Goal: Information Seeking & Learning: Learn about a topic

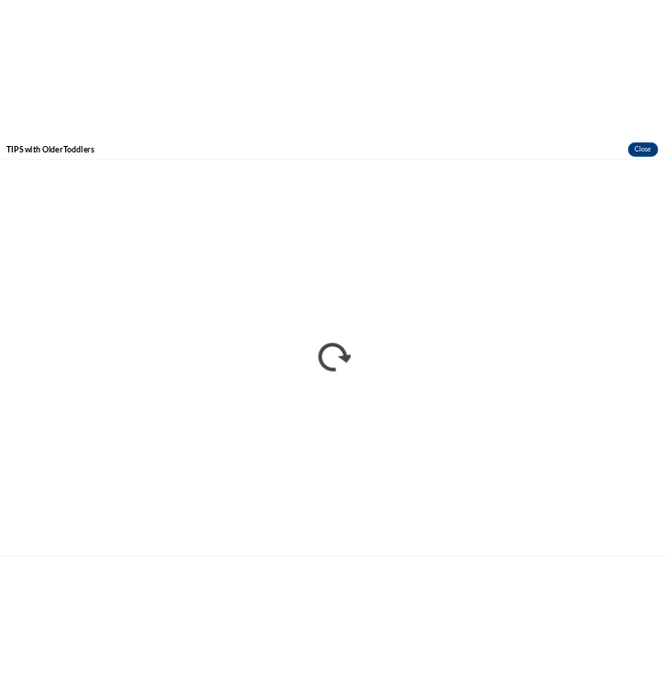
scroll to position [2009, 0]
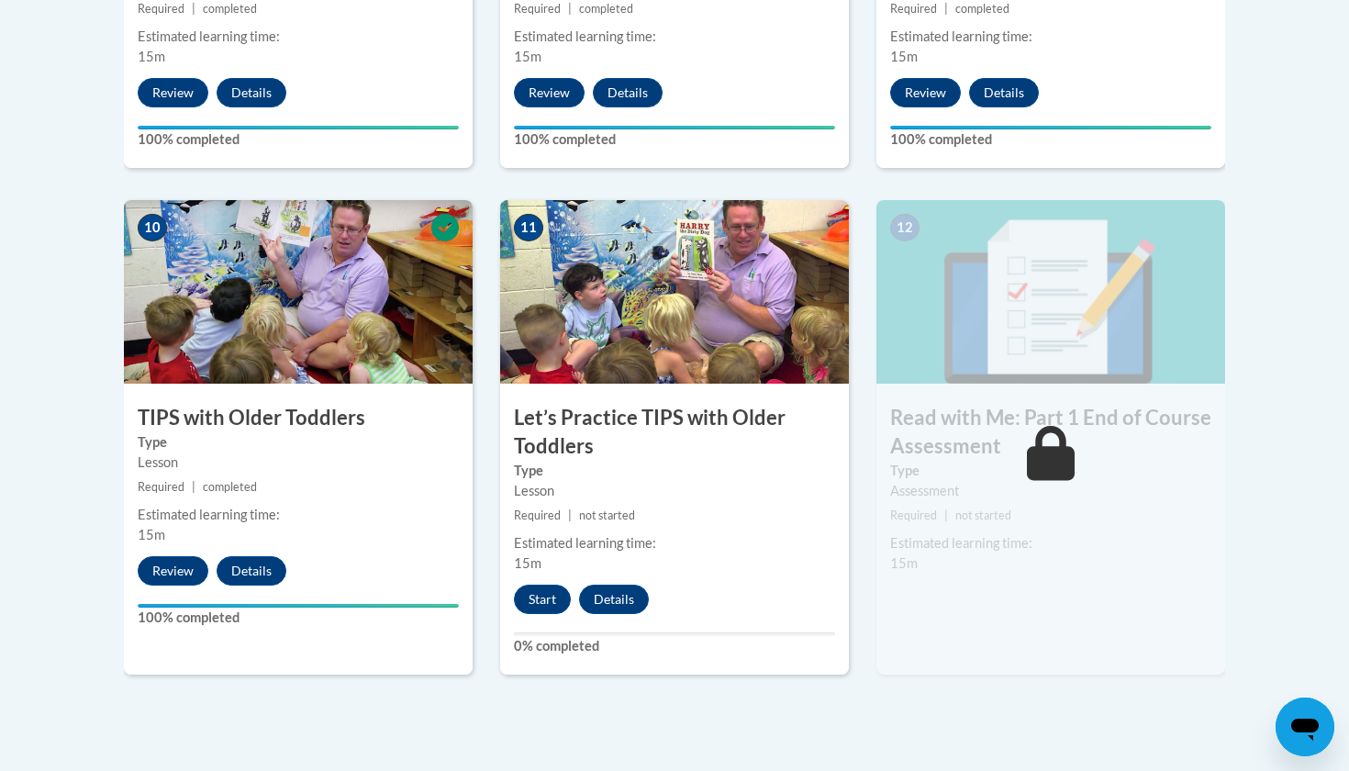
scroll to position [1992, 0]
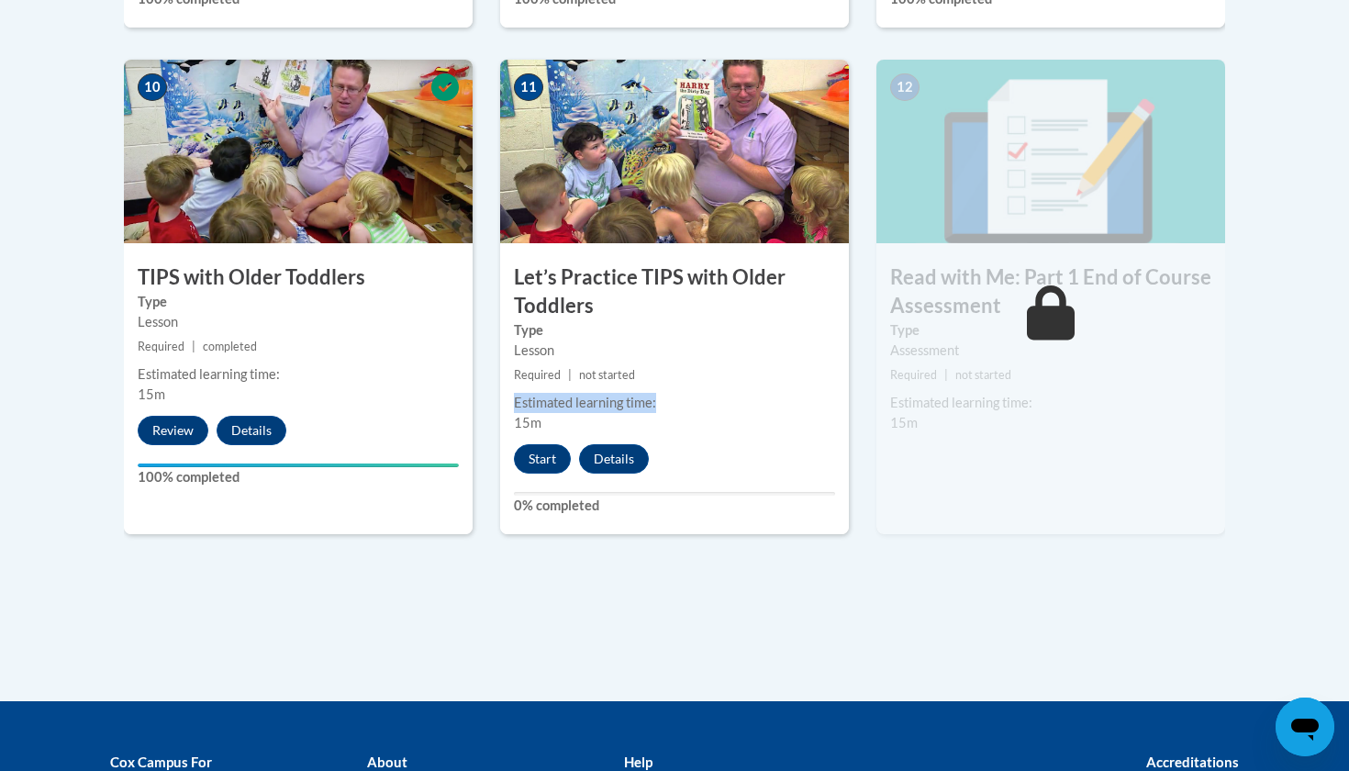
drag, startPoint x: 816, startPoint y: 384, endPoint x: 816, endPoint y: 401, distance: 17.4
click at [664, 400] on div "11 Let’s Practice TIPS with Older Toddlers Type Lesson Required | not started E…" at bounding box center [674, 297] width 349 height 475
click at [553, 454] on button "Start" at bounding box center [542, 458] width 57 height 29
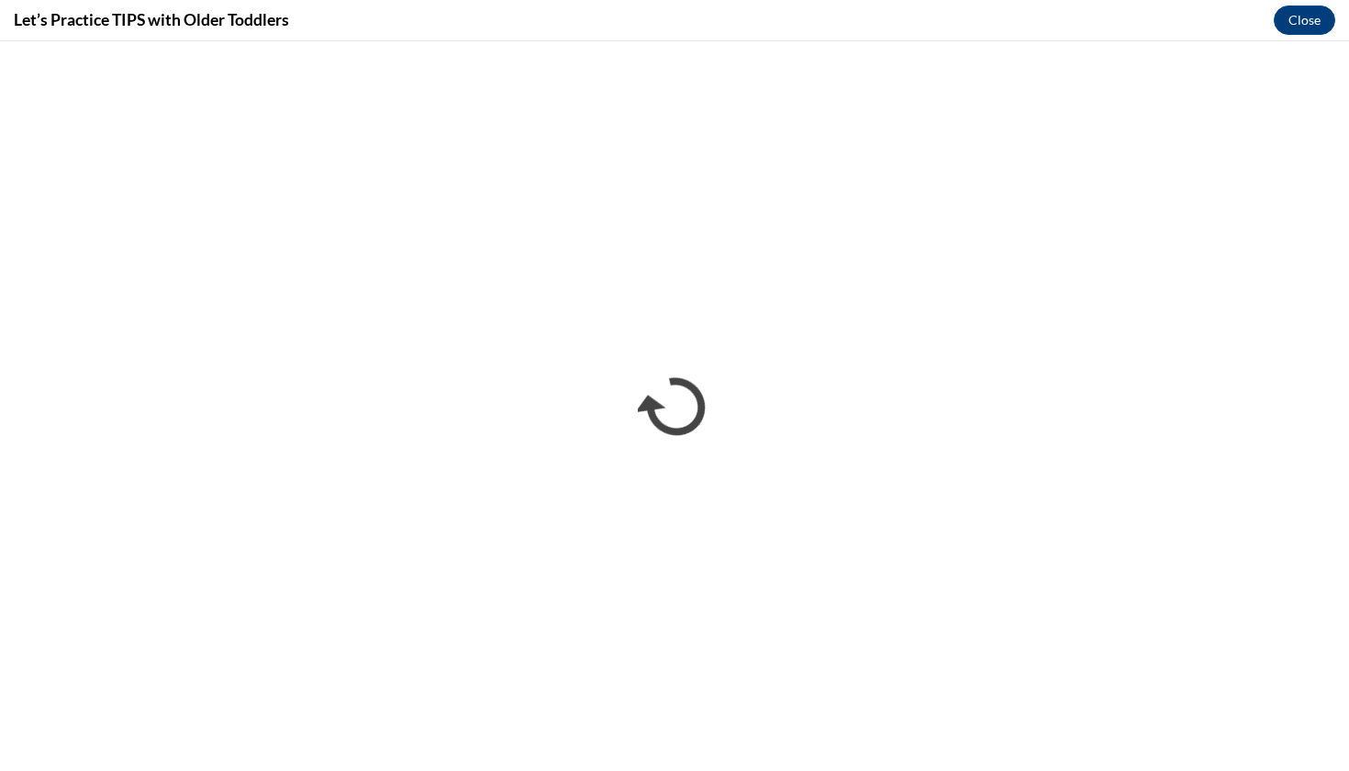
scroll to position [0, 0]
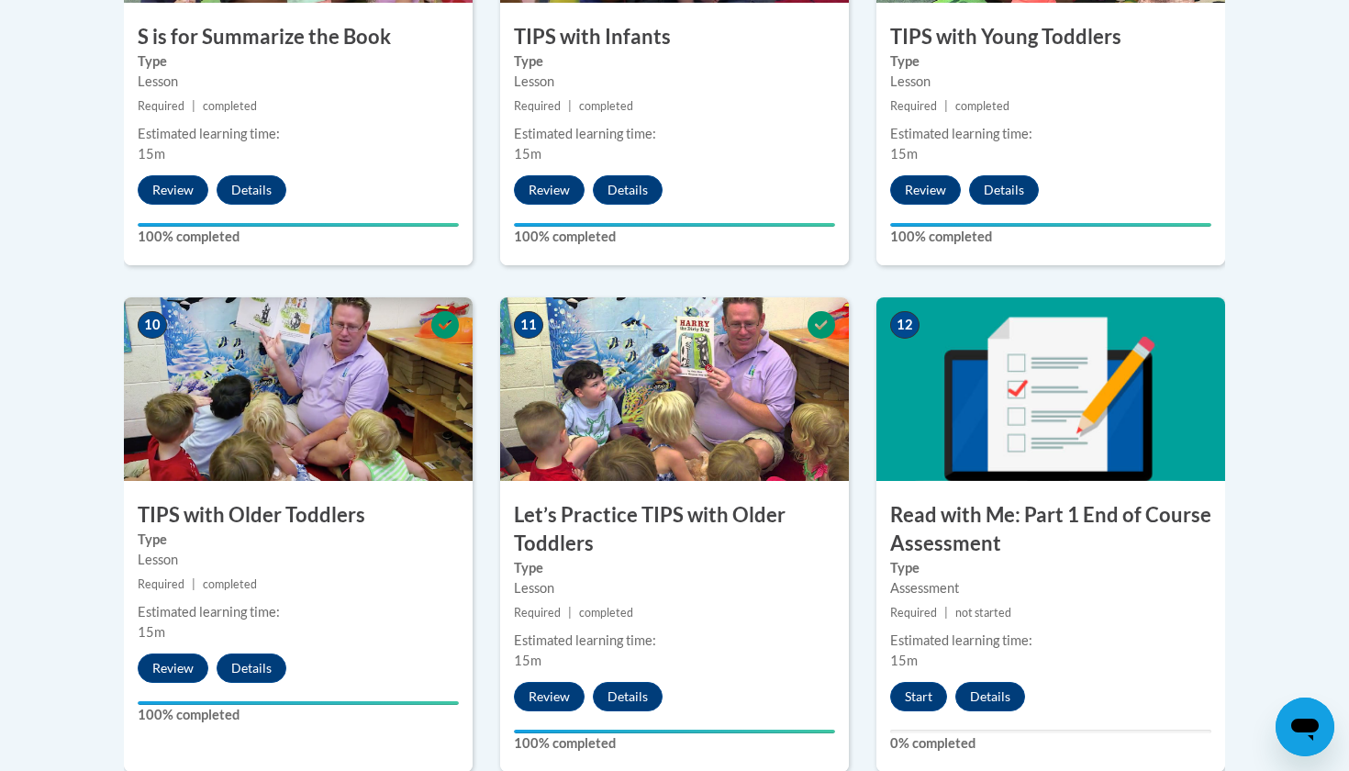
scroll to position [1768, 0]
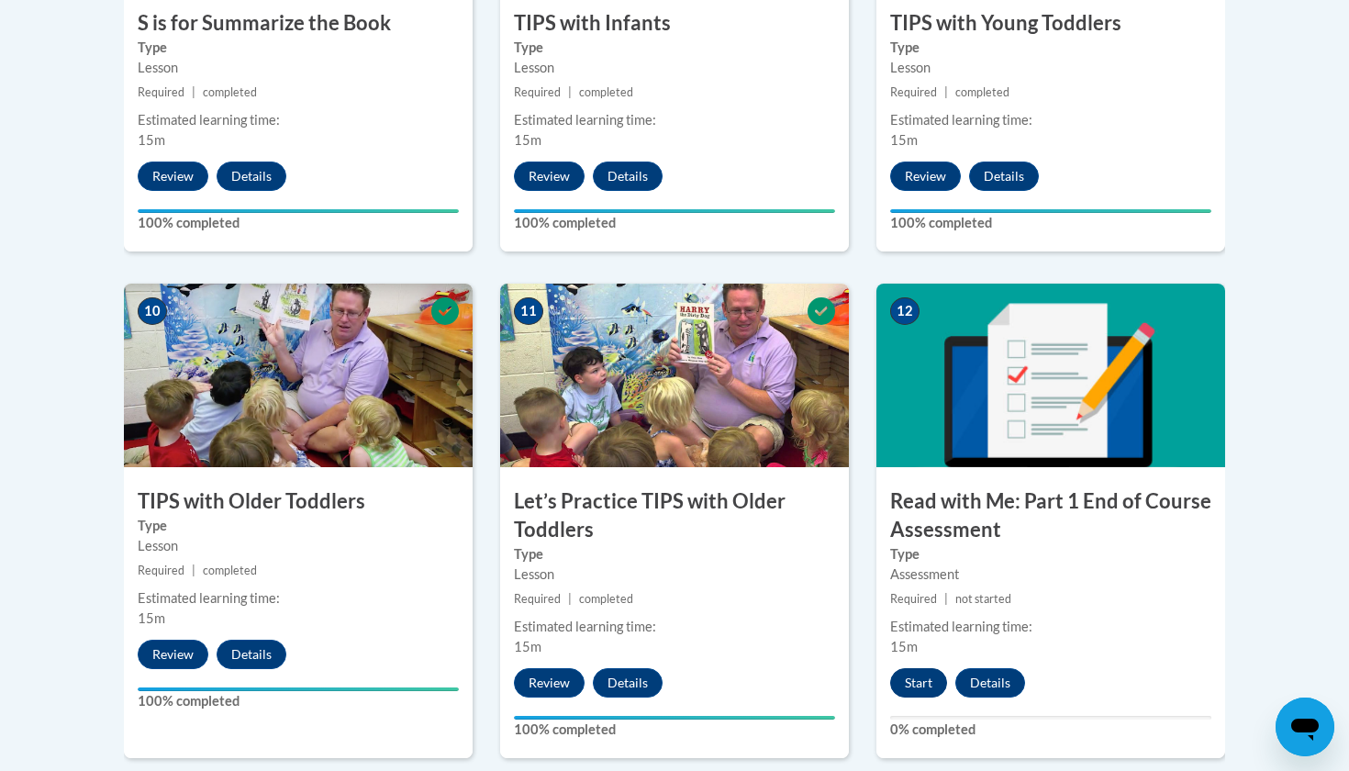
click at [920, 676] on button "Start" at bounding box center [918, 682] width 57 height 29
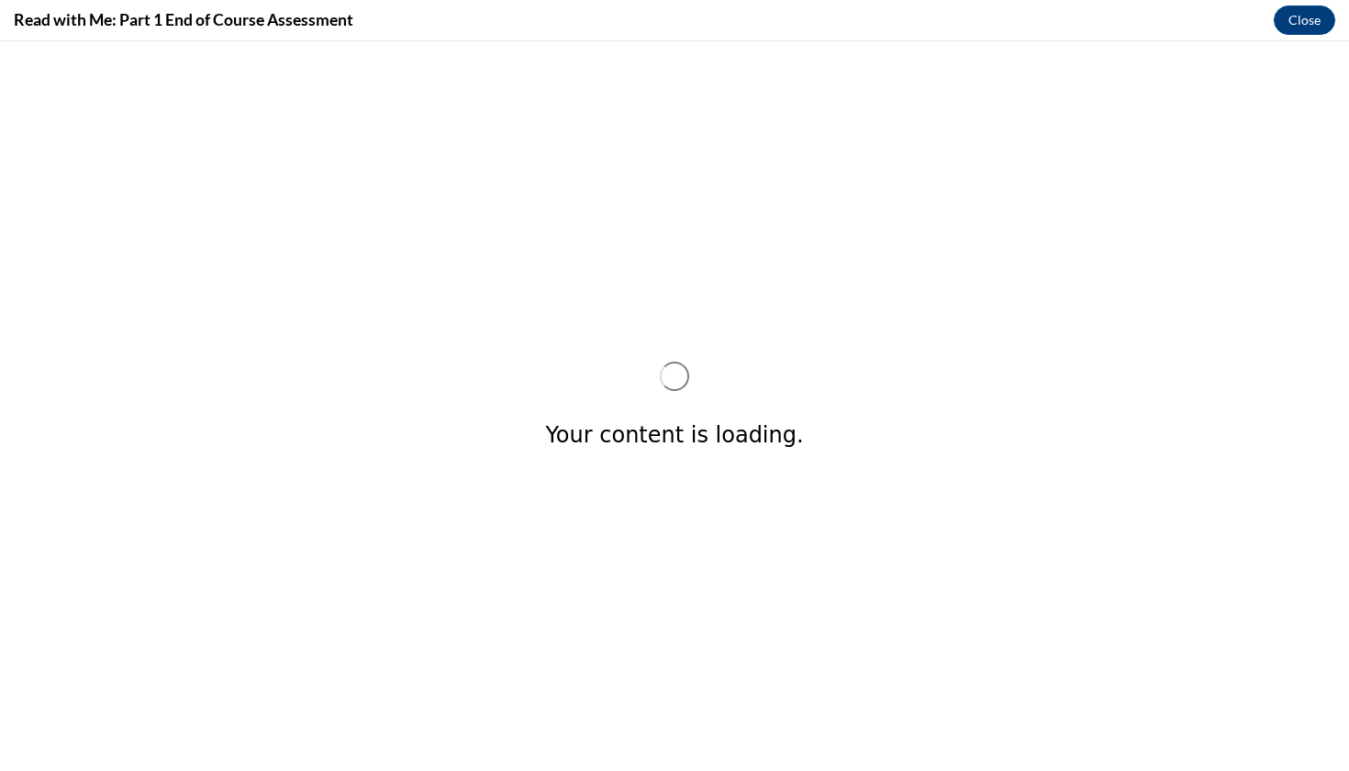
scroll to position [0, 0]
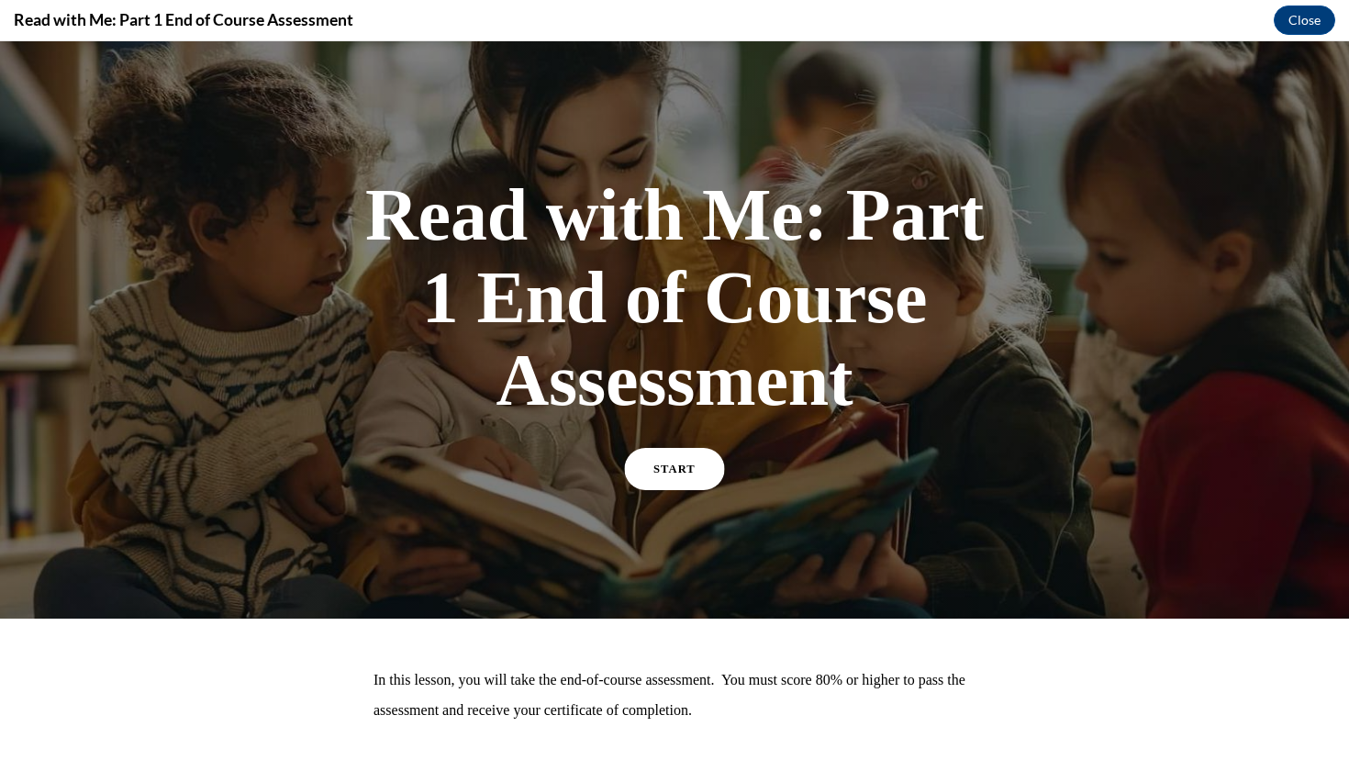
click at [708, 480] on link "START" at bounding box center [675, 469] width 100 height 42
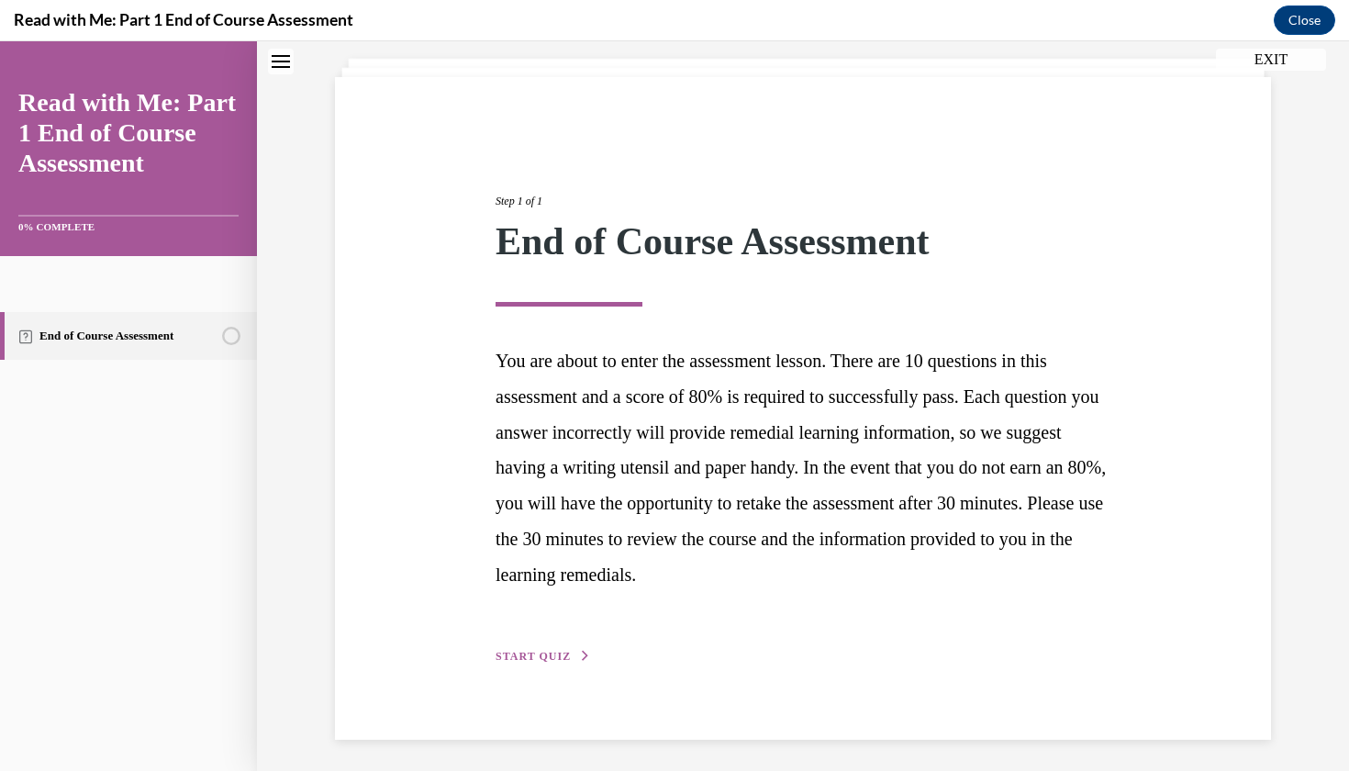
scroll to position [104, 0]
click at [517, 653] on span "START QUIZ" at bounding box center [533, 657] width 75 height 13
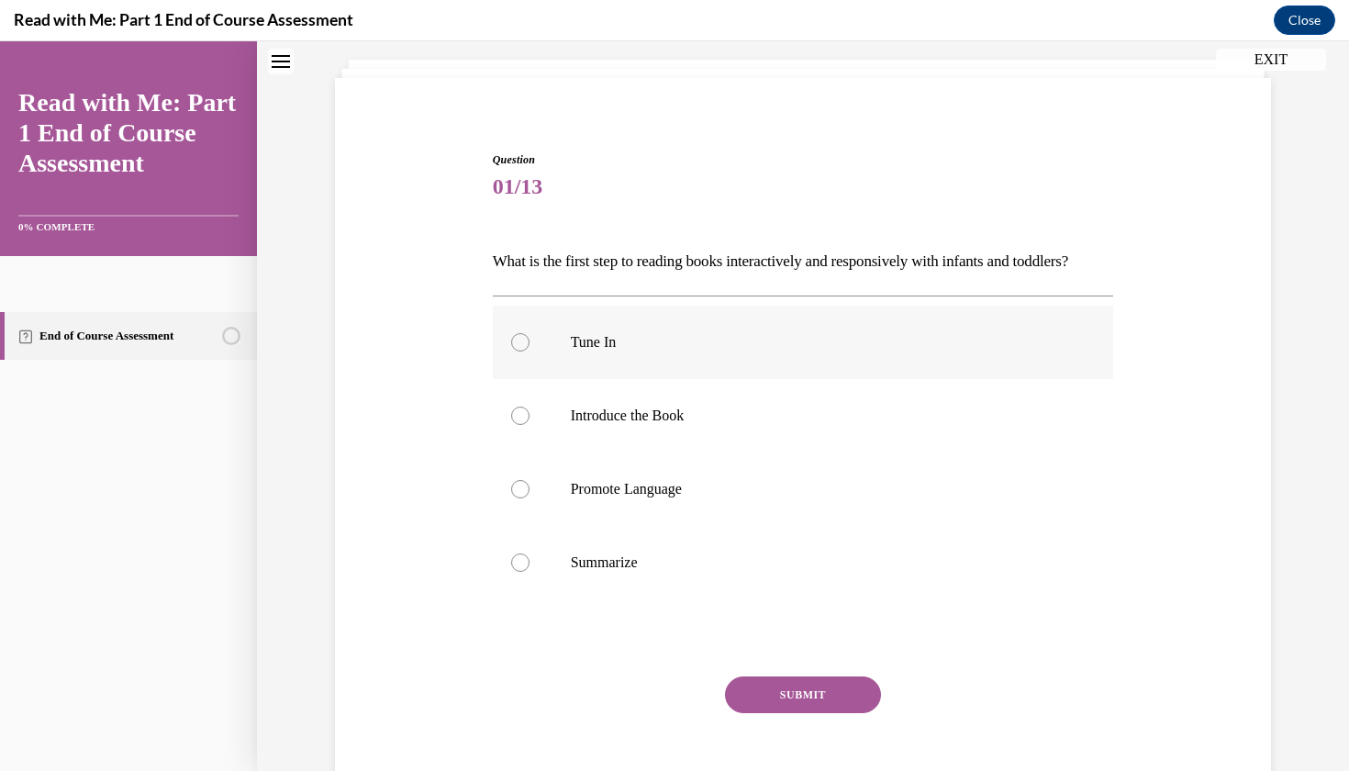
click at [642, 360] on label "Tune In" at bounding box center [803, 342] width 621 height 73
click at [530, 352] on input "Tune In" at bounding box center [520, 342] width 18 height 18
radio input "true"
click at [765, 713] on button "SUBMIT" at bounding box center [803, 694] width 156 height 37
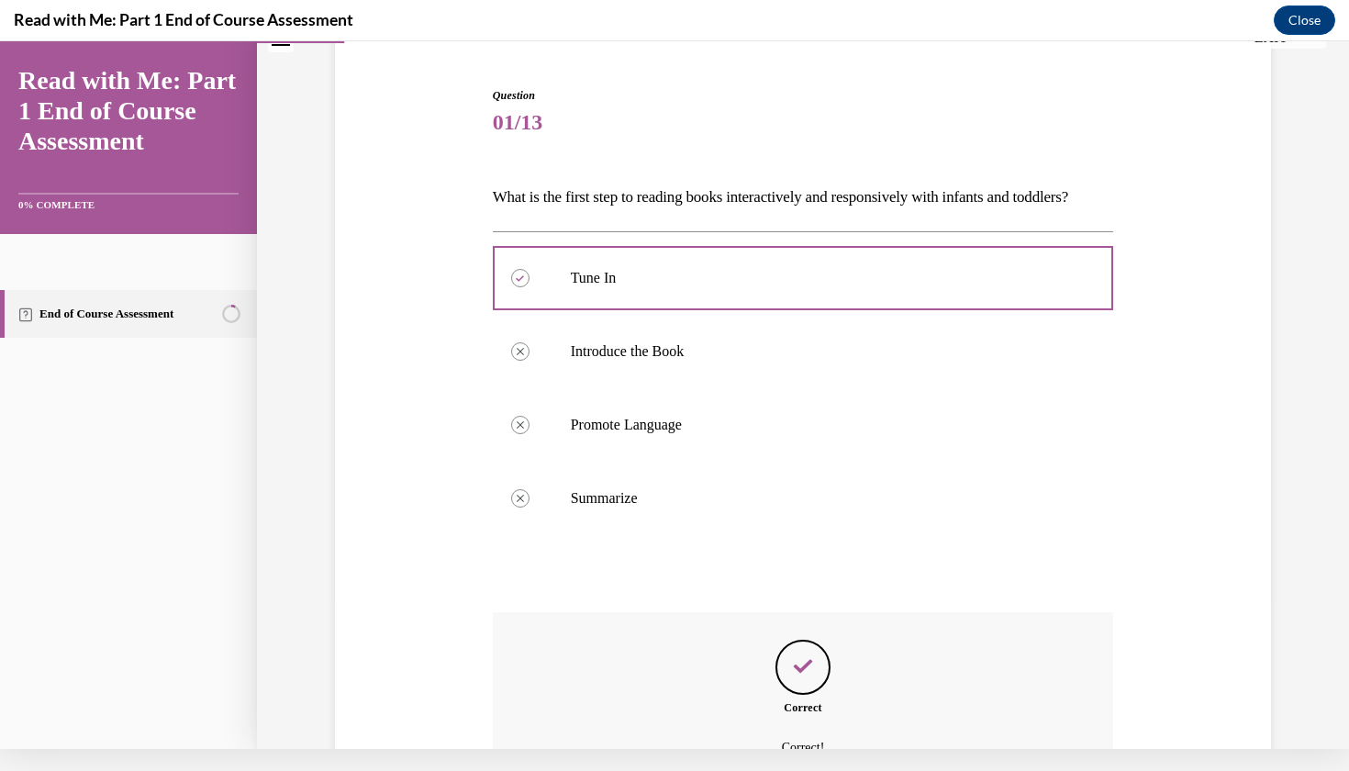
scroll to position [140, 0]
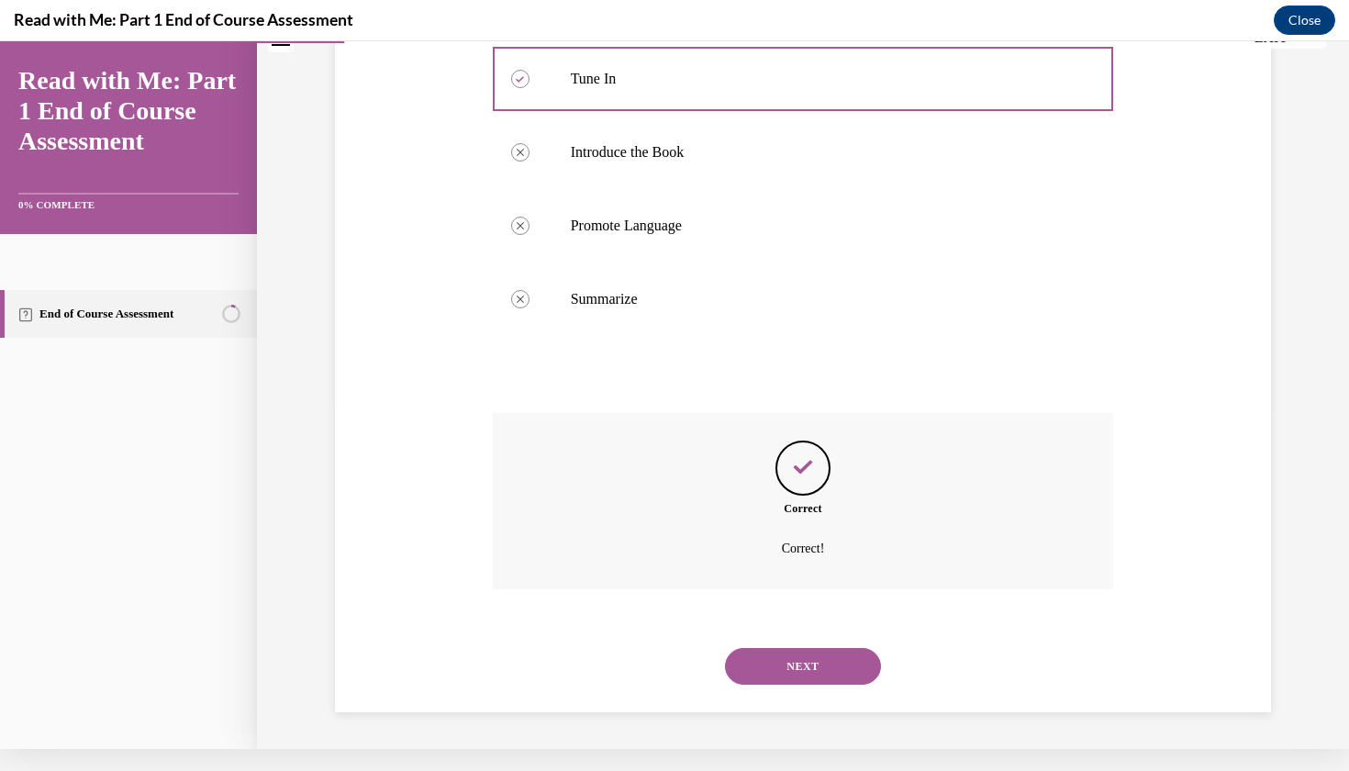
click at [799, 673] on button "NEXT" at bounding box center [803, 666] width 156 height 37
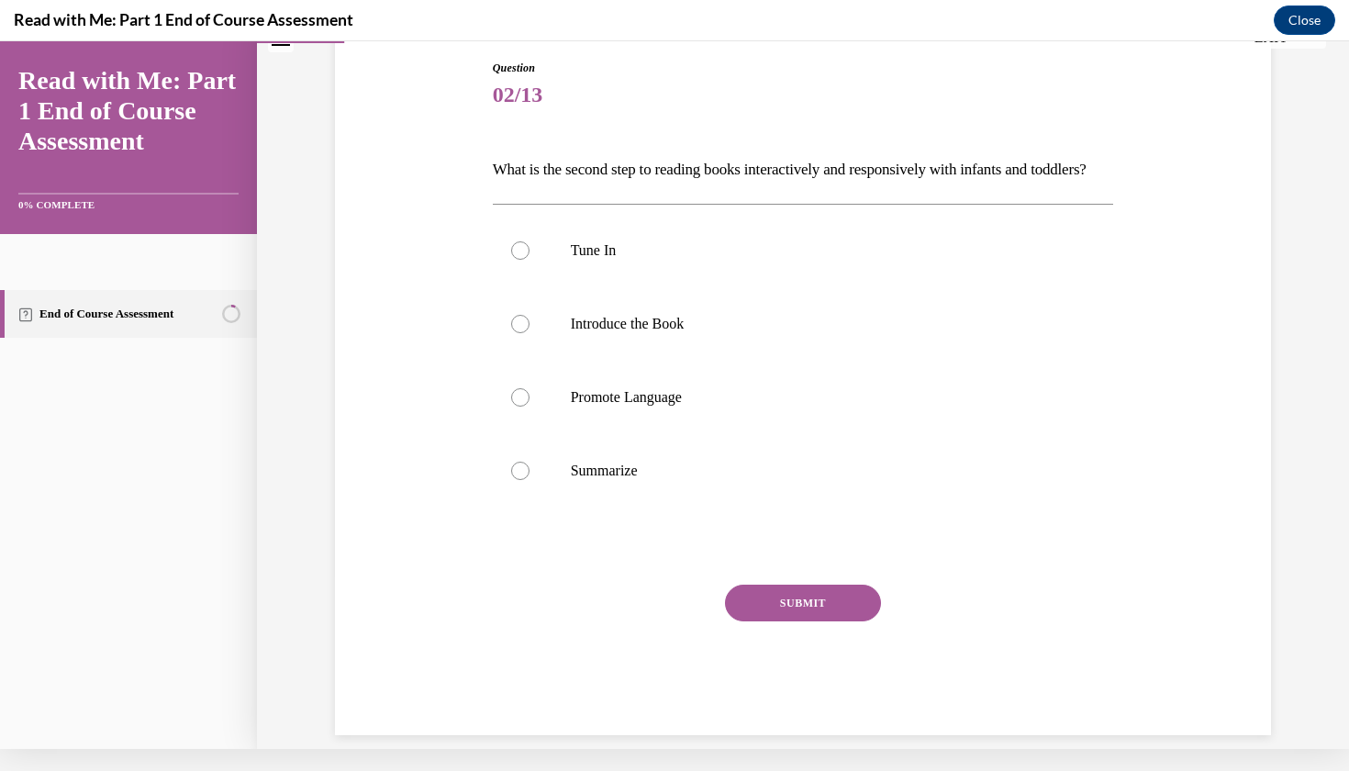
scroll to position [0, 0]
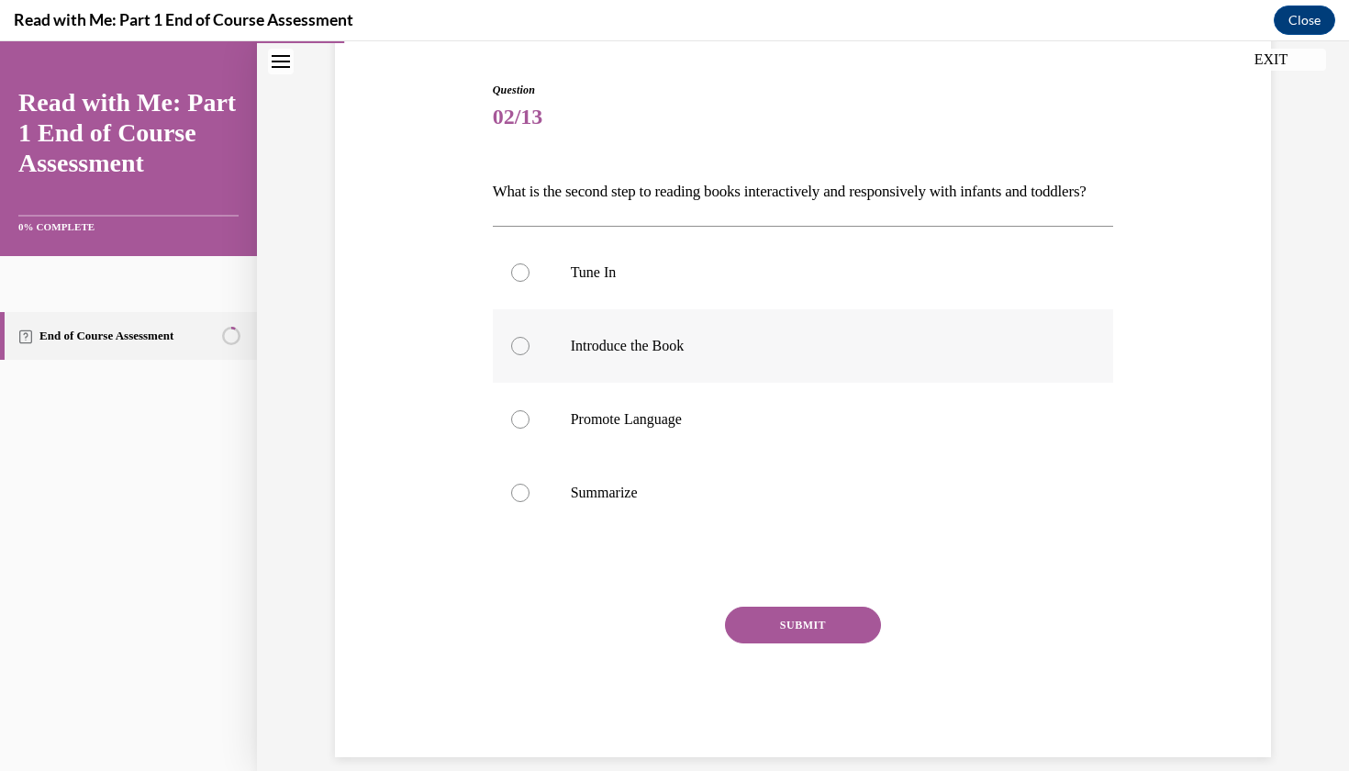
click at [656, 355] on p "Introduce the Book" at bounding box center [819, 346] width 497 height 18
click at [530, 355] on input "Introduce the Book" at bounding box center [520, 346] width 18 height 18
radio input "true"
click at [781, 630] on div "Question 02/13 What is the second step to reading books interactively and respo…" at bounding box center [803, 420] width 621 height 676
click at [803, 621] on div "Question 02/13 What is the second step to reading books interactively and respo…" at bounding box center [803, 420] width 621 height 676
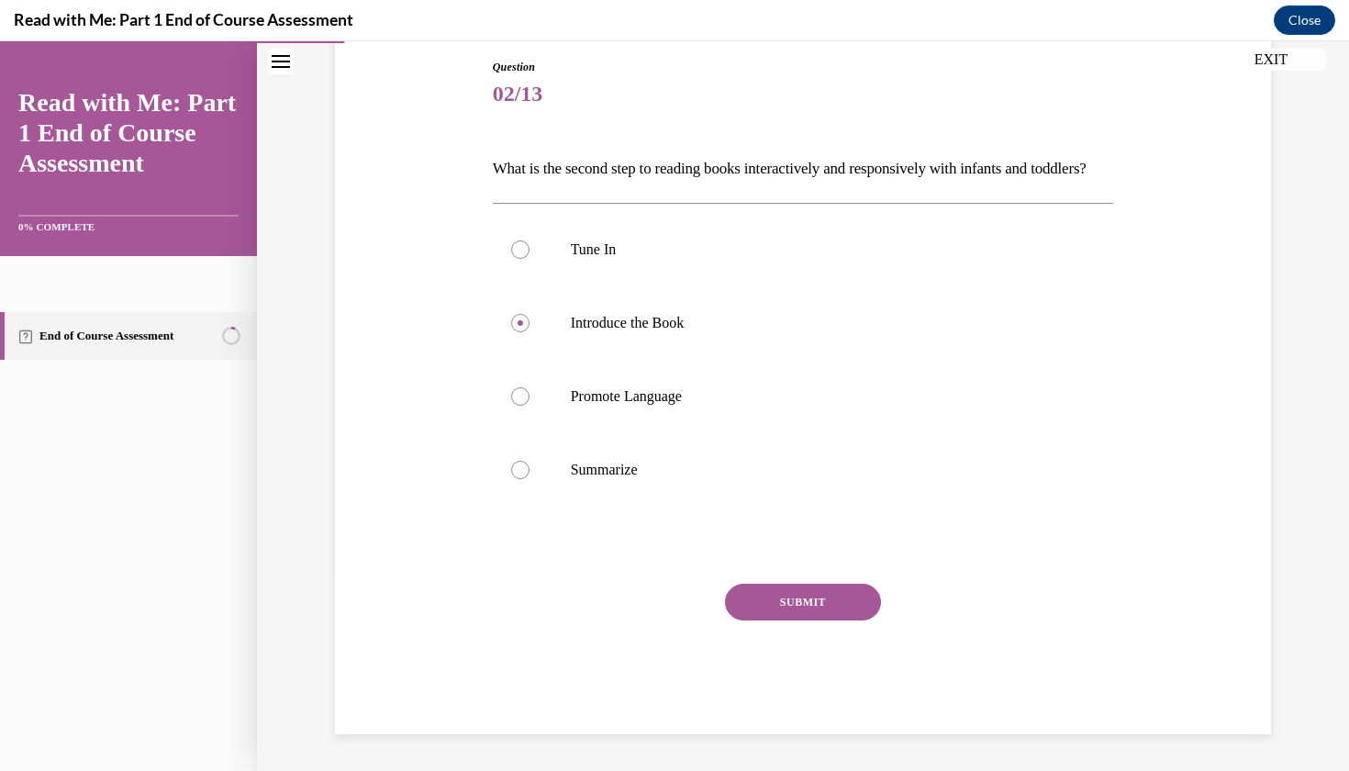
scroll to position [206, 0]
click at [567, 360] on label "Introduce the Book" at bounding box center [803, 322] width 621 height 73
click at [530, 332] on input "Introduce the Book" at bounding box center [520, 323] width 18 height 18
click at [789, 620] on button "SUBMIT" at bounding box center [803, 602] width 156 height 37
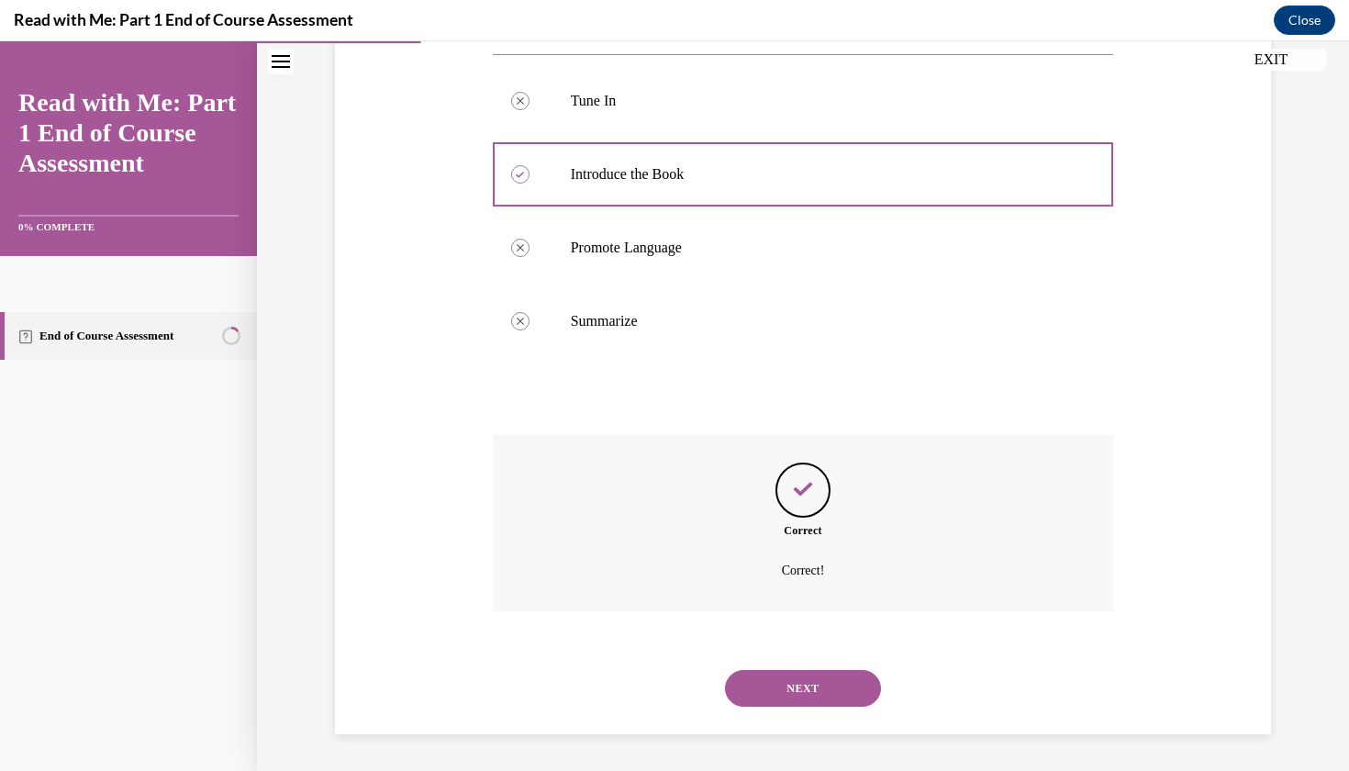
scroll to position [353, 0]
click at [810, 674] on button "NEXT" at bounding box center [803, 688] width 156 height 37
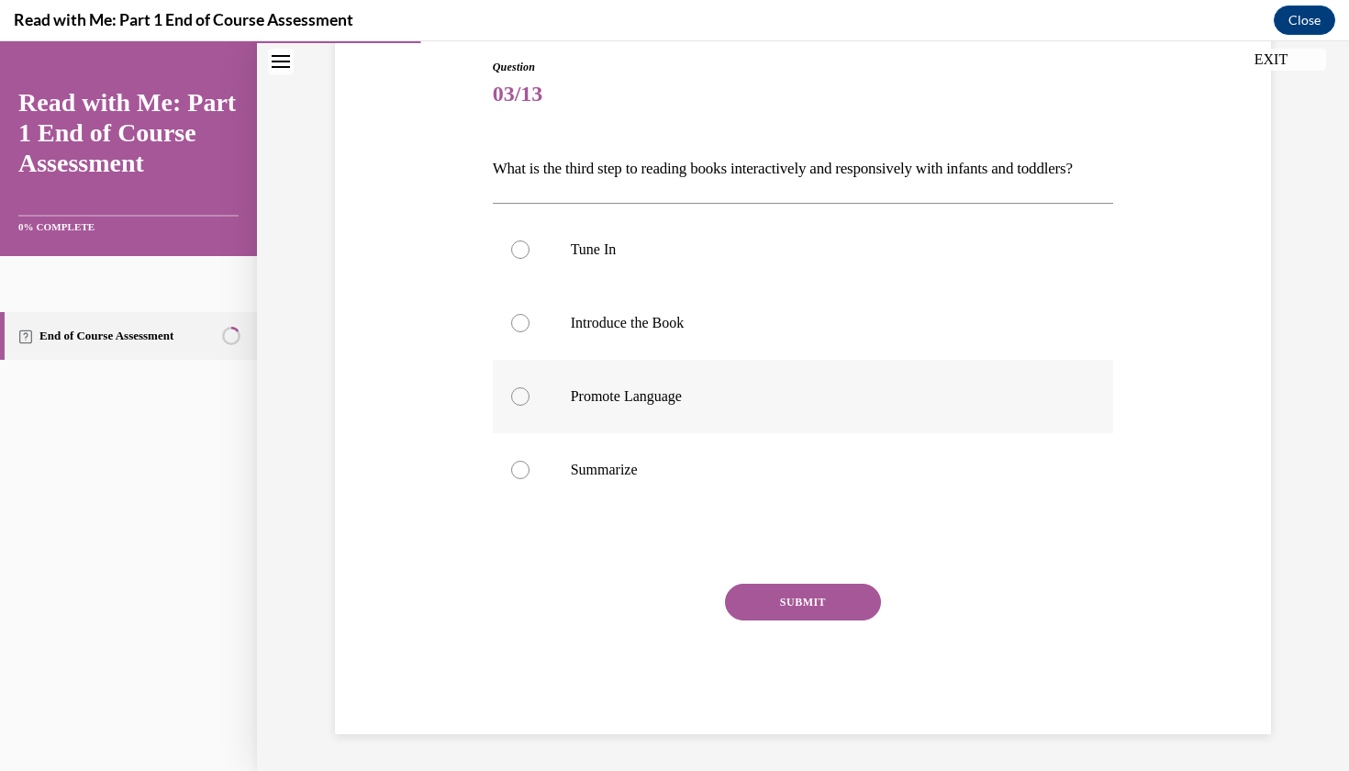
click at [665, 433] on label "Promote Language" at bounding box center [803, 396] width 621 height 73
click at [530, 406] on input "Promote Language" at bounding box center [520, 396] width 18 height 18
radio input "true"
click at [782, 620] on button "SUBMIT" at bounding box center [803, 602] width 156 height 37
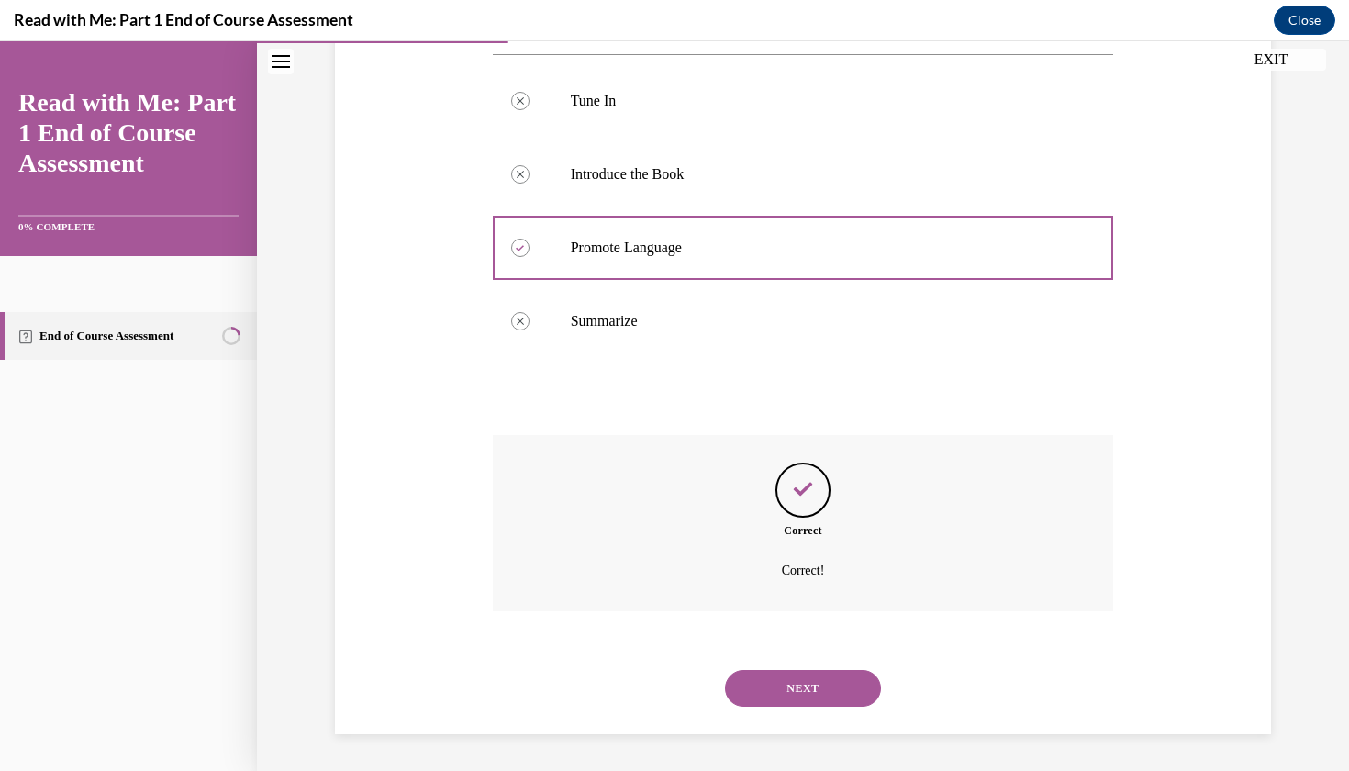
scroll to position [353, 0]
click at [800, 672] on button "NEXT" at bounding box center [803, 688] width 156 height 37
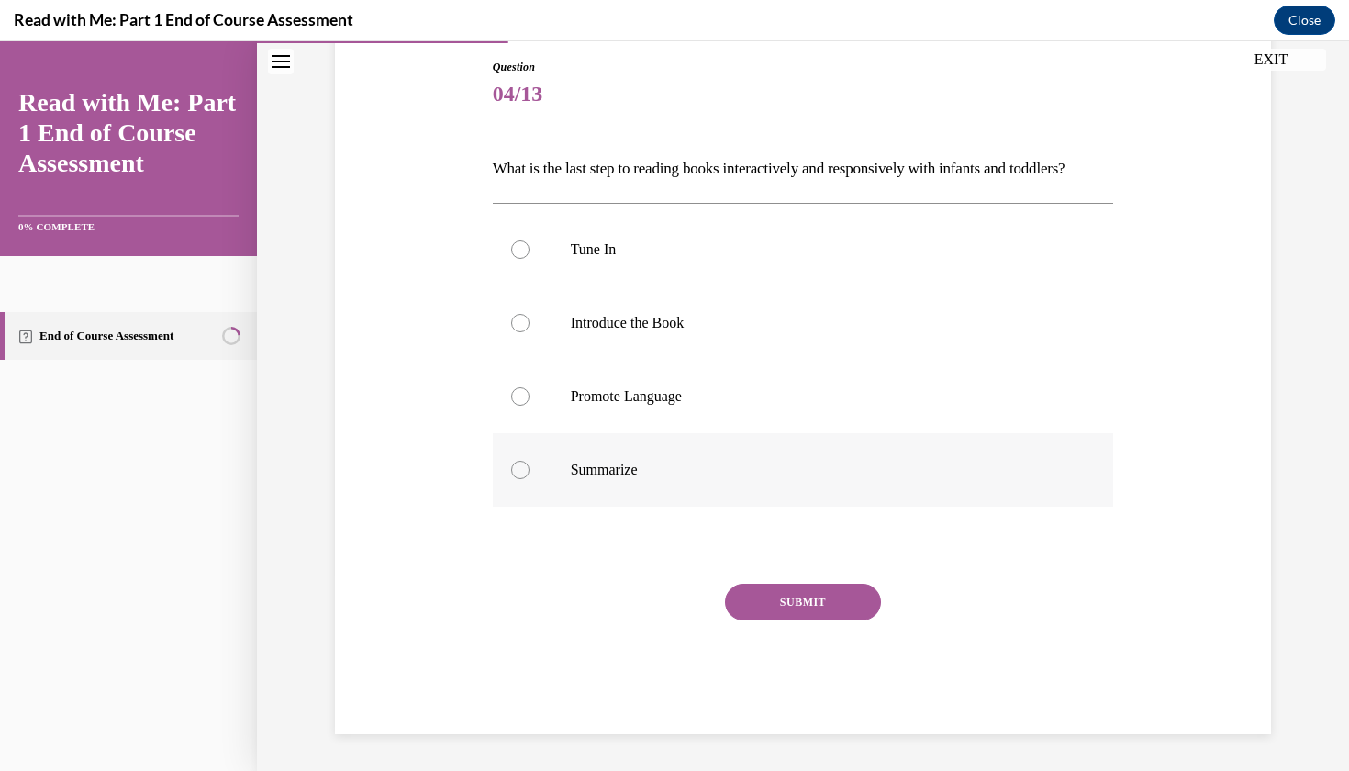
click at [633, 484] on label "Summarize" at bounding box center [803, 469] width 621 height 73
click at [530, 479] on input "Summarize" at bounding box center [520, 470] width 18 height 18
radio input "true"
click at [769, 620] on button "SUBMIT" at bounding box center [803, 602] width 156 height 37
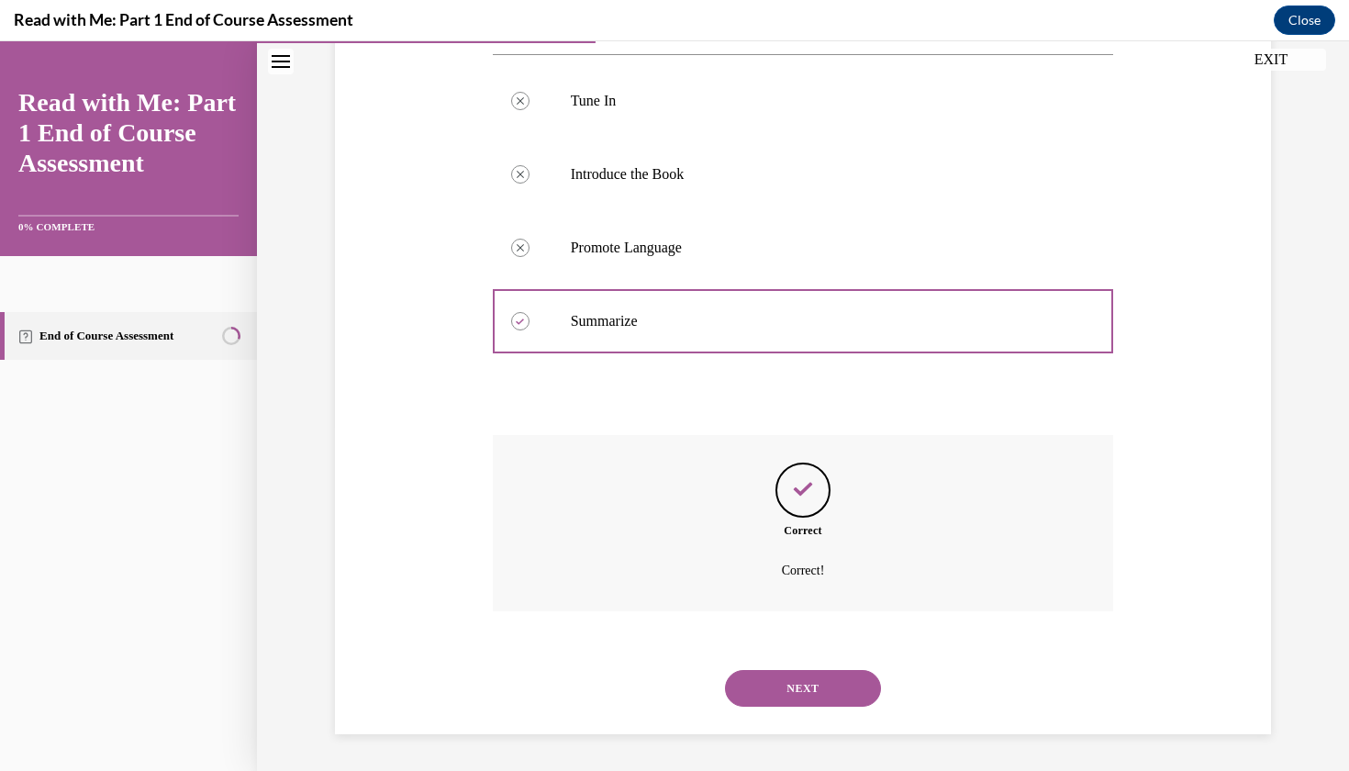
scroll to position [353, 0]
click at [799, 672] on button "NEXT" at bounding box center [803, 688] width 156 height 37
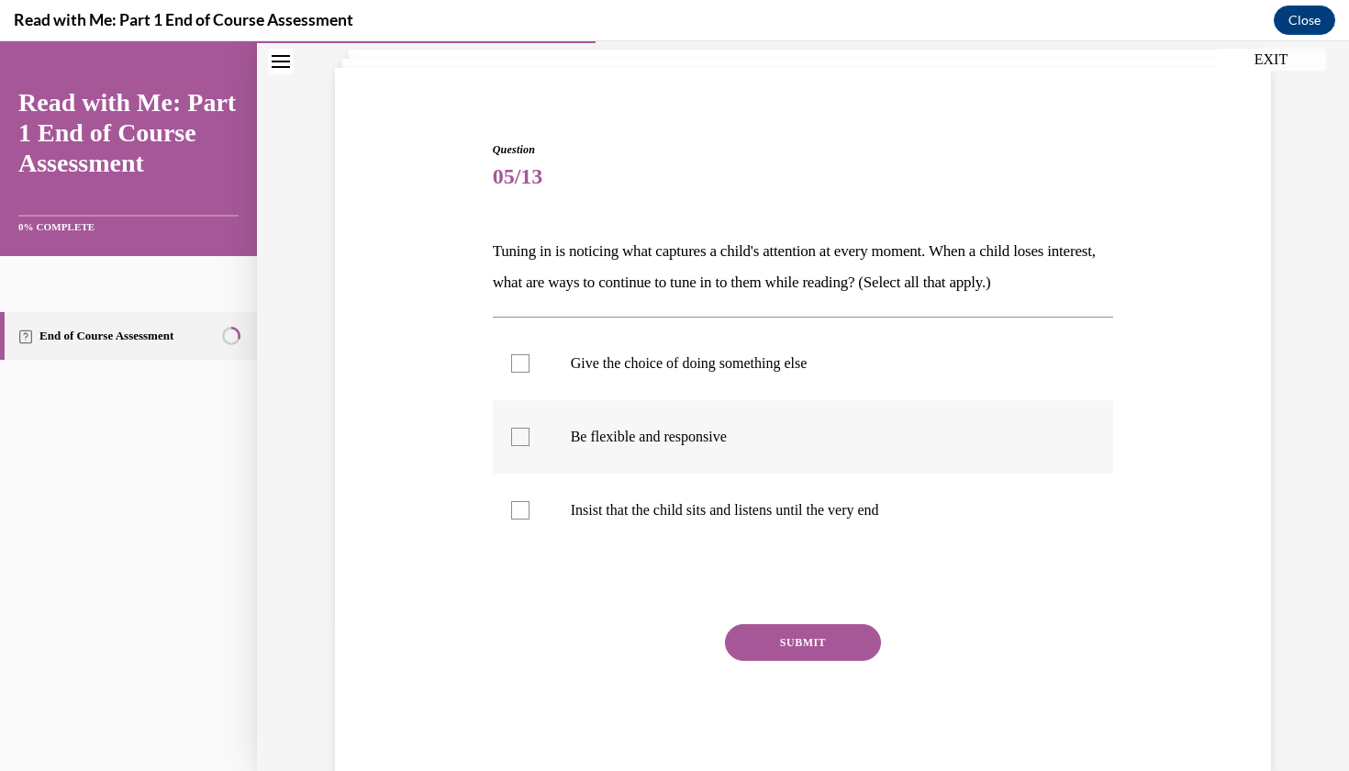
click at [720, 450] on label "Be flexible and responsive" at bounding box center [803, 436] width 621 height 73
click at [530, 446] on input "Be flexible and responsive" at bounding box center [520, 437] width 18 height 18
checkbox input "true"
click at [671, 371] on p "Give the choice of doing something else" at bounding box center [819, 363] width 497 height 18
click at [530, 371] on input "Give the choice of doing something else" at bounding box center [520, 363] width 18 height 18
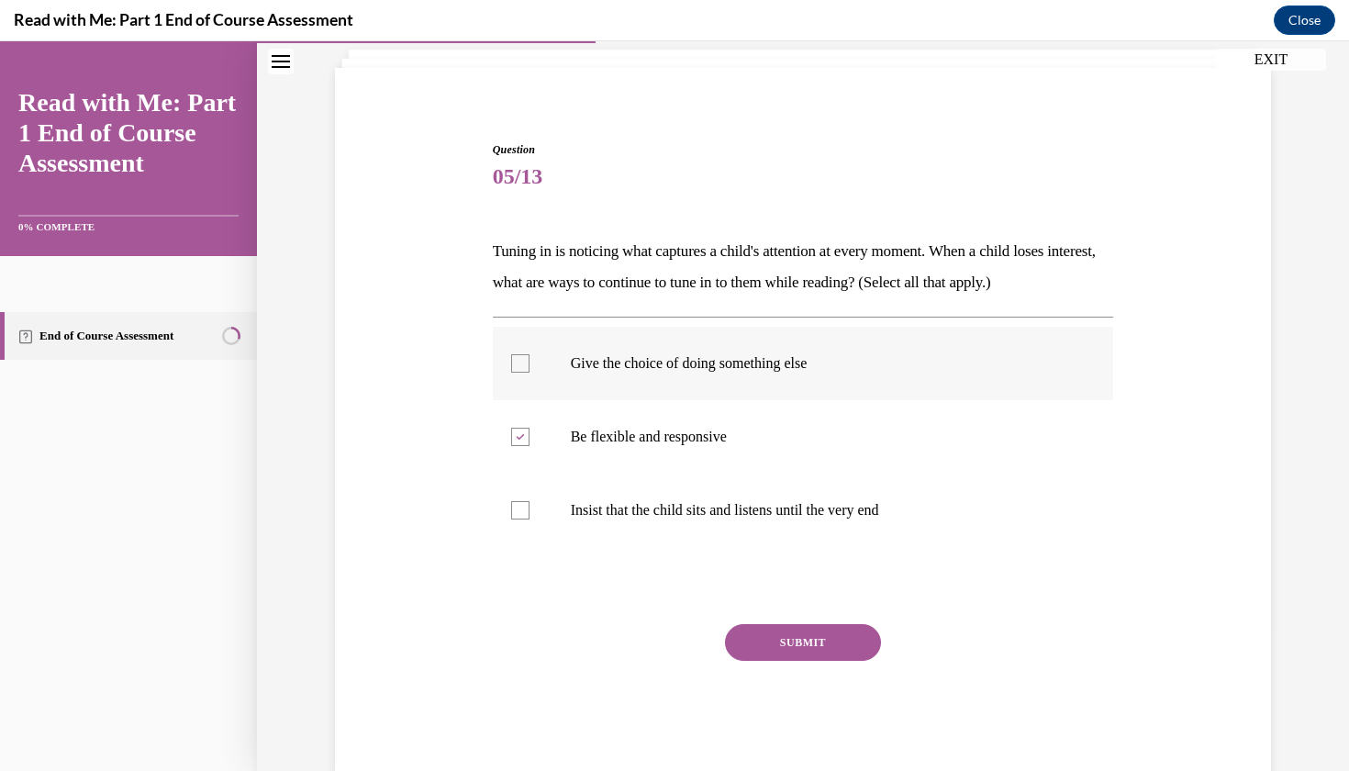
checkbox input "true"
click at [807, 640] on button "SUBMIT" at bounding box center [803, 642] width 156 height 37
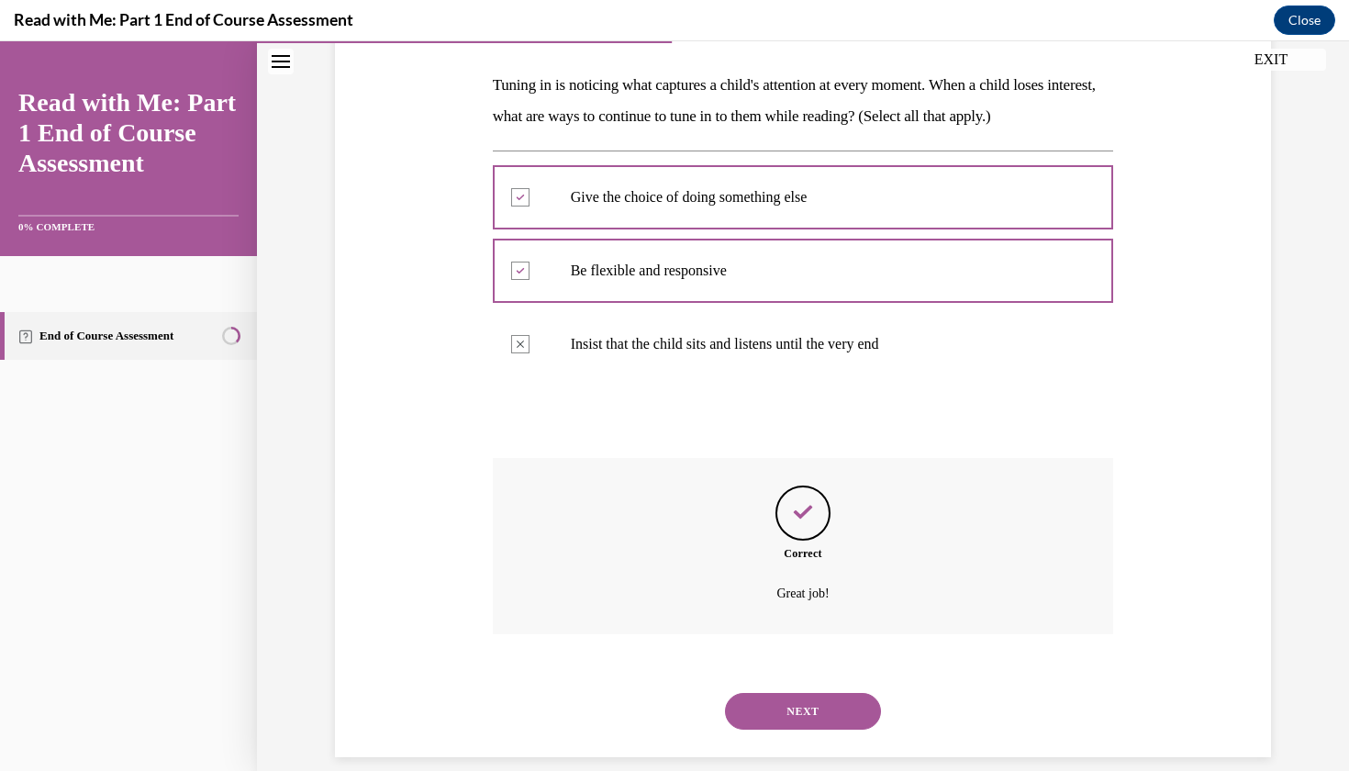
scroll to position [278, 0]
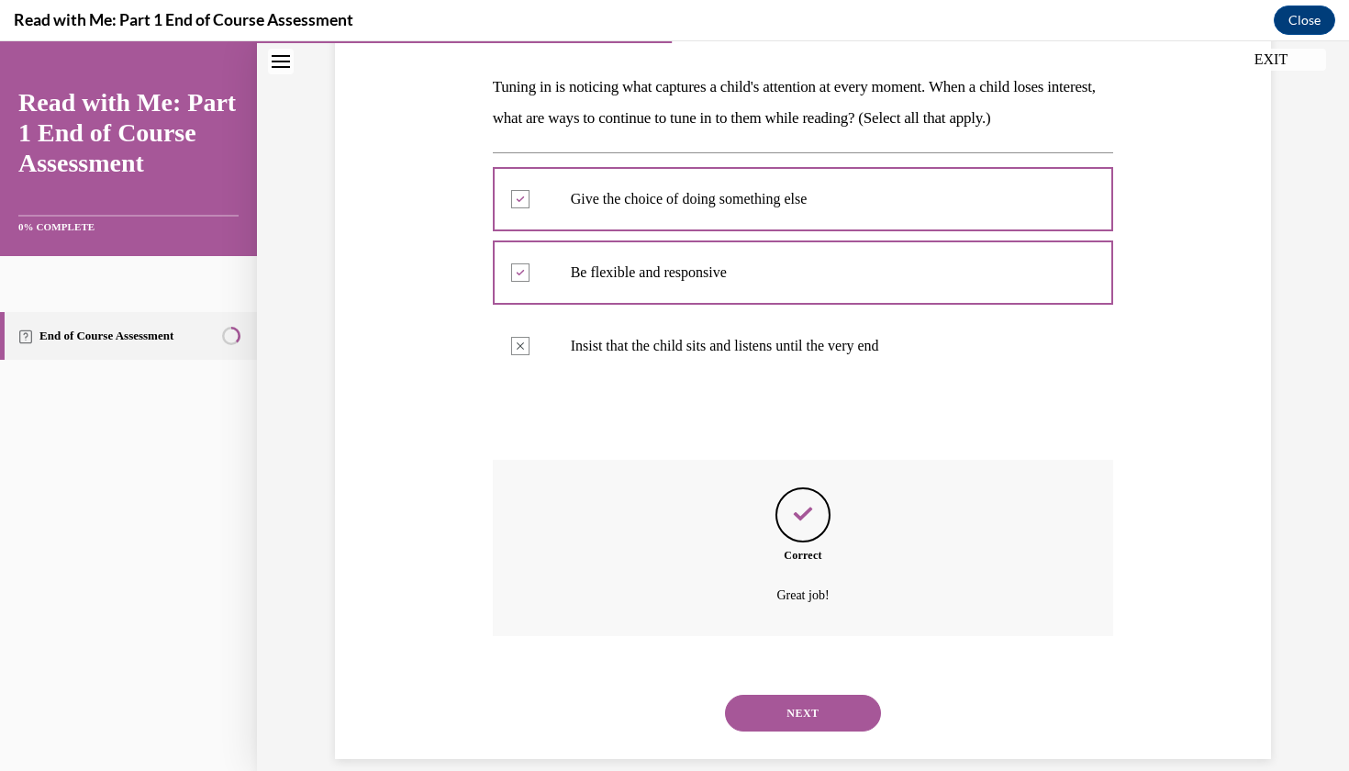
click at [810, 695] on button "NEXT" at bounding box center [803, 713] width 156 height 37
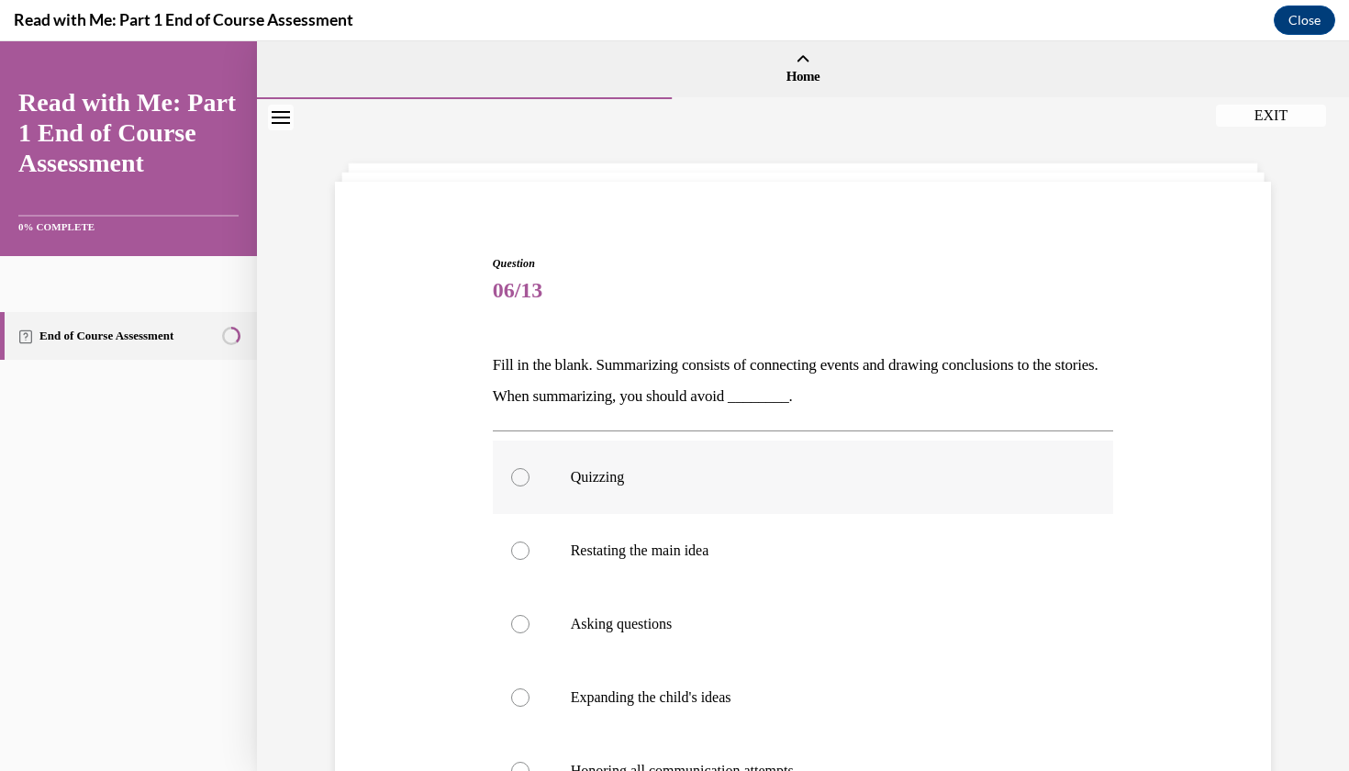
click at [638, 494] on label "Quizzing" at bounding box center [803, 477] width 621 height 73
click at [530, 486] on input "Quizzing" at bounding box center [520, 477] width 18 height 18
radio input "true"
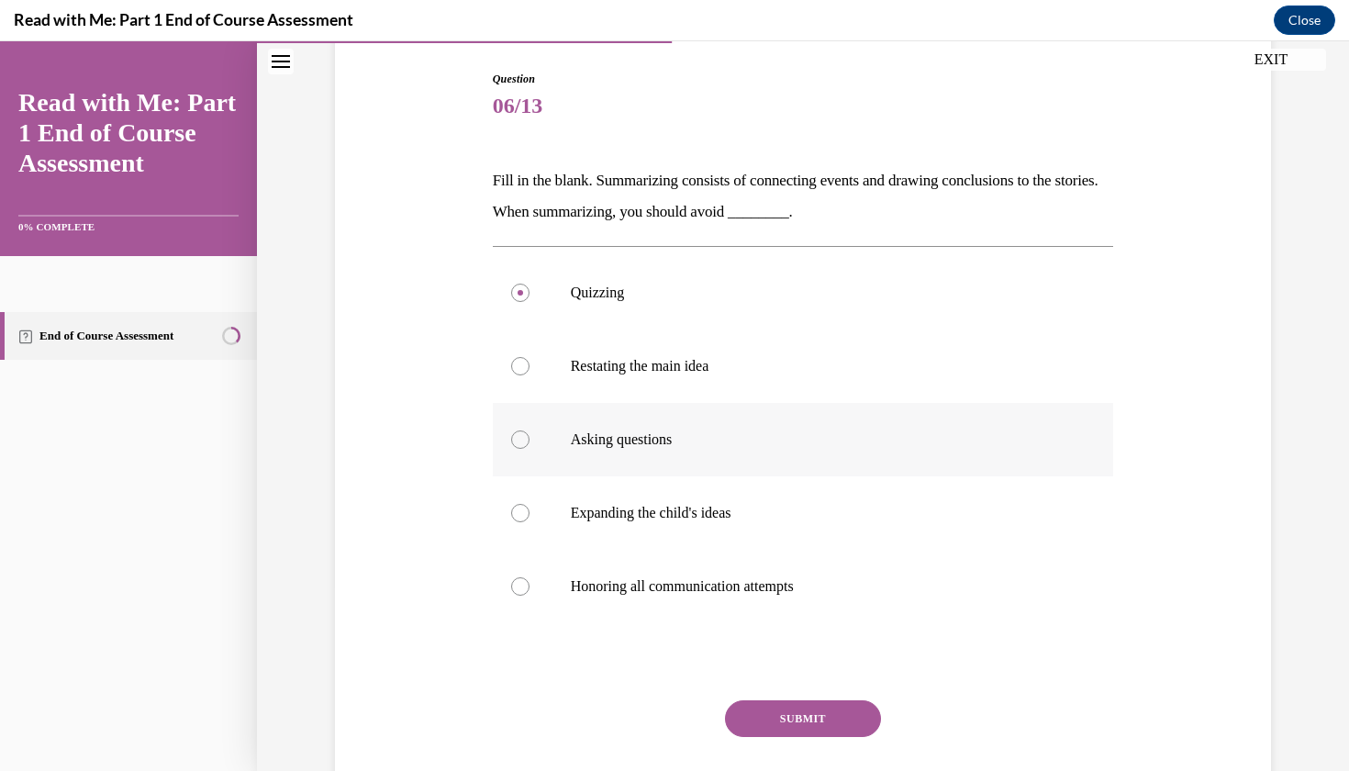
scroll to position [187, 0]
click at [761, 710] on button "SUBMIT" at bounding box center [803, 716] width 156 height 37
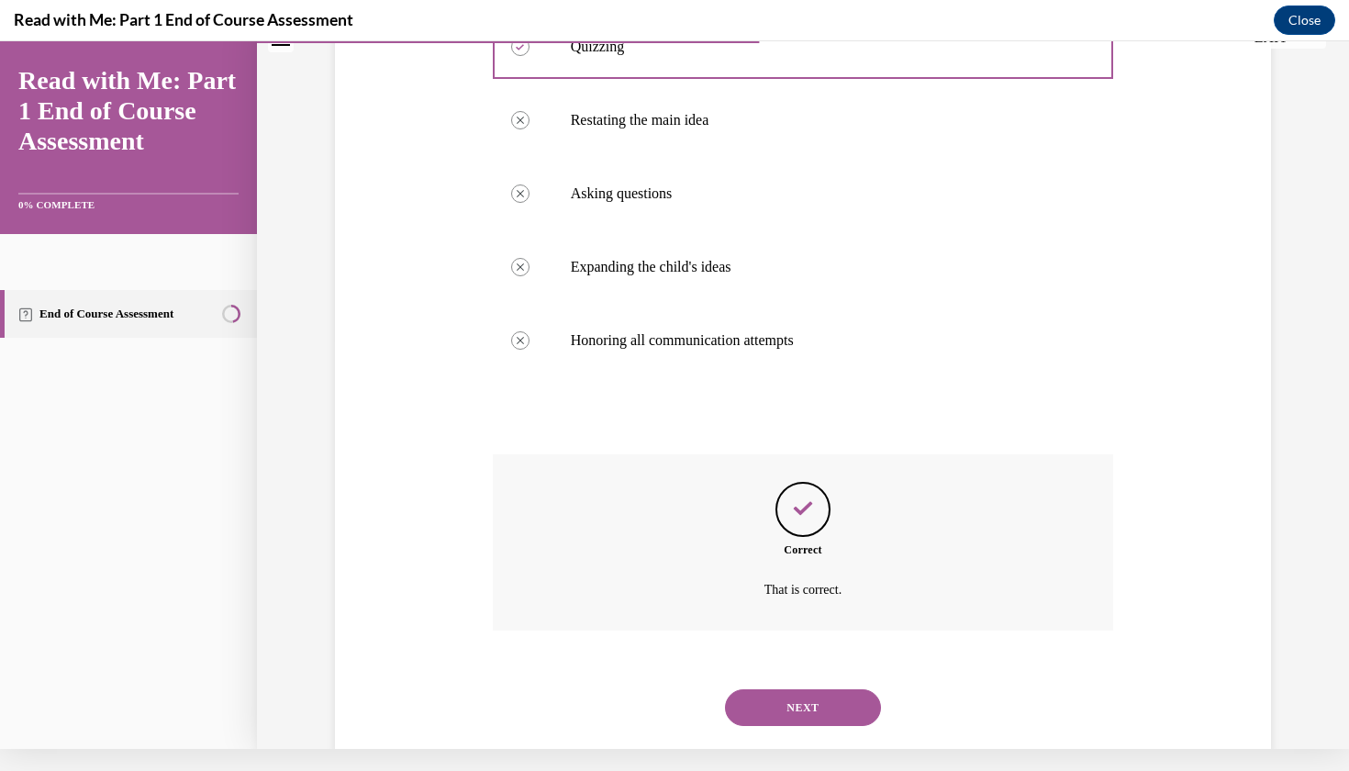
scroll to position [427, 0]
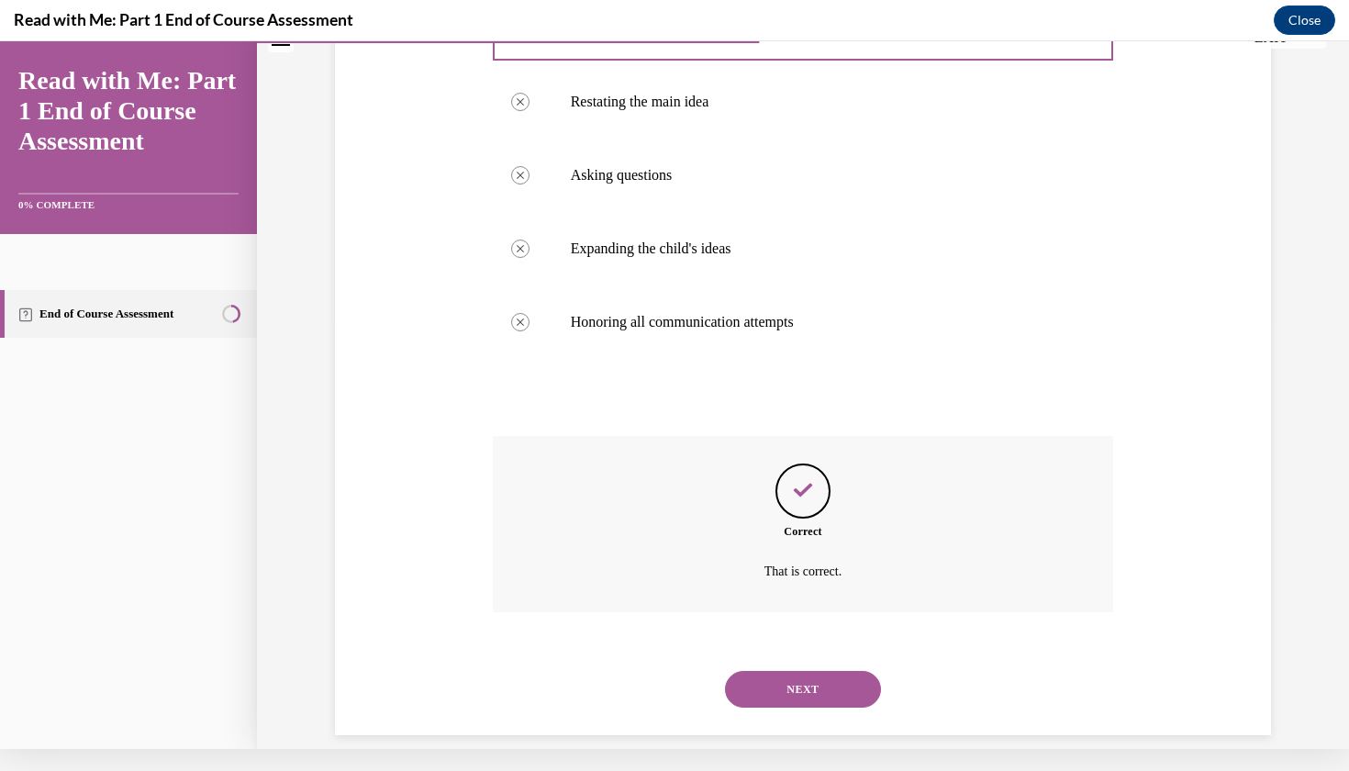
click at [771, 672] on button "NEXT" at bounding box center [803, 689] width 156 height 37
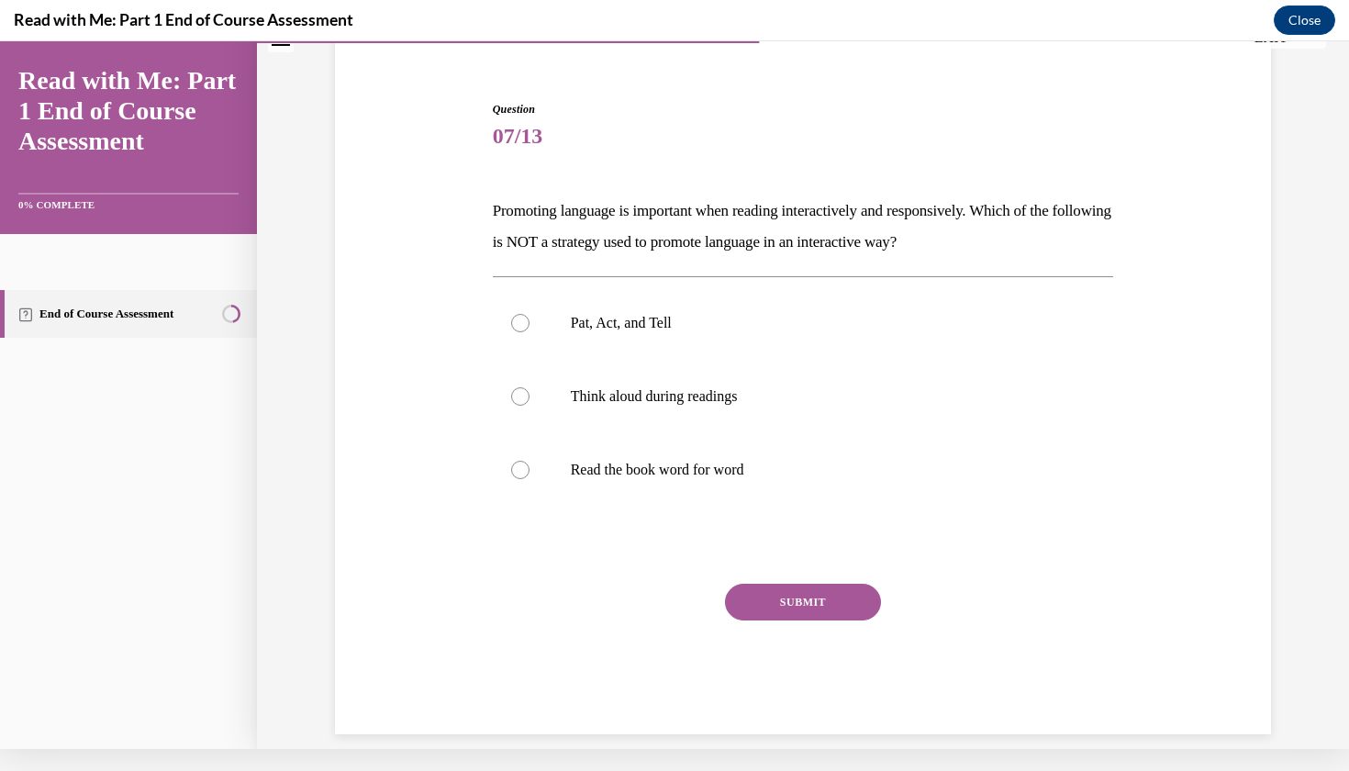
scroll to position [132, 0]
click at [605, 343] on label "Pat, Act, and Tell" at bounding box center [803, 322] width 621 height 73
click at [530, 332] on input "Pat, Act, and Tell" at bounding box center [520, 323] width 18 height 18
radio input "true"
click at [801, 601] on button "SUBMIT" at bounding box center [803, 602] width 156 height 37
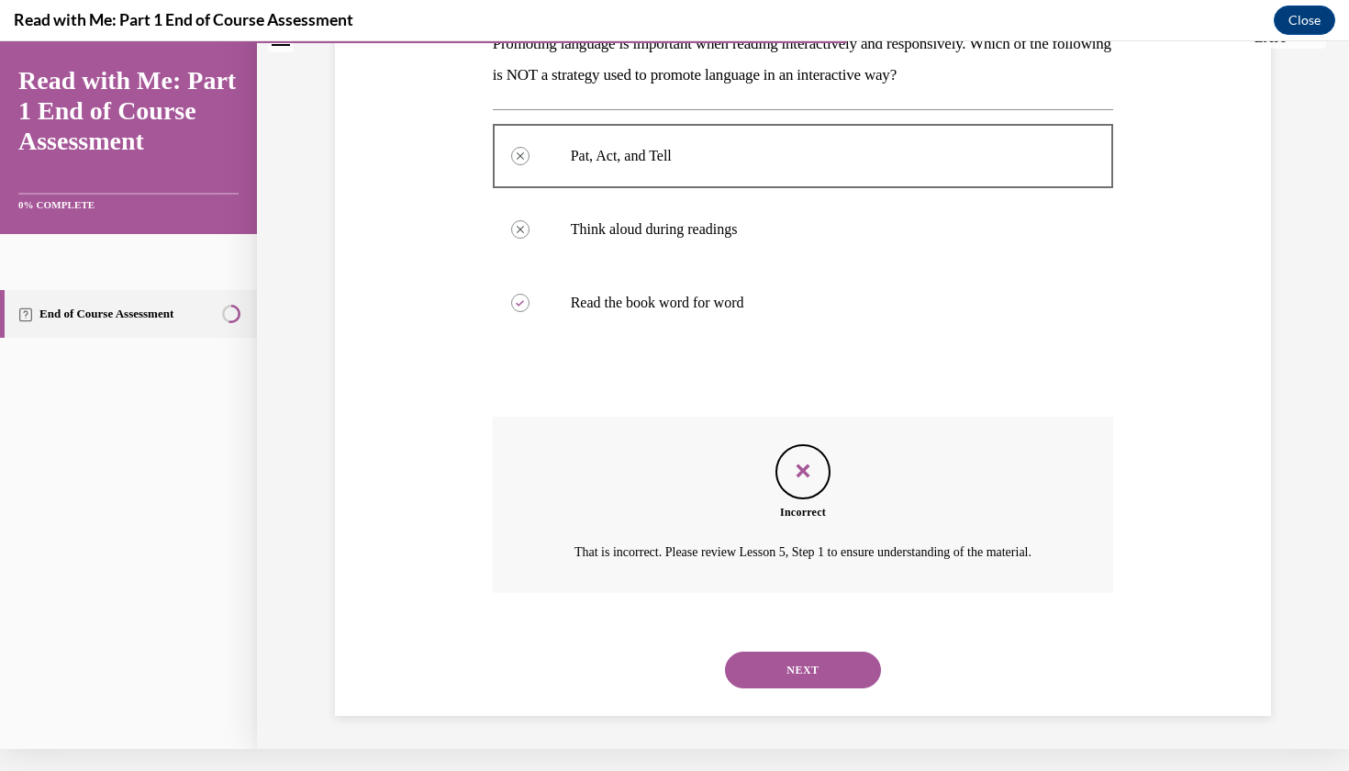
scroll to position [301, 0]
click at [810, 659] on button "NEXT" at bounding box center [803, 668] width 156 height 37
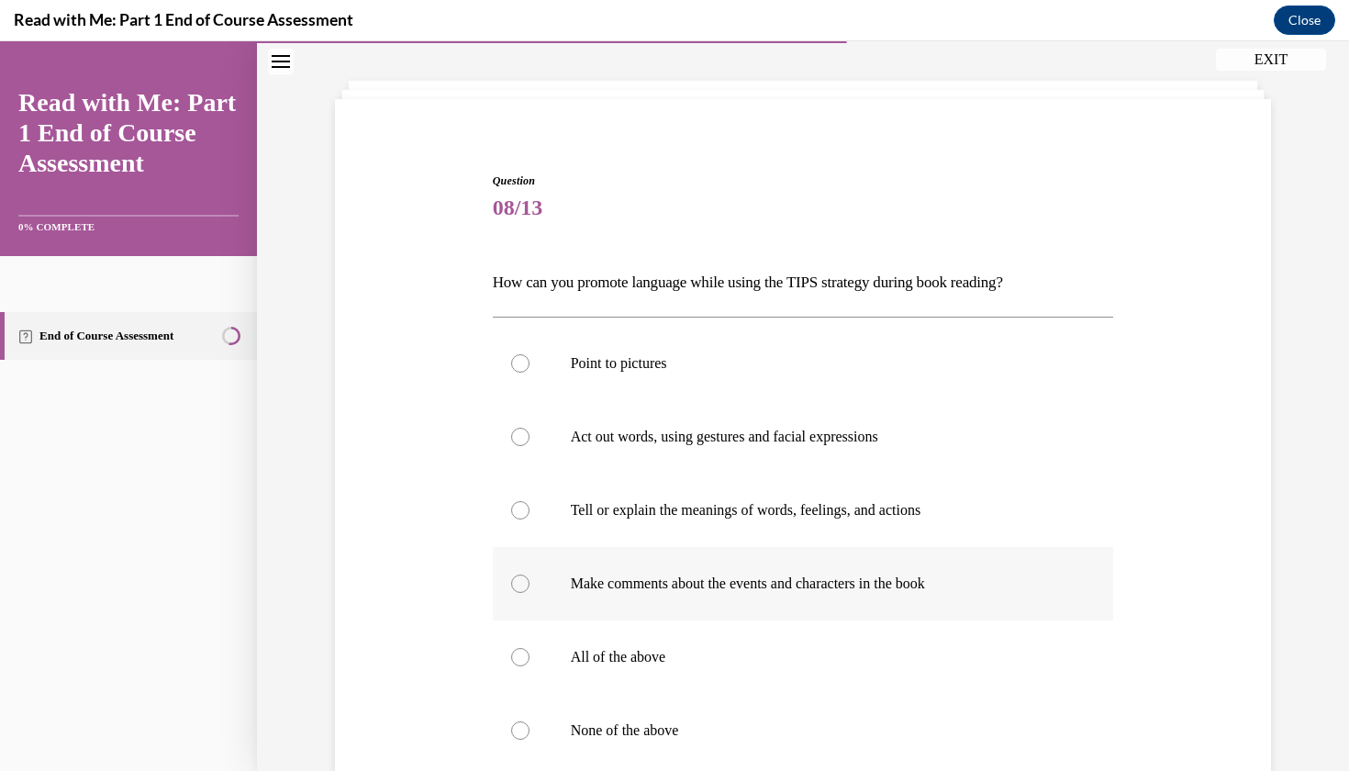
scroll to position [84, 0]
click at [654, 643] on label "All of the above" at bounding box center [803, 656] width 621 height 73
click at [530, 647] on input "All of the above" at bounding box center [520, 656] width 18 height 18
radio input "true"
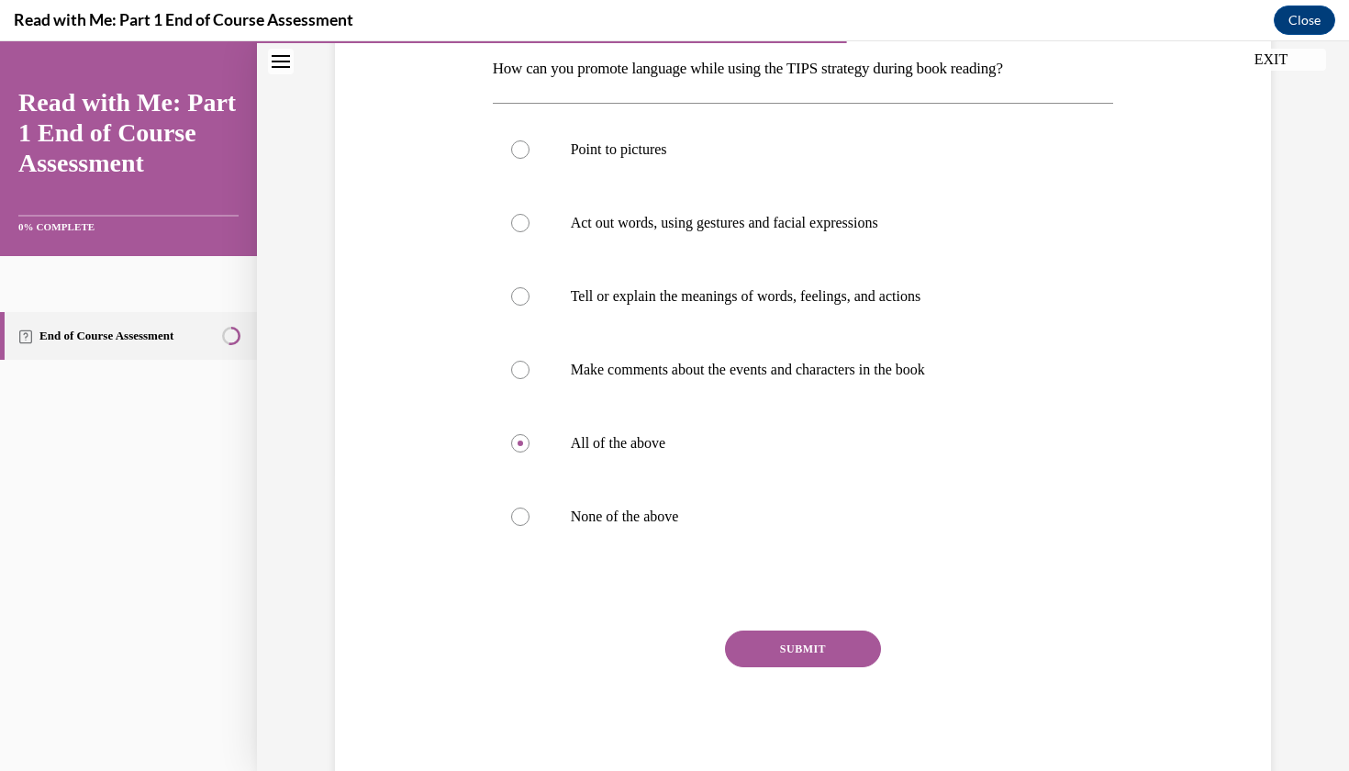
click at [783, 665] on button "SUBMIT" at bounding box center [803, 649] width 156 height 37
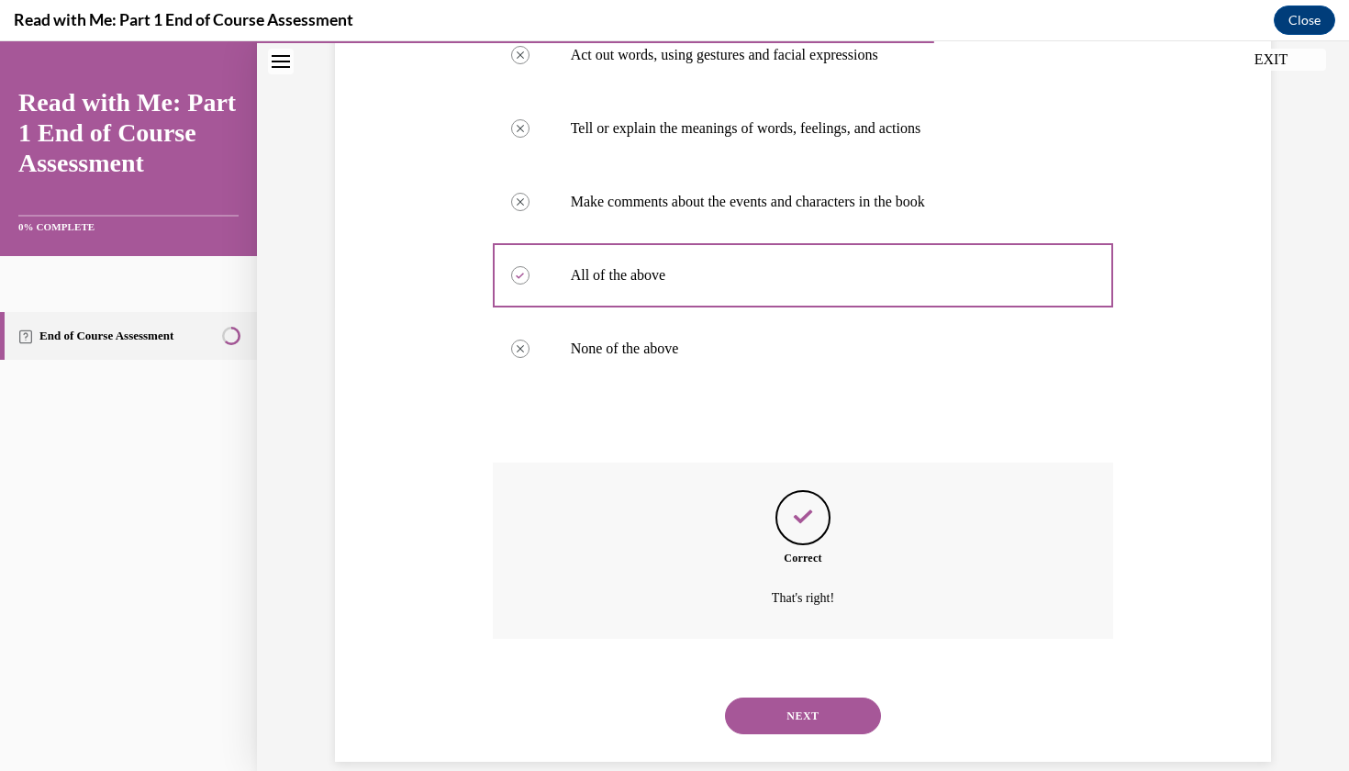
scroll to position [469, 0]
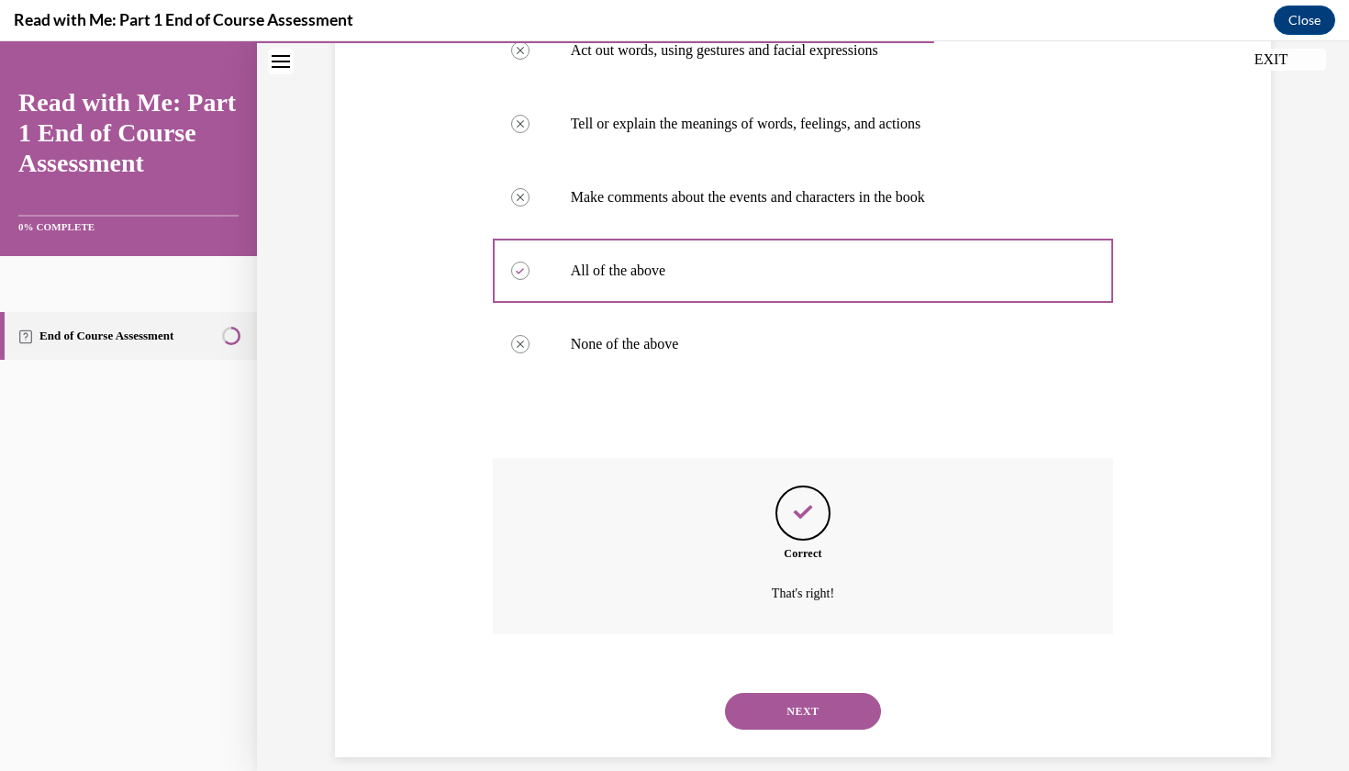
click at [783, 693] on button "NEXT" at bounding box center [803, 711] width 156 height 37
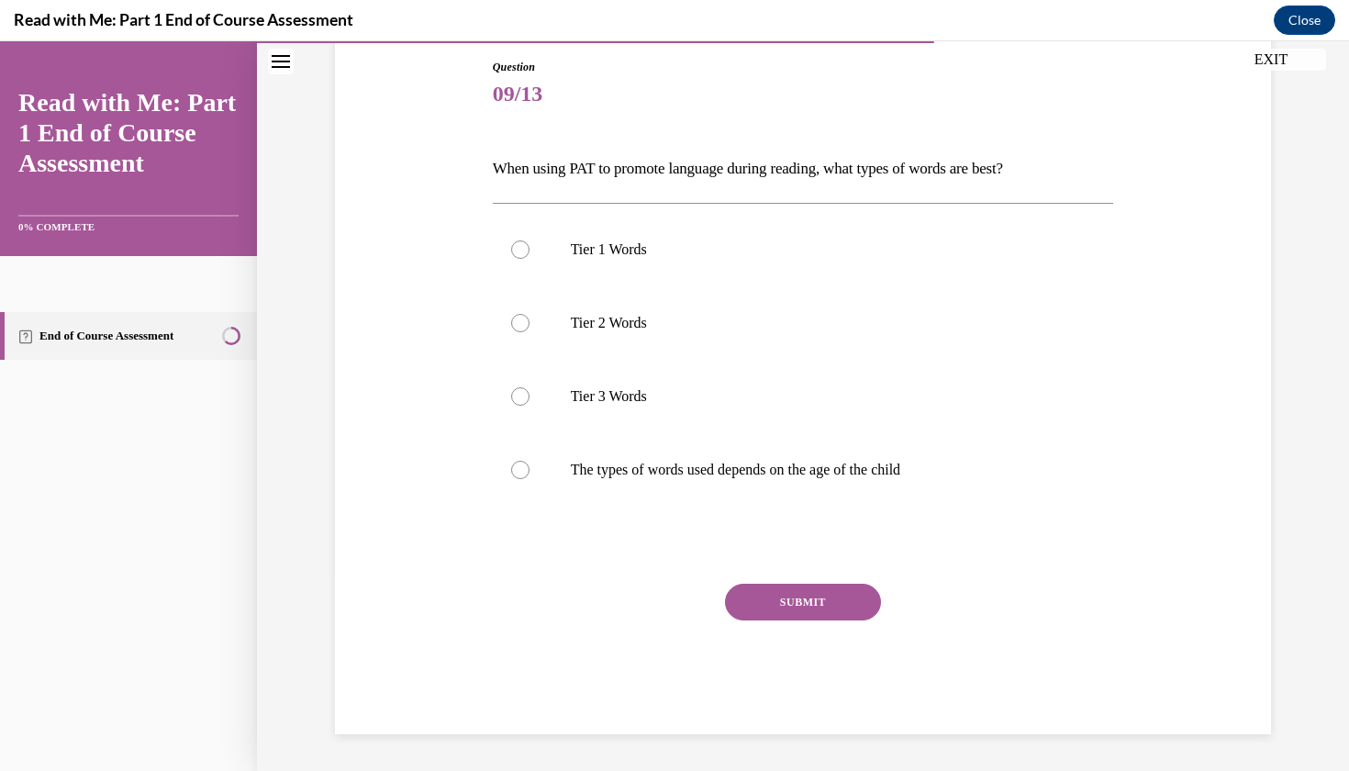
scroll to position [156, 0]
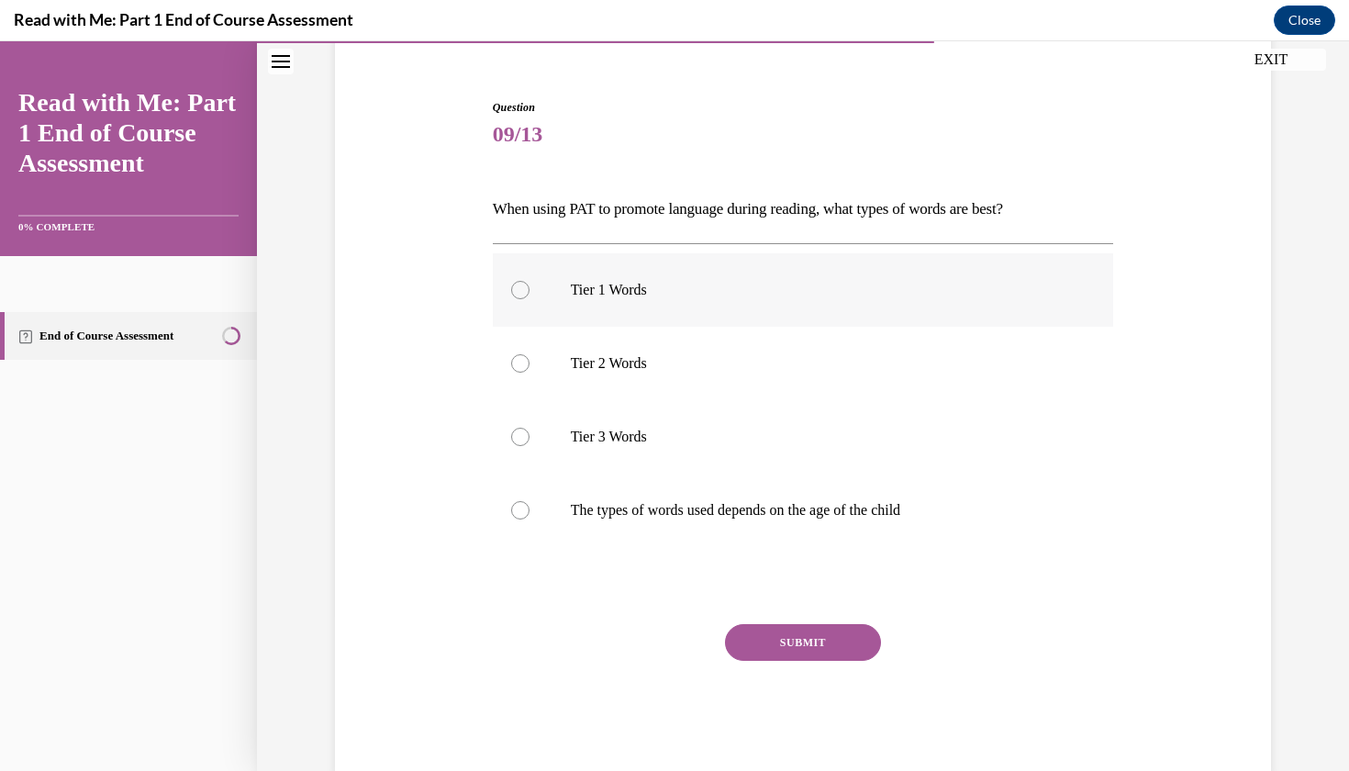
click at [741, 295] on p "Tier 1 Words" at bounding box center [819, 290] width 497 height 18
click at [530, 295] on input "Tier 1 Words" at bounding box center [520, 290] width 18 height 18
radio input "true"
click at [749, 639] on button "SUBMIT" at bounding box center [803, 642] width 156 height 37
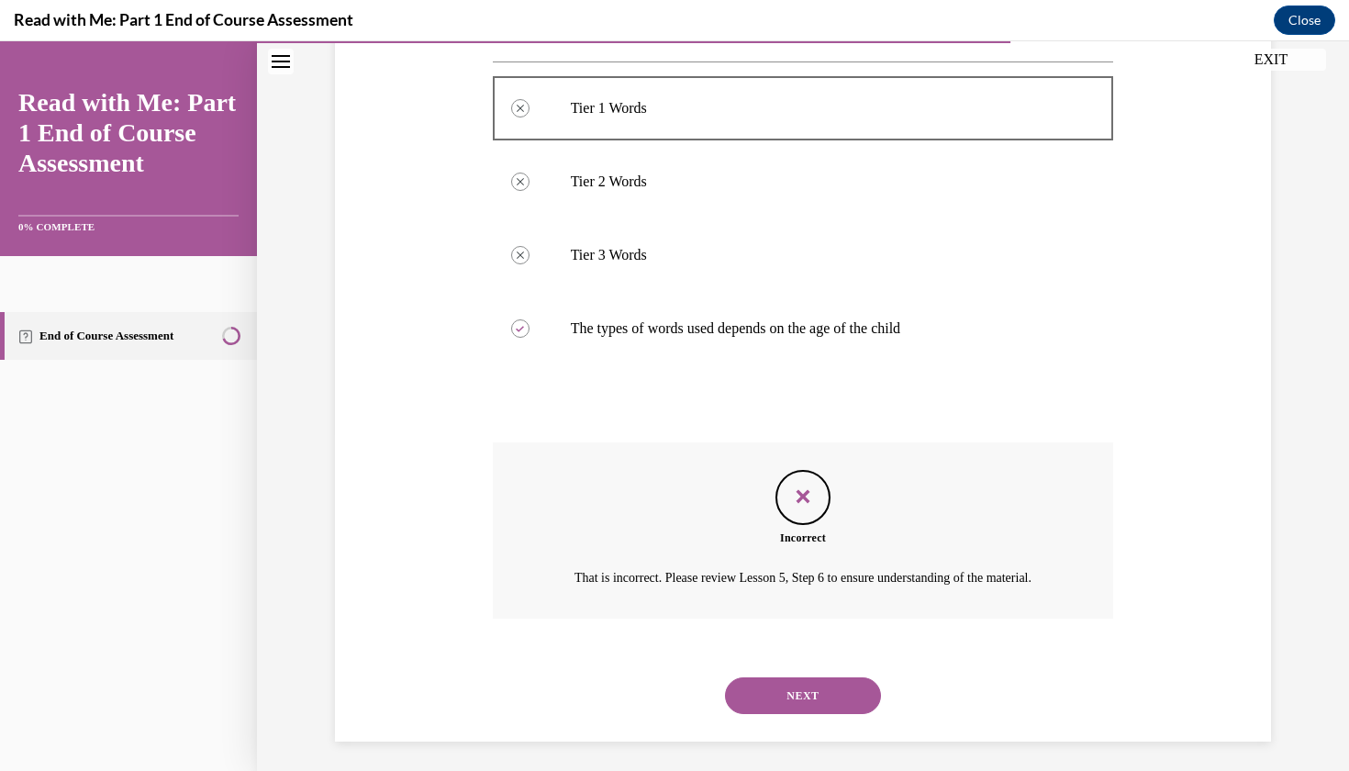
scroll to position [343, 0]
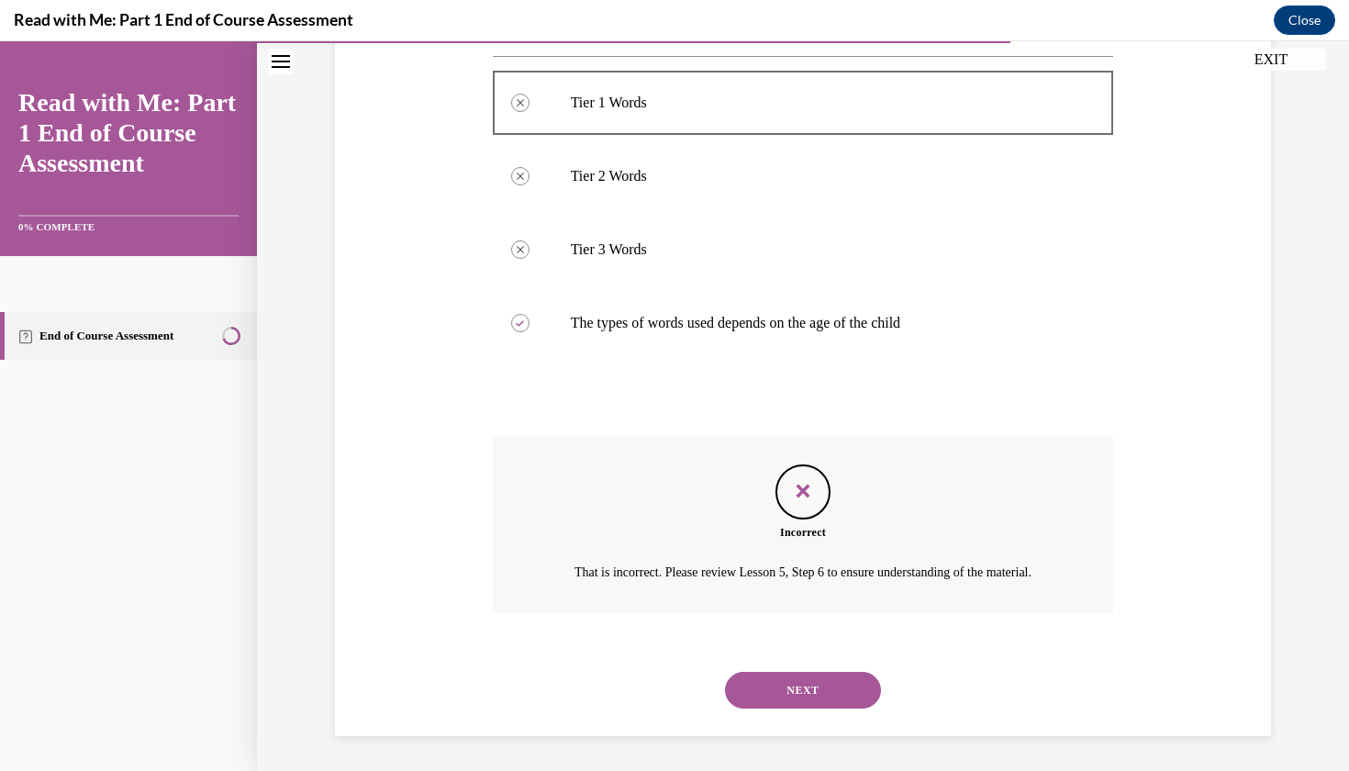
click at [766, 672] on button "NEXT" at bounding box center [803, 690] width 156 height 37
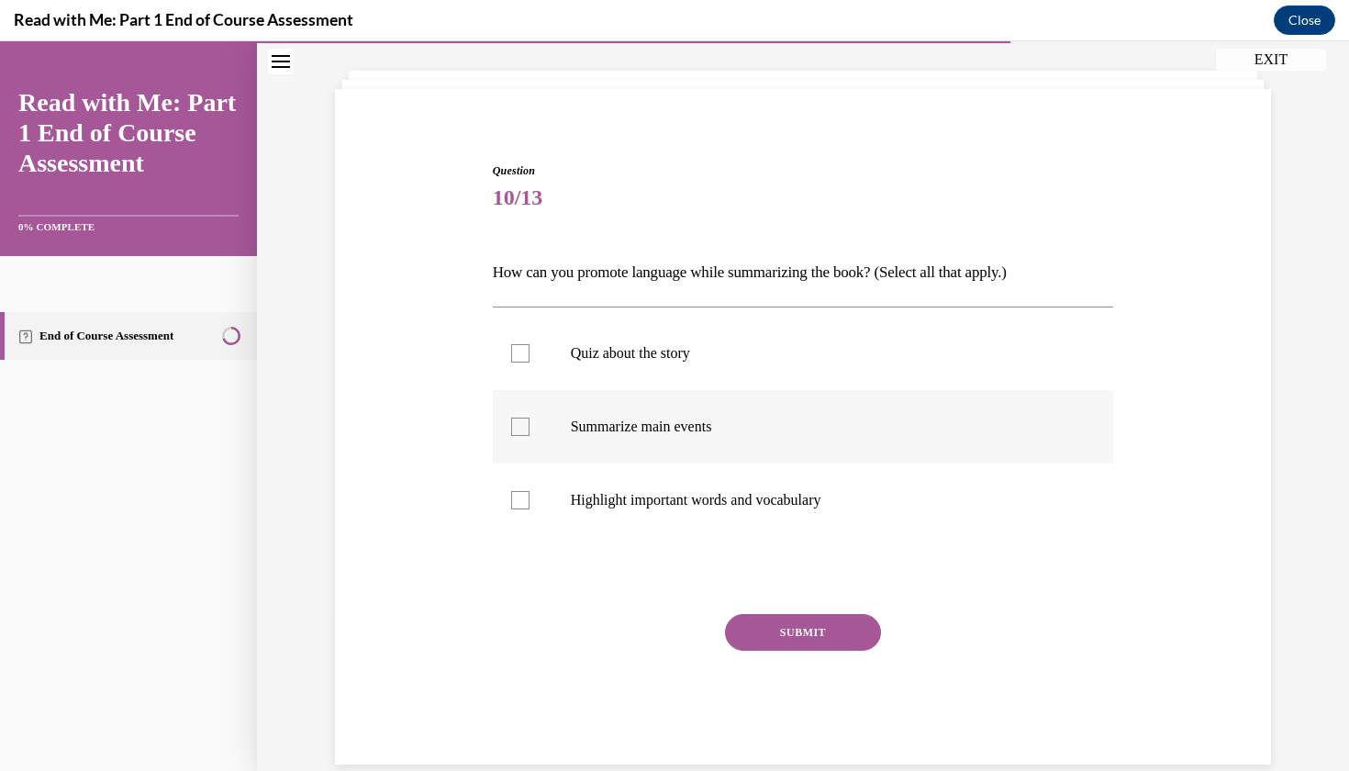
click at [584, 431] on p "Summarize main events" at bounding box center [819, 427] width 497 height 18
click at [530, 431] on input "Summarize main events" at bounding box center [520, 427] width 18 height 18
checkbox input "true"
click at [640, 525] on label "Highlight important words and vocabulary" at bounding box center [803, 500] width 621 height 73
click at [530, 509] on input "Highlight important words and vocabulary" at bounding box center [520, 500] width 18 height 18
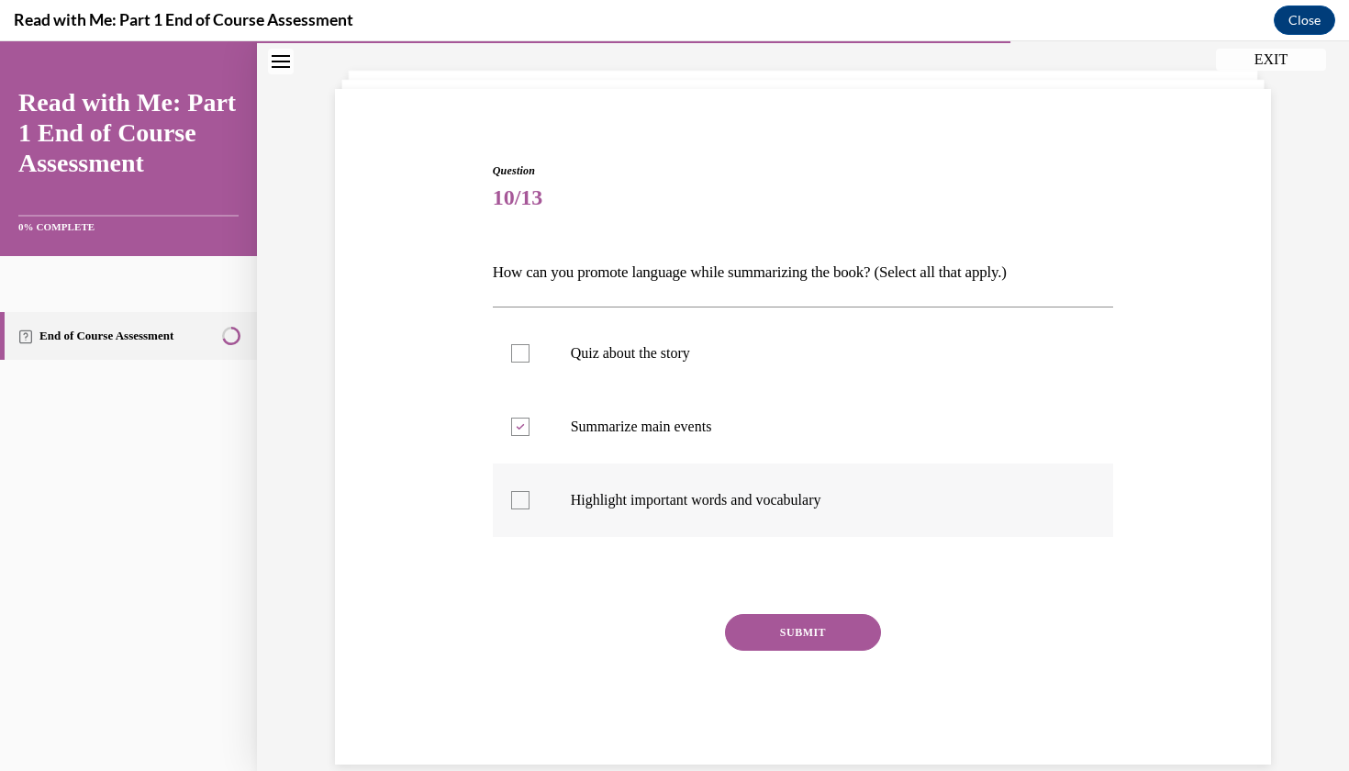
checkbox input "true"
click at [740, 626] on button "SUBMIT" at bounding box center [803, 632] width 156 height 37
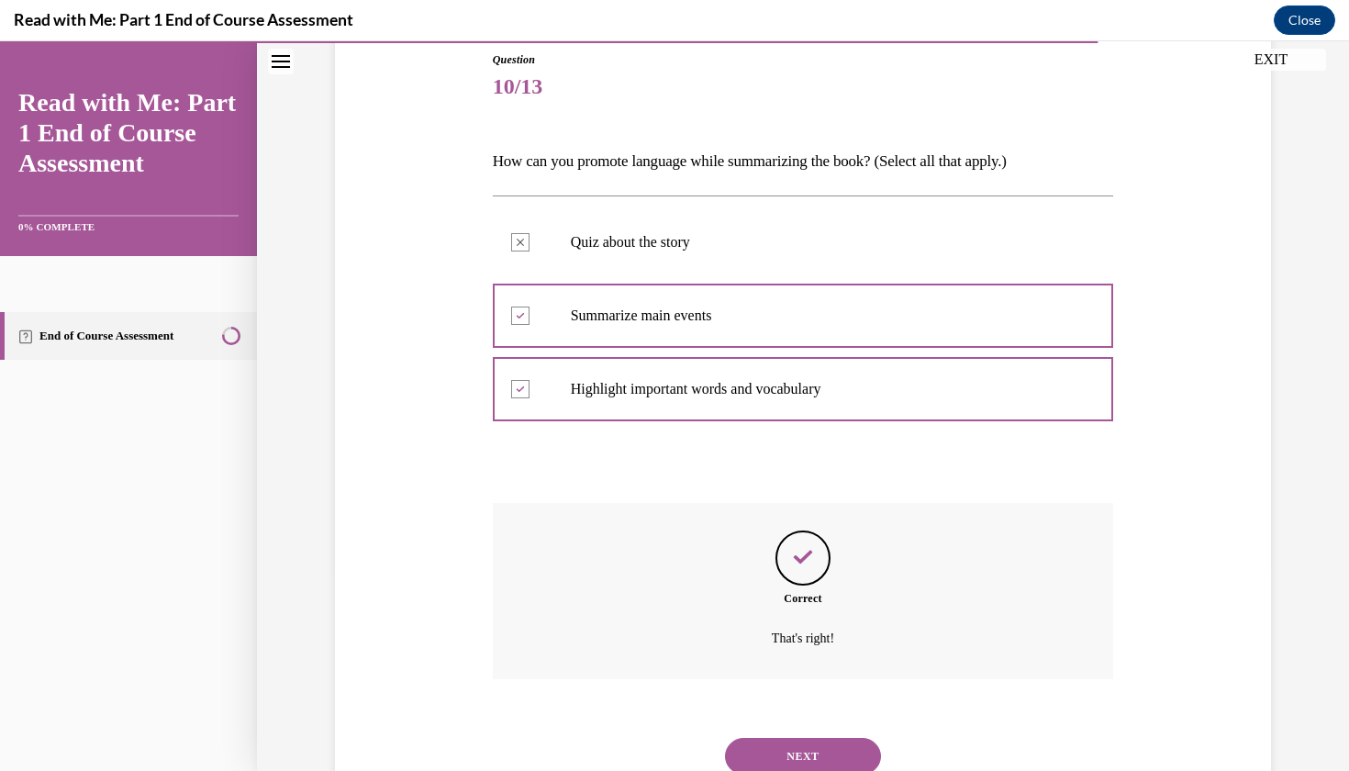
scroll to position [249, 0]
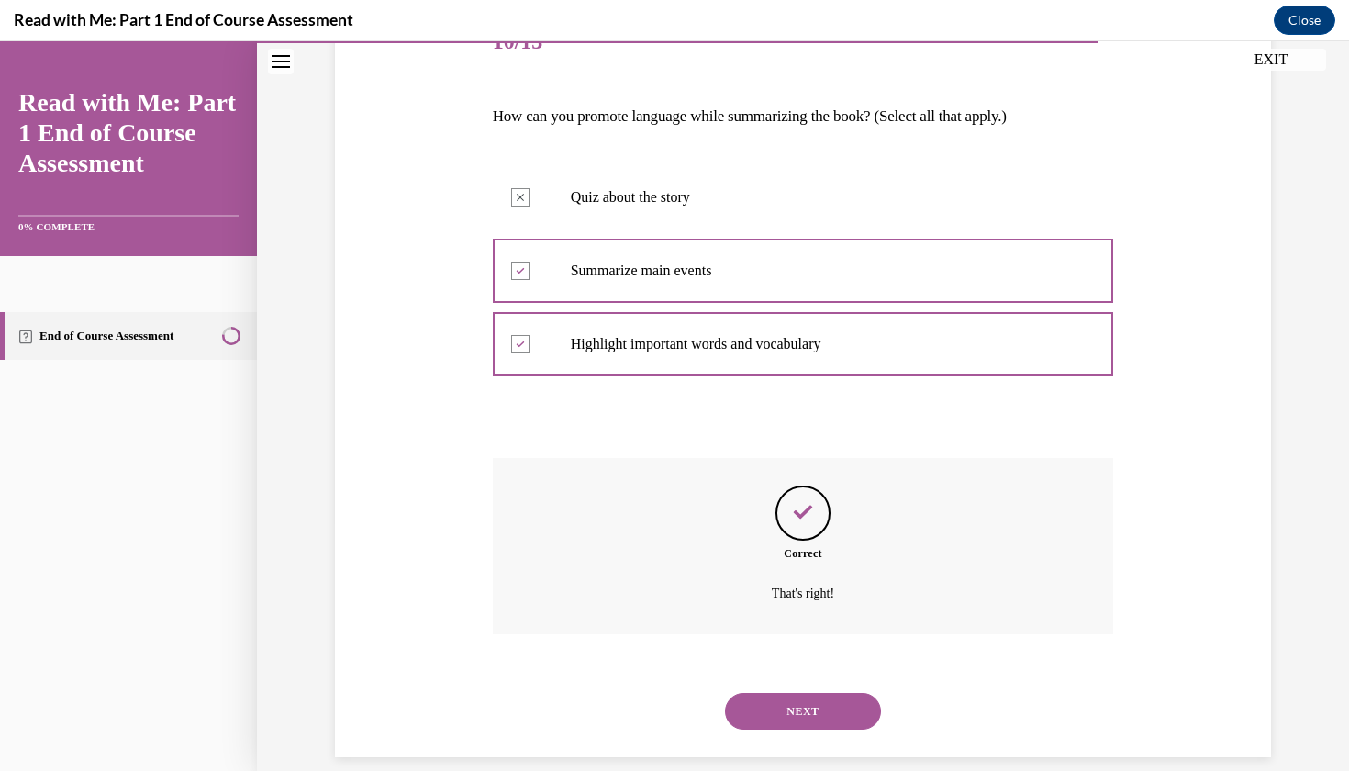
click at [791, 696] on button "NEXT" at bounding box center [803, 711] width 156 height 37
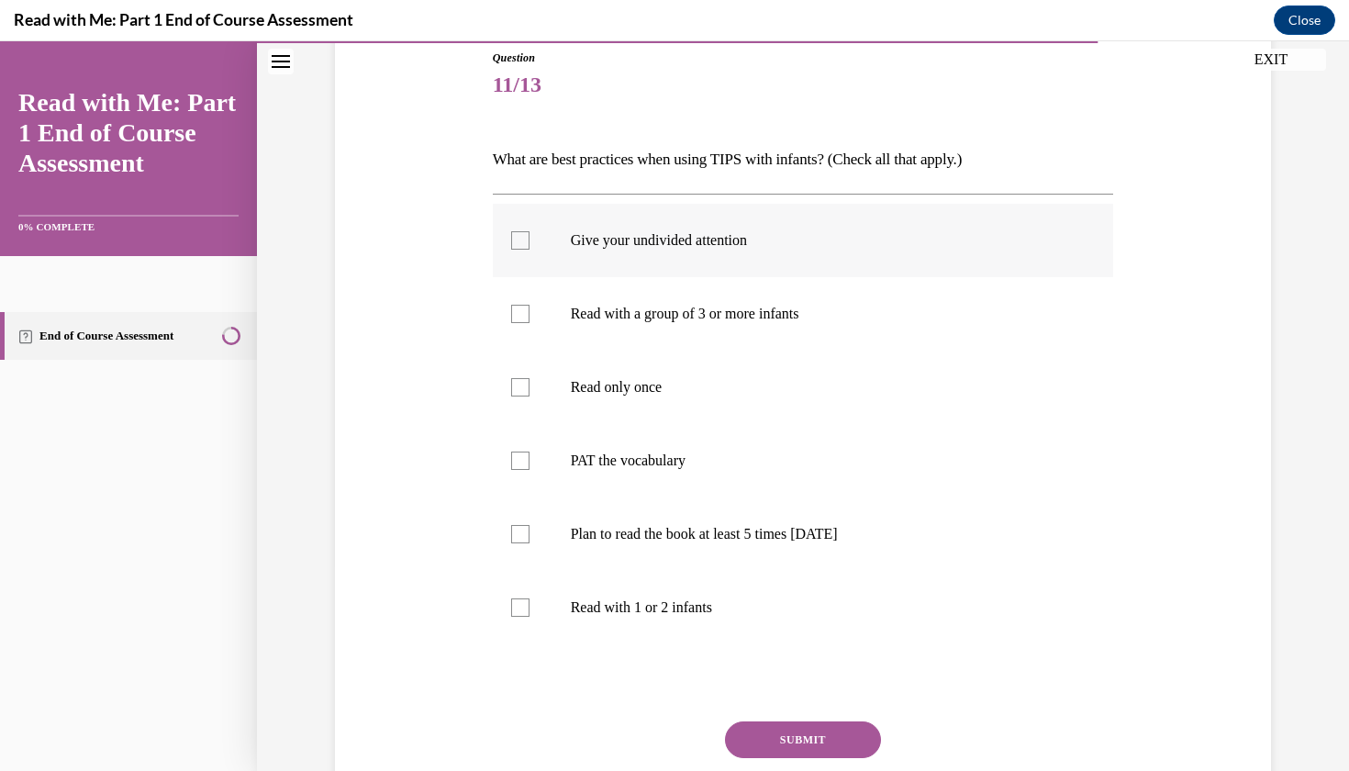
click at [683, 257] on label "Give your undivided attention" at bounding box center [803, 240] width 621 height 73
click at [530, 250] on input "Give your undivided attention" at bounding box center [520, 240] width 18 height 18
checkbox input "true"
click at [654, 466] on p "PAT the vocabulary" at bounding box center [819, 461] width 497 height 18
click at [530, 466] on input "PAT the vocabulary" at bounding box center [520, 461] width 18 height 18
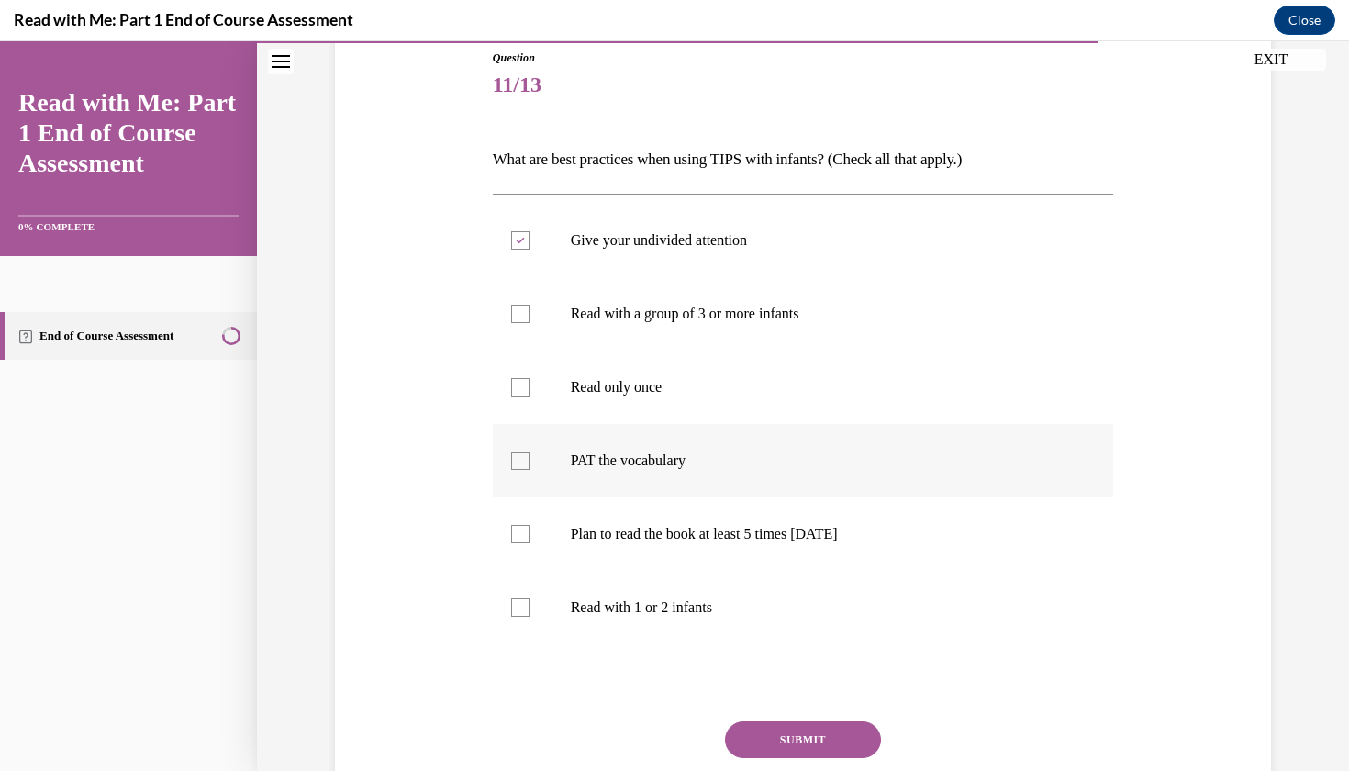
checkbox input "true"
click at [729, 534] on p "Plan to read the book at least 5 times in 2 weeks" at bounding box center [819, 534] width 497 height 18
click at [530, 534] on input "Plan to read the book at least 5 times in 2 weeks" at bounding box center [520, 534] width 18 height 18
checkbox input "true"
click at [644, 315] on p "Read with a group of 3 or more infants" at bounding box center [819, 314] width 497 height 18
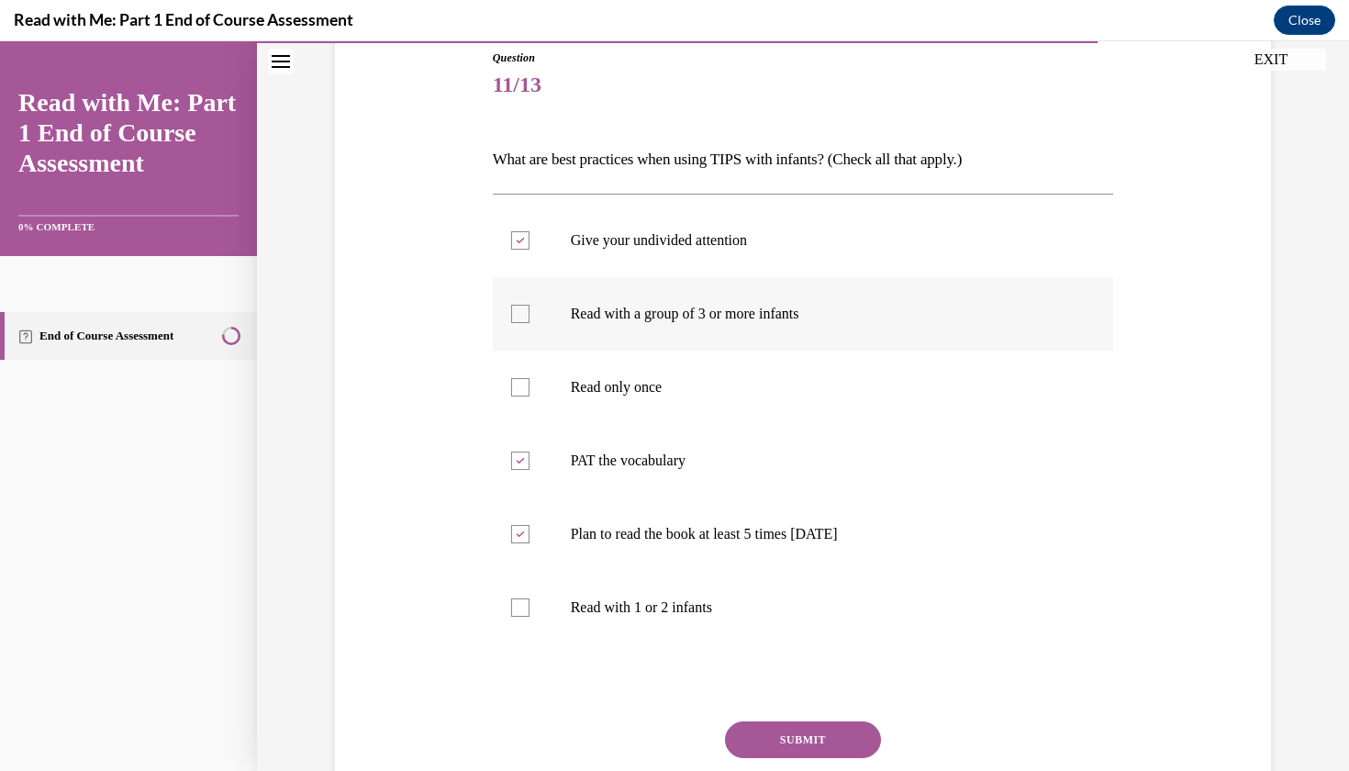
click at [530, 315] on input "Read with a group of 3 or more infants" at bounding box center [520, 314] width 18 height 18
checkbox input "true"
click at [823, 728] on button "SUBMIT" at bounding box center [803, 739] width 156 height 37
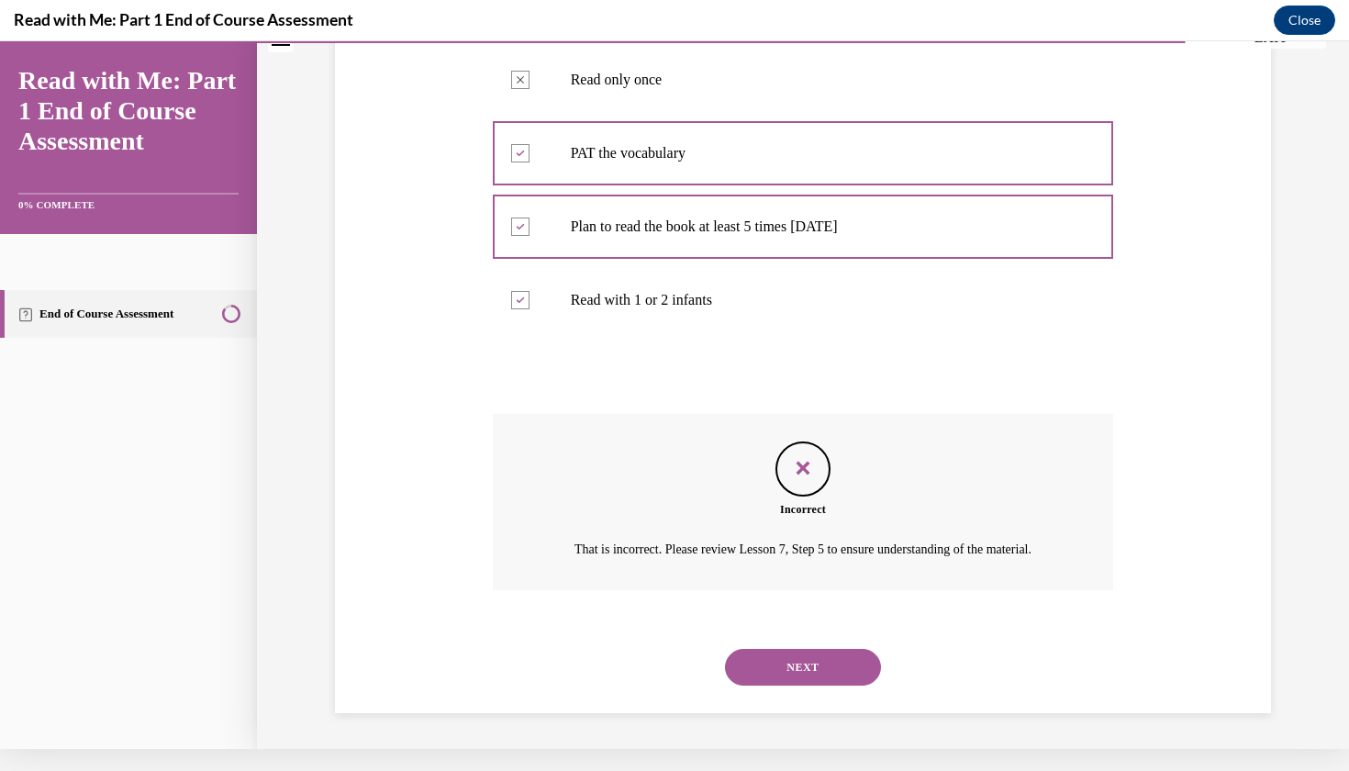
scroll to position [490, 0]
click at [800, 686] on div "NEXT" at bounding box center [803, 668] width 621 height 73
click at [794, 677] on button "NEXT" at bounding box center [803, 668] width 156 height 37
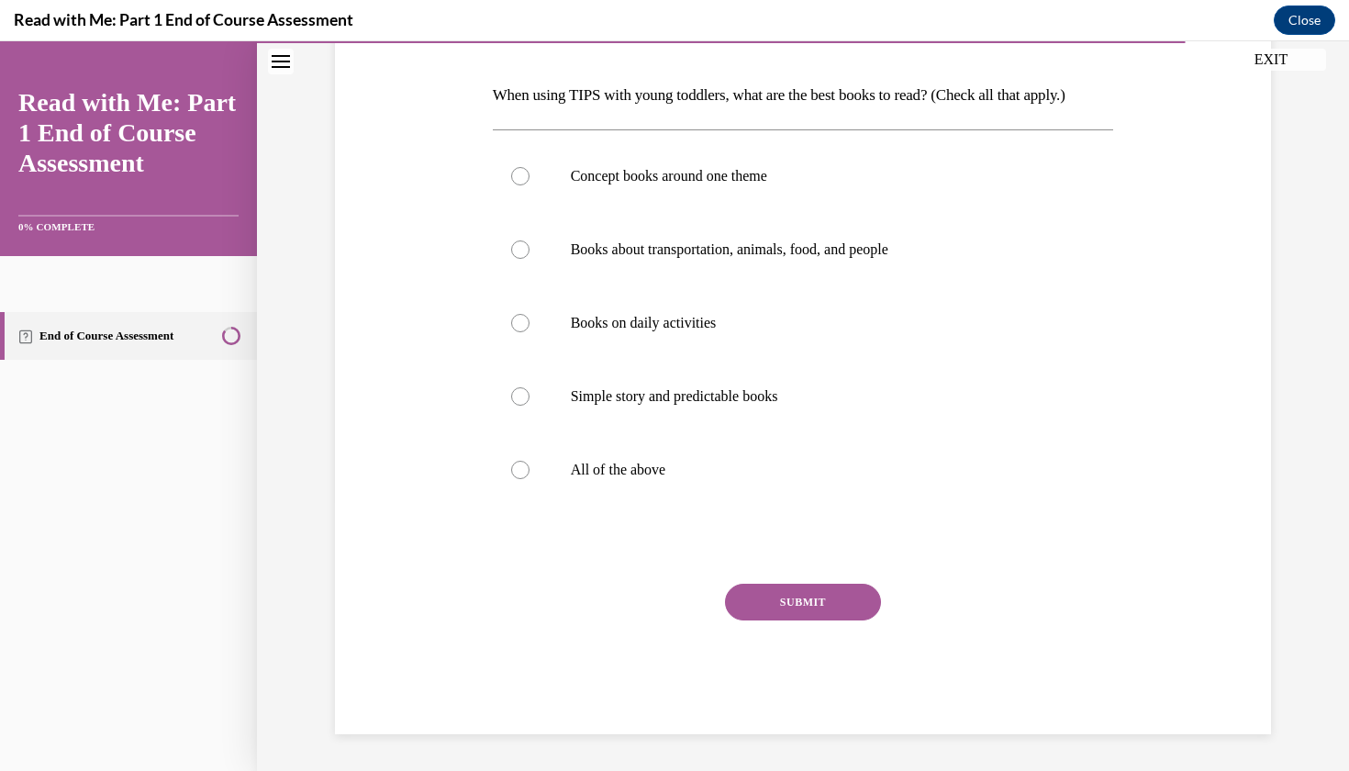
scroll to position [279, 0]
click at [704, 479] on p "All of the above" at bounding box center [819, 470] width 497 height 18
click at [530, 479] on input "All of the above" at bounding box center [520, 470] width 18 height 18
radio input "true"
click at [760, 620] on button "SUBMIT" at bounding box center [803, 602] width 156 height 37
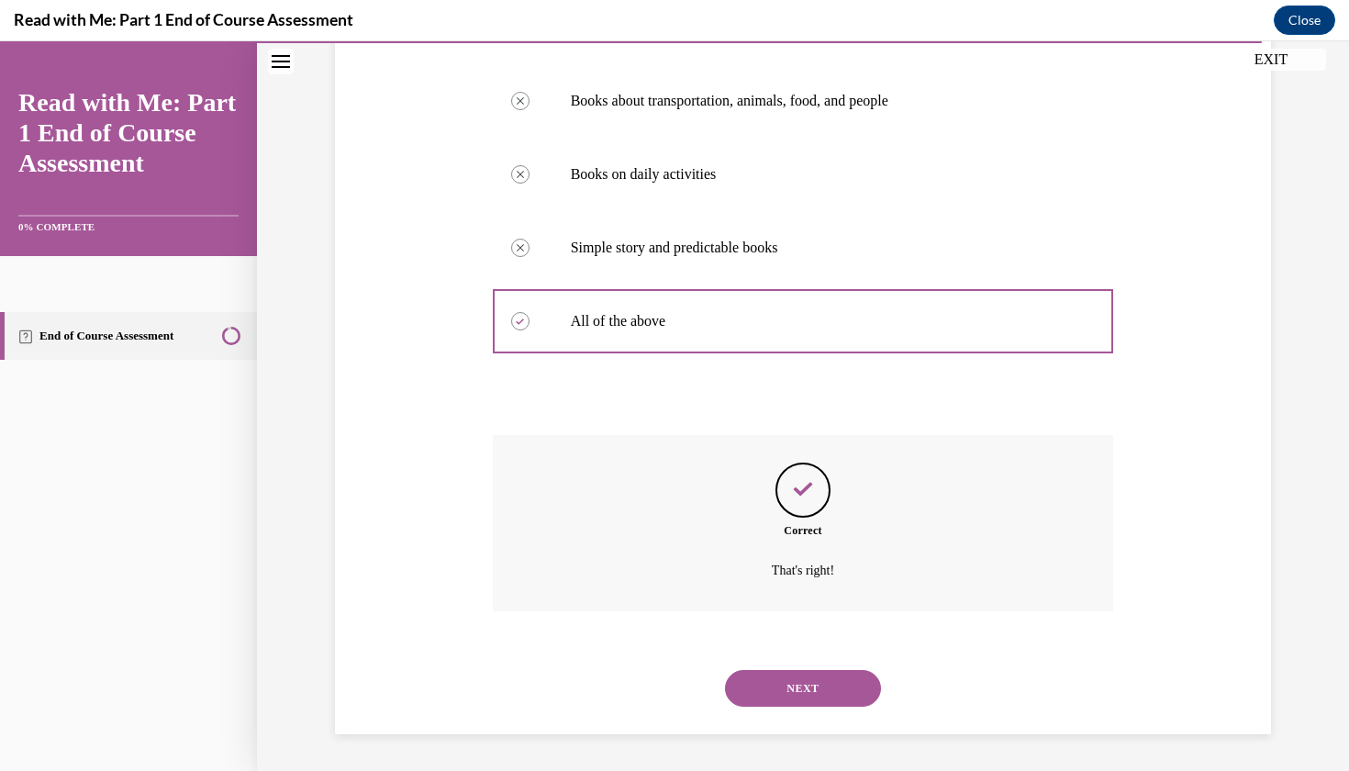
scroll to position [427, 0]
click at [818, 684] on button "NEXT" at bounding box center [803, 688] width 156 height 37
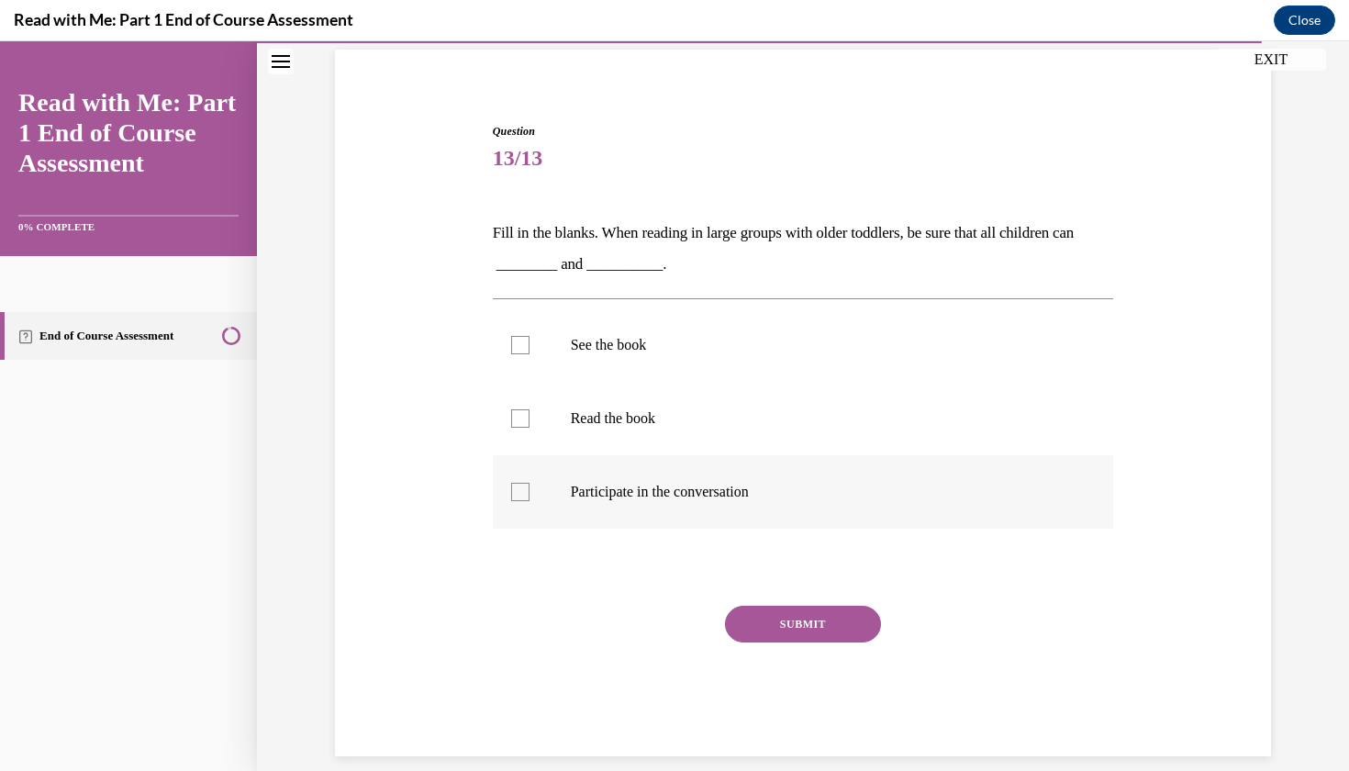
scroll to position [132, 0]
click at [692, 363] on label "See the book" at bounding box center [803, 344] width 621 height 73
click at [530, 354] on input "See the book" at bounding box center [520, 345] width 18 height 18
checkbox input "true"
click at [693, 453] on label "Read the book" at bounding box center [803, 418] width 621 height 73
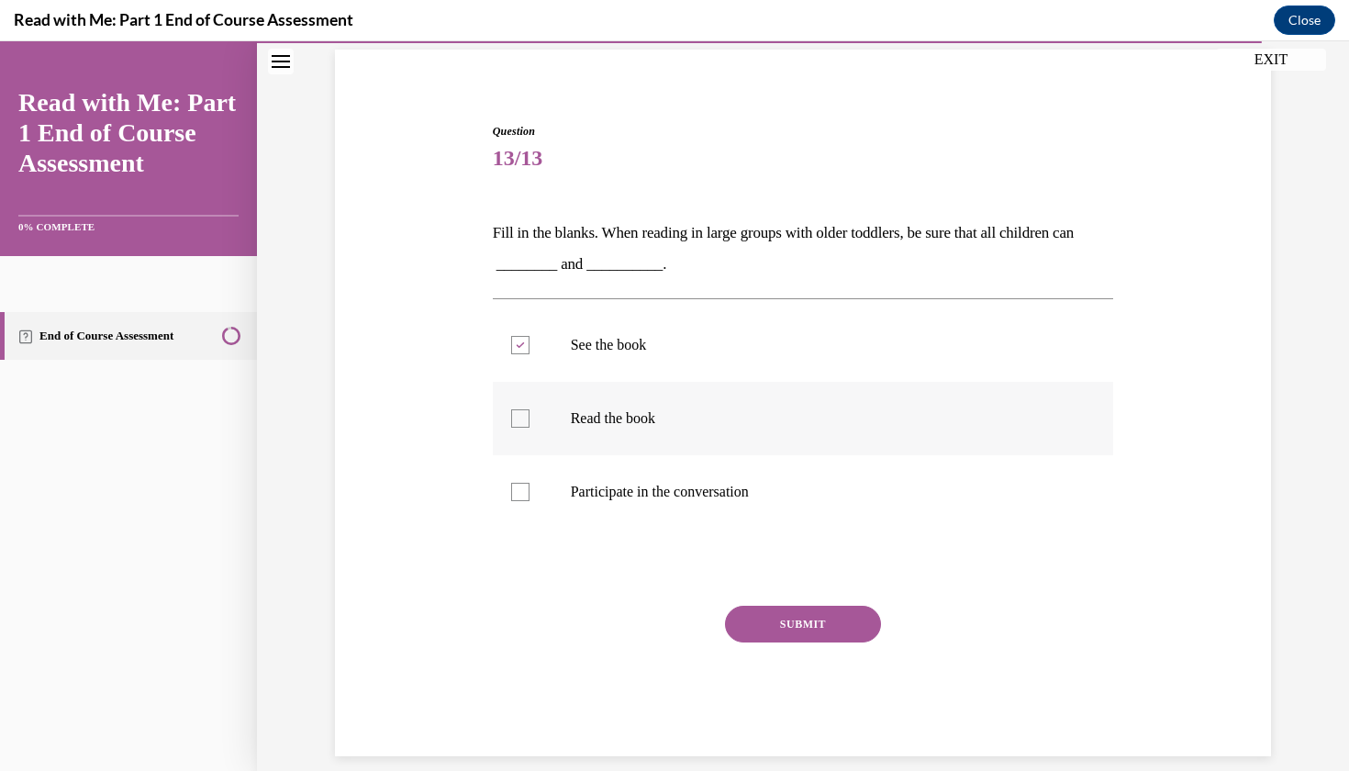
click at [530, 428] on input "Read the book" at bounding box center [520, 418] width 18 height 18
checkbox input "true"
click at [792, 611] on button "SUBMIT" at bounding box center [803, 624] width 156 height 37
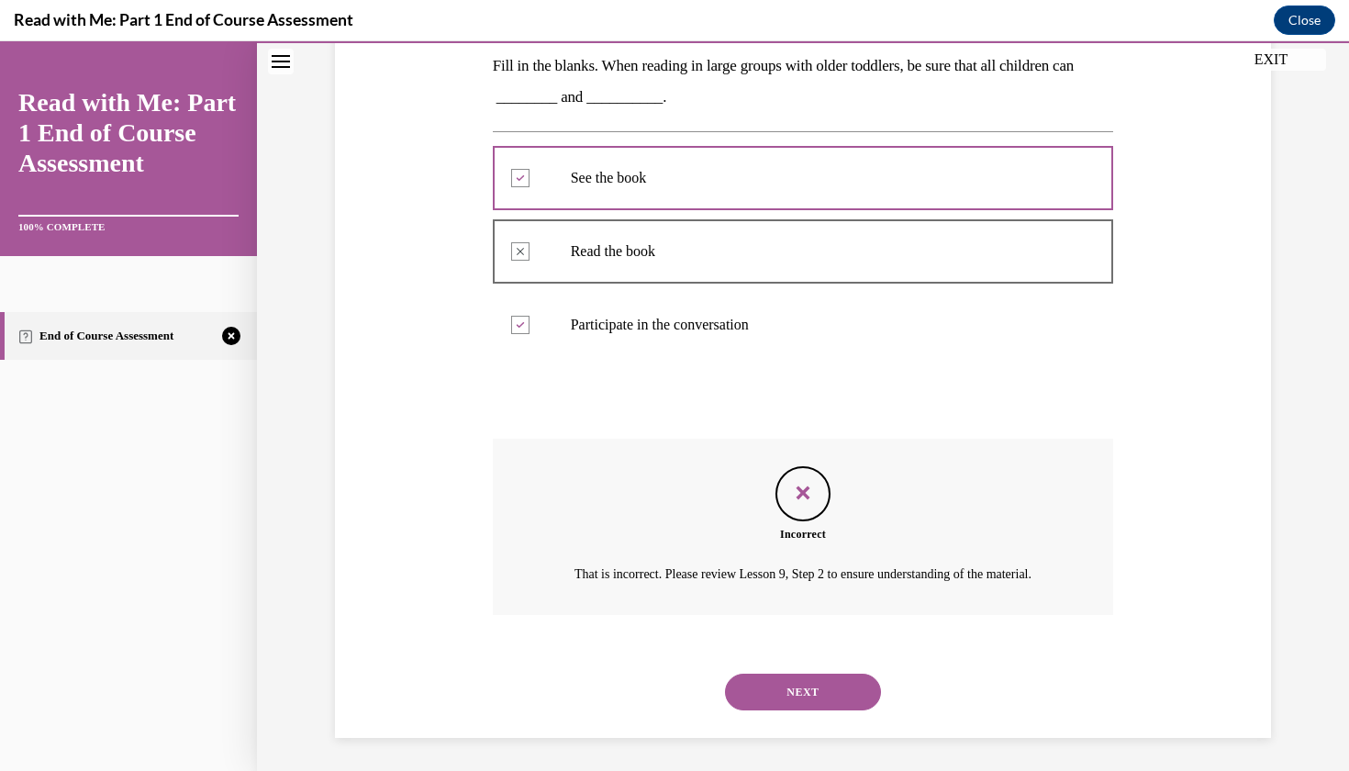
scroll to position [301, 0]
click at [811, 681] on button "NEXT" at bounding box center [803, 690] width 156 height 37
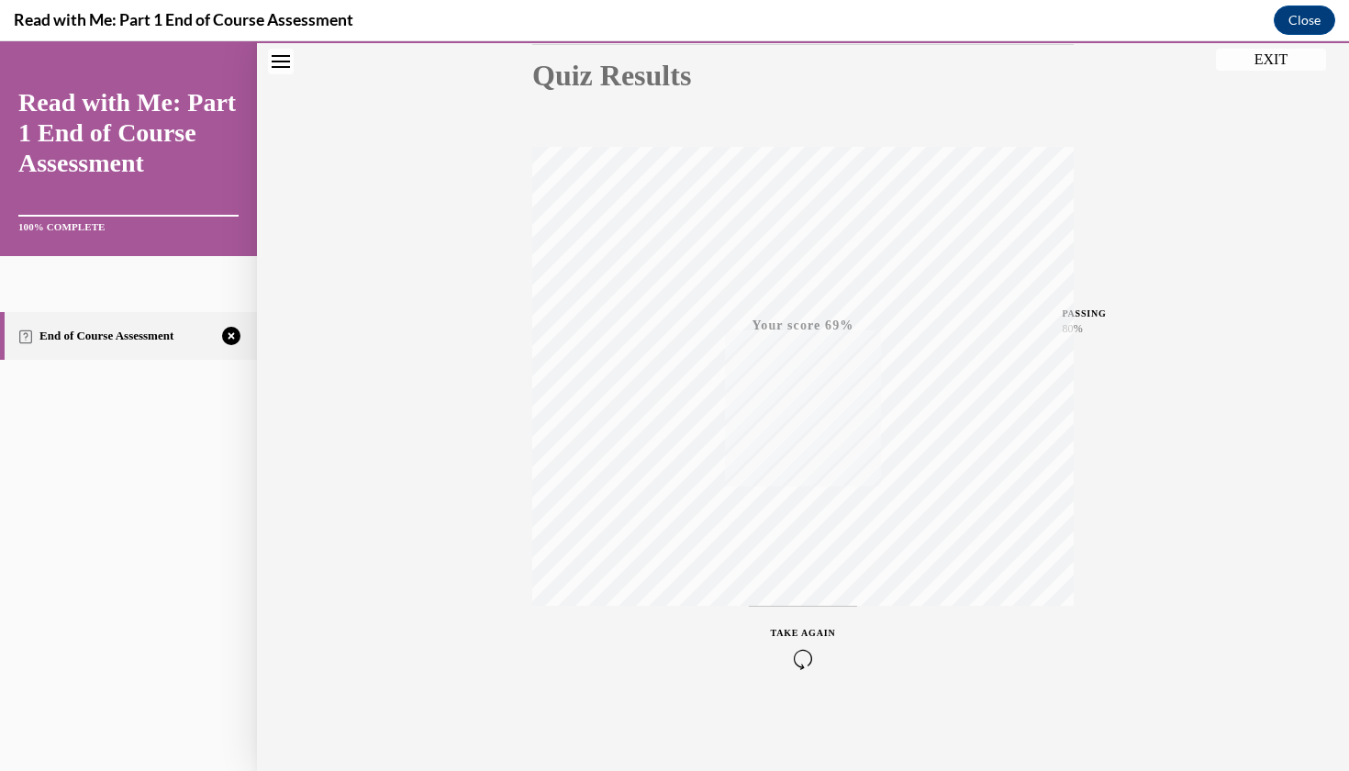
scroll to position [211, 0]
click at [799, 635] on span "TAKE AGAIN" at bounding box center [803, 633] width 65 height 10
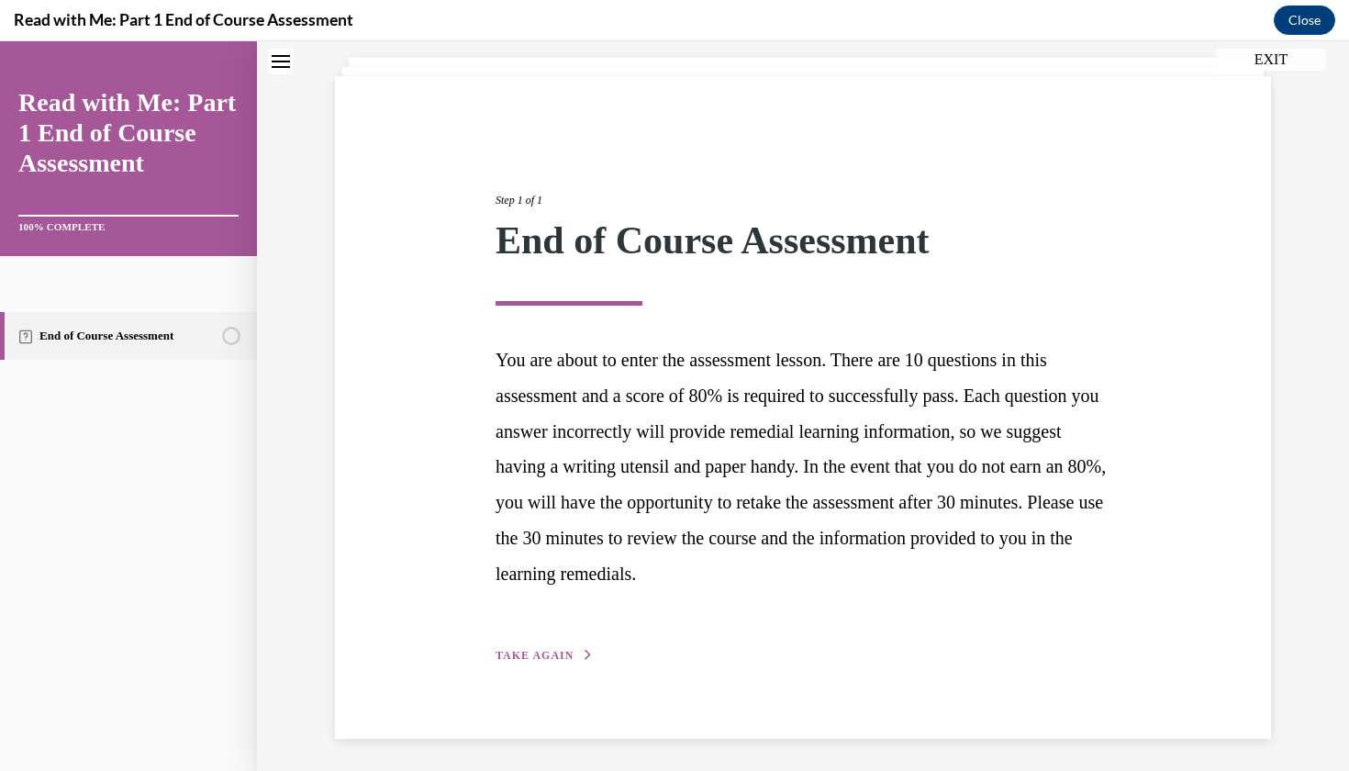
scroll to position [104, 0]
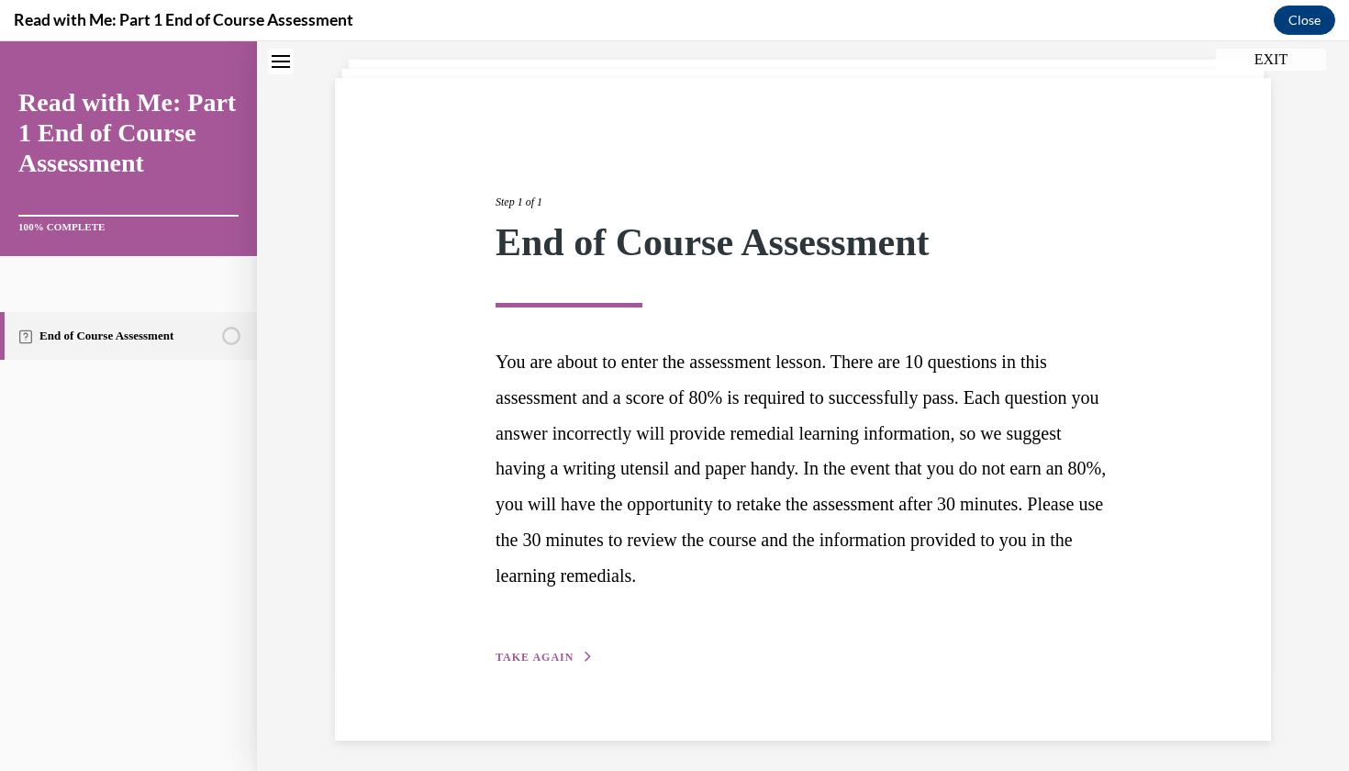
click at [553, 662] on div "Step 1 of 1 End of Course Assessment You are about to enter the assessment less…" at bounding box center [803, 409] width 936 height 663
click at [555, 651] on span "TAKE AGAIN" at bounding box center [535, 657] width 78 height 13
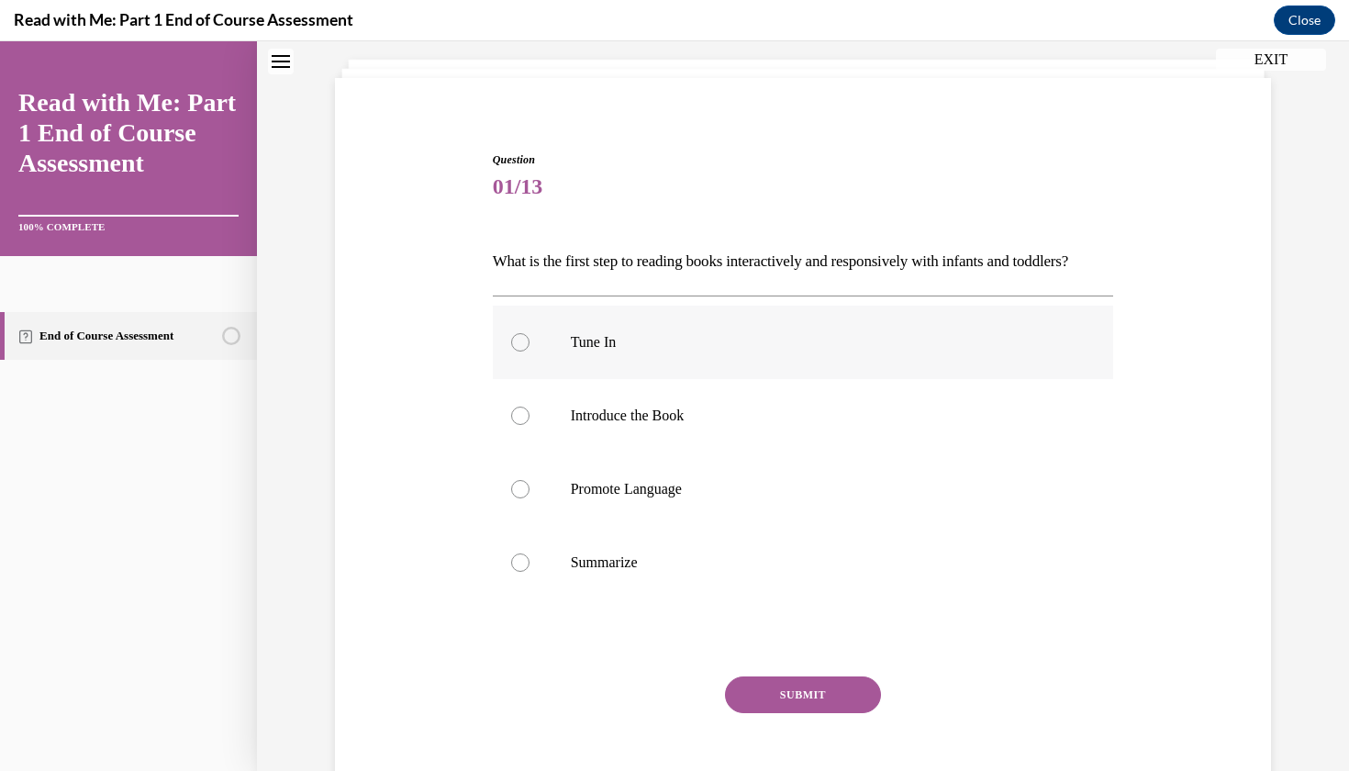
click at [542, 379] on label "Tune In" at bounding box center [803, 342] width 621 height 73
click at [530, 352] on input "Tune In" at bounding box center [520, 342] width 18 height 18
radio input "true"
click at [768, 713] on button "SUBMIT" at bounding box center [803, 694] width 156 height 37
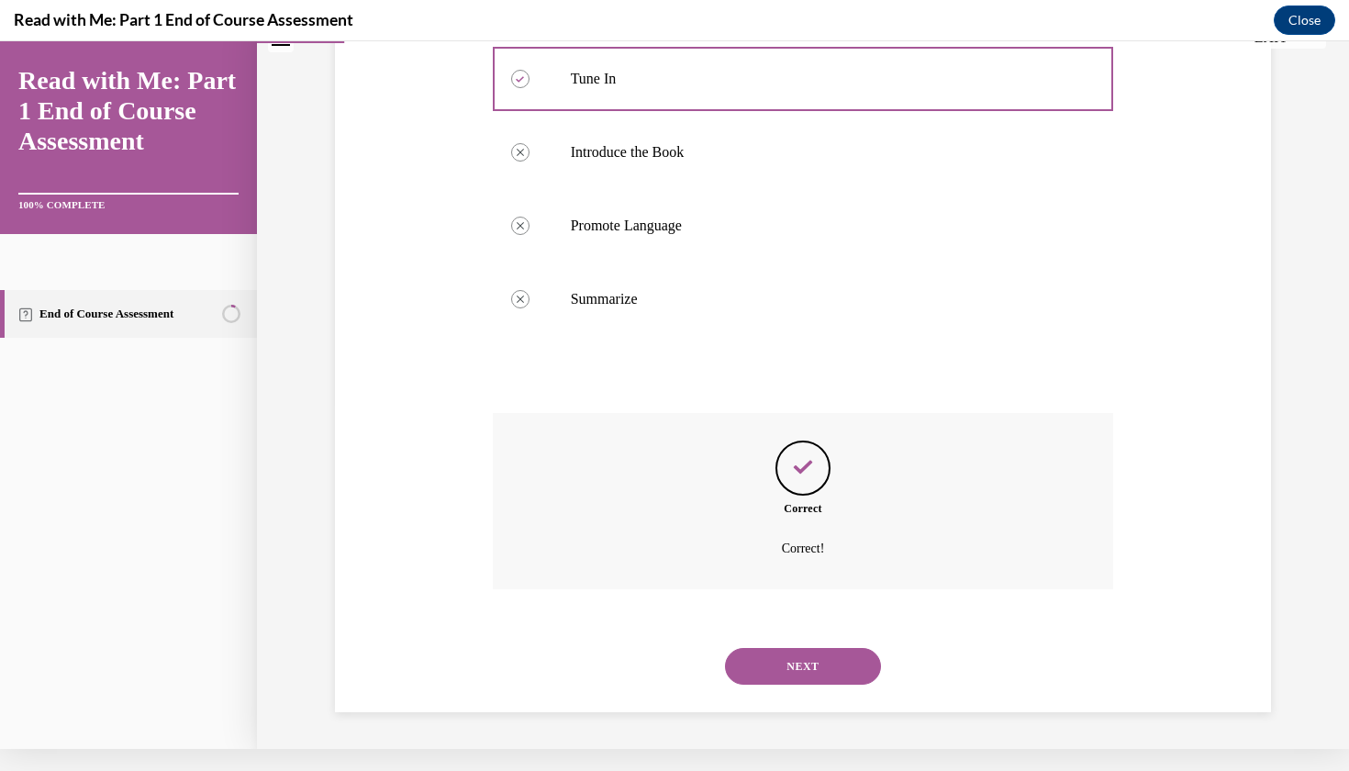
scroll to position [353, 0]
click at [837, 669] on button "NEXT" at bounding box center [803, 666] width 156 height 37
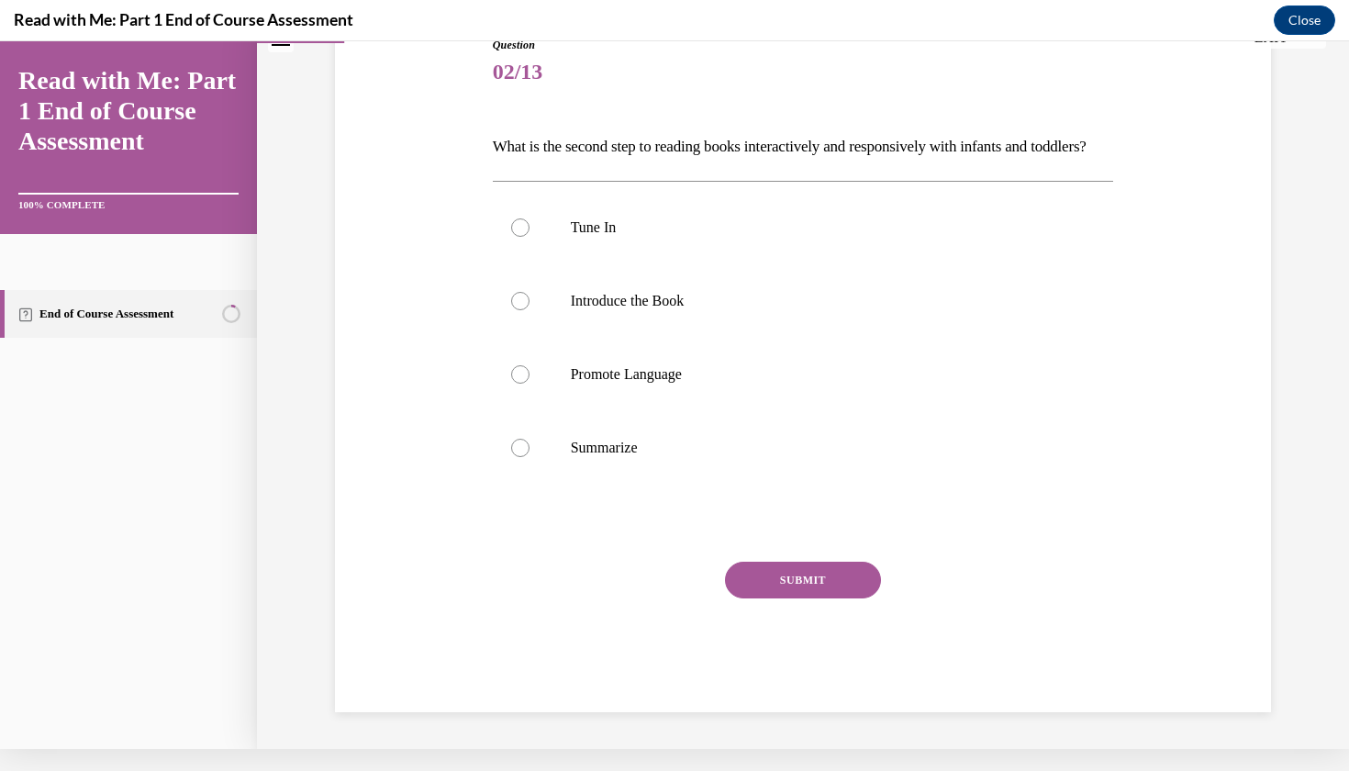
scroll to position [0, 0]
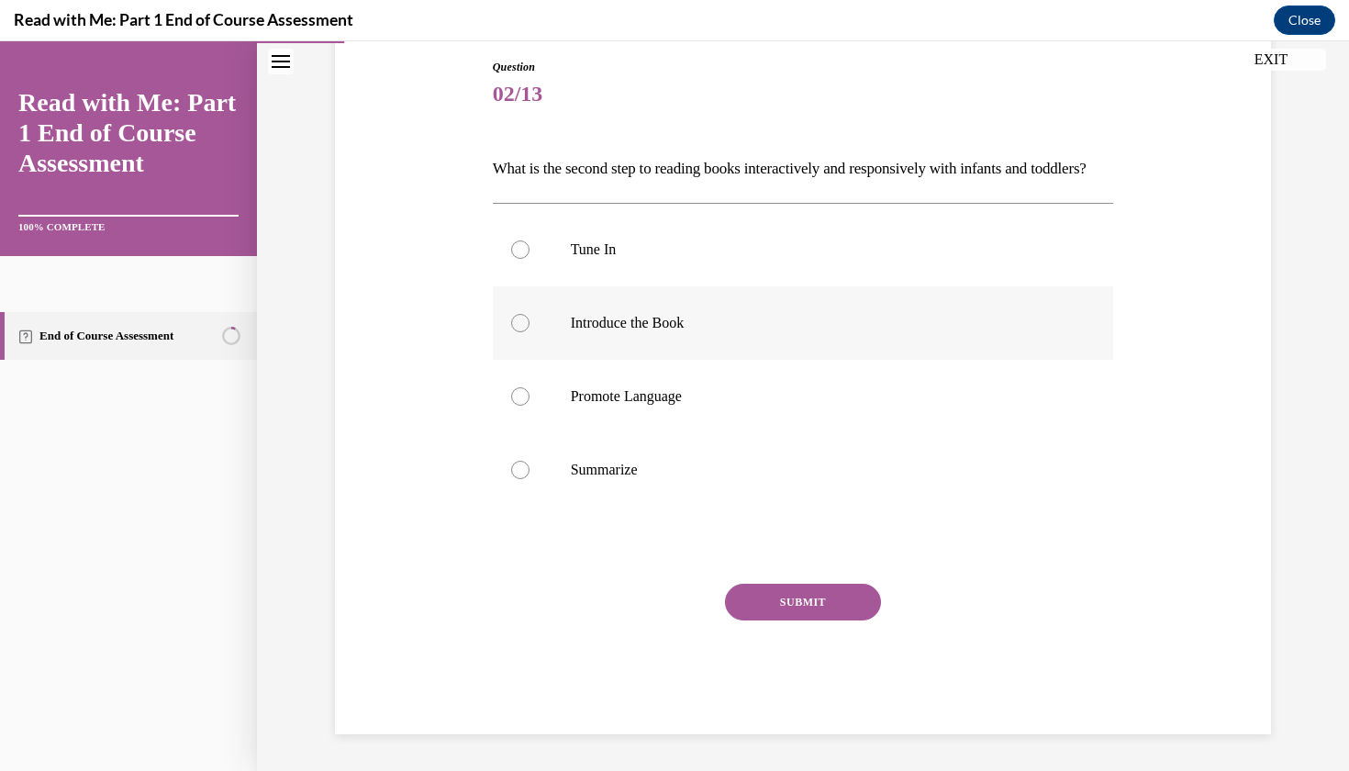
click at [614, 356] on label "Introduce the Book" at bounding box center [803, 322] width 621 height 73
click at [530, 332] on input "Introduce the Book" at bounding box center [520, 323] width 18 height 18
radio input "true"
click at [764, 619] on button "SUBMIT" at bounding box center [803, 602] width 156 height 37
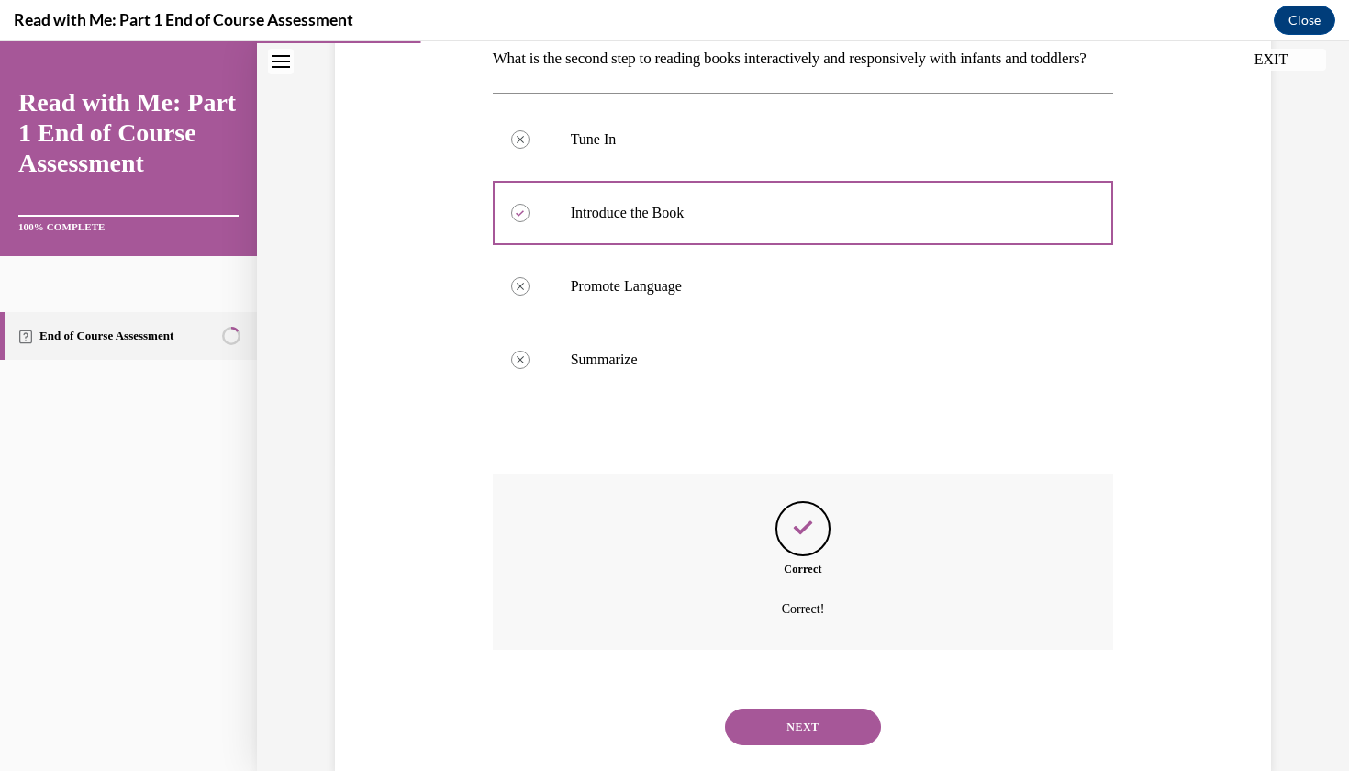
scroll to position [353, 0]
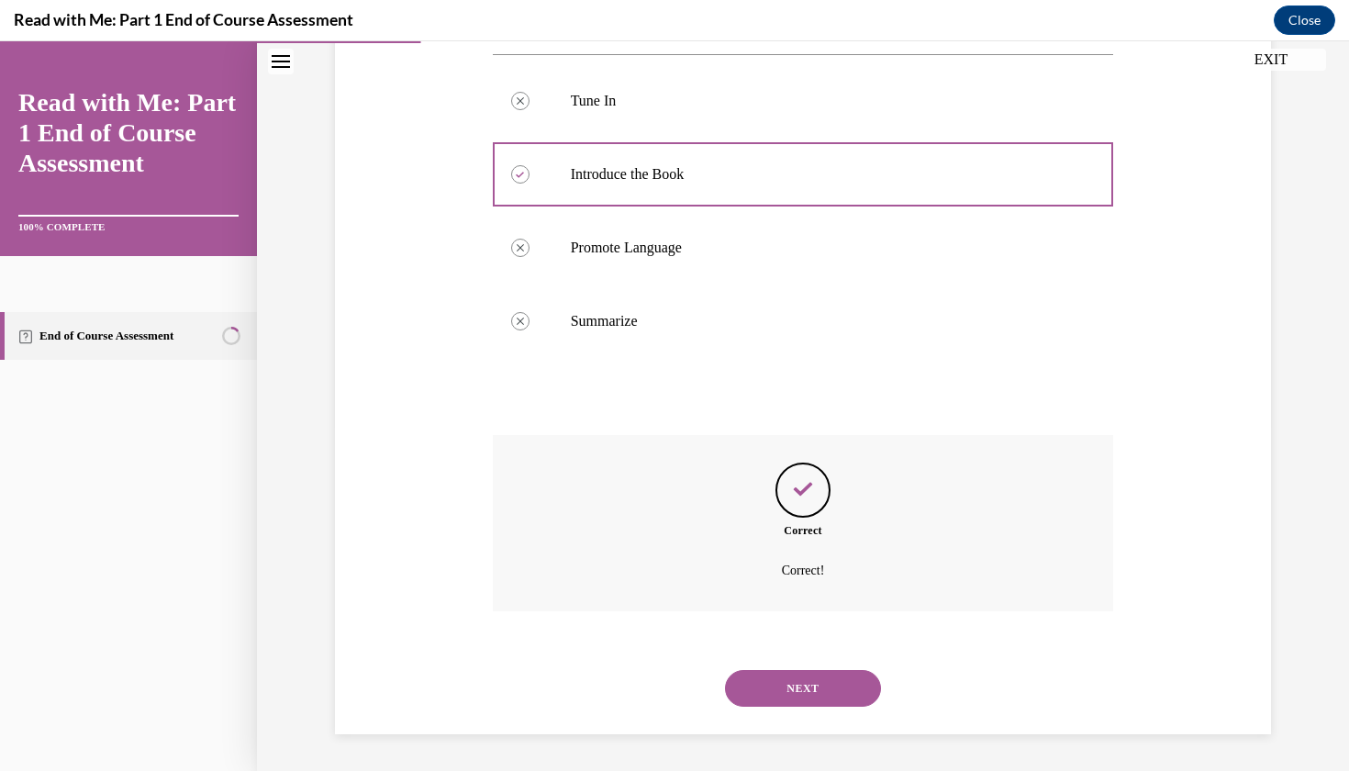
click at [766, 682] on button "NEXT" at bounding box center [803, 688] width 156 height 37
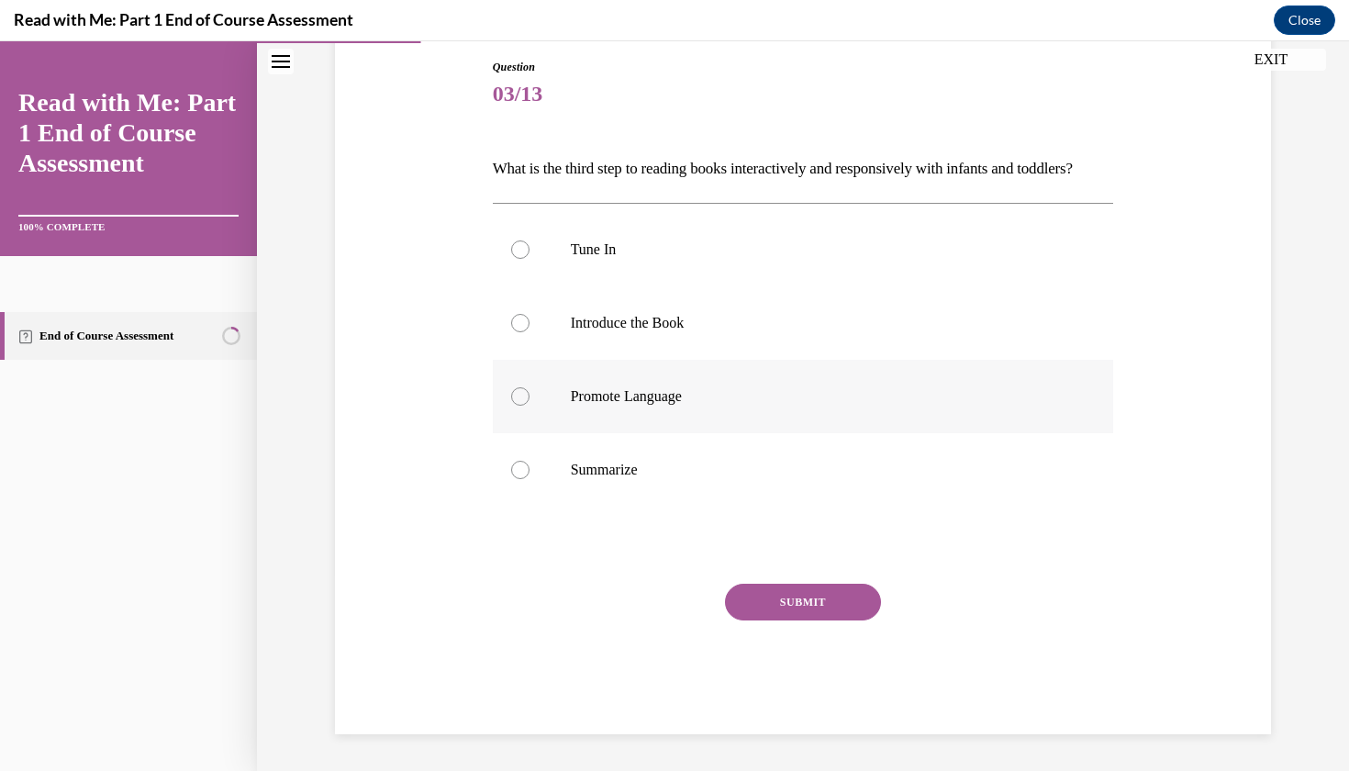
click at [584, 433] on label "Promote Language" at bounding box center [803, 396] width 621 height 73
click at [530, 406] on input "Promote Language" at bounding box center [520, 396] width 18 height 18
radio input "true"
click at [789, 620] on button "SUBMIT" at bounding box center [803, 602] width 156 height 37
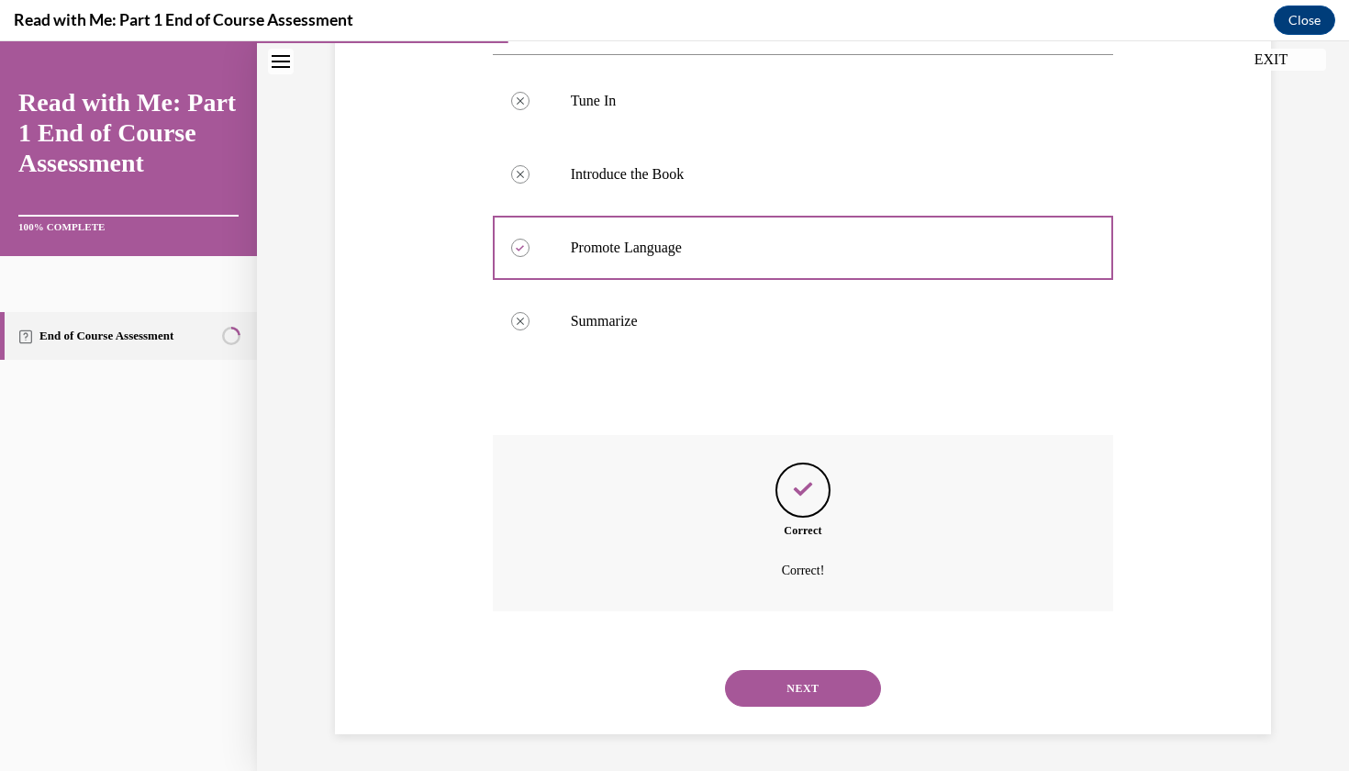
scroll to position [353, 0]
click at [773, 686] on button "NEXT" at bounding box center [803, 688] width 156 height 37
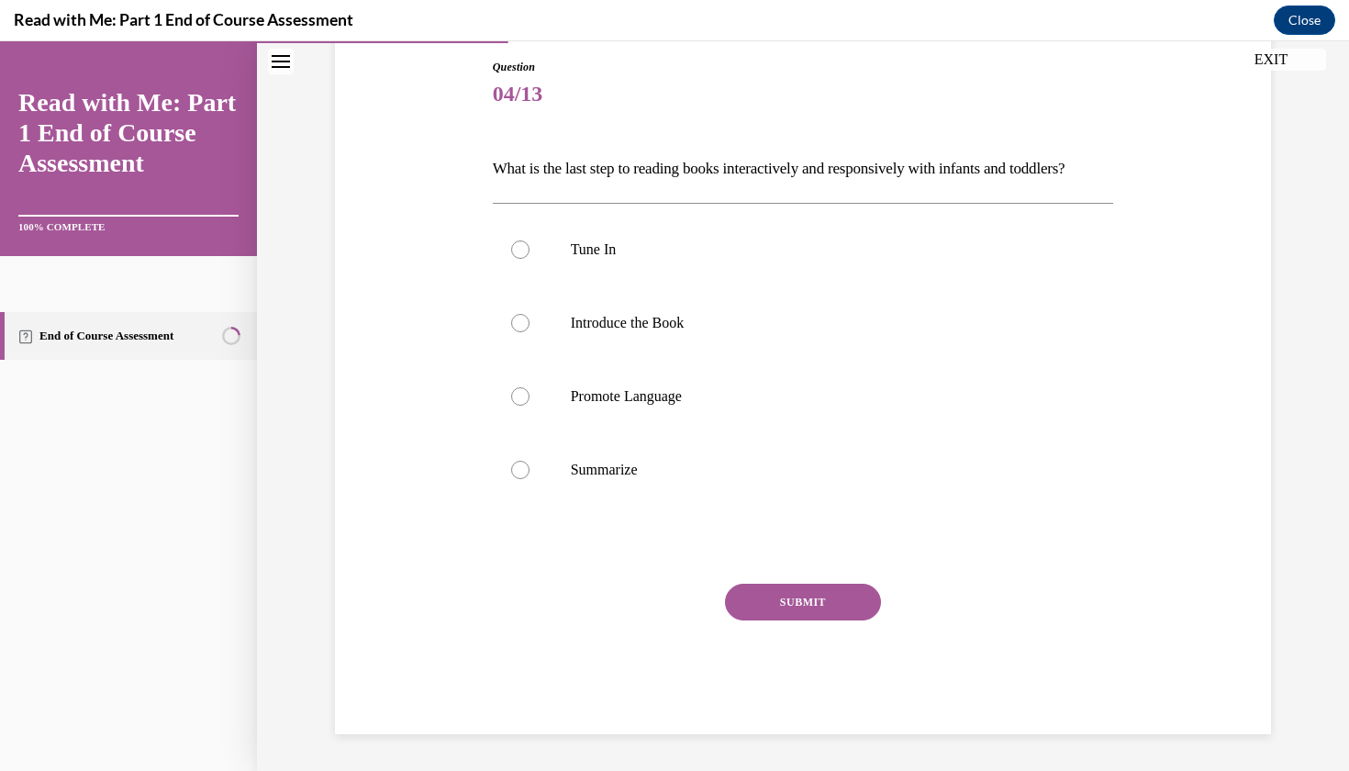
scroll to position [205, 0]
click at [661, 479] on p "Summarize" at bounding box center [819, 470] width 497 height 18
click at [530, 479] on input "Summarize" at bounding box center [520, 470] width 18 height 18
radio input "true"
click at [752, 618] on button "SUBMIT" at bounding box center [803, 602] width 156 height 37
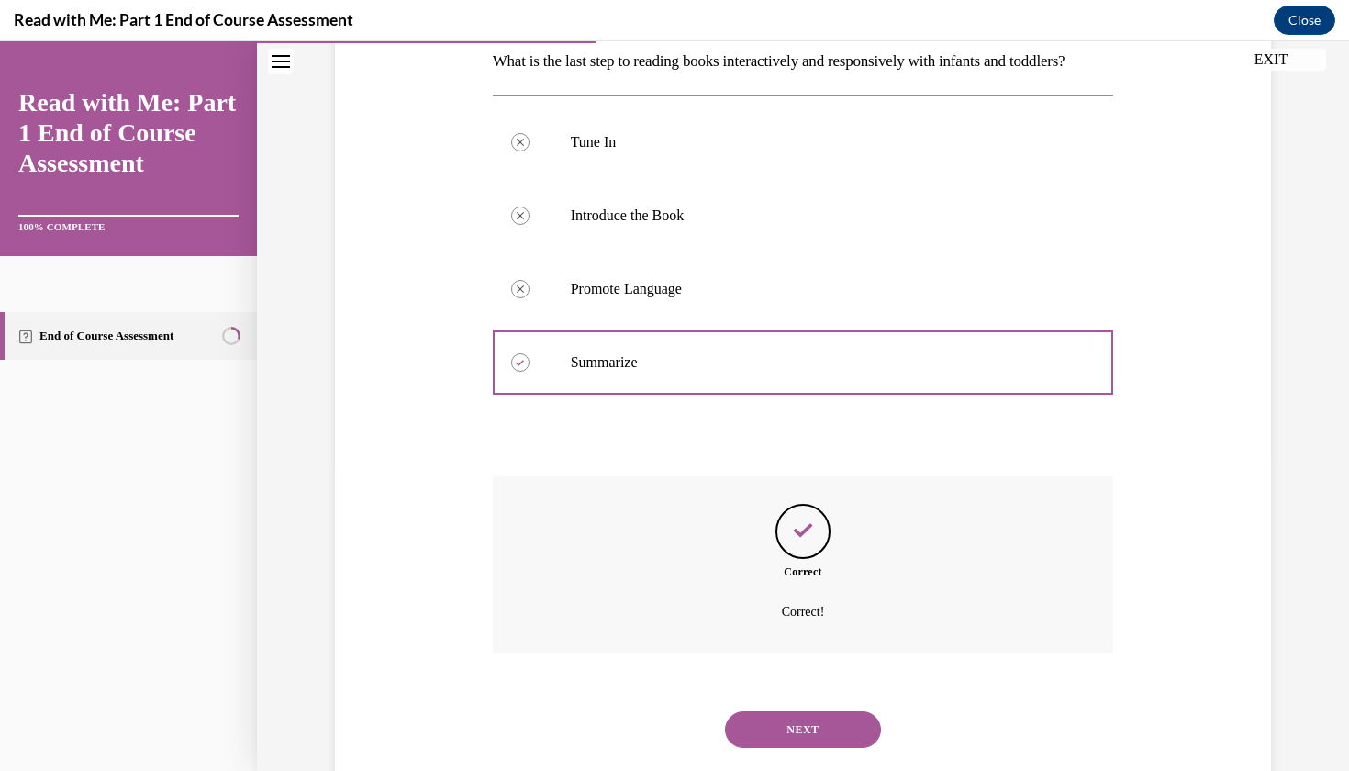
scroll to position [353, 0]
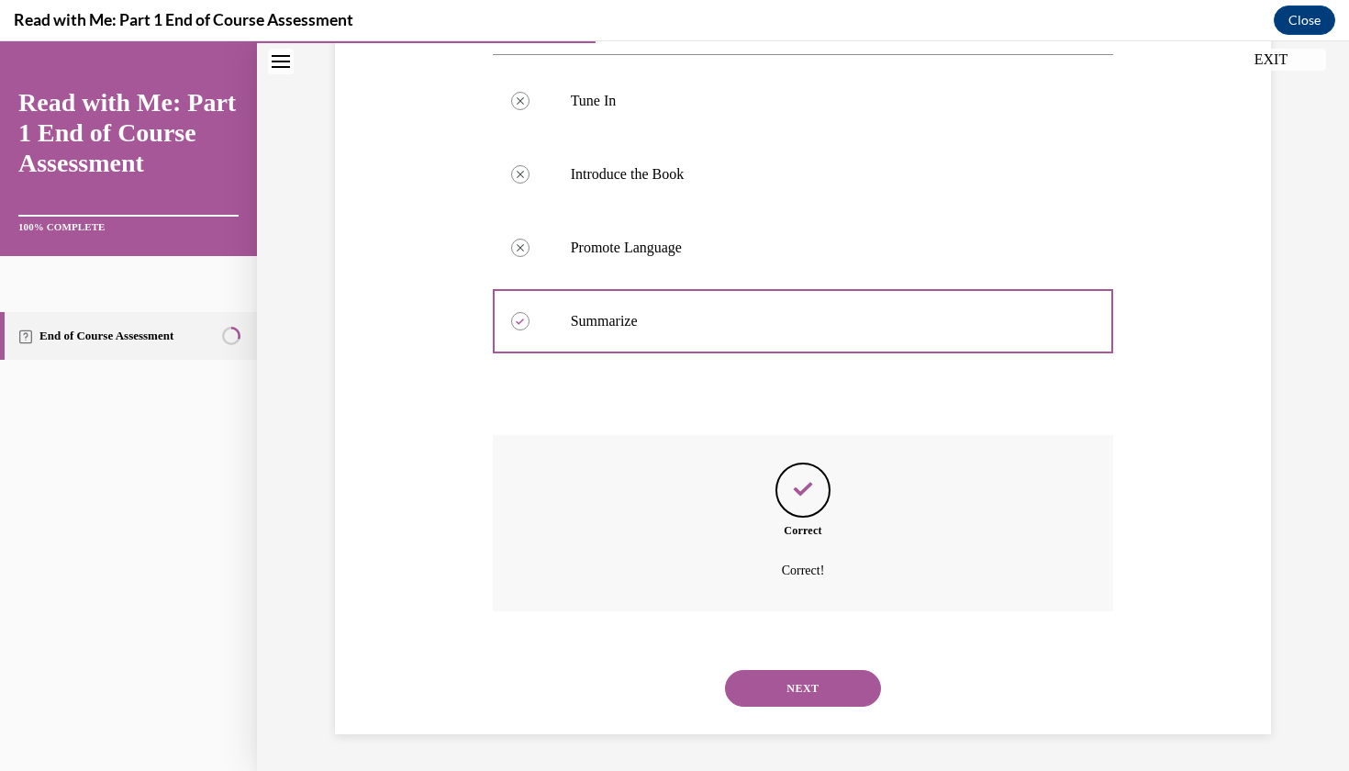
click at [771, 678] on button "NEXT" at bounding box center [803, 688] width 156 height 37
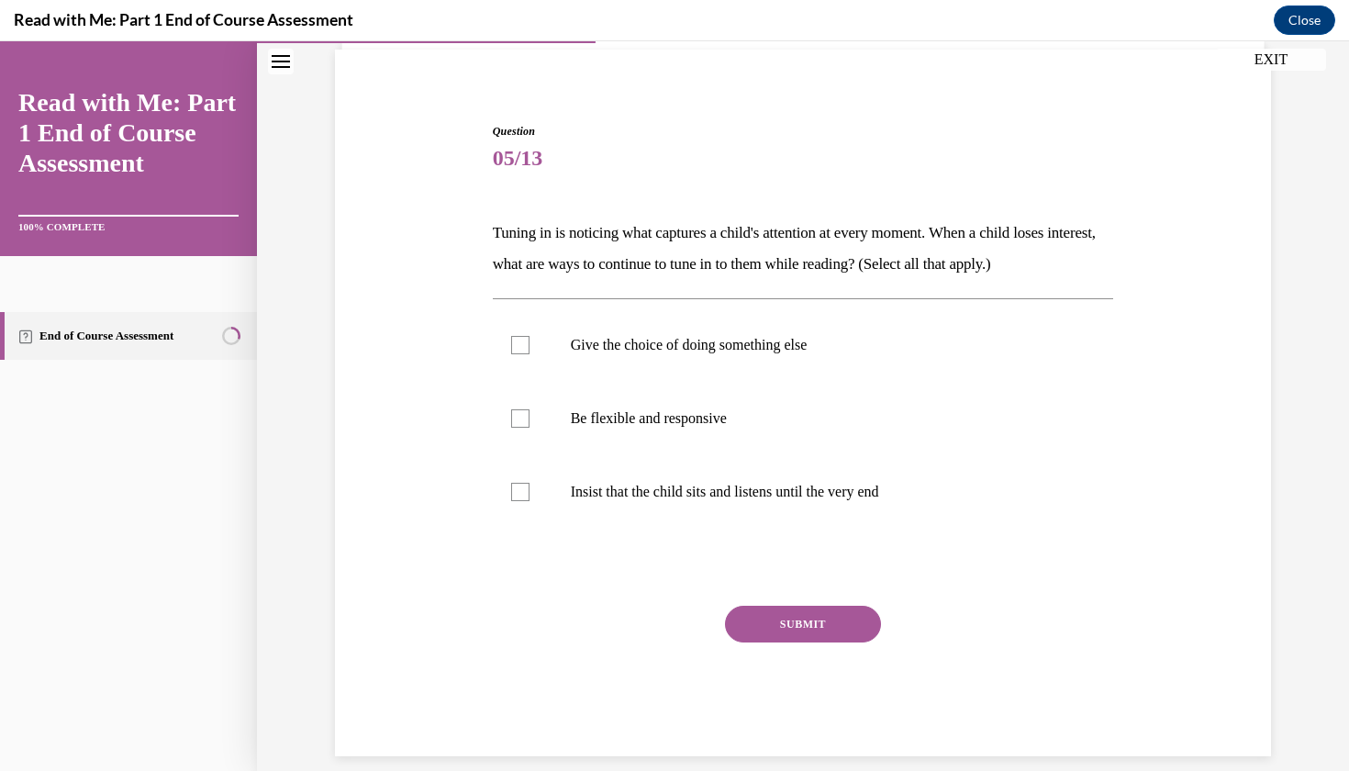
scroll to position [132, 0]
click at [637, 363] on label "Give the choice of doing something else" at bounding box center [803, 344] width 621 height 73
click at [530, 354] on input "Give the choice of doing something else" at bounding box center [520, 345] width 18 height 18
checkbox input "true"
click at [643, 397] on label "Be flexible and responsive" at bounding box center [803, 418] width 621 height 73
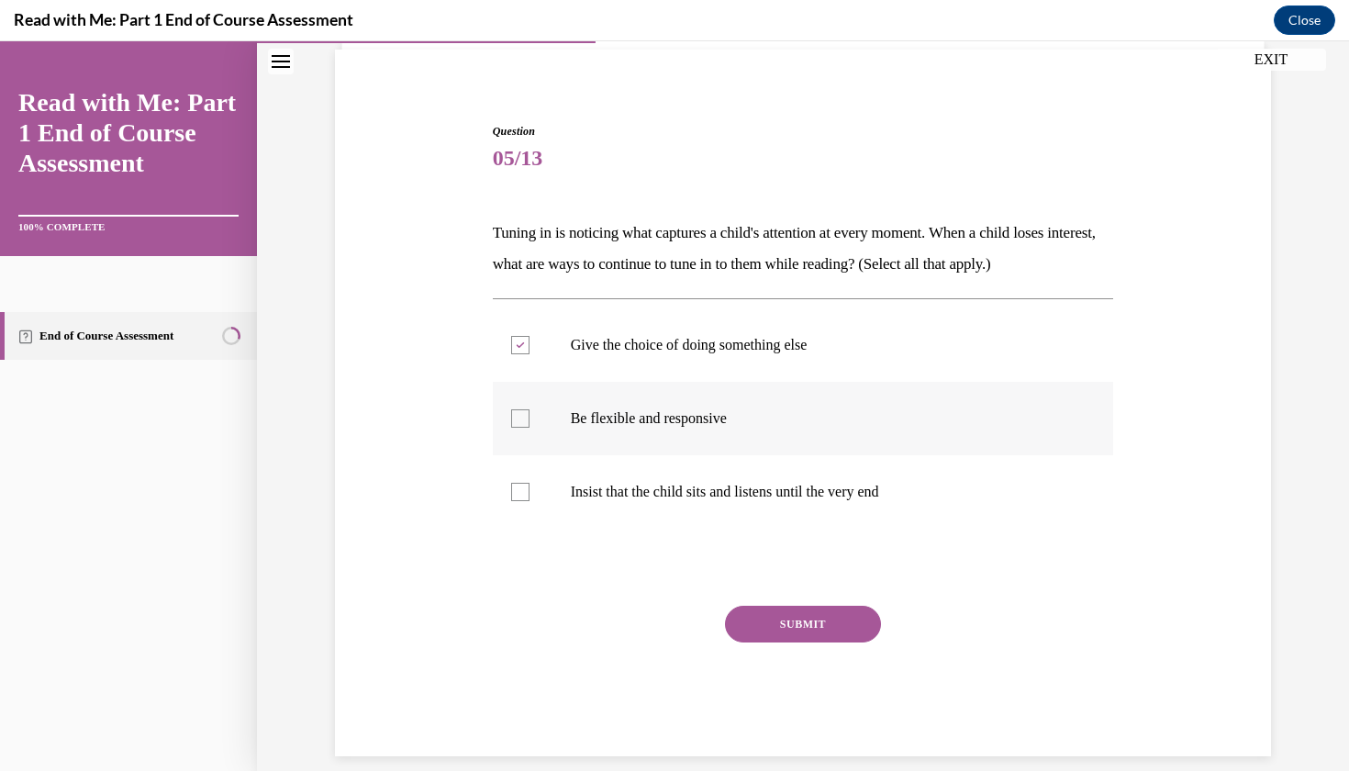
click at [530, 409] on input "Be flexible and responsive" at bounding box center [520, 418] width 18 height 18
checkbox input "true"
click at [763, 637] on button "SUBMIT" at bounding box center [803, 624] width 156 height 37
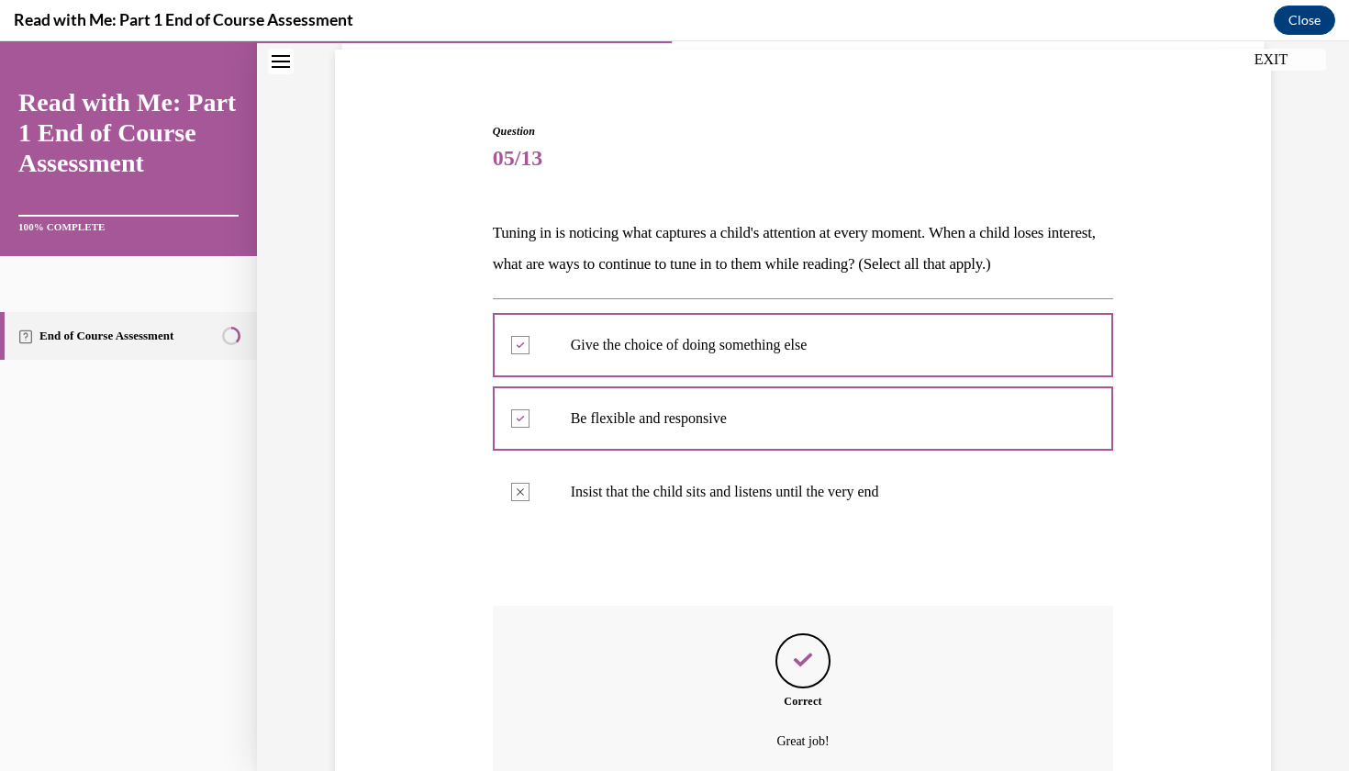
scroll to position [280, 0]
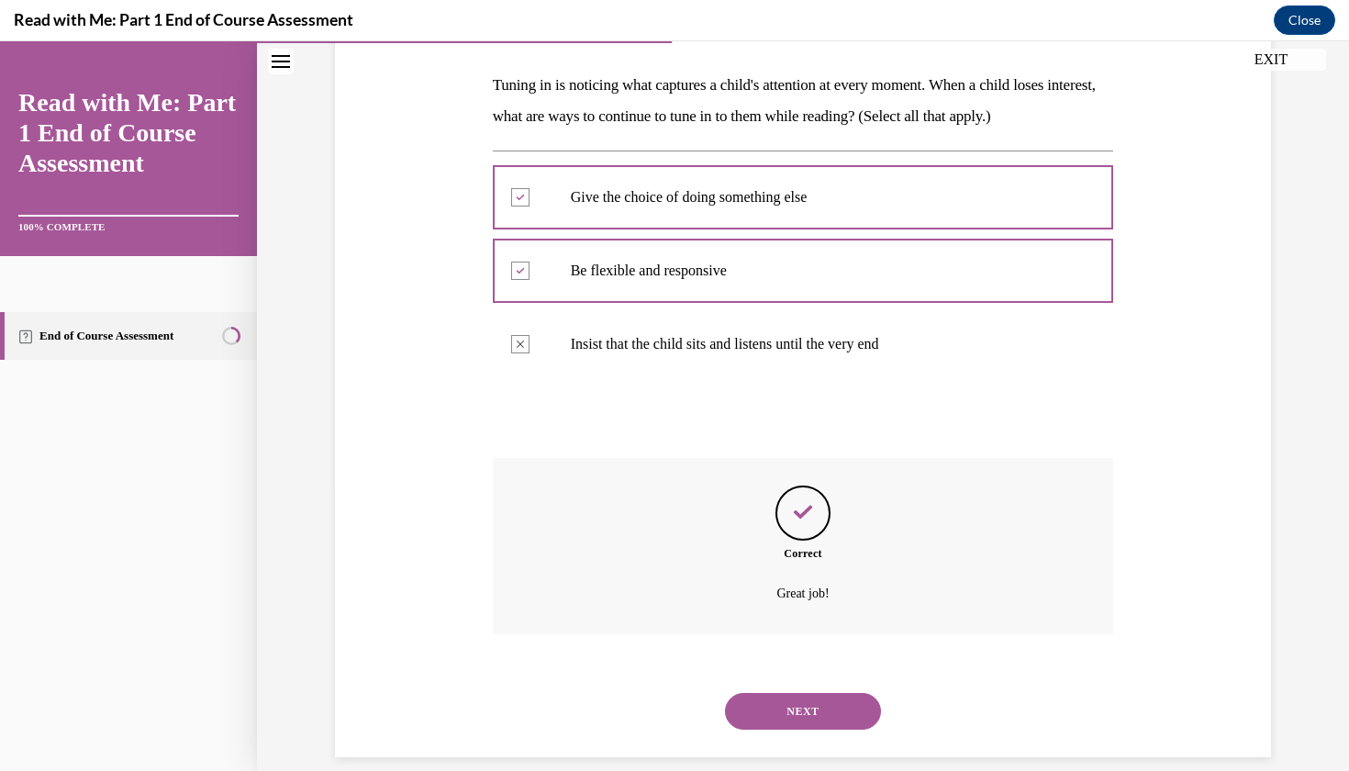
click at [804, 694] on button "NEXT" at bounding box center [803, 711] width 156 height 37
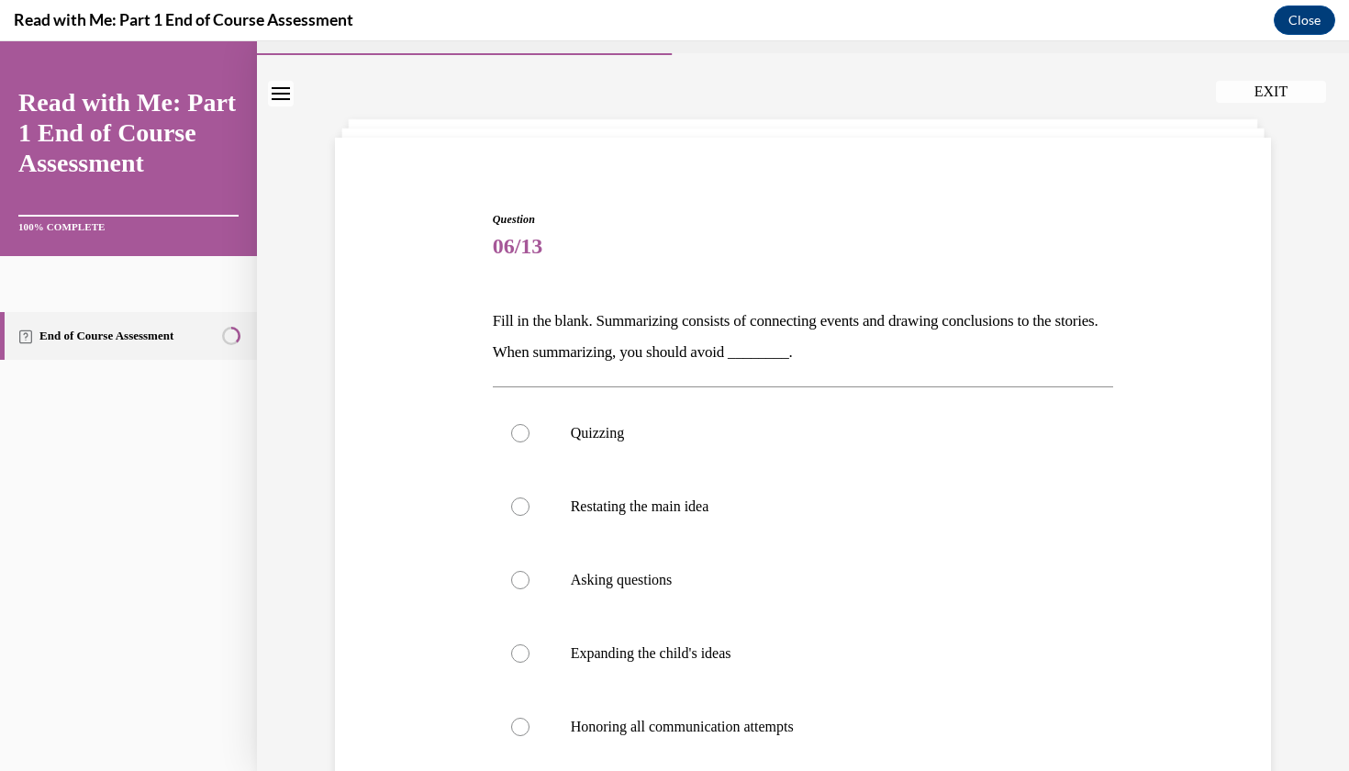
scroll to position [55, 0]
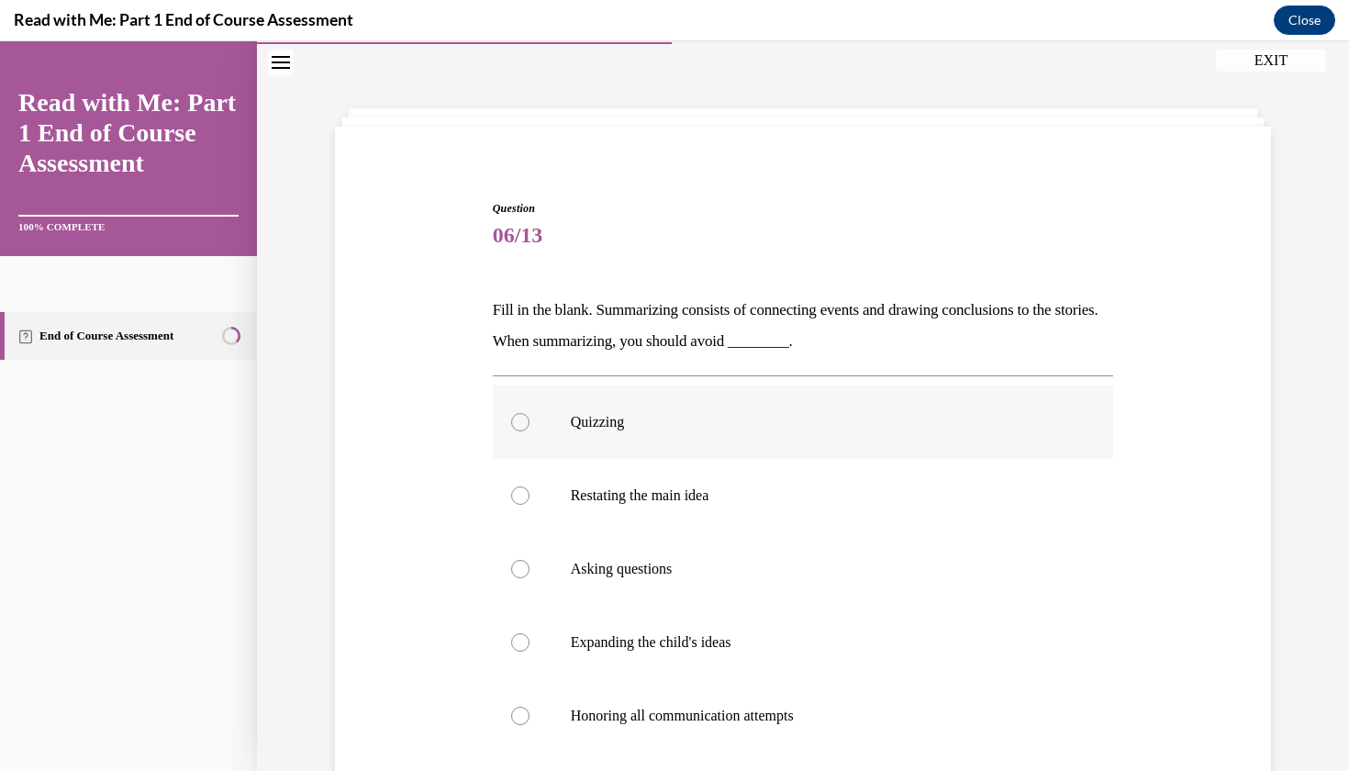
click at [611, 423] on p "Quizzing" at bounding box center [819, 422] width 497 height 18
click at [530, 423] on input "Quizzing" at bounding box center [520, 422] width 18 height 18
radio input "true"
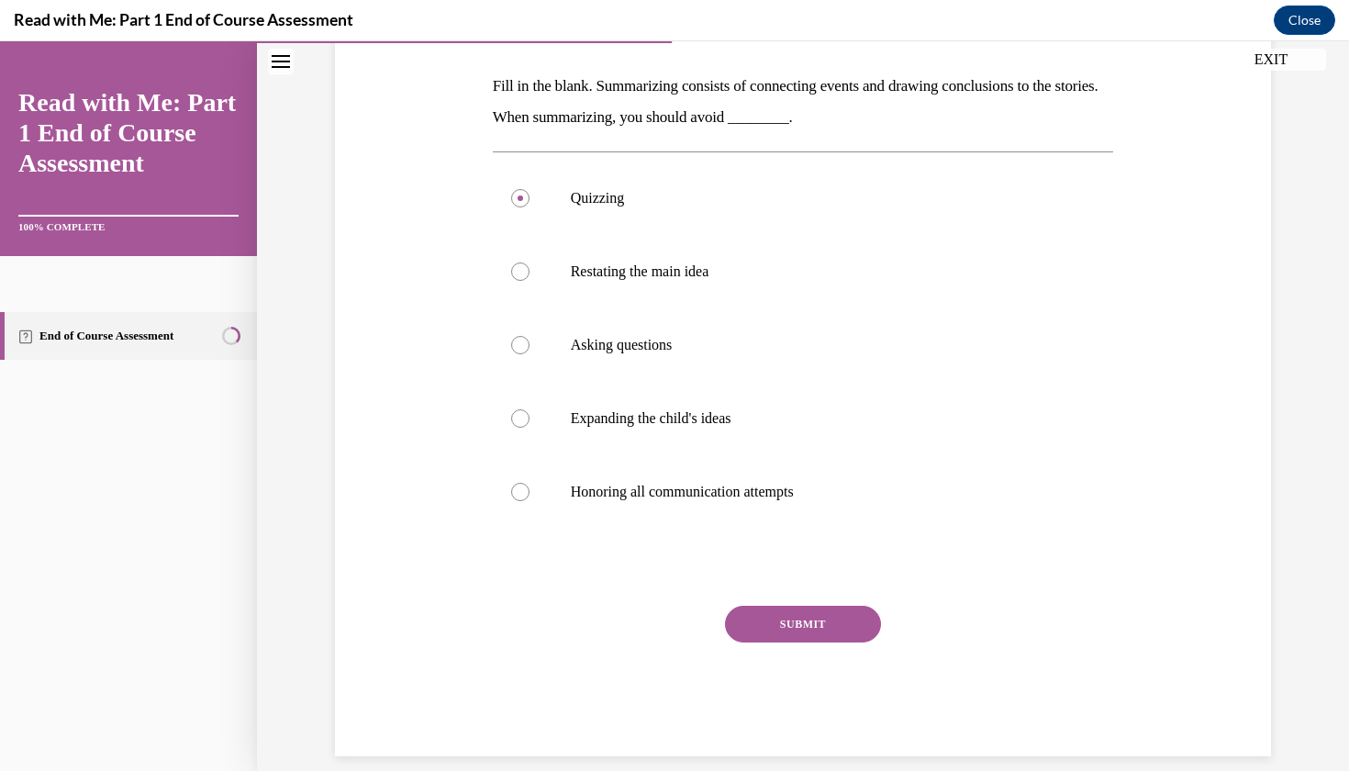
click at [761, 628] on button "SUBMIT" at bounding box center [803, 624] width 156 height 37
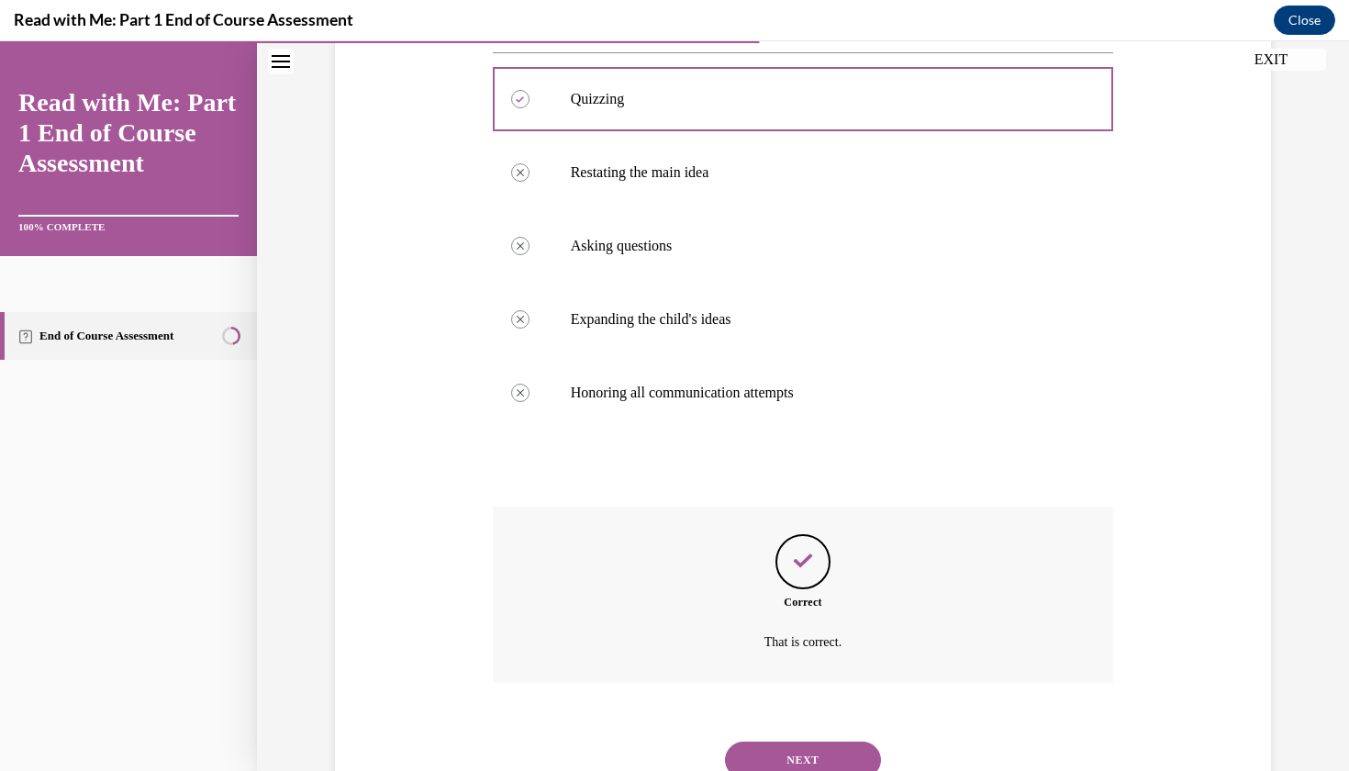
scroll to position [427, 0]
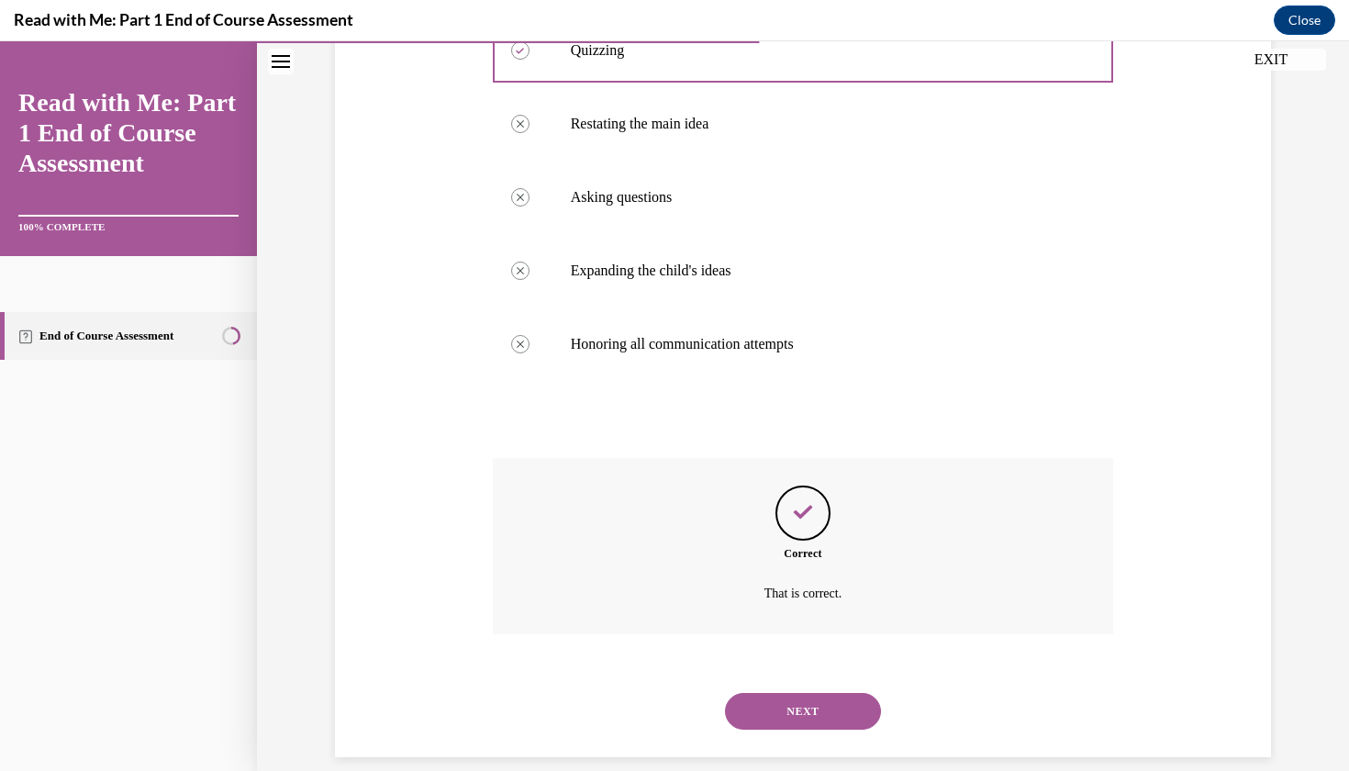
click at [789, 693] on button "NEXT" at bounding box center [803, 711] width 156 height 37
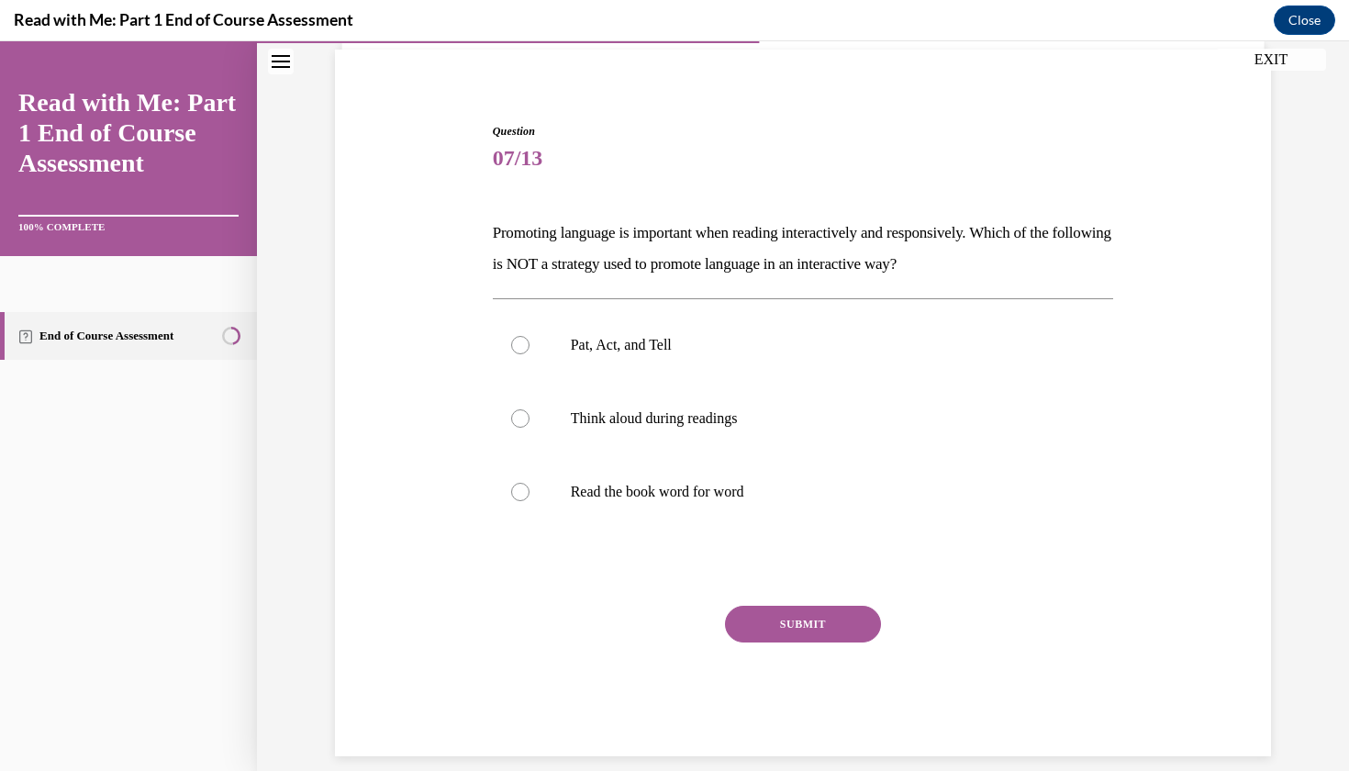
scroll to position [132, 0]
click at [733, 474] on label "Read the book word for word" at bounding box center [803, 491] width 621 height 73
click at [530, 483] on input "Read the book word for word" at bounding box center [520, 492] width 18 height 18
radio input "true"
click at [788, 640] on button "SUBMIT" at bounding box center [803, 624] width 156 height 37
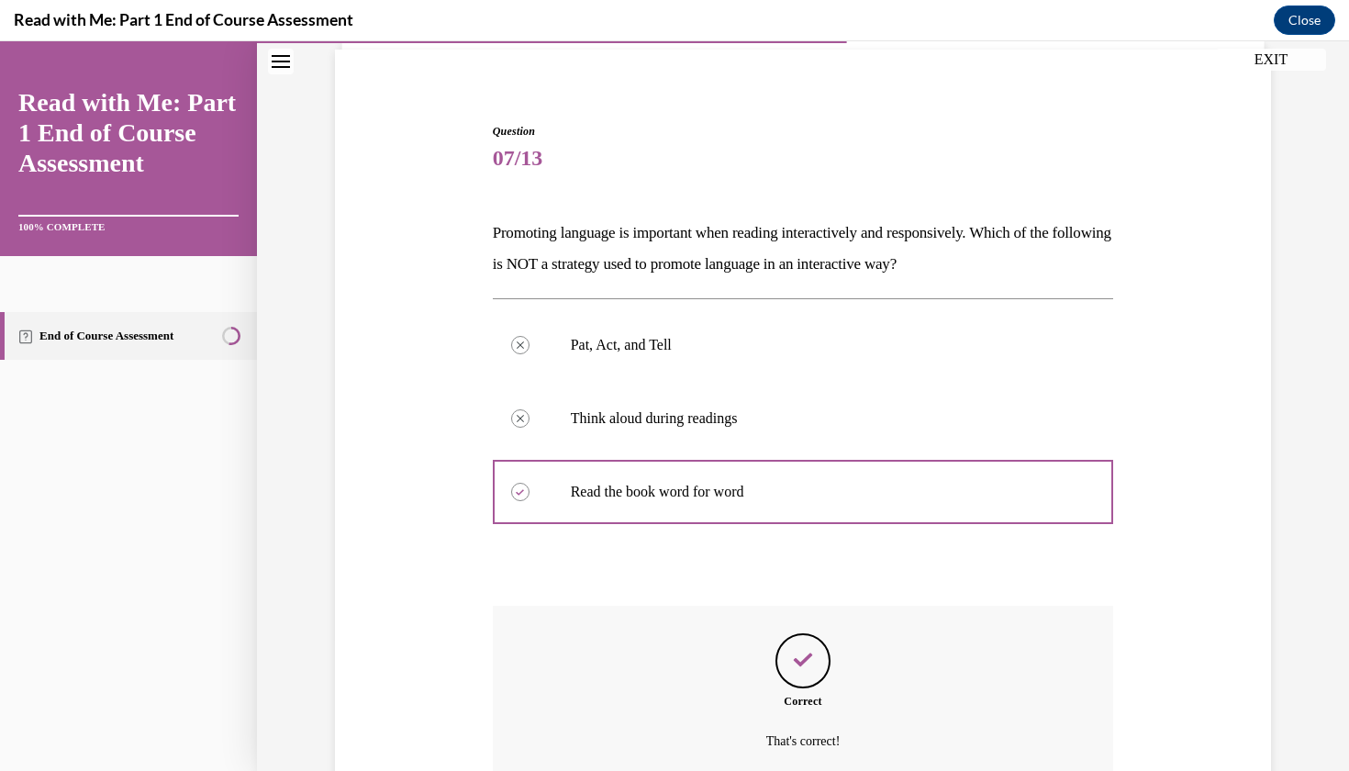
scroll to position [280, 0]
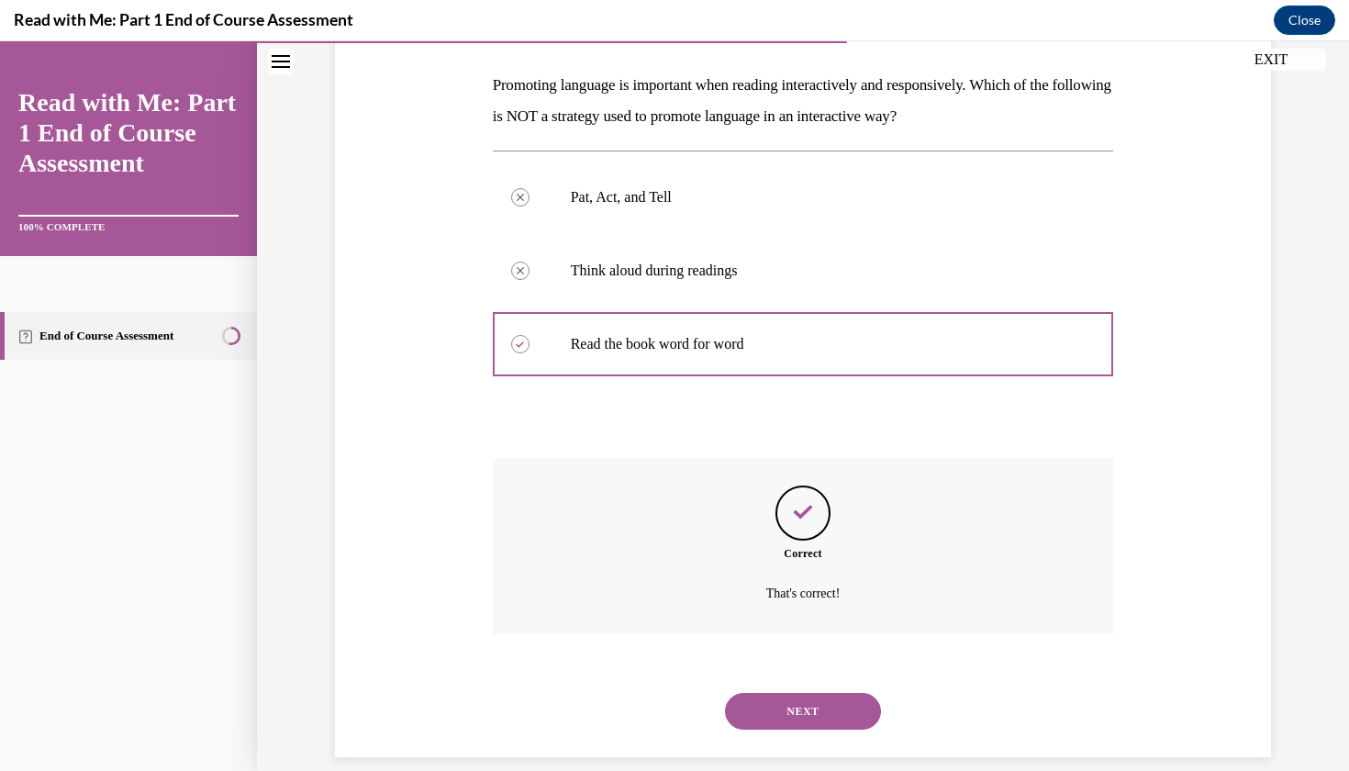
click at [810, 693] on button "NEXT" at bounding box center [803, 711] width 156 height 37
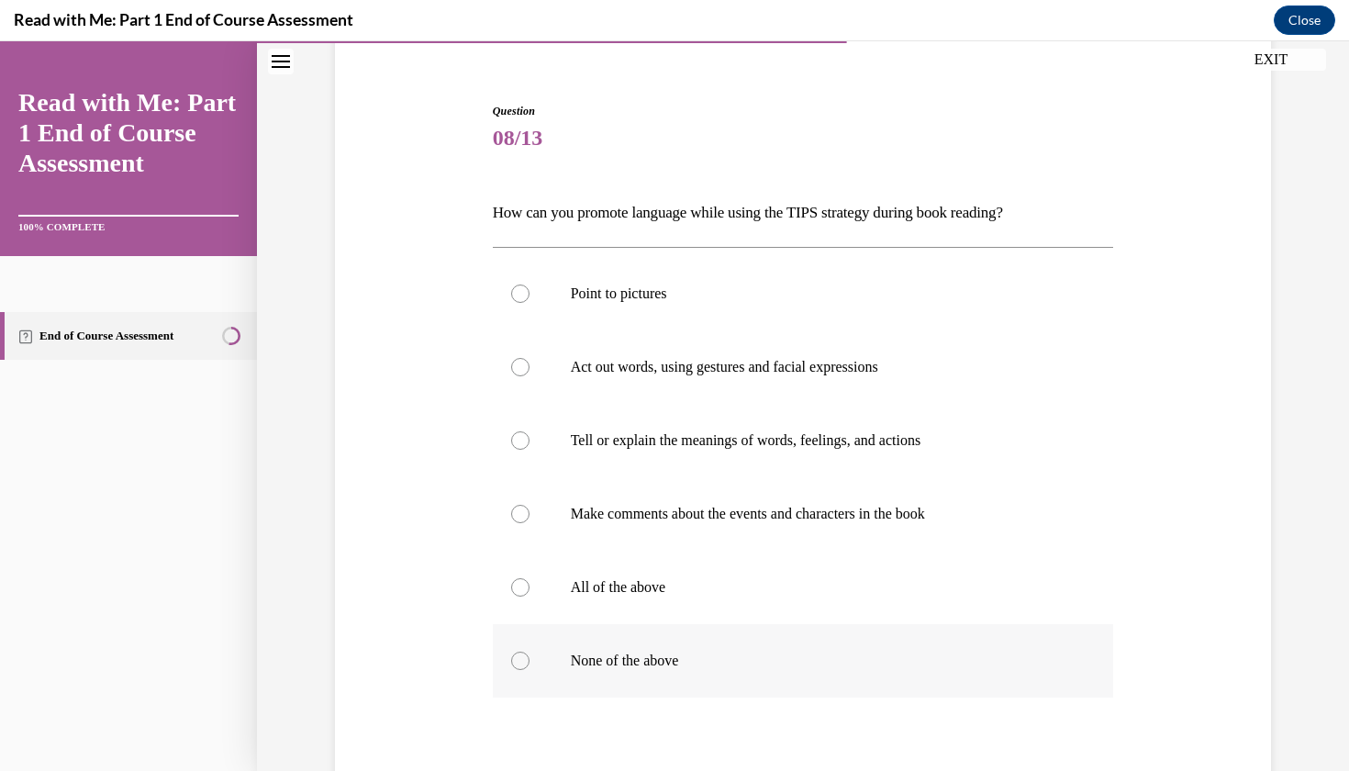
scroll to position [171, 0]
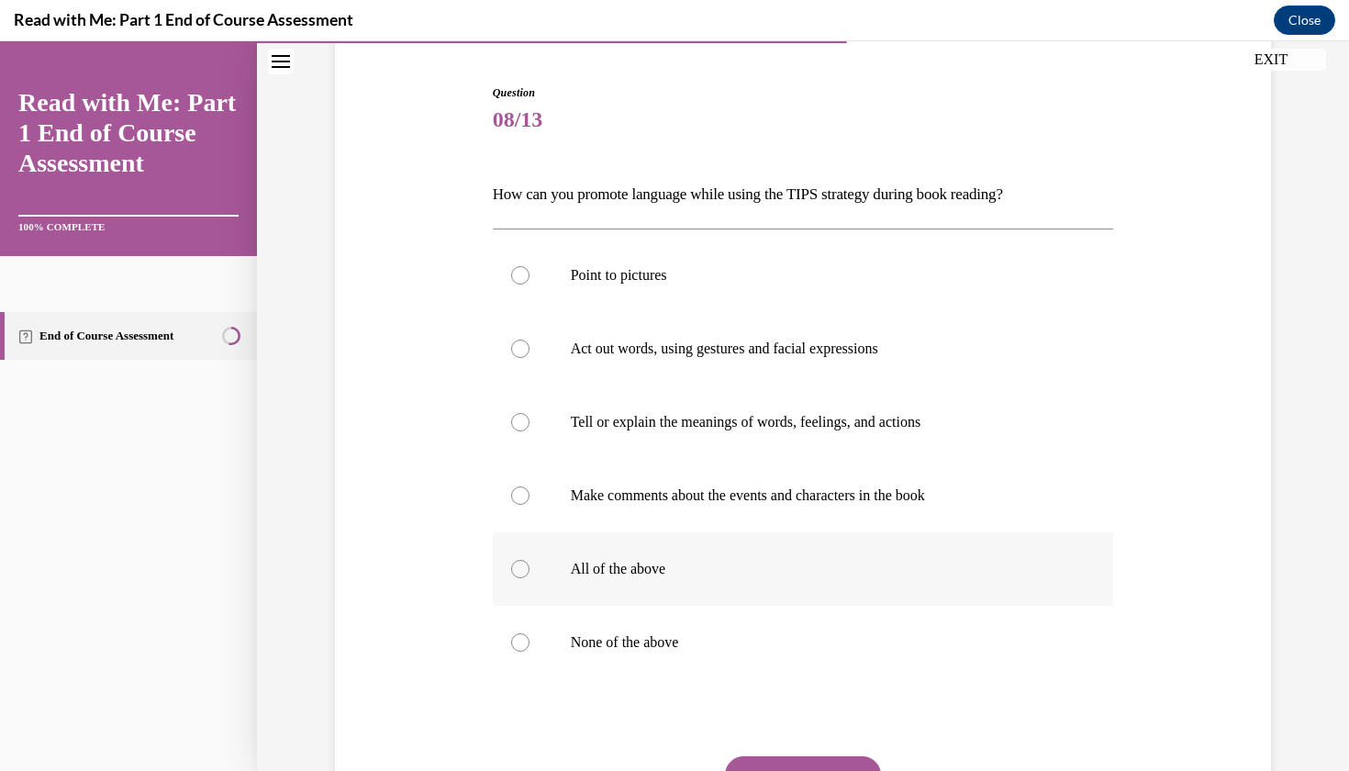
click at [766, 593] on label "All of the above" at bounding box center [803, 568] width 621 height 73
click at [530, 578] on input "All of the above" at bounding box center [520, 569] width 18 height 18
radio input "true"
click at [822, 766] on button "SUBMIT" at bounding box center [803, 774] width 156 height 37
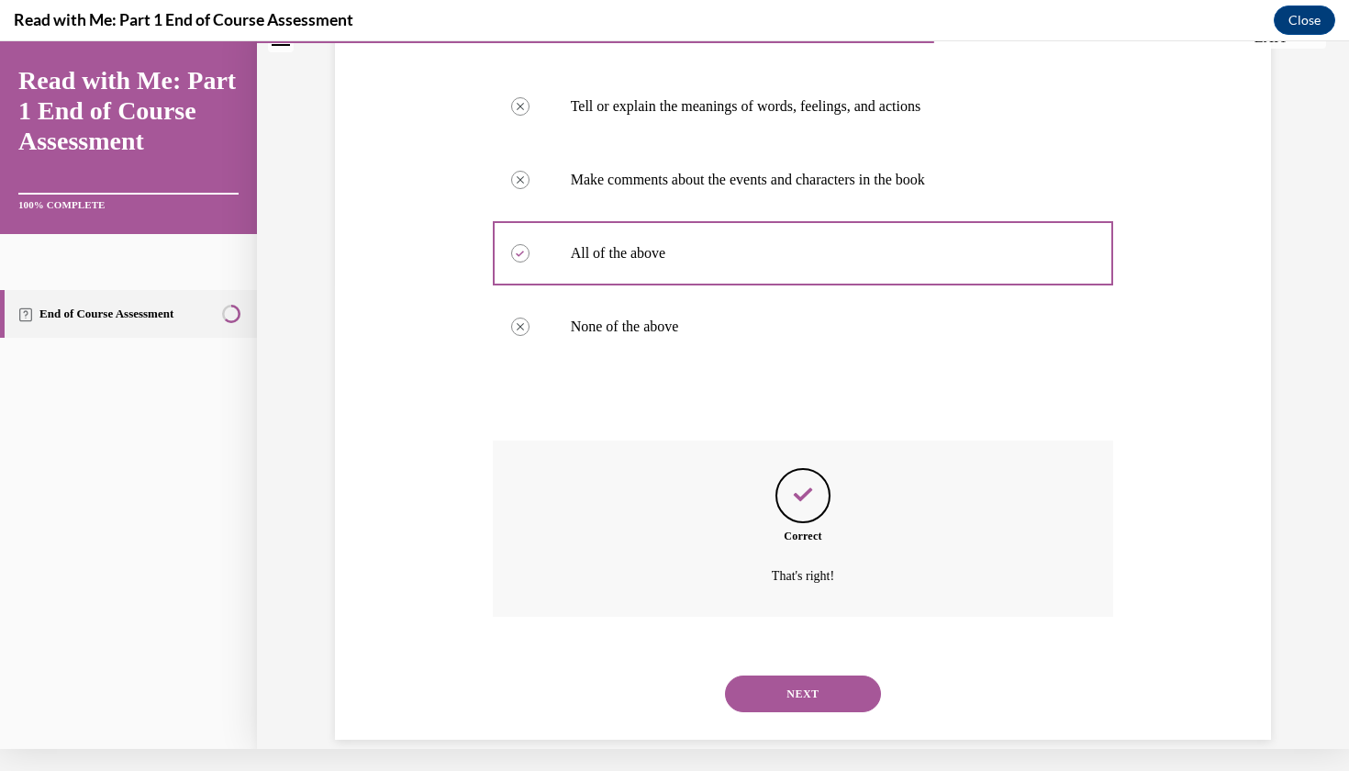
scroll to position [469, 0]
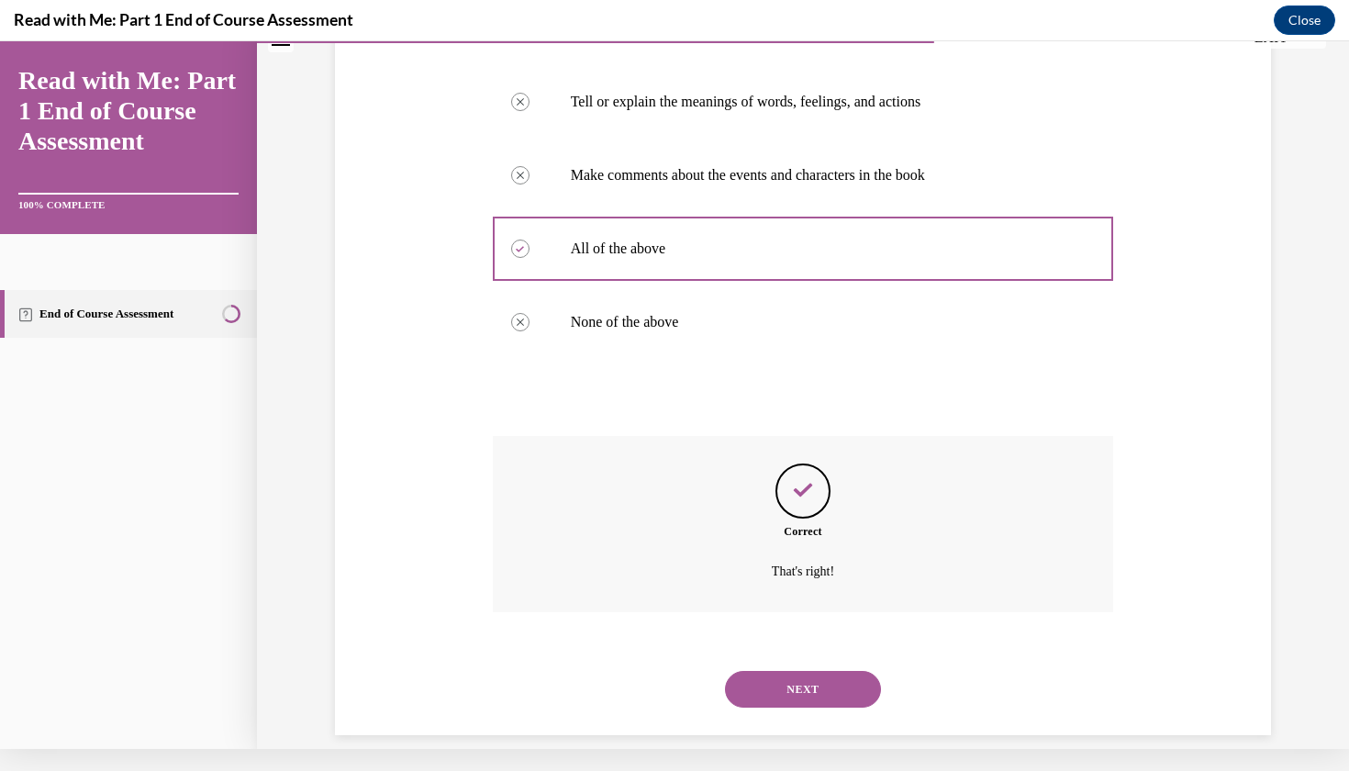
click at [805, 671] on button "NEXT" at bounding box center [803, 689] width 156 height 37
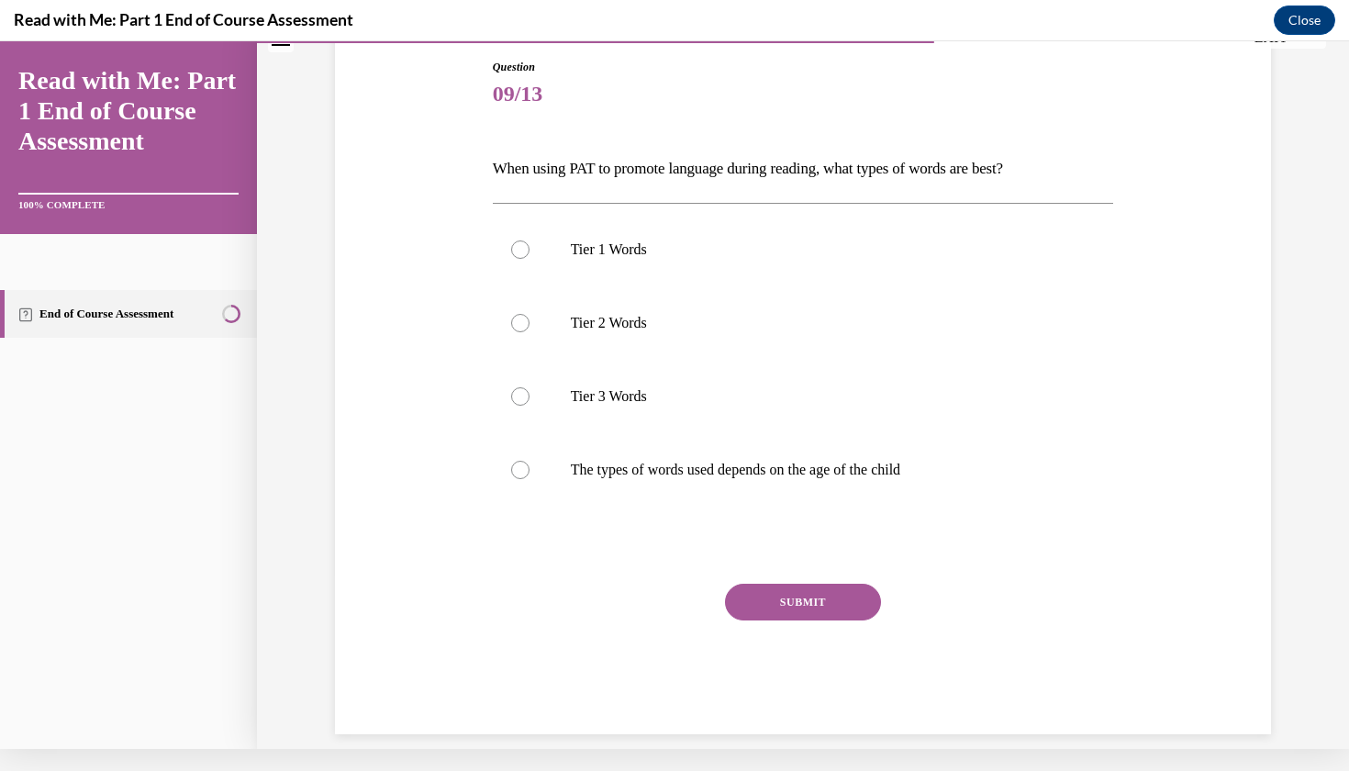
scroll to position [174, 0]
click at [655, 253] on p "Tier 1 Words" at bounding box center [819, 249] width 497 height 18
click at [530, 253] on input "Tier 1 Words" at bounding box center [520, 249] width 18 height 18
radio input "true"
click at [811, 589] on button "SUBMIT" at bounding box center [803, 602] width 156 height 37
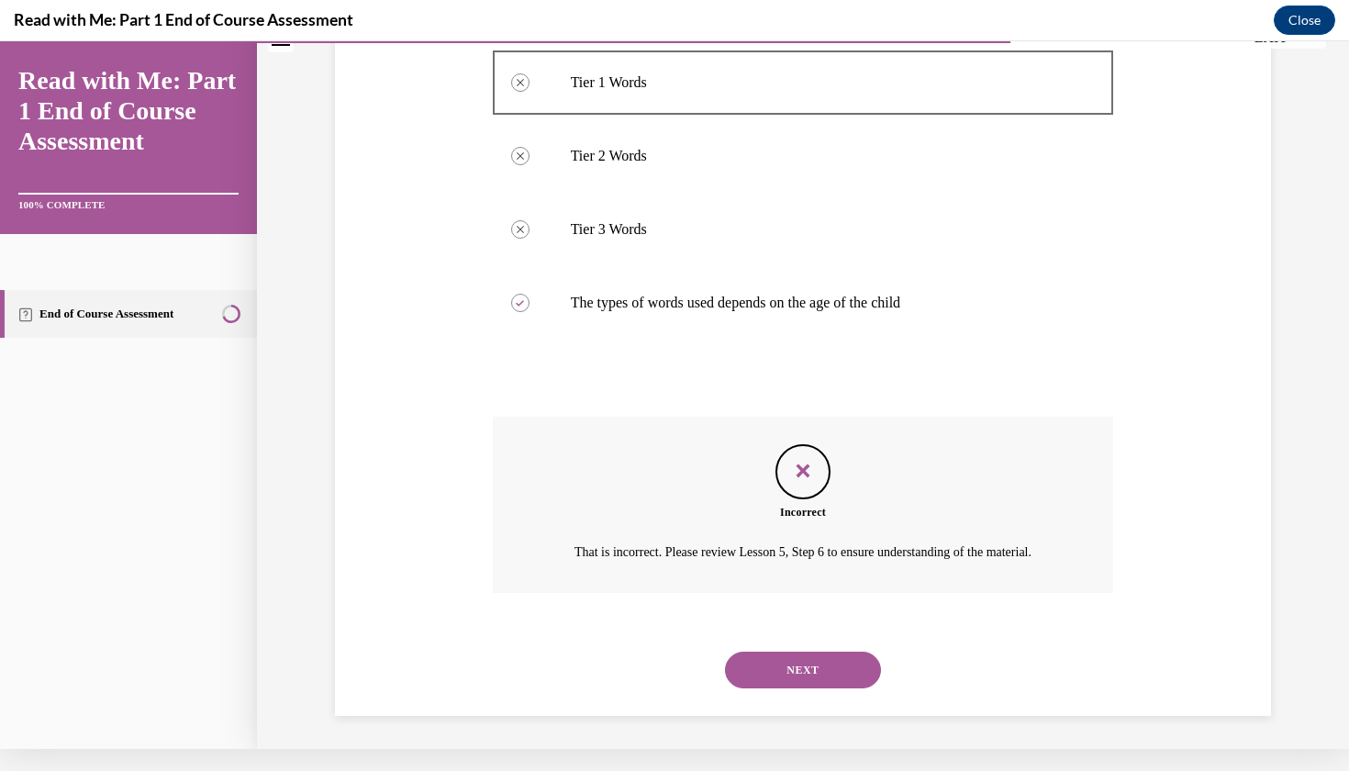
scroll to position [343, 0]
click at [809, 654] on button "NEXT" at bounding box center [803, 668] width 156 height 37
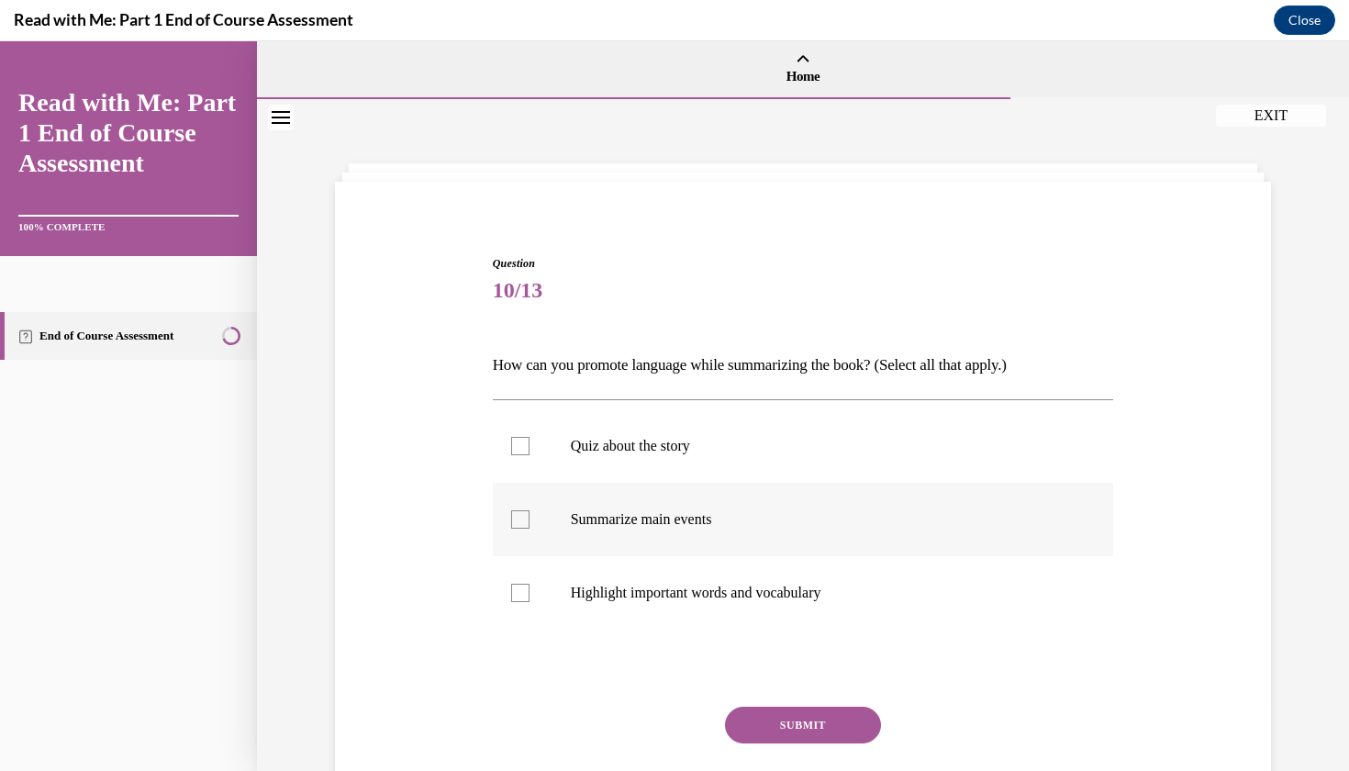
click at [623, 508] on label "Summarize main events" at bounding box center [803, 519] width 621 height 73
click at [530, 510] on input "Summarize main events" at bounding box center [520, 519] width 18 height 18
checkbox input "true"
click at [648, 591] on p "Highlight important words and vocabulary" at bounding box center [819, 593] width 497 height 18
click at [530, 591] on input "Highlight important words and vocabulary" at bounding box center [520, 593] width 18 height 18
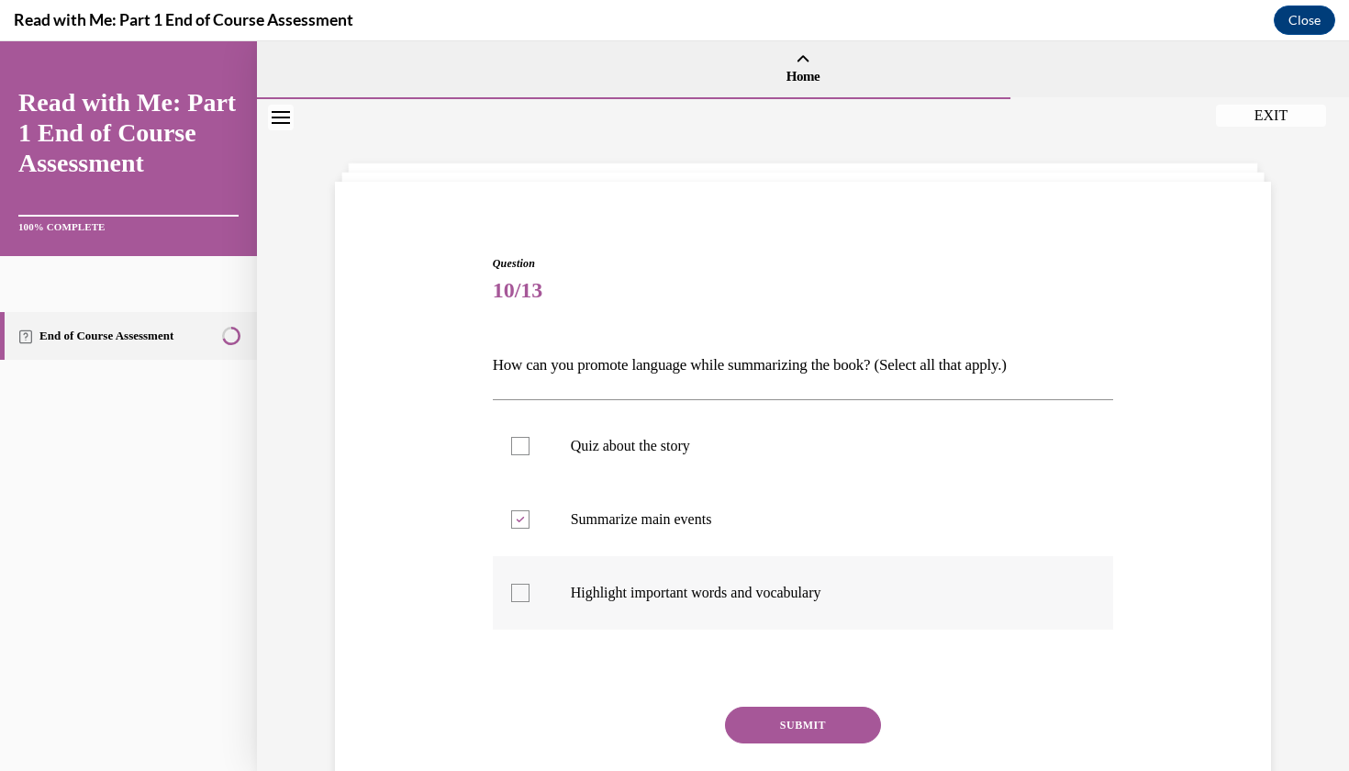
checkbox input "true"
click at [757, 715] on button "SUBMIT" at bounding box center [803, 725] width 156 height 37
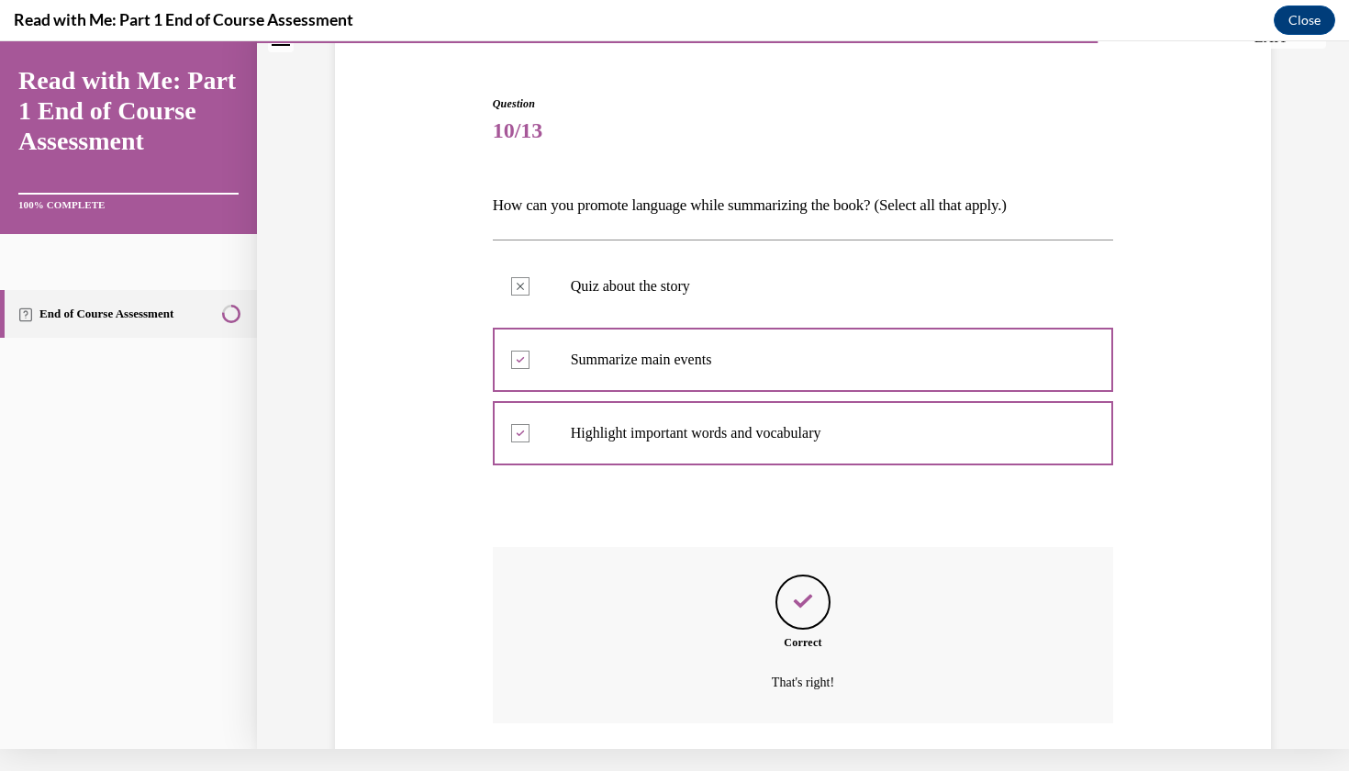
scroll to position [249, 0]
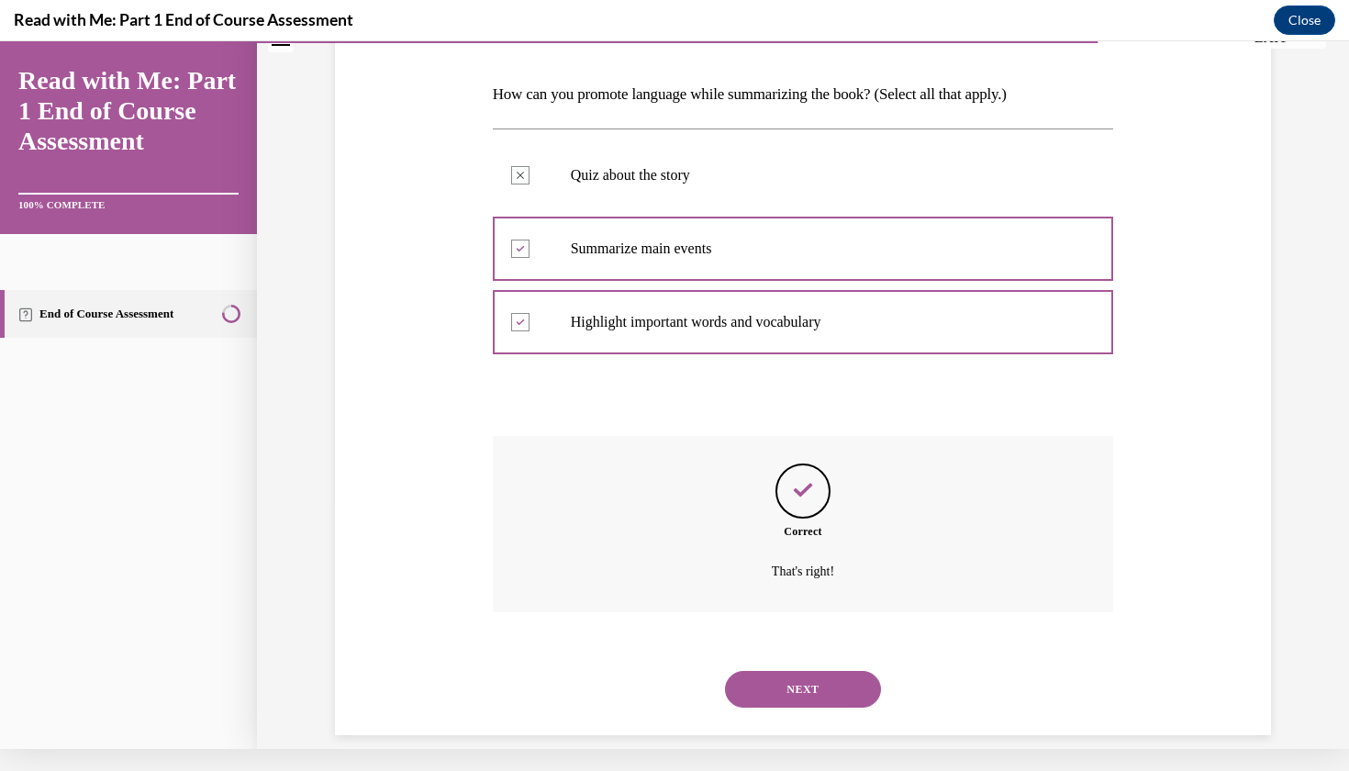
click at [763, 684] on button "NEXT" at bounding box center [803, 689] width 156 height 37
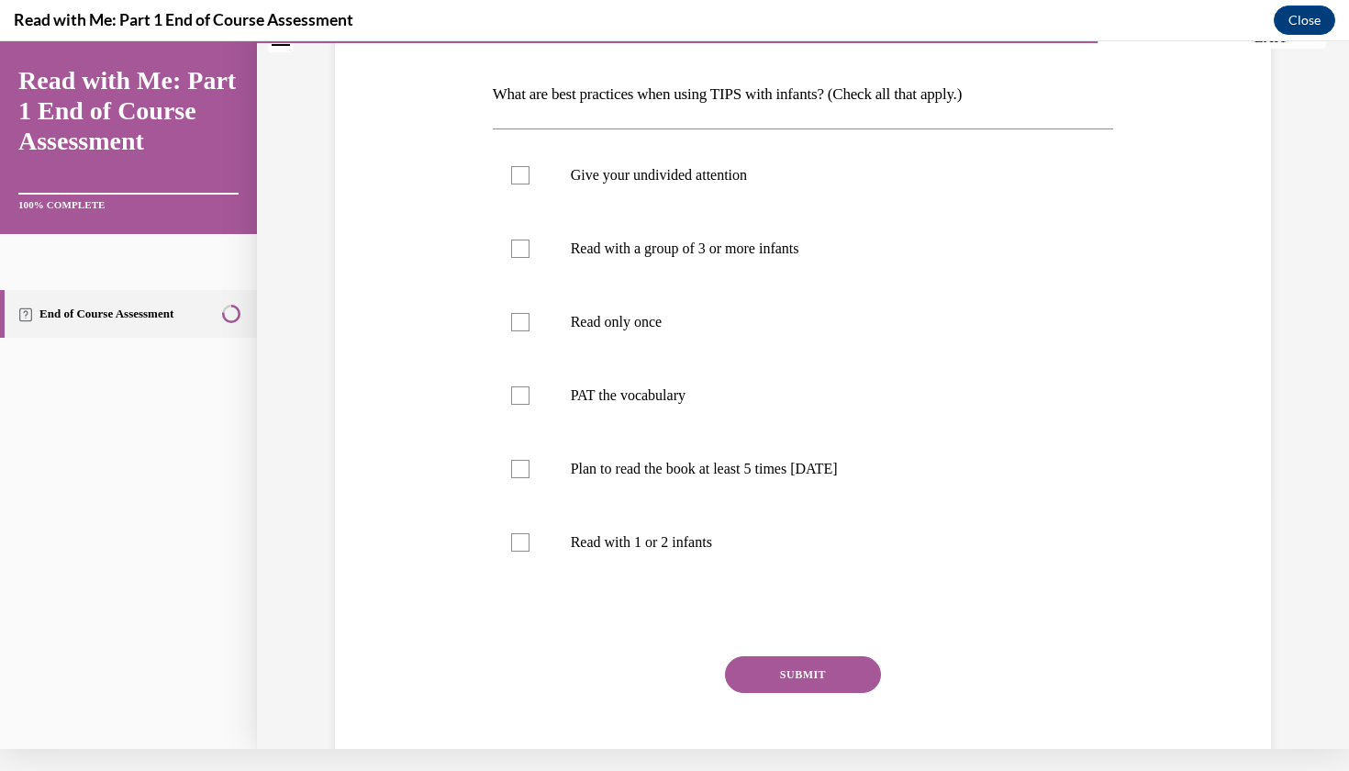
scroll to position [0, 0]
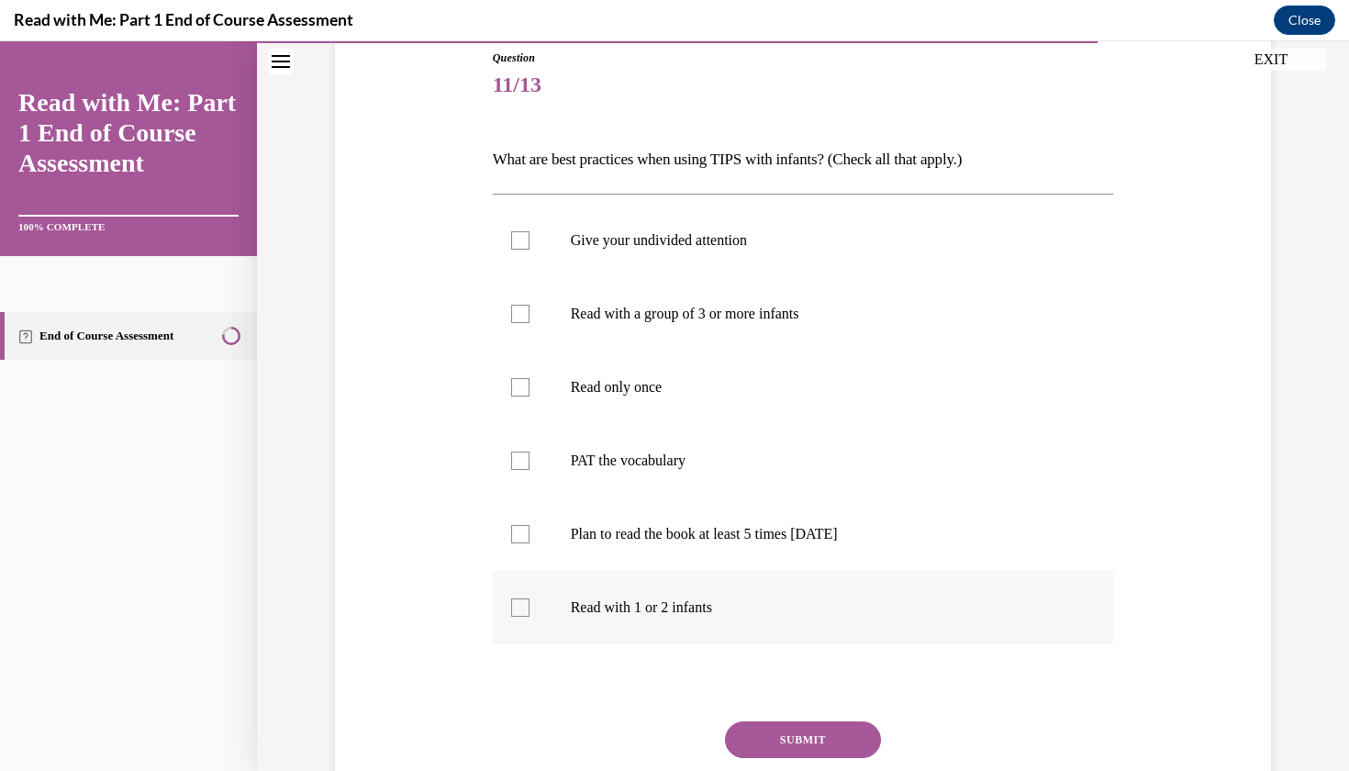
click at [743, 604] on p "Read with 1 or 2 infants" at bounding box center [819, 607] width 497 height 18
click at [530, 604] on input "Read with 1 or 2 infants" at bounding box center [520, 607] width 18 height 18
checkbox input "true"
click at [575, 229] on label "Give your undivided attention" at bounding box center [803, 240] width 621 height 73
click at [530, 231] on input "Give your undivided attention" at bounding box center [520, 240] width 18 height 18
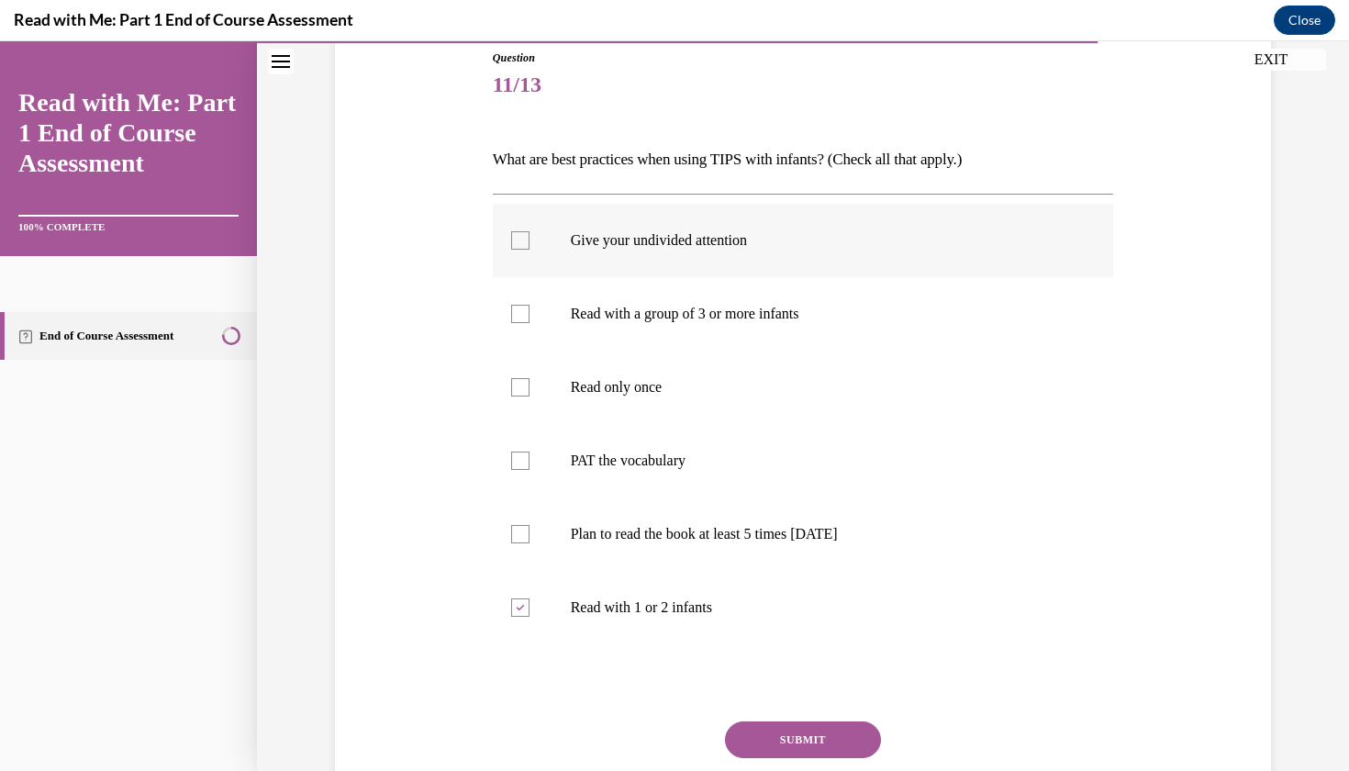
checkbox input "true"
click at [605, 473] on label "PAT the vocabulary" at bounding box center [803, 460] width 621 height 73
click at [530, 470] on input "PAT the vocabulary" at bounding box center [520, 461] width 18 height 18
checkbox input "true"
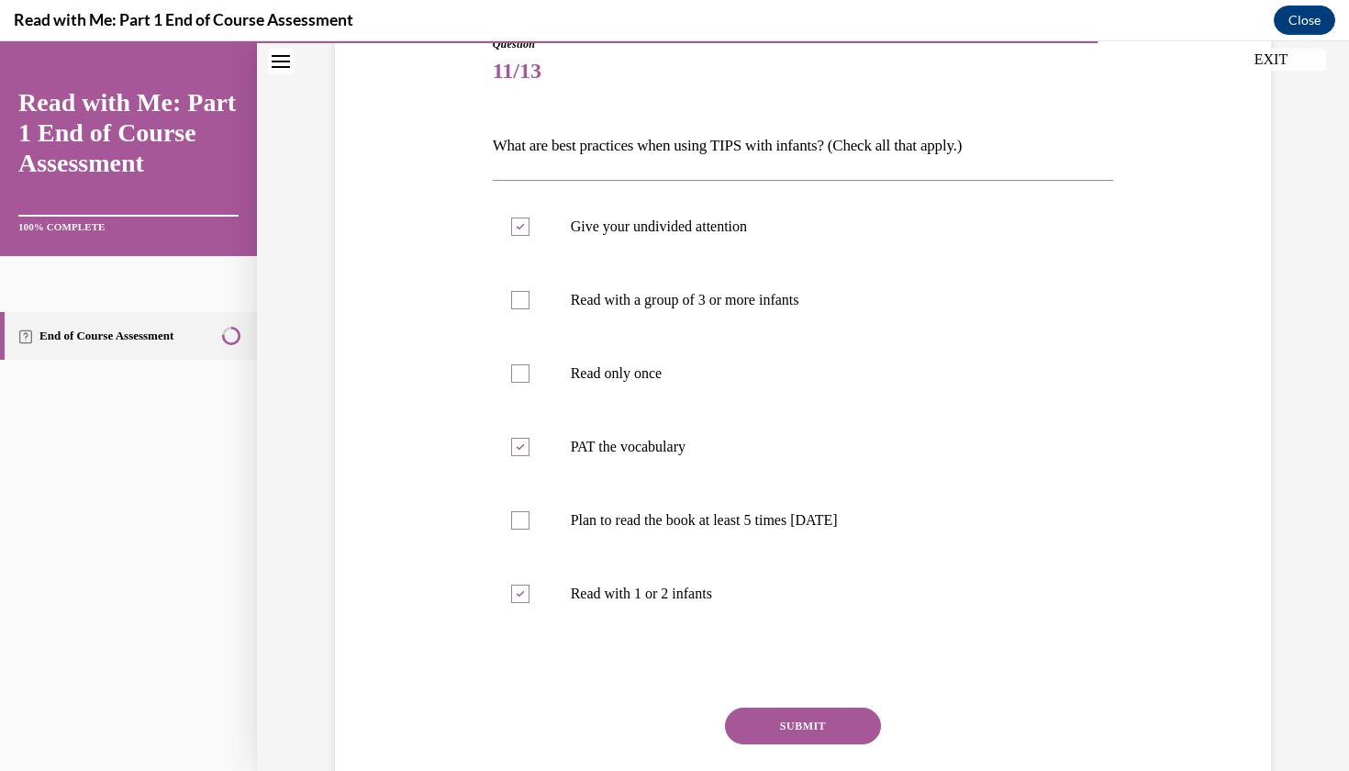
scroll to position [237, 0]
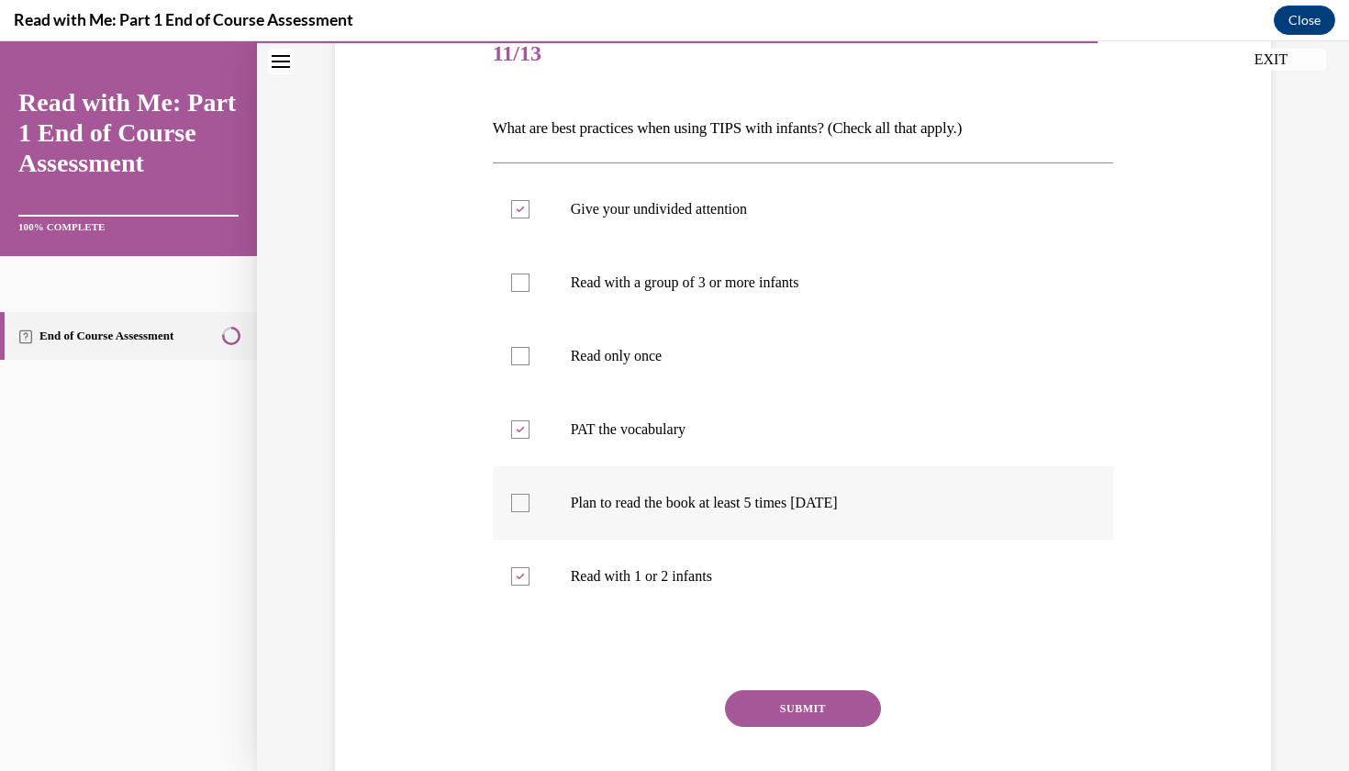
click at [700, 497] on p "Plan to read the book at least 5 times in 2 weeks" at bounding box center [819, 503] width 497 height 18
click at [530, 497] on input "Plan to read the book at least 5 times in 2 weeks" at bounding box center [520, 503] width 18 height 18
checkbox input "true"
click at [804, 701] on button "SUBMIT" at bounding box center [803, 708] width 156 height 37
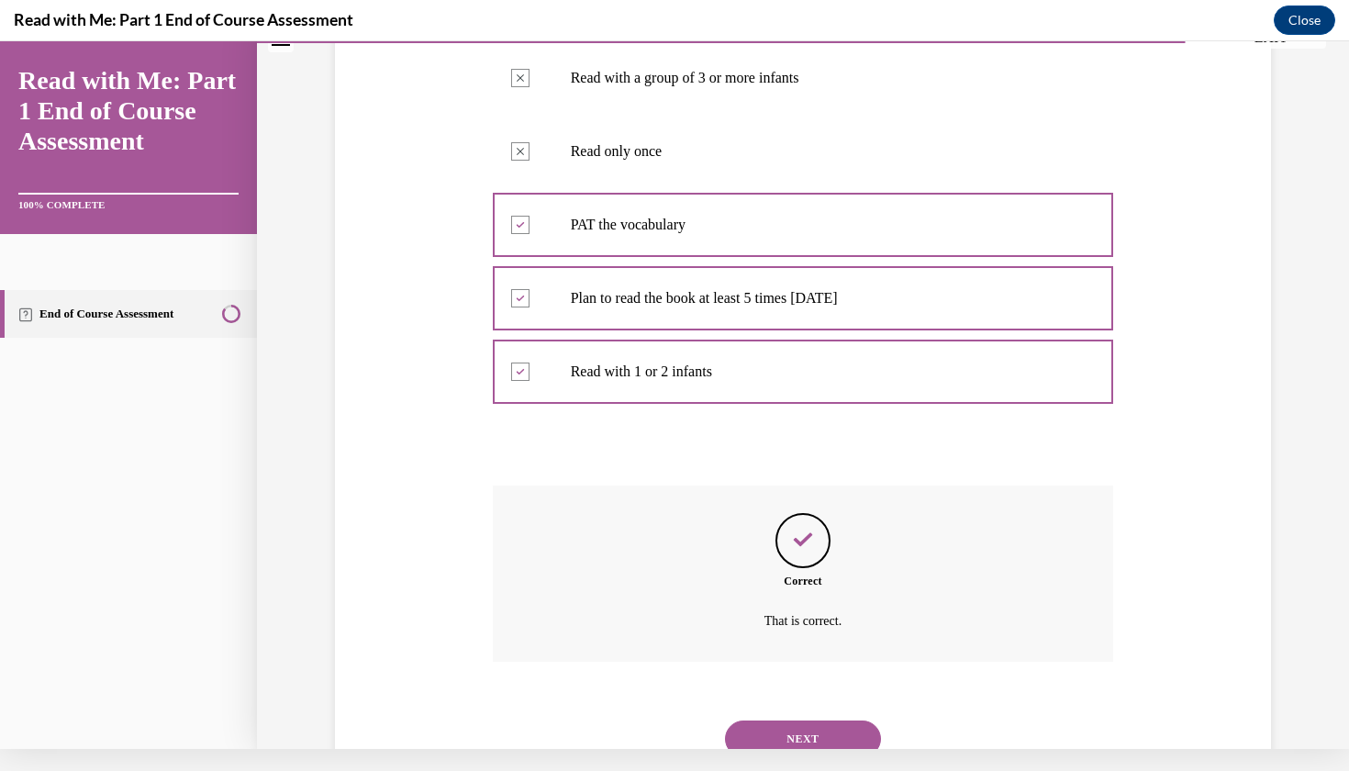
scroll to position [469, 0]
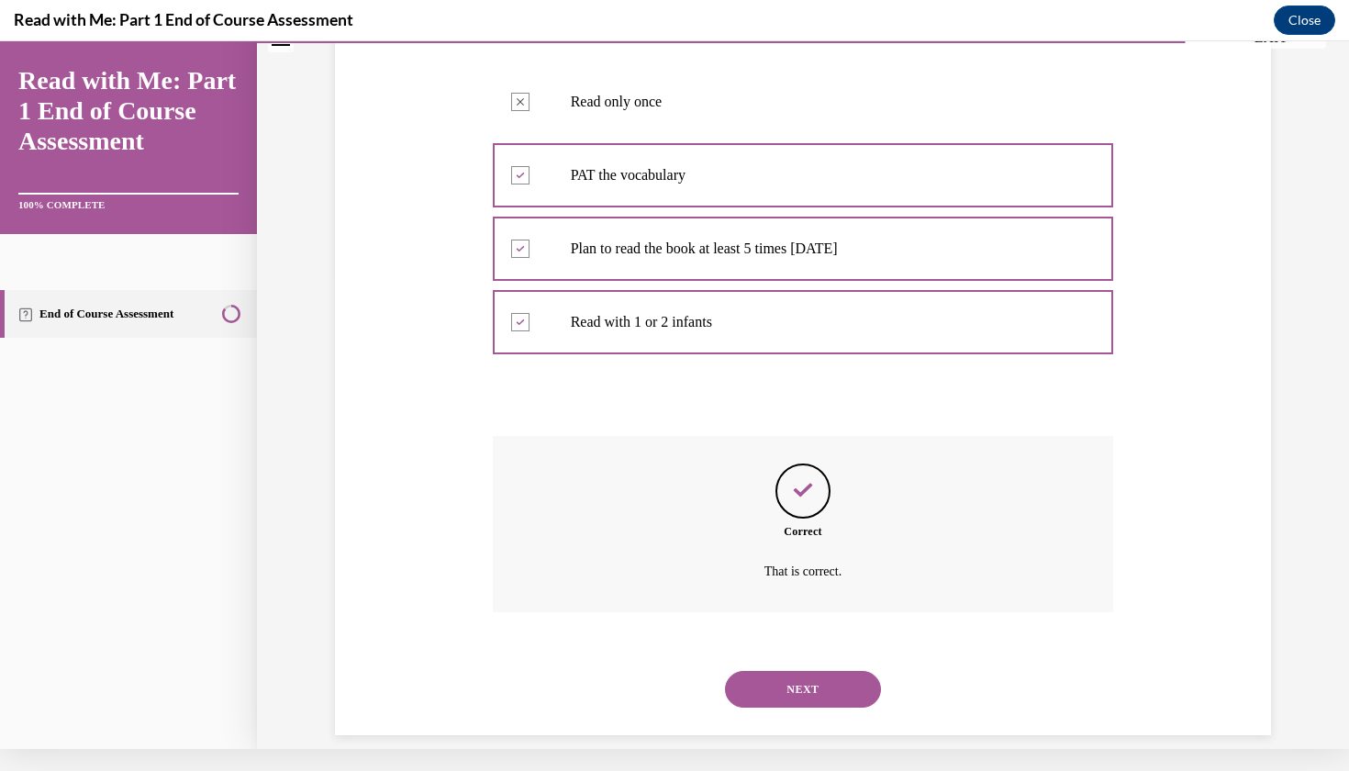
click at [801, 674] on button "NEXT" at bounding box center [803, 689] width 156 height 37
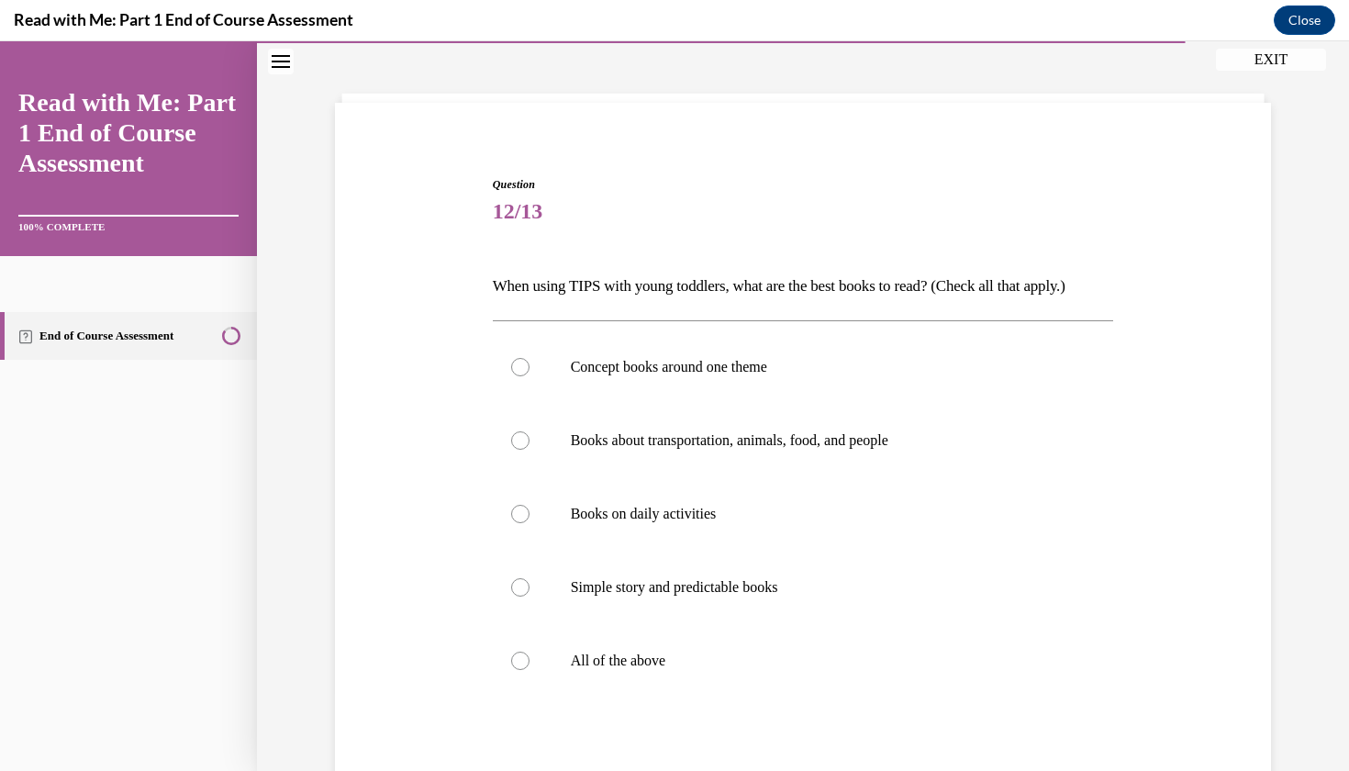
scroll to position [86, 0]
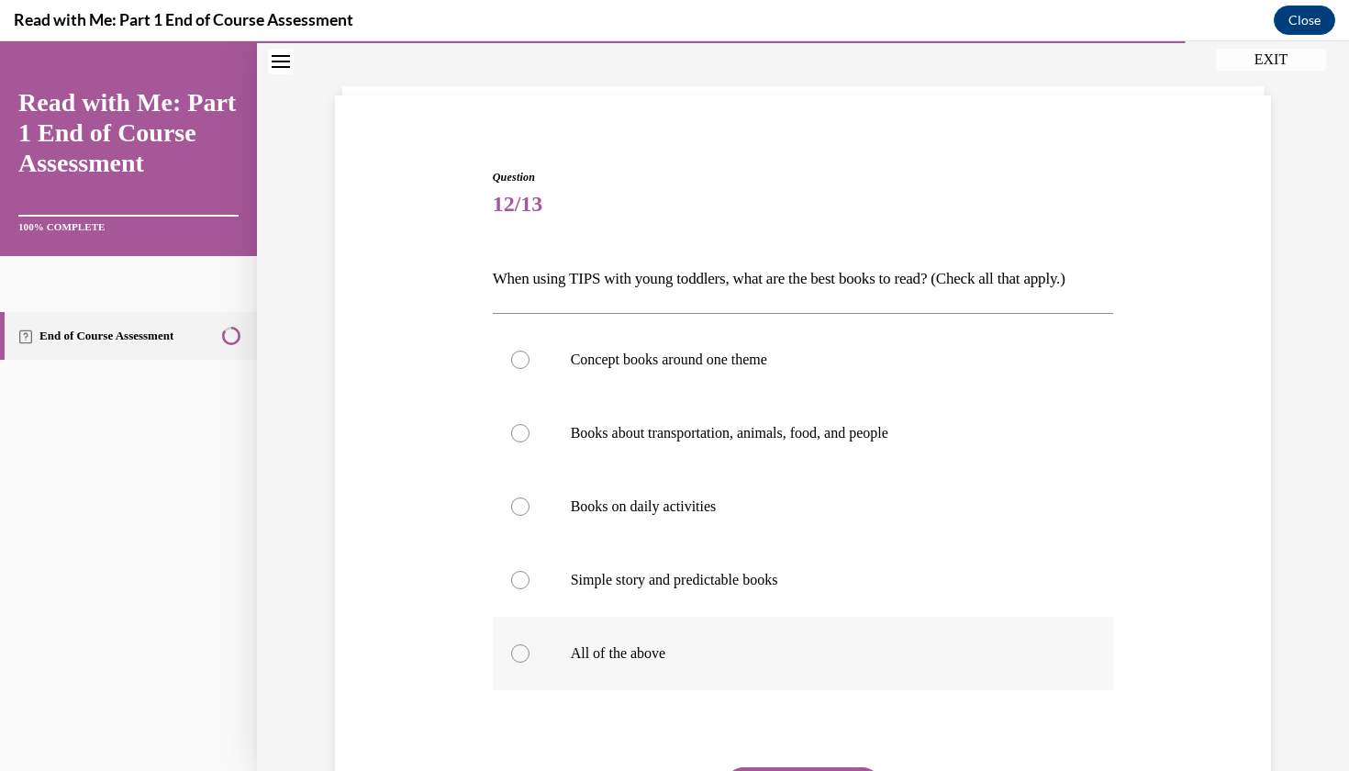
click at [801, 674] on label "All of the above" at bounding box center [803, 653] width 621 height 73
click at [530, 663] on input "All of the above" at bounding box center [520, 653] width 18 height 18
radio input "true"
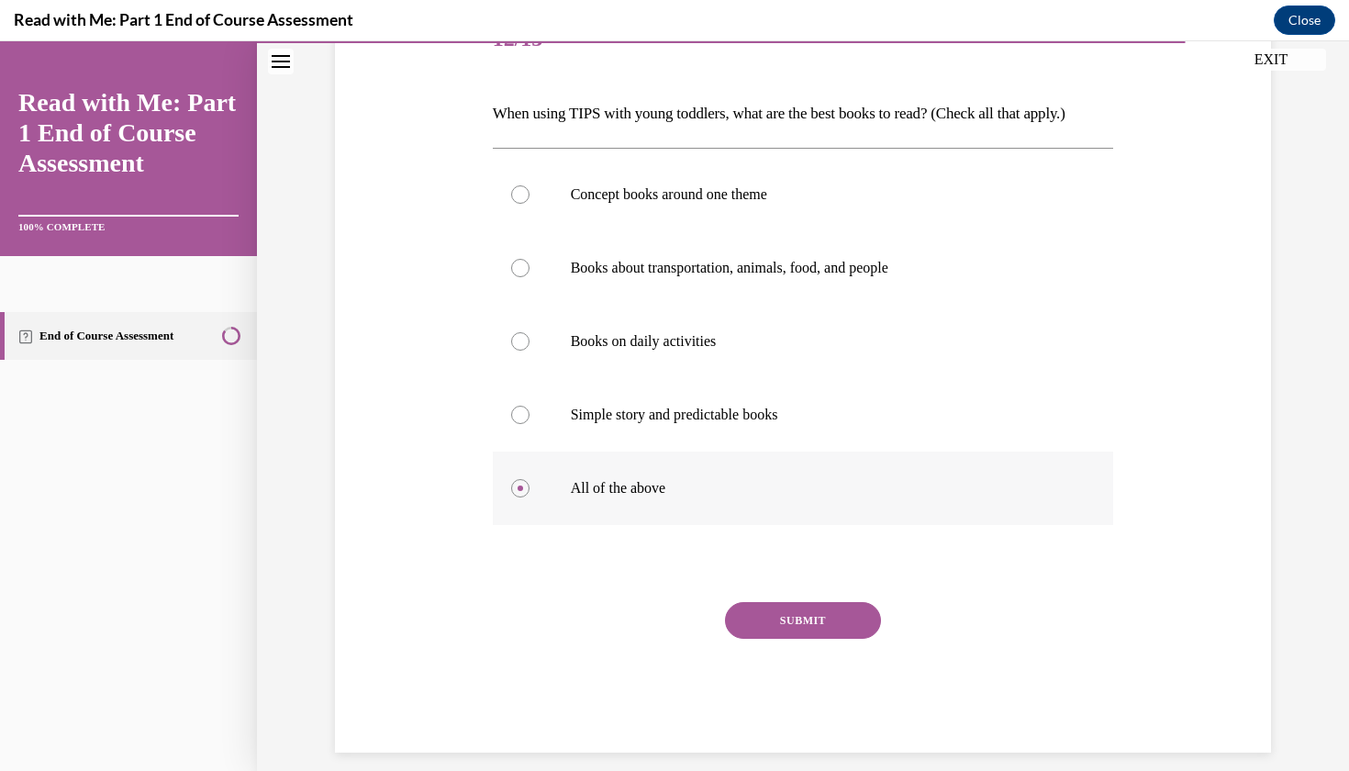
scroll to position [253, 0]
click at [801, 674] on div "SUBMIT" at bounding box center [803, 646] width 621 height 92
click at [796, 637] on button "SUBMIT" at bounding box center [803, 618] width 156 height 37
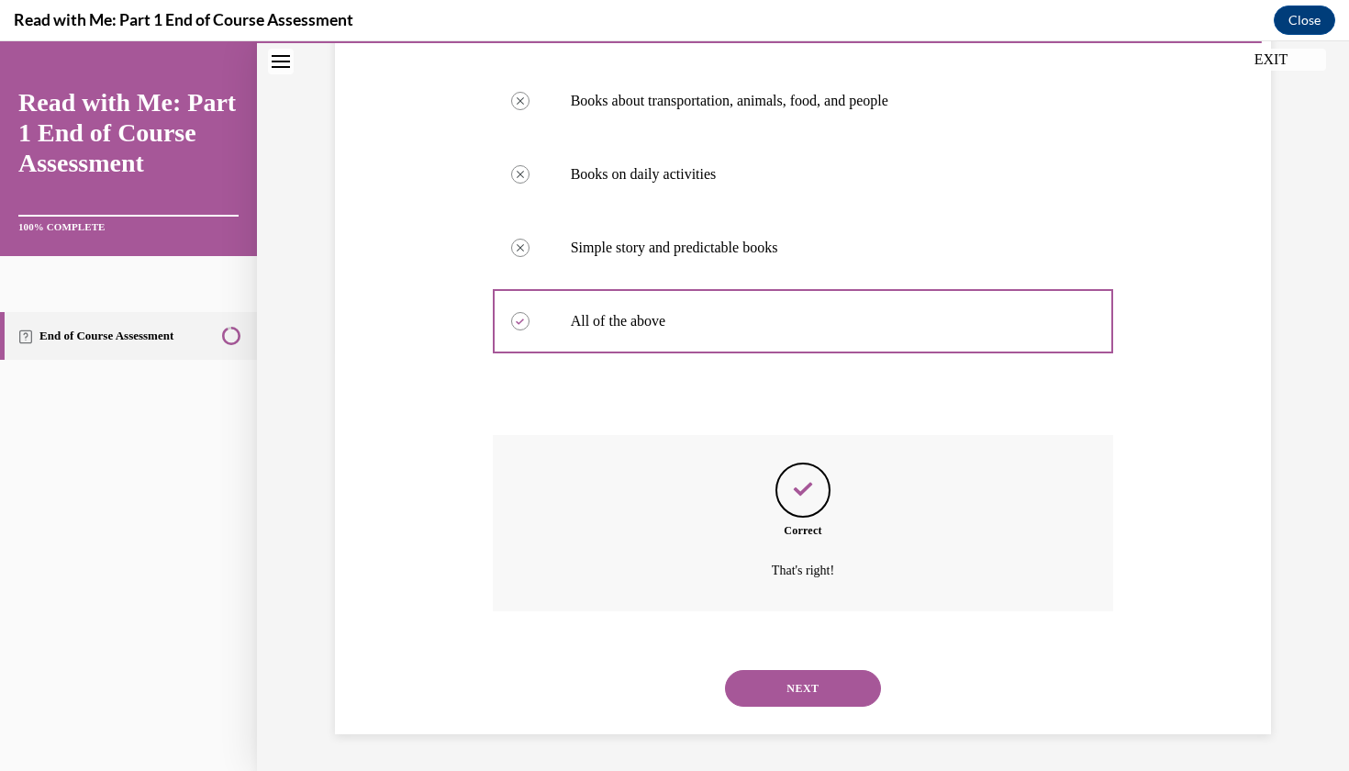
scroll to position [427, 0]
click at [813, 699] on button "NEXT" at bounding box center [803, 688] width 156 height 37
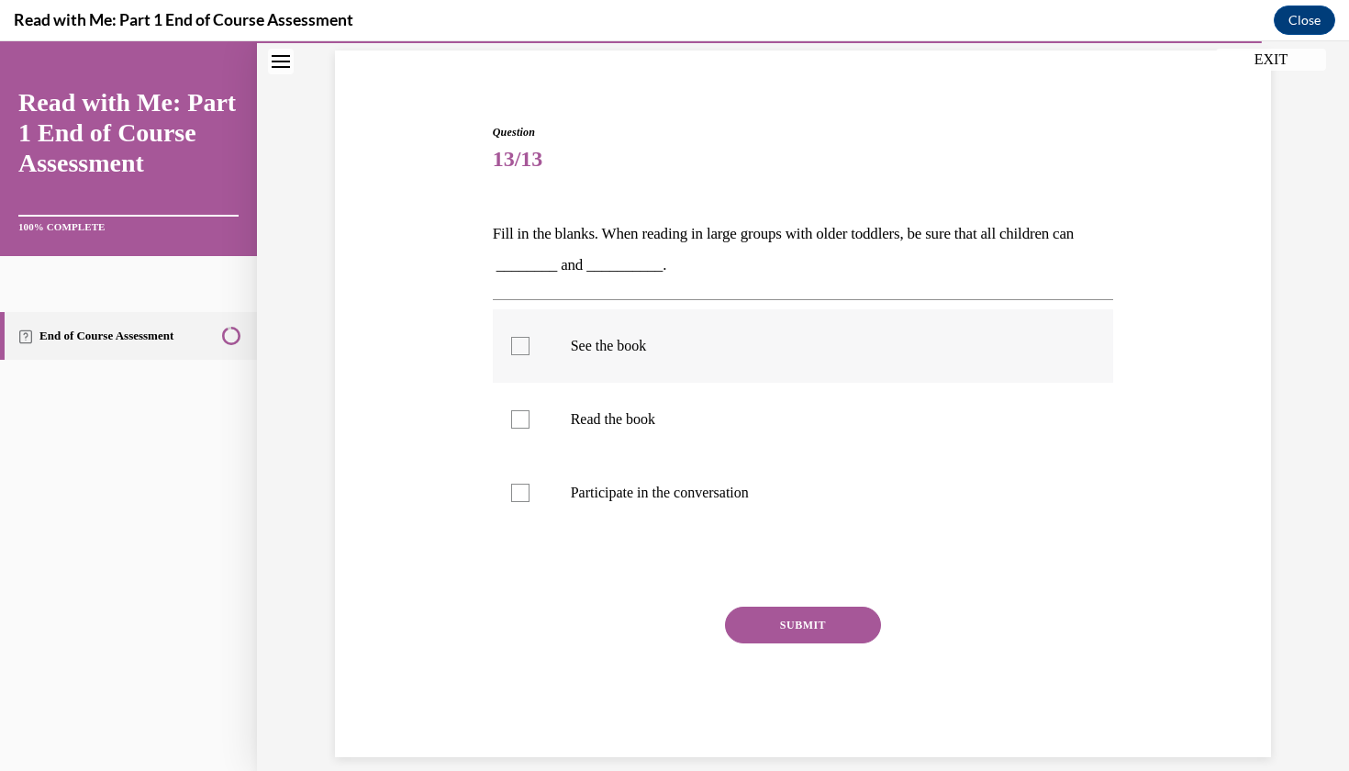
click at [606, 350] on p "See the book" at bounding box center [819, 346] width 497 height 18
click at [530, 350] on input "See the book" at bounding box center [520, 346] width 18 height 18
checkbox input "true"
click at [623, 427] on p "Read the book" at bounding box center [819, 419] width 497 height 18
click at [530, 427] on input "Read the book" at bounding box center [520, 419] width 18 height 18
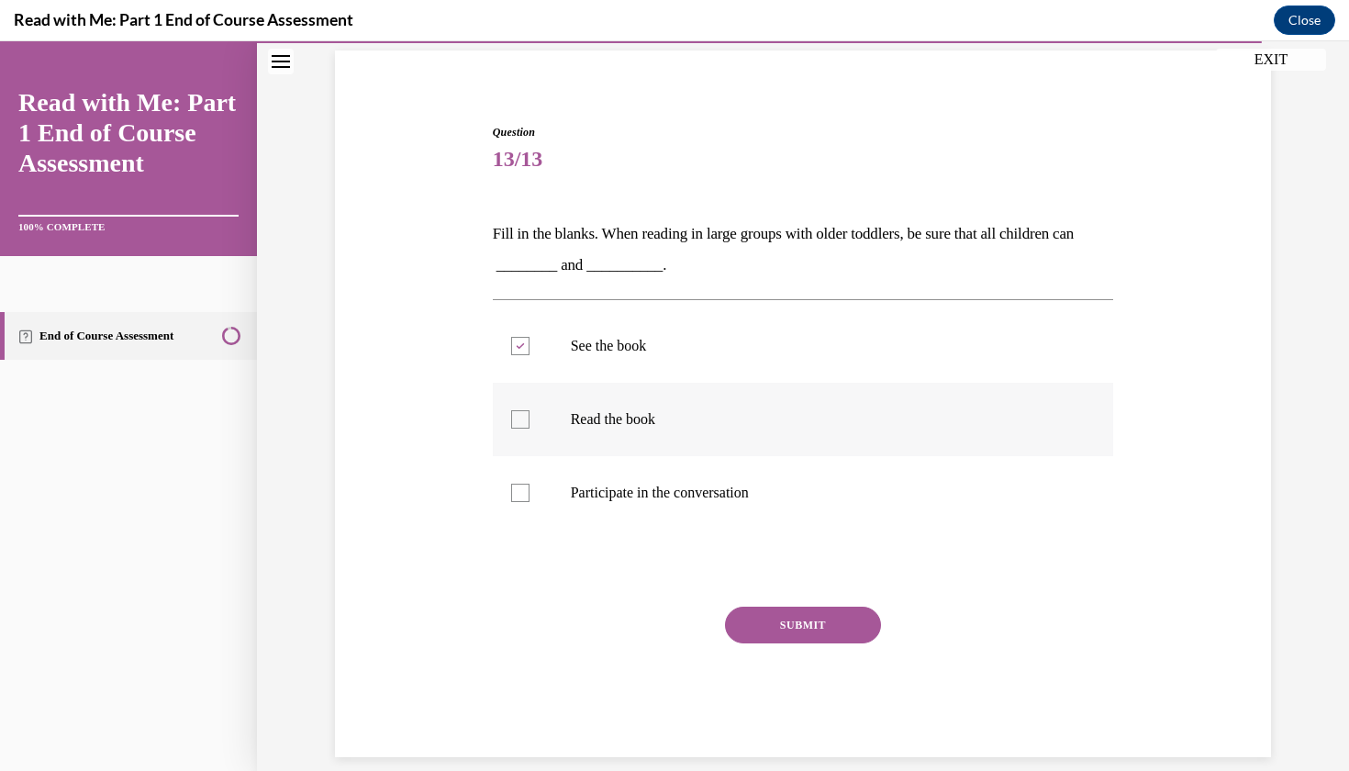
checkbox input "true"
click at [752, 620] on button "SUBMIT" at bounding box center [803, 625] width 156 height 37
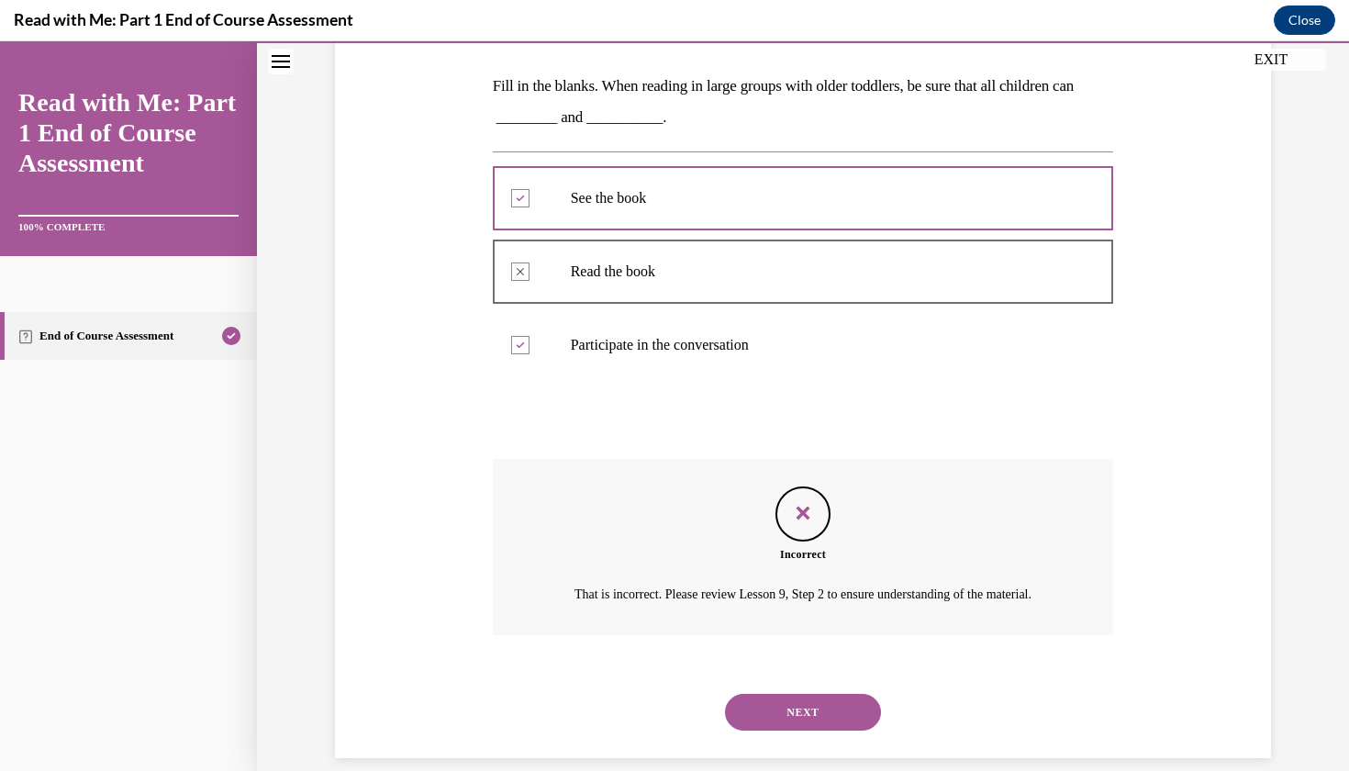
scroll to position [301, 0]
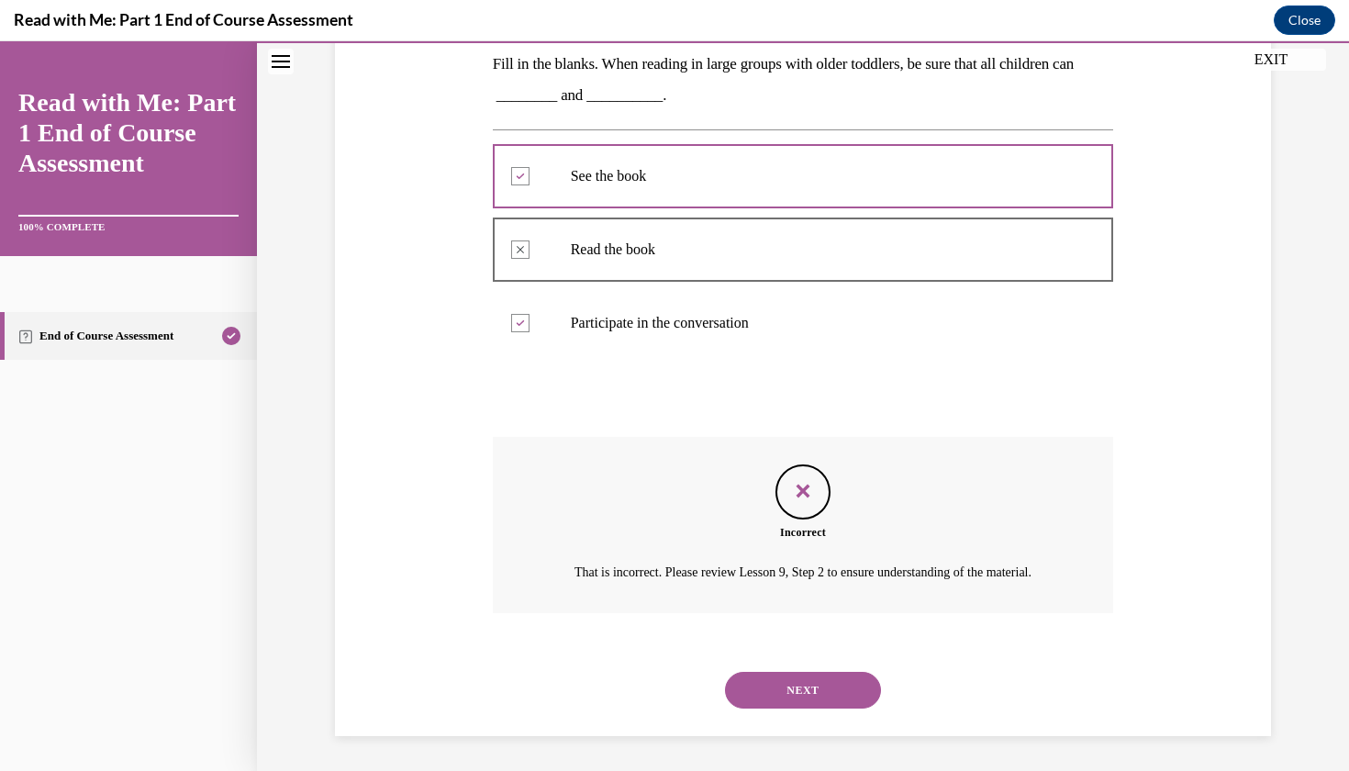
click at [759, 681] on button "NEXT" at bounding box center [803, 690] width 156 height 37
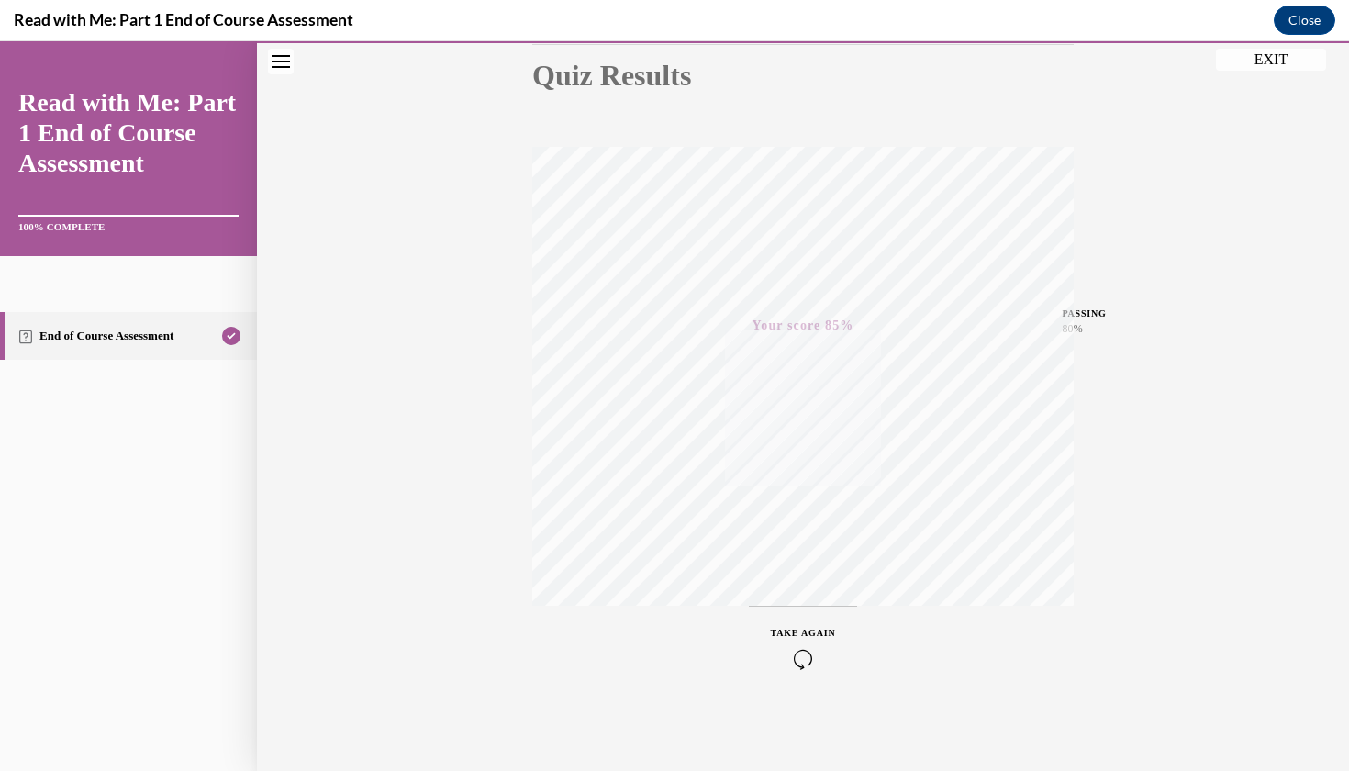
click at [1282, 53] on button "EXIT" at bounding box center [1271, 60] width 110 height 22
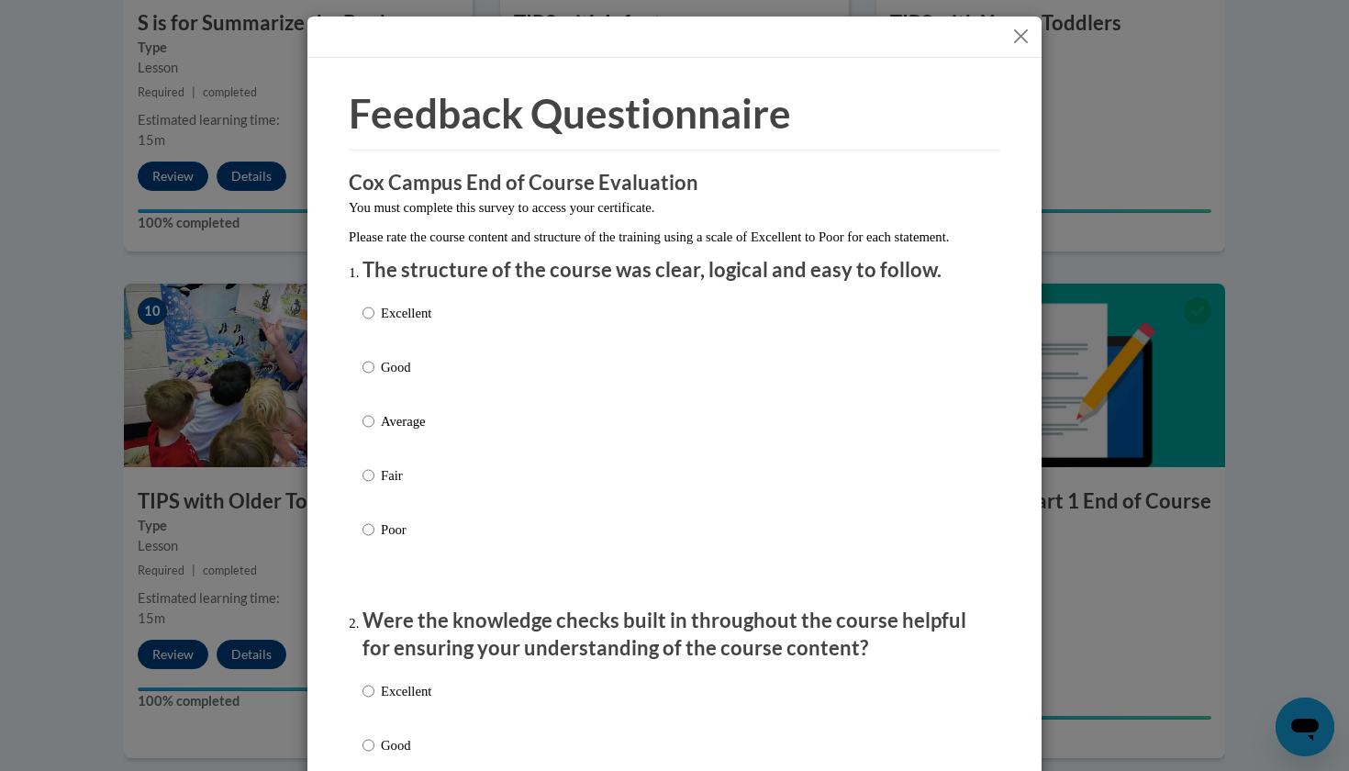
click at [419, 323] on p "Excellent" at bounding box center [406, 313] width 50 height 20
click at [374, 323] on input "Excellent" at bounding box center [369, 313] width 12 height 20
radio input "true"
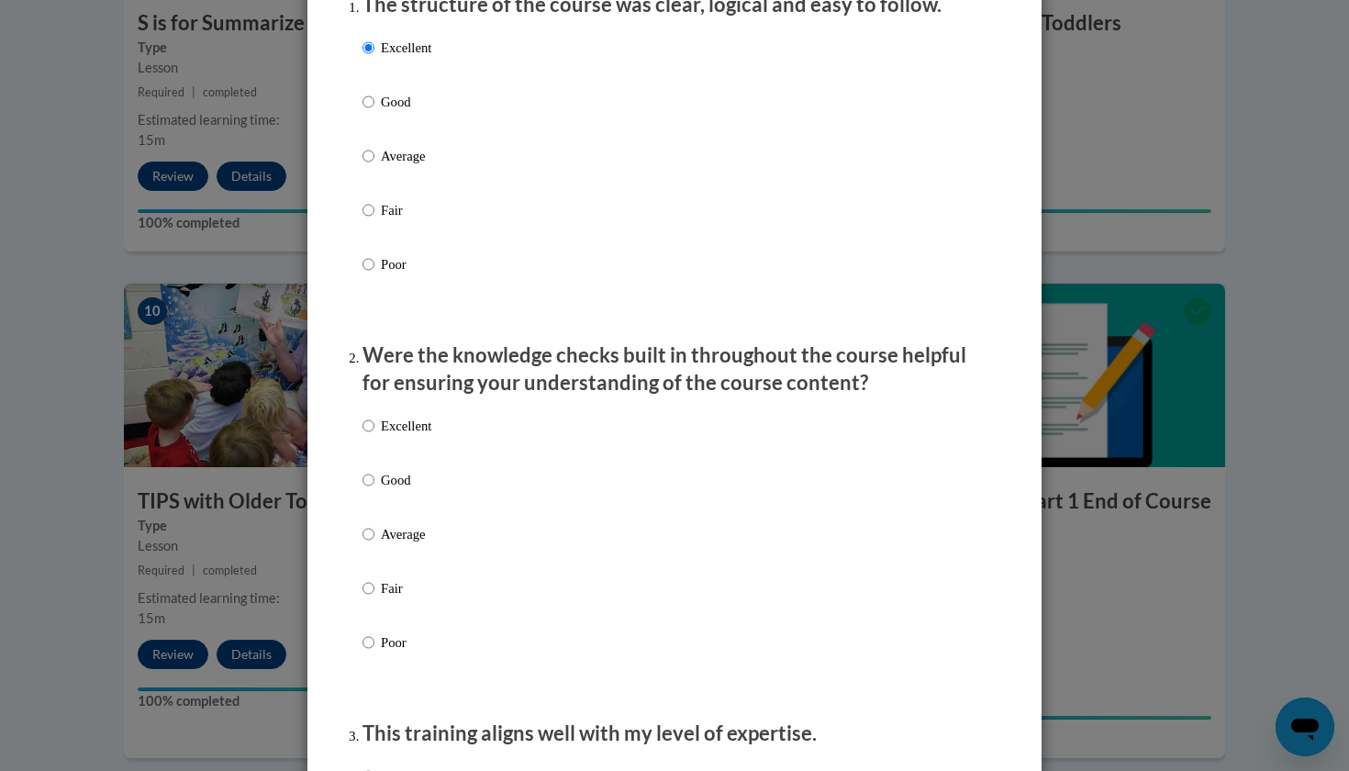
click at [416, 432] on p "Excellent" at bounding box center [406, 426] width 50 height 20
click at [374, 432] on input "Excellent" at bounding box center [369, 426] width 12 height 20
radio input "true"
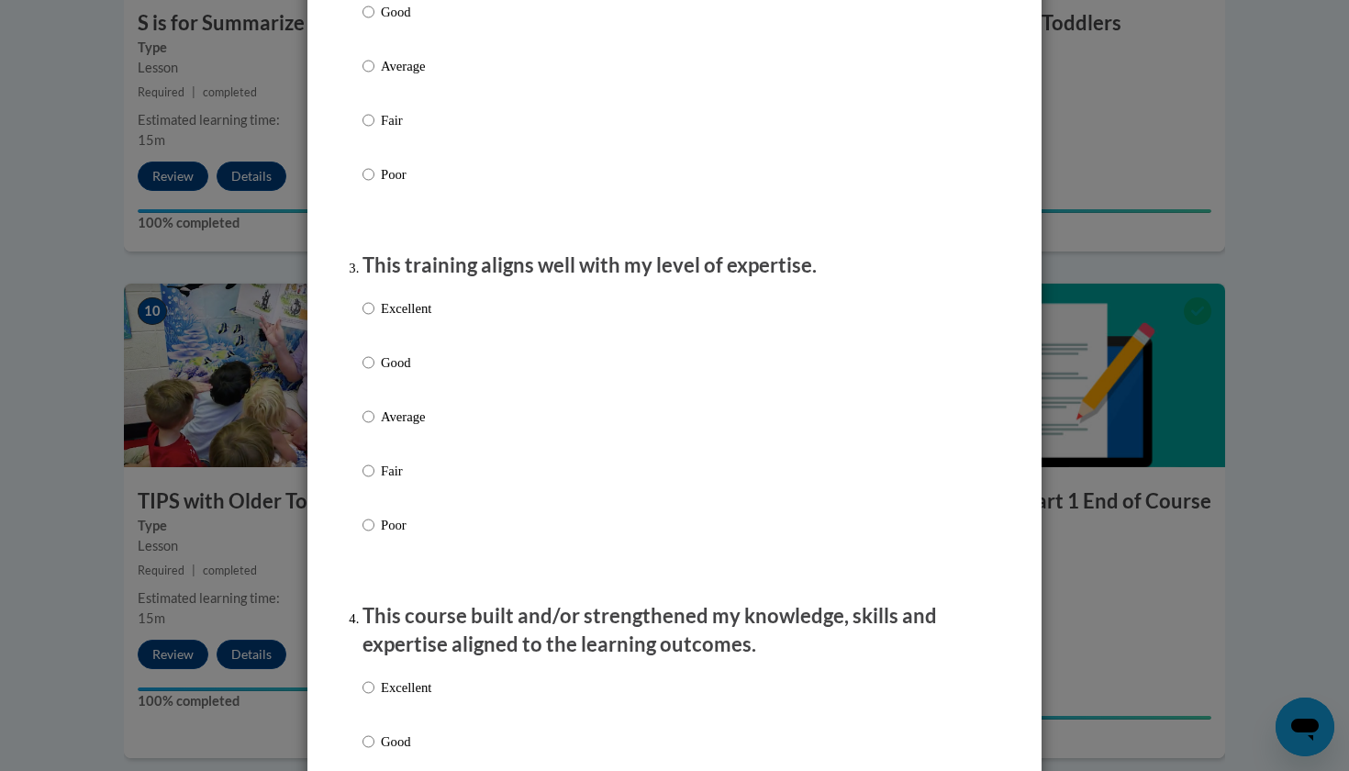
click at [417, 333] on label "Excellent" at bounding box center [397, 323] width 69 height 50
click at [374, 319] on input "Excellent" at bounding box center [369, 308] width 12 height 20
radio input "true"
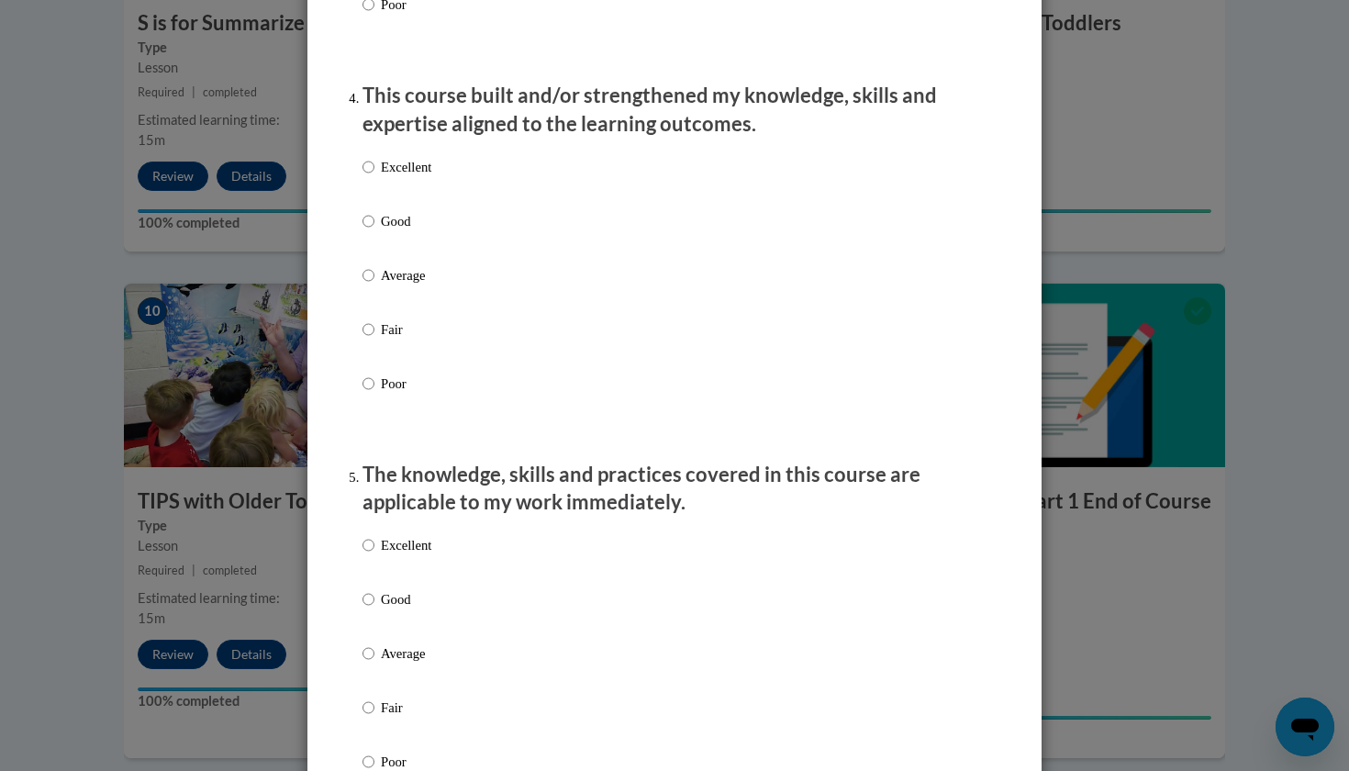
scroll to position [1283, 0]
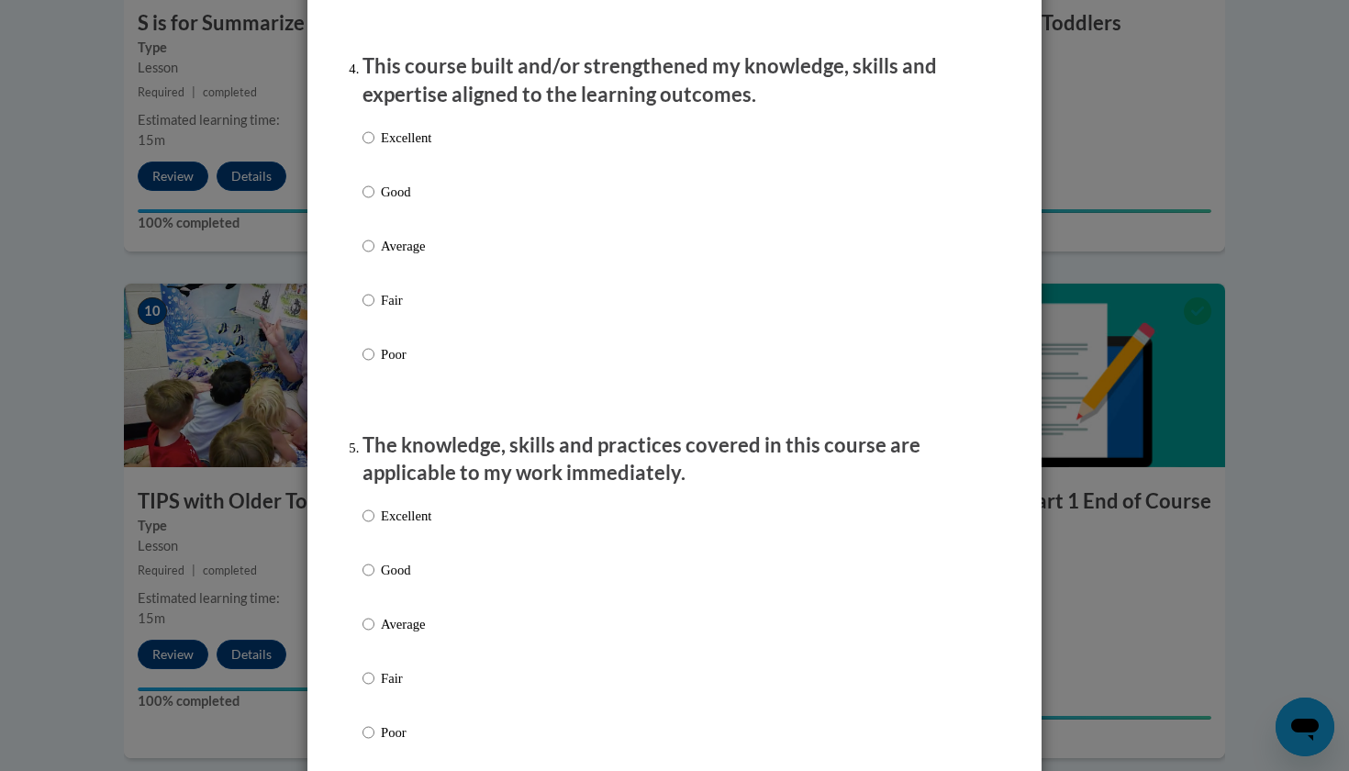
click at [412, 163] on label "Excellent" at bounding box center [397, 153] width 69 height 50
click at [374, 148] on input "Excellent" at bounding box center [369, 138] width 12 height 20
radio input "true"
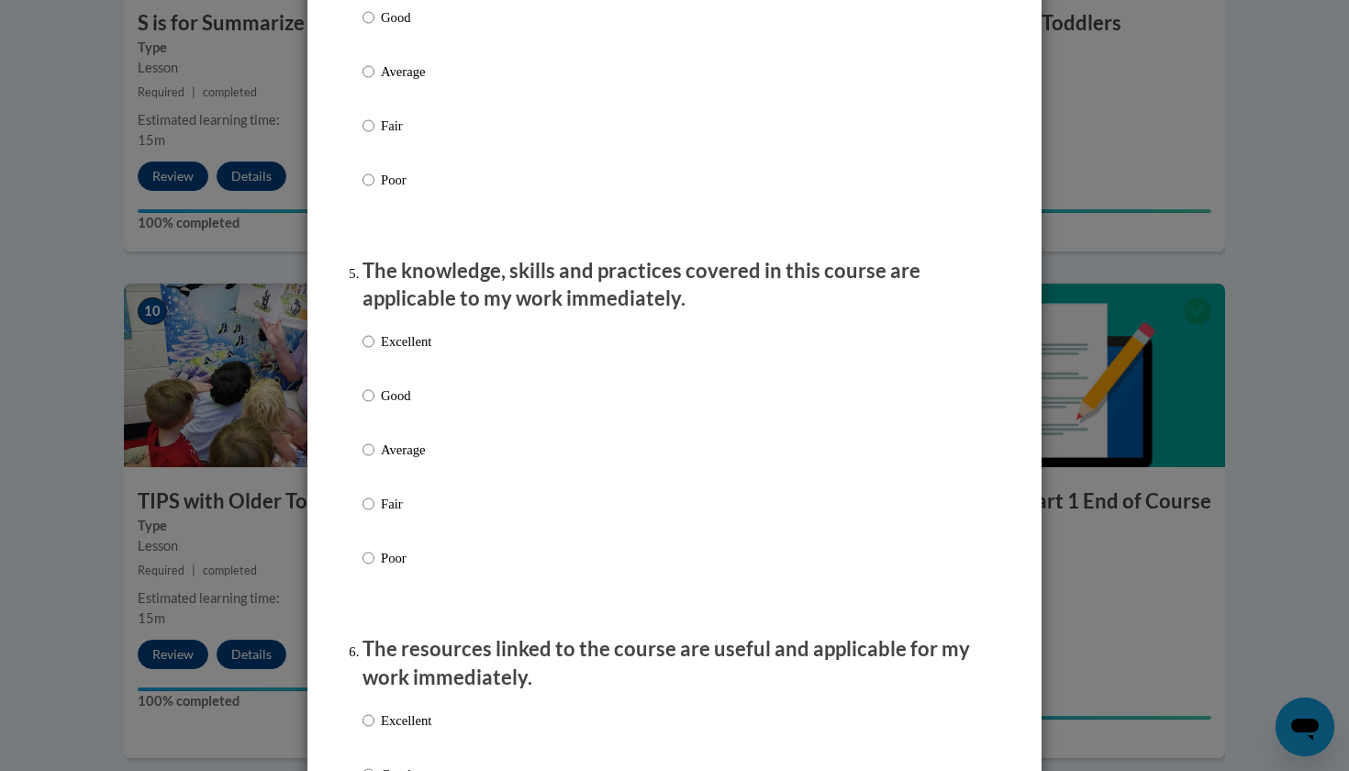
scroll to position [1649, 0]
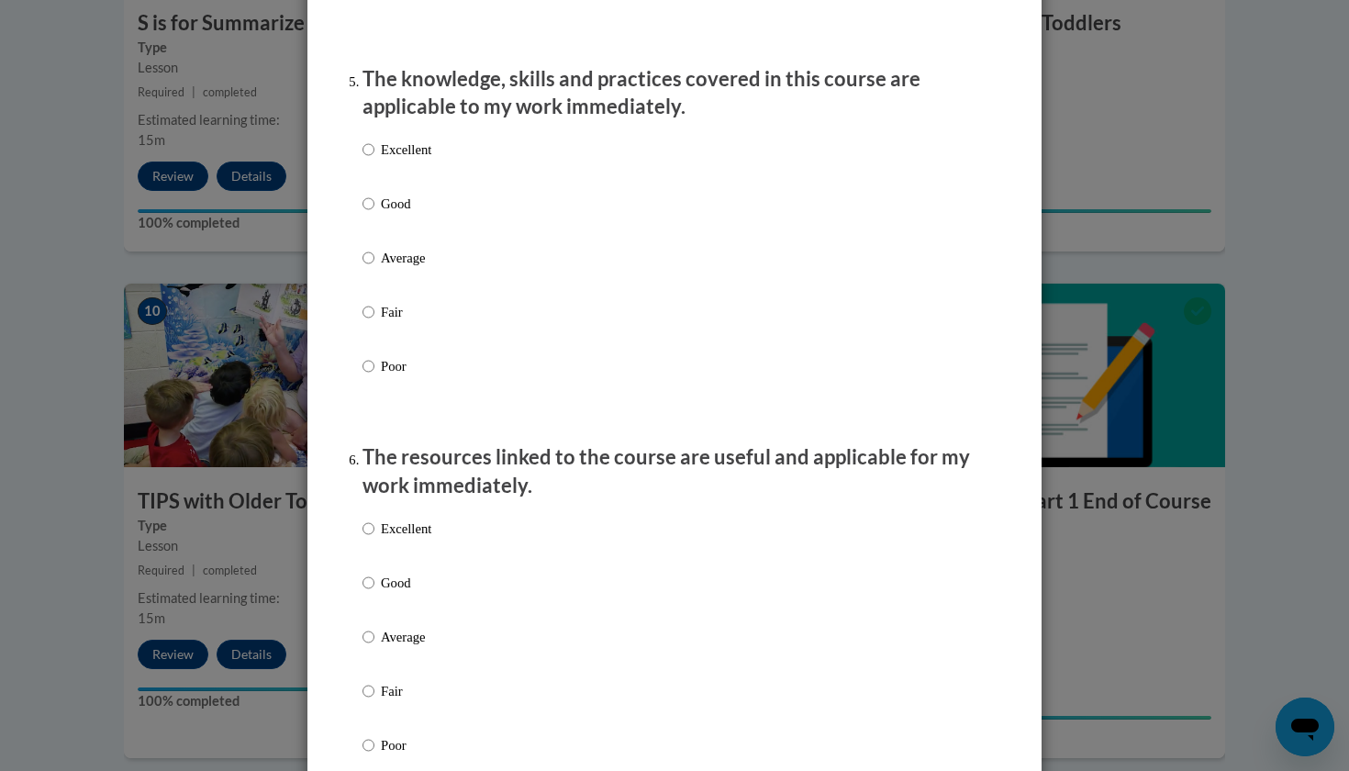
click at [414, 160] on p "Excellent" at bounding box center [406, 150] width 50 height 20
click at [374, 160] on input "Excellent" at bounding box center [369, 150] width 12 height 20
radio input "true"
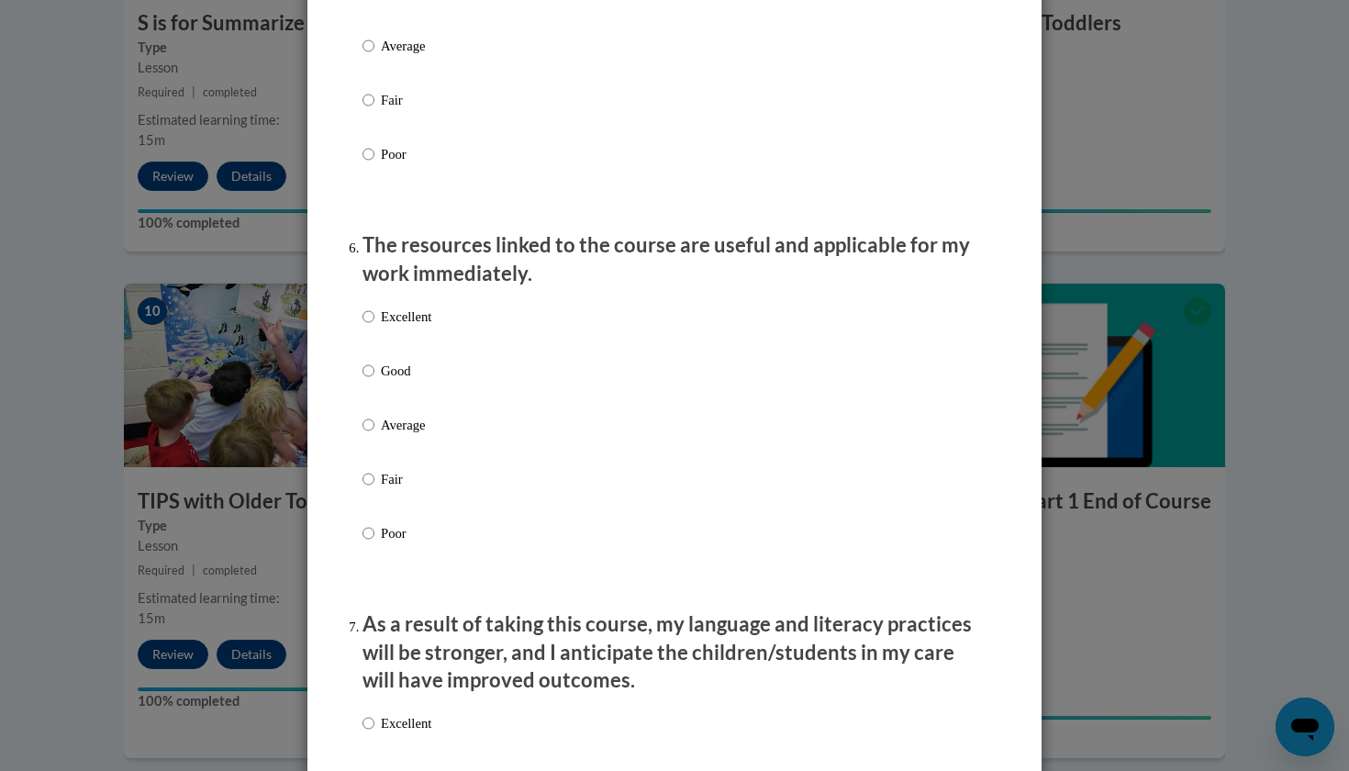
scroll to position [1882, 0]
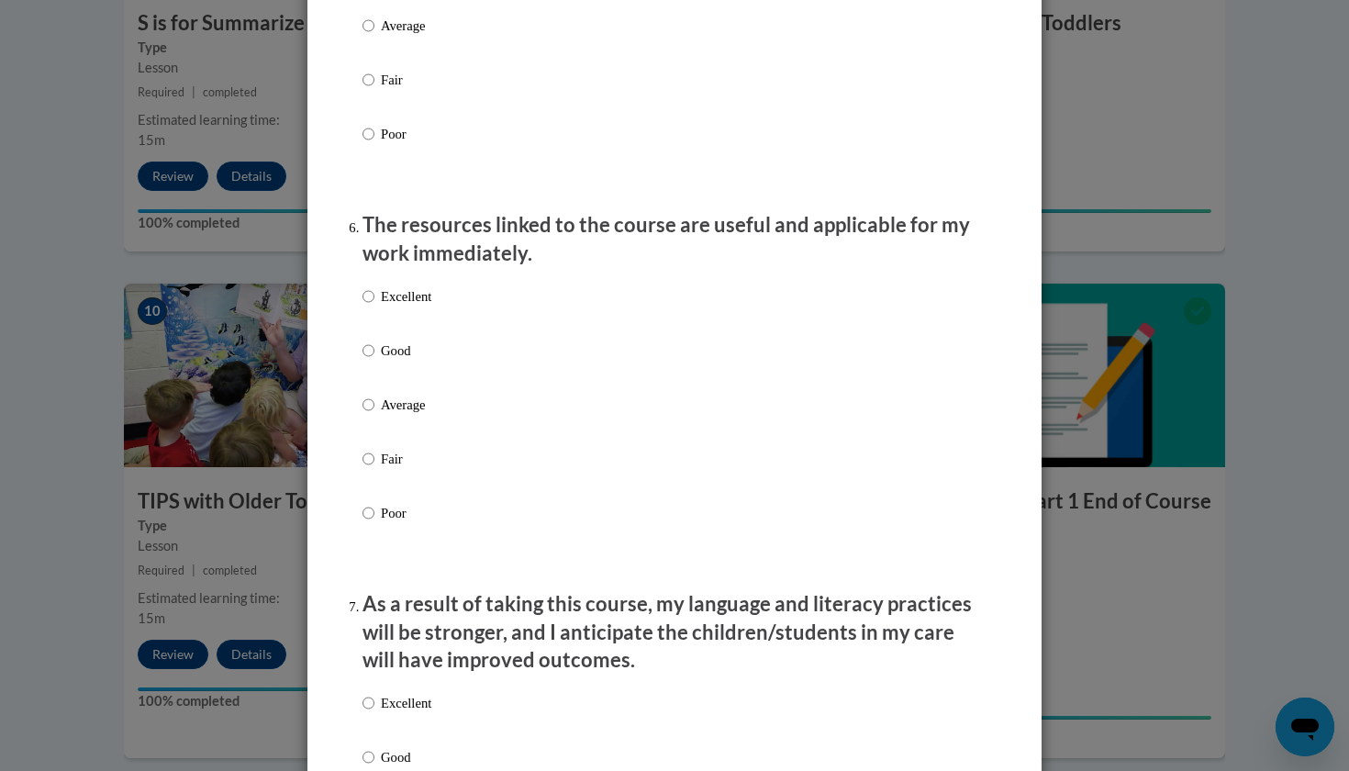
click at [396, 319] on label "Excellent" at bounding box center [397, 311] width 69 height 50
click at [374, 307] on input "Excellent" at bounding box center [369, 296] width 12 height 20
radio input "true"
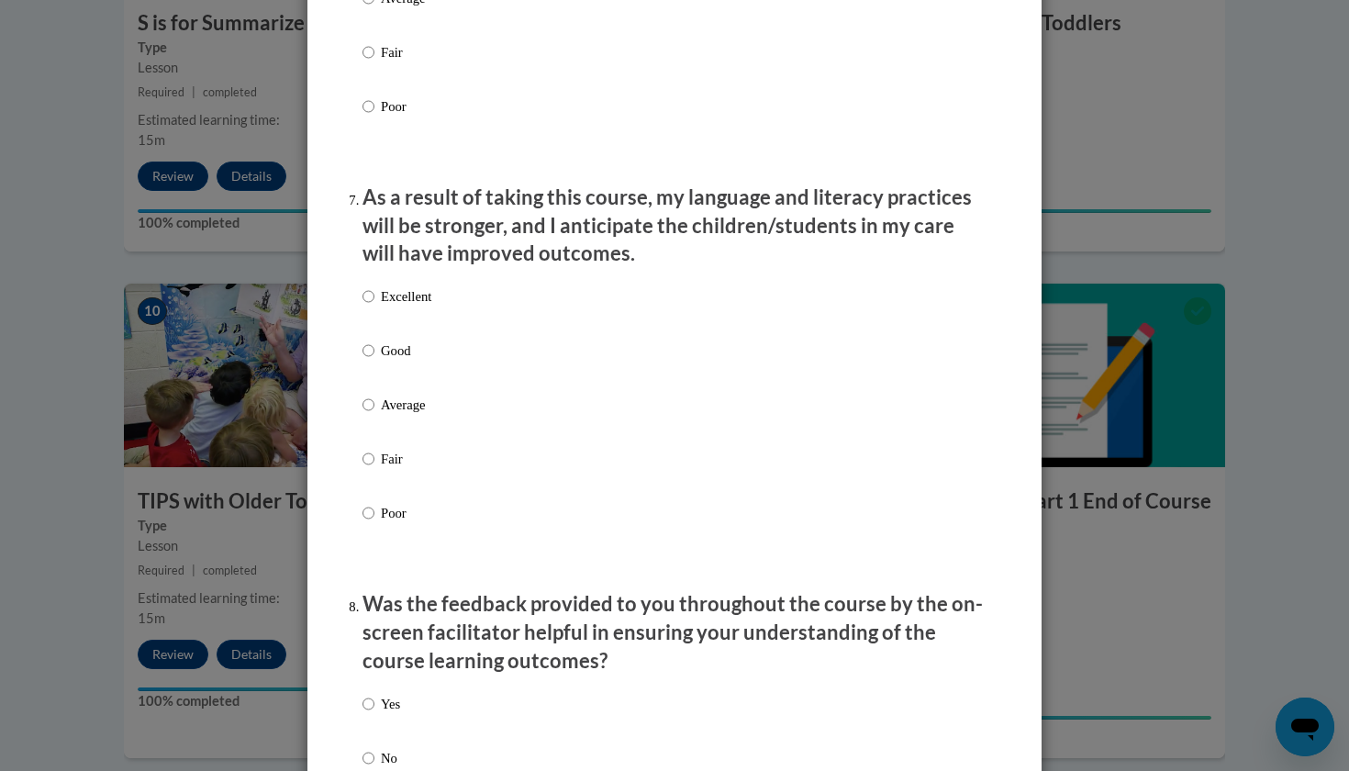
click at [396, 320] on label "Excellent" at bounding box center [397, 311] width 69 height 50
click at [374, 307] on input "Excellent" at bounding box center [369, 296] width 12 height 20
radio input "true"
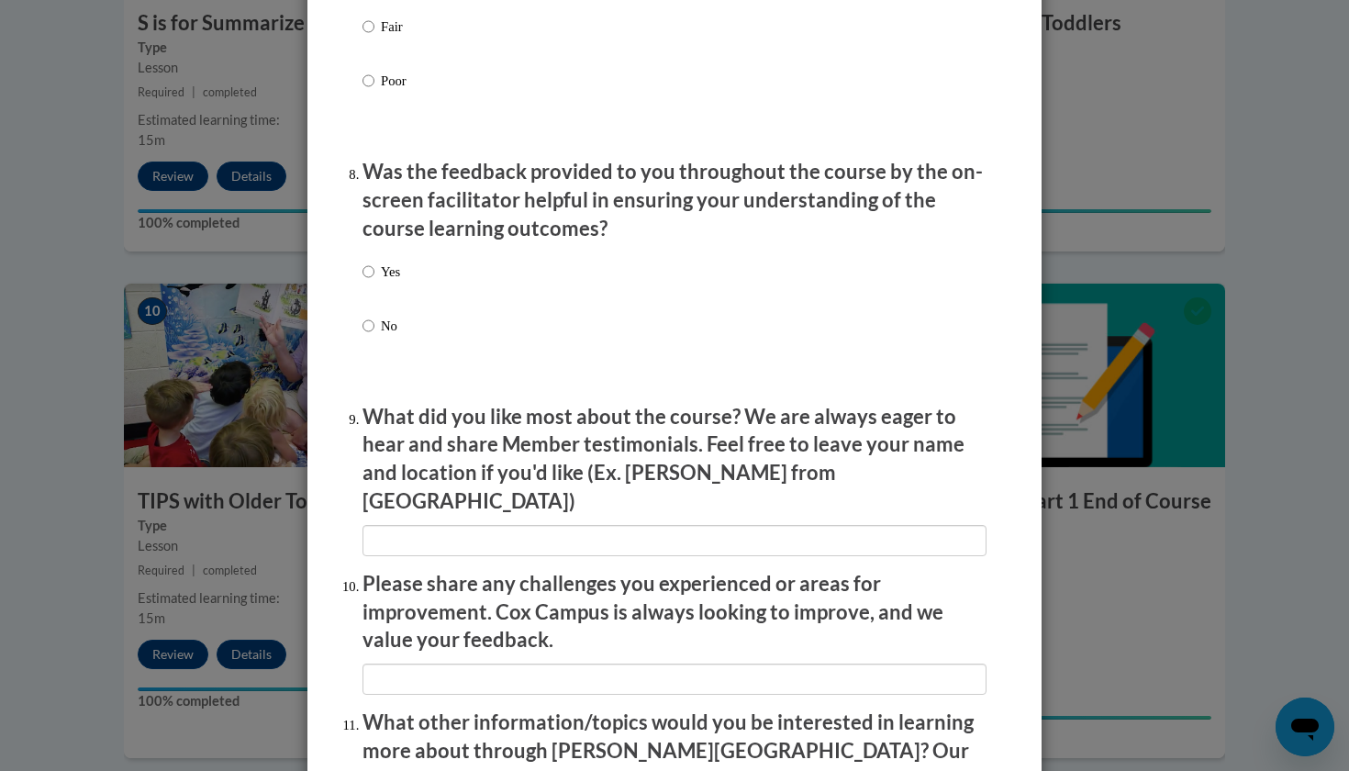
scroll to position [2792, 0]
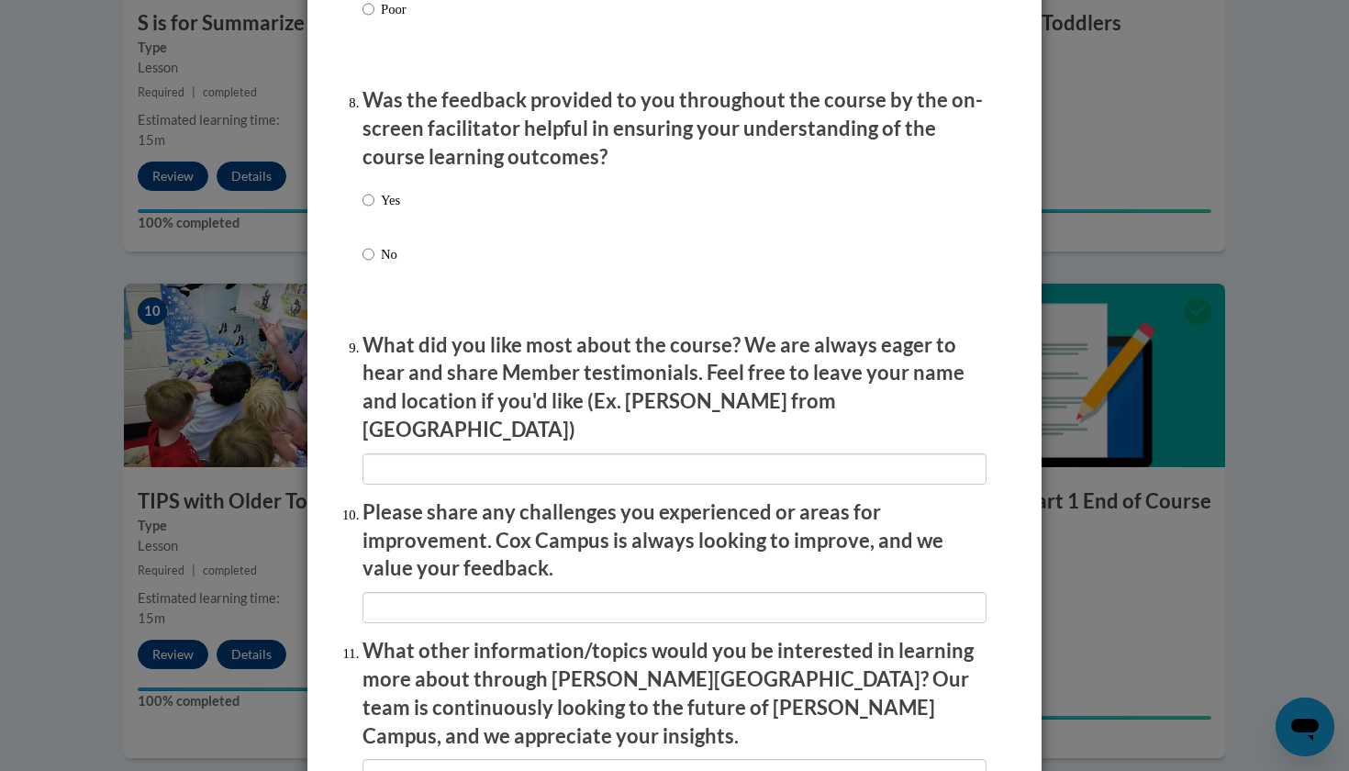
click at [377, 195] on label "Yes" at bounding box center [382, 215] width 38 height 50
click at [374, 195] on input "Yes" at bounding box center [369, 200] width 12 height 20
radio input "true"
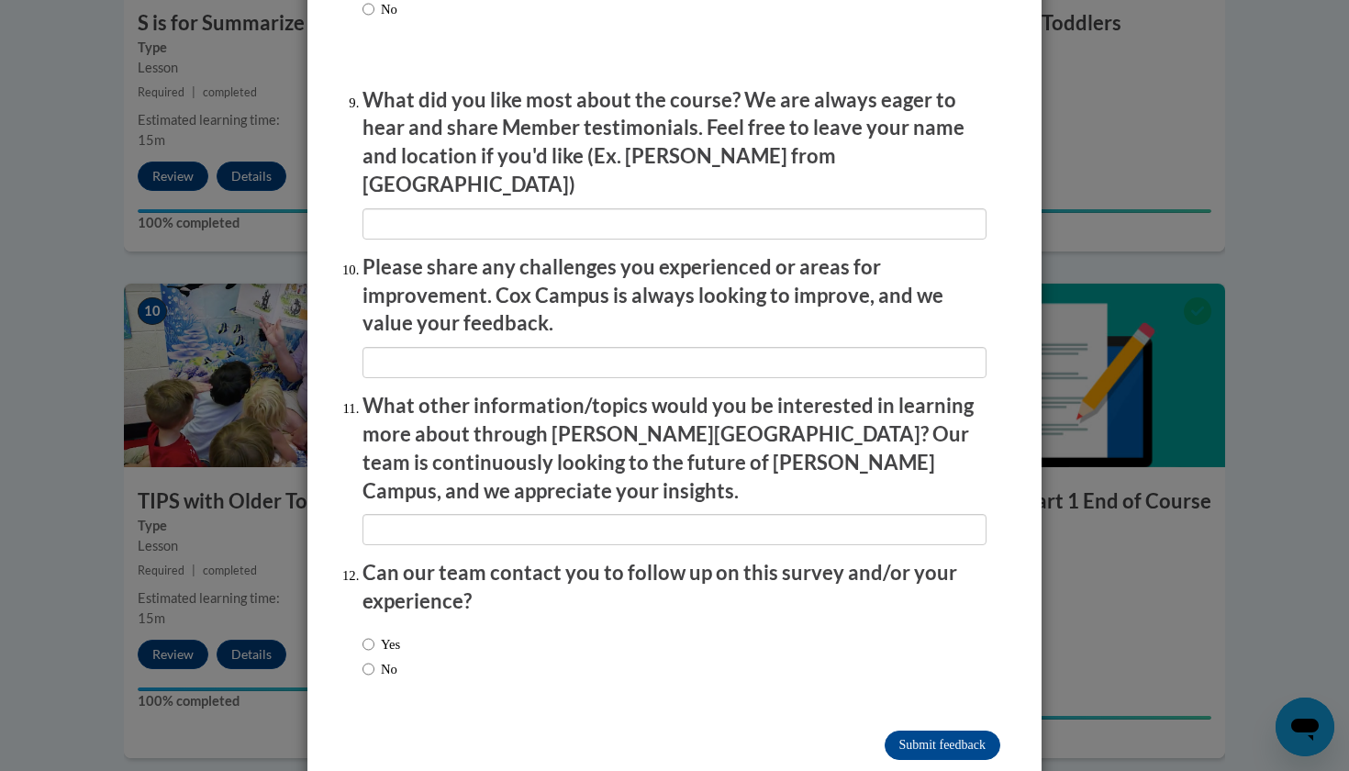
scroll to position [3022, 0]
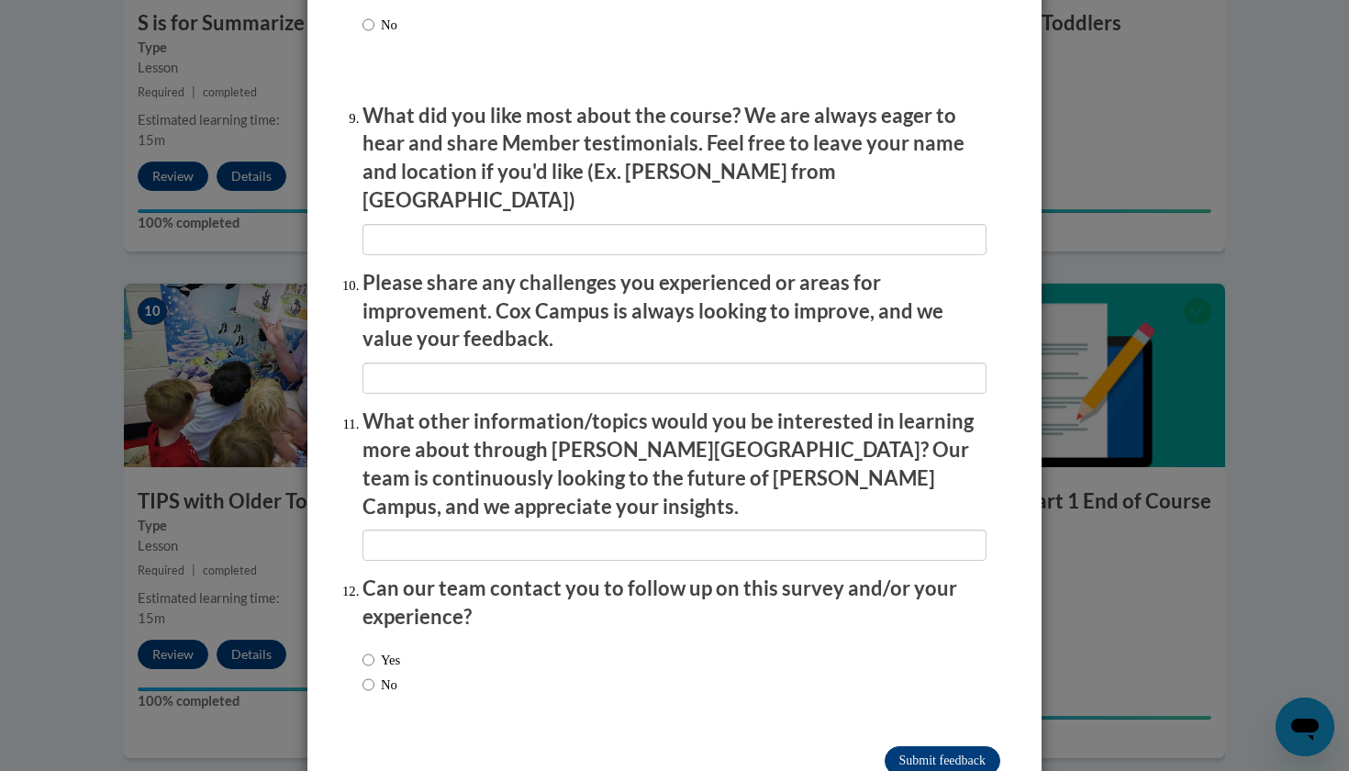
click at [966, 746] on input "Submit feedback" at bounding box center [943, 760] width 116 height 29
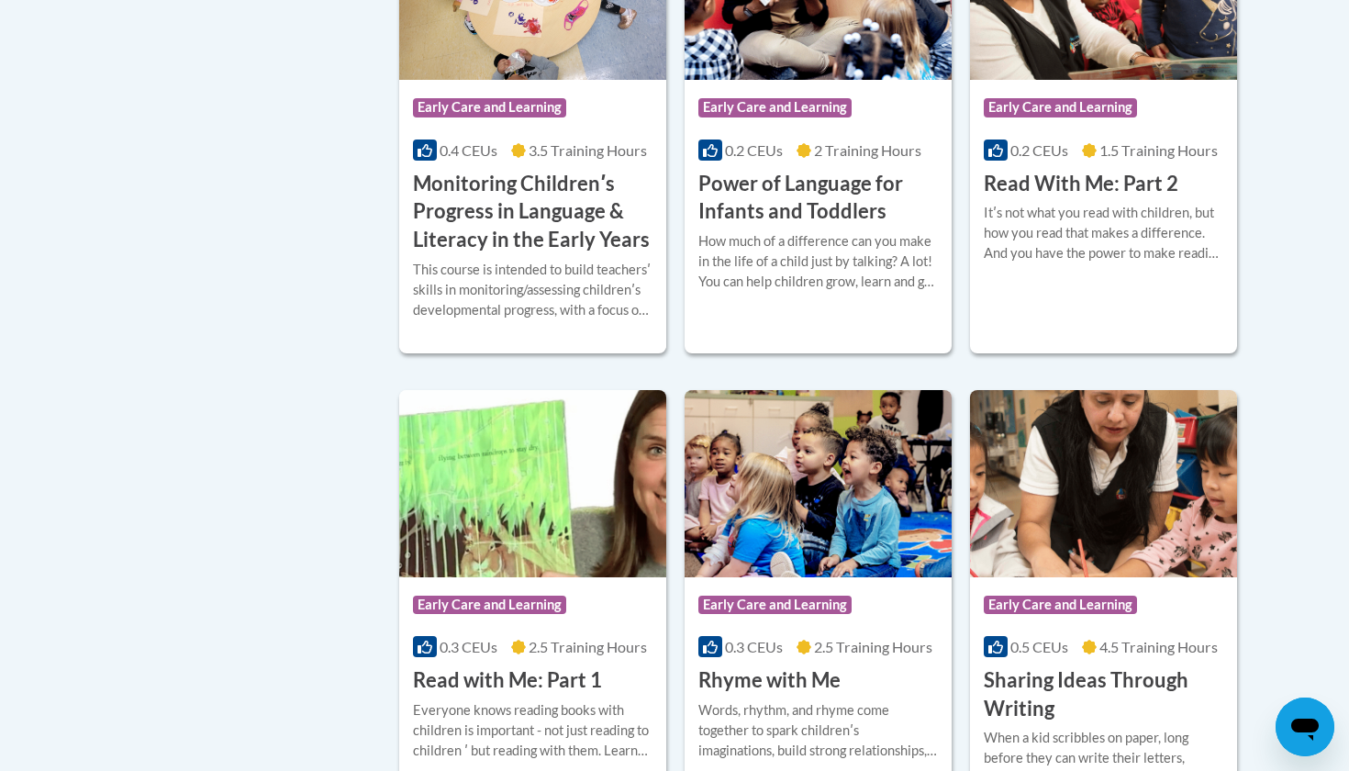
scroll to position [1911, 0]
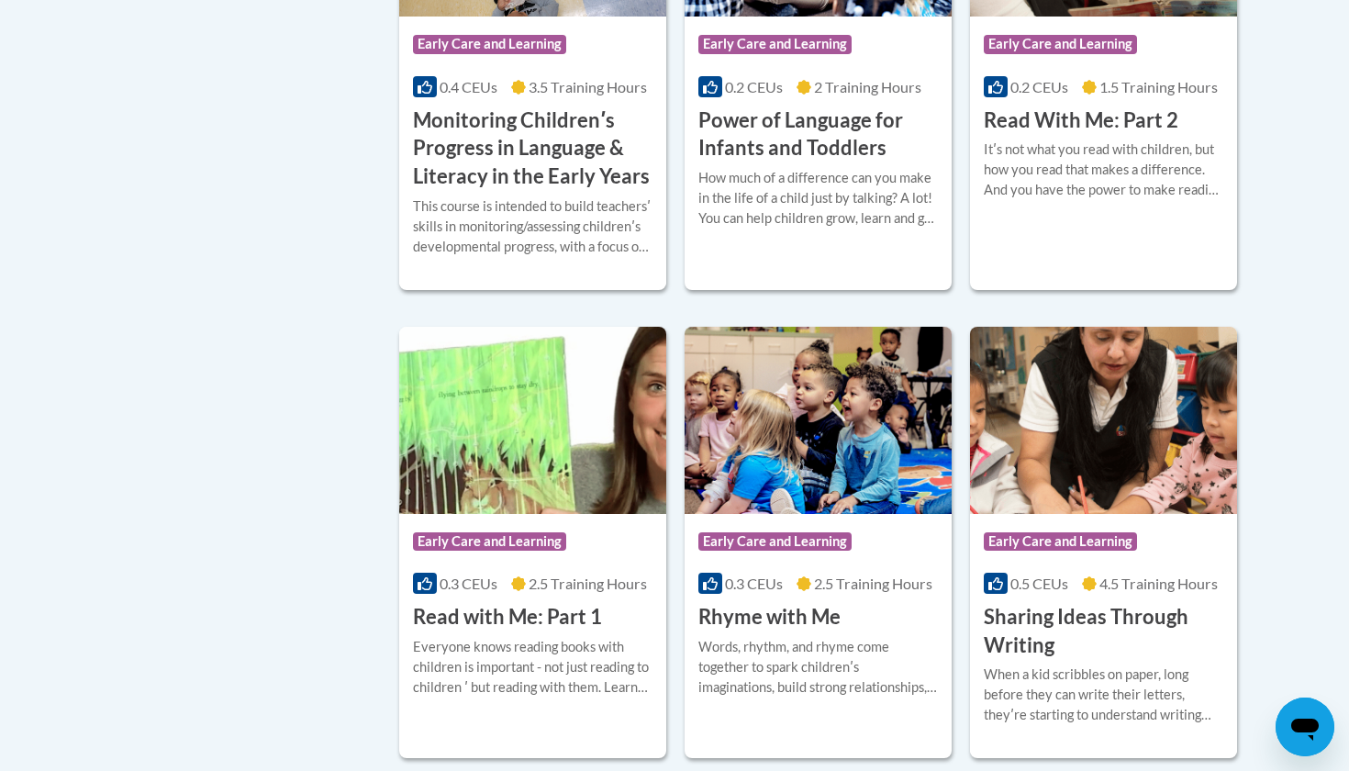
click at [1092, 95] on icon at bounding box center [1089, 87] width 15 height 15
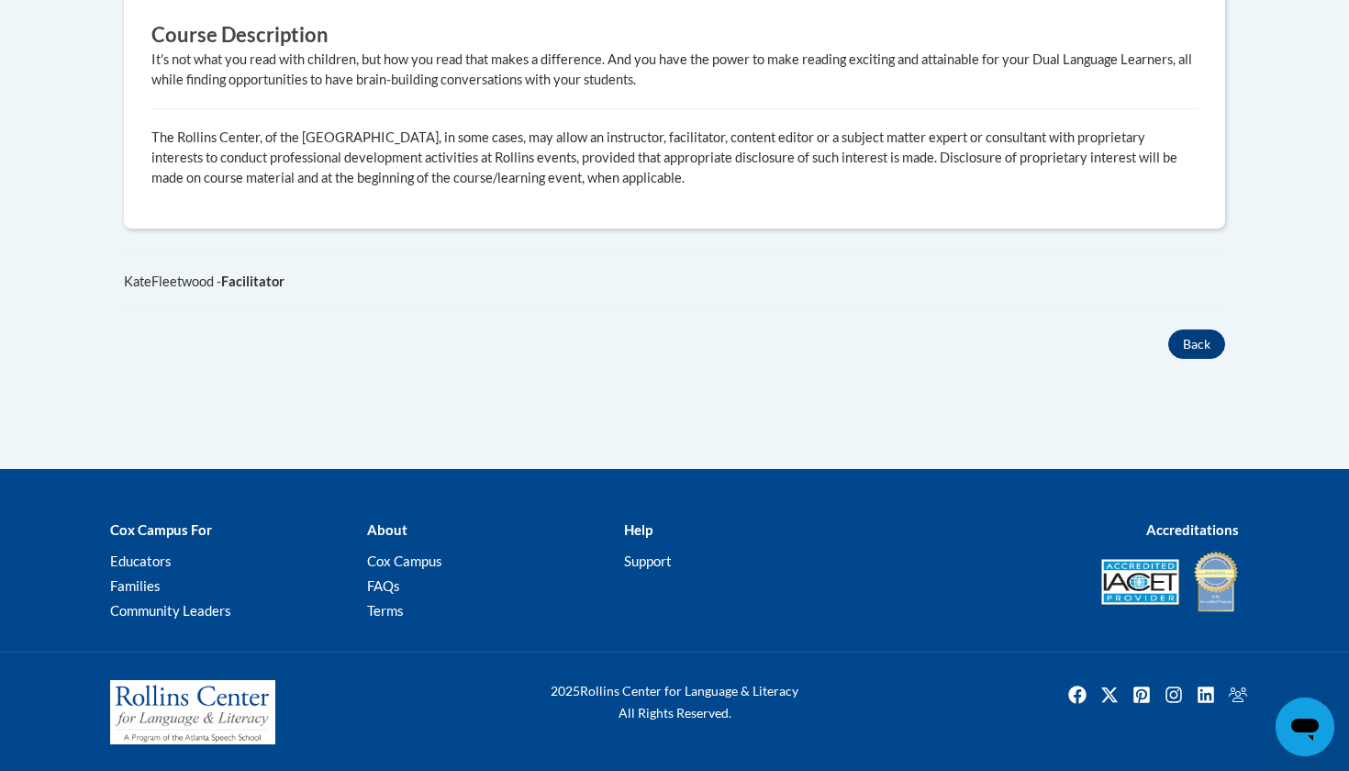
scroll to position [1004, 0]
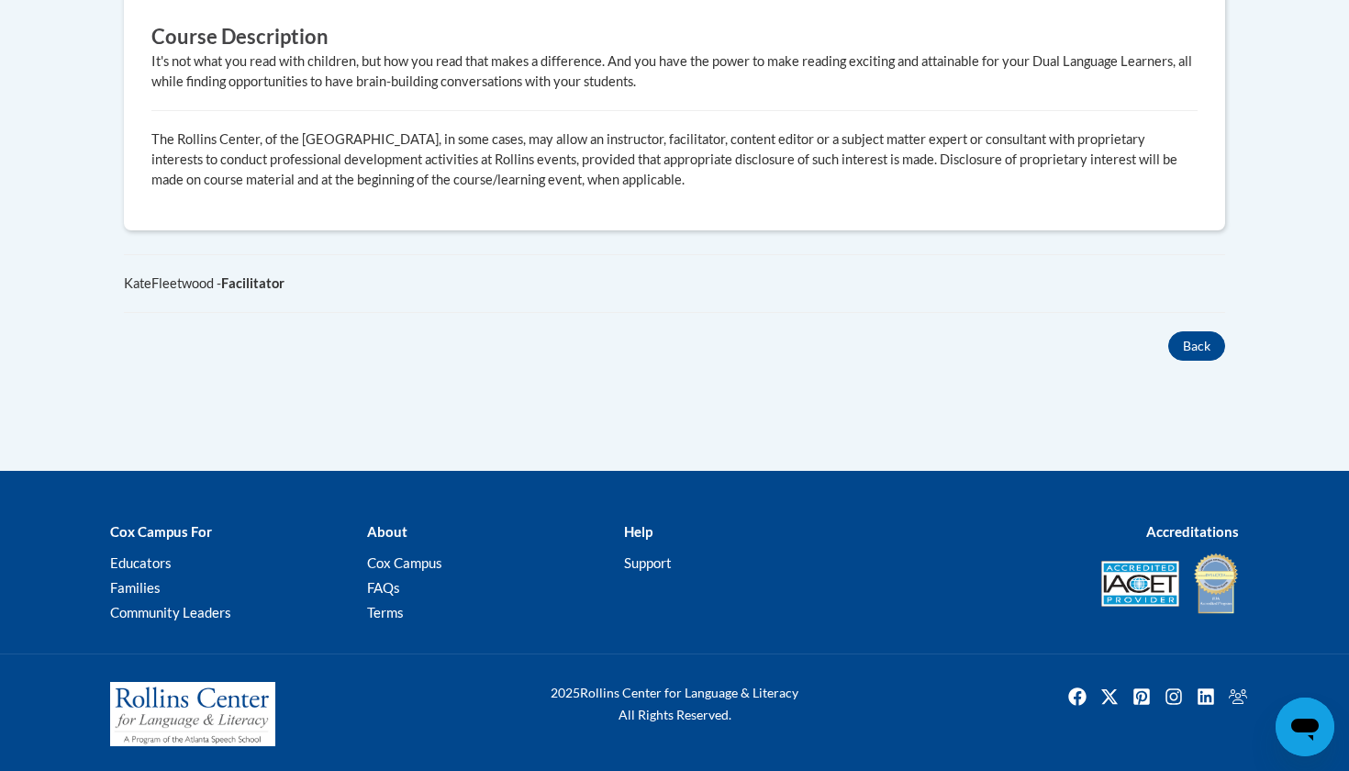
drag, startPoint x: 1188, startPoint y: 341, endPoint x: 1109, endPoint y: 465, distance: 147.7
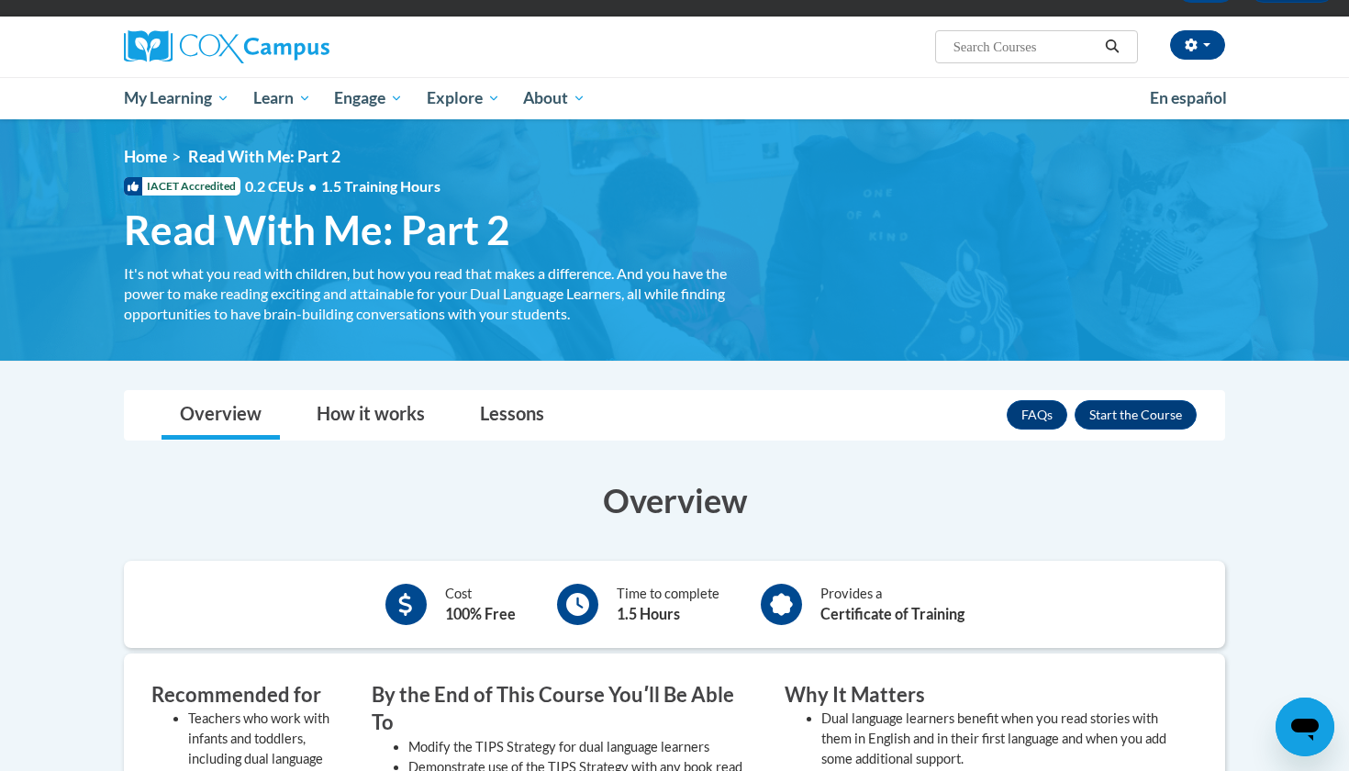
scroll to position [126, 0]
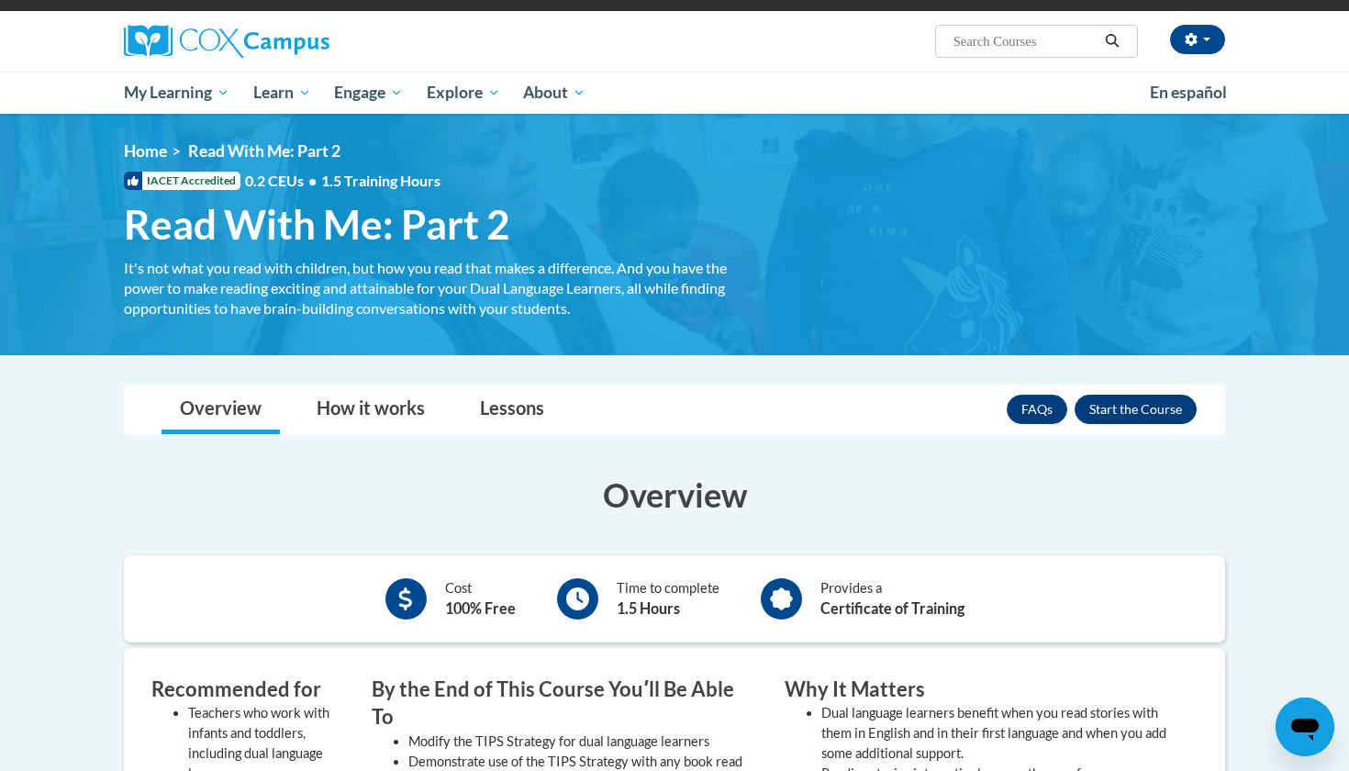
click at [1122, 420] on button "Enroll" at bounding box center [1136, 409] width 122 height 29
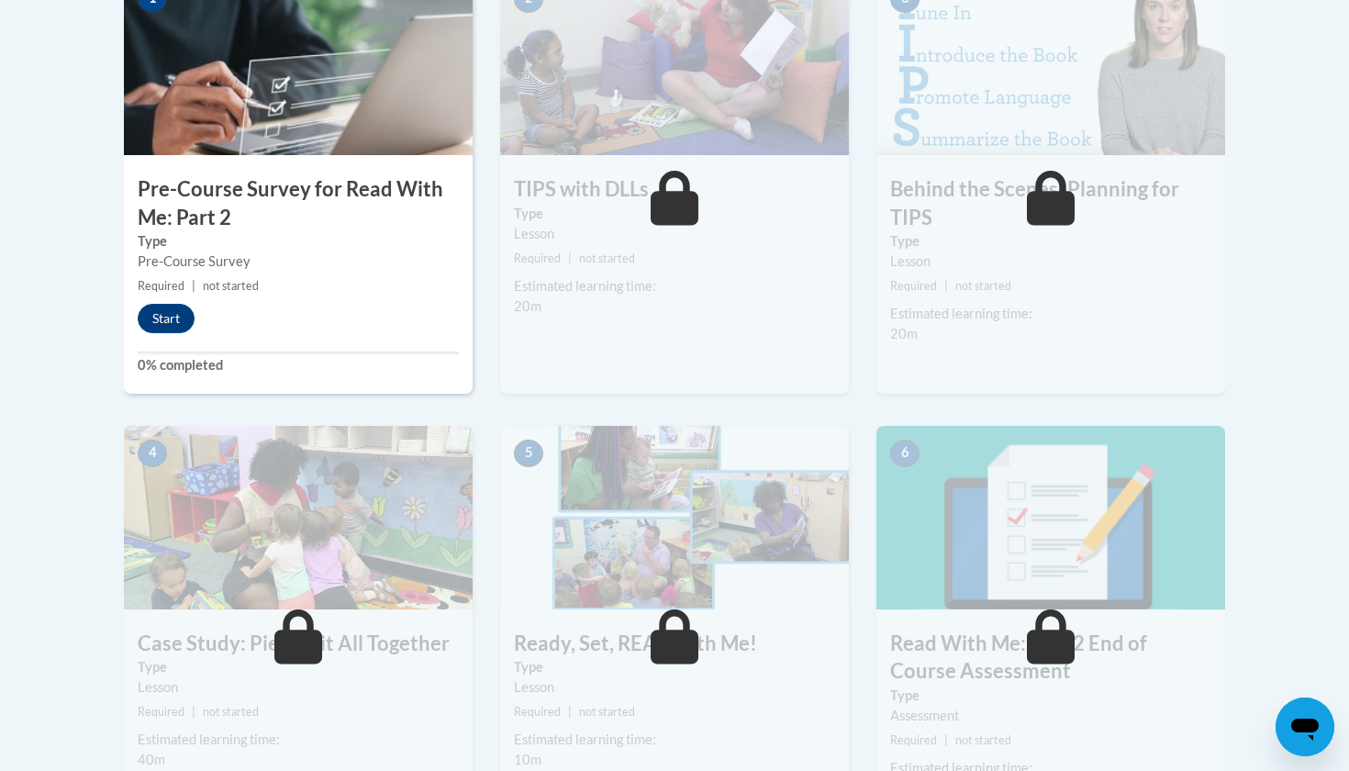
scroll to position [659, 0]
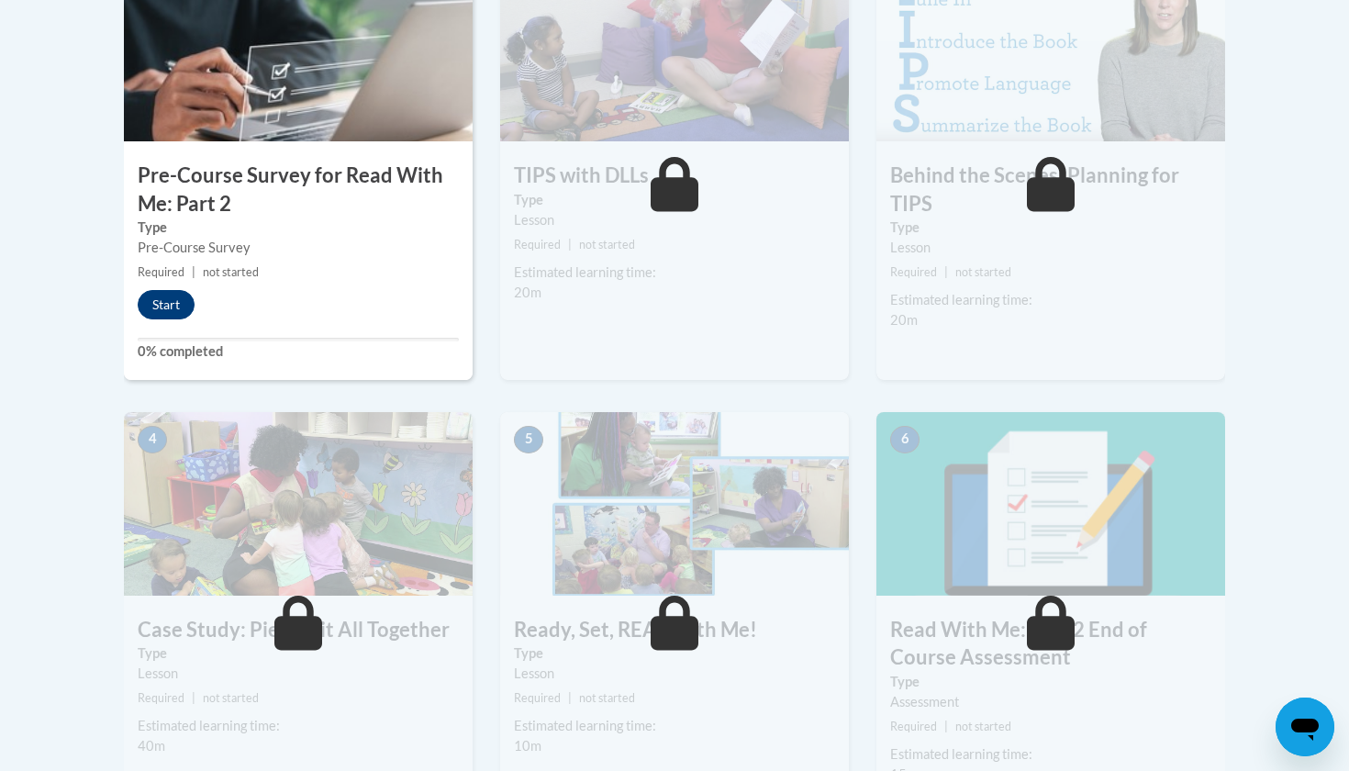
click at [165, 301] on button "Start" at bounding box center [166, 304] width 57 height 29
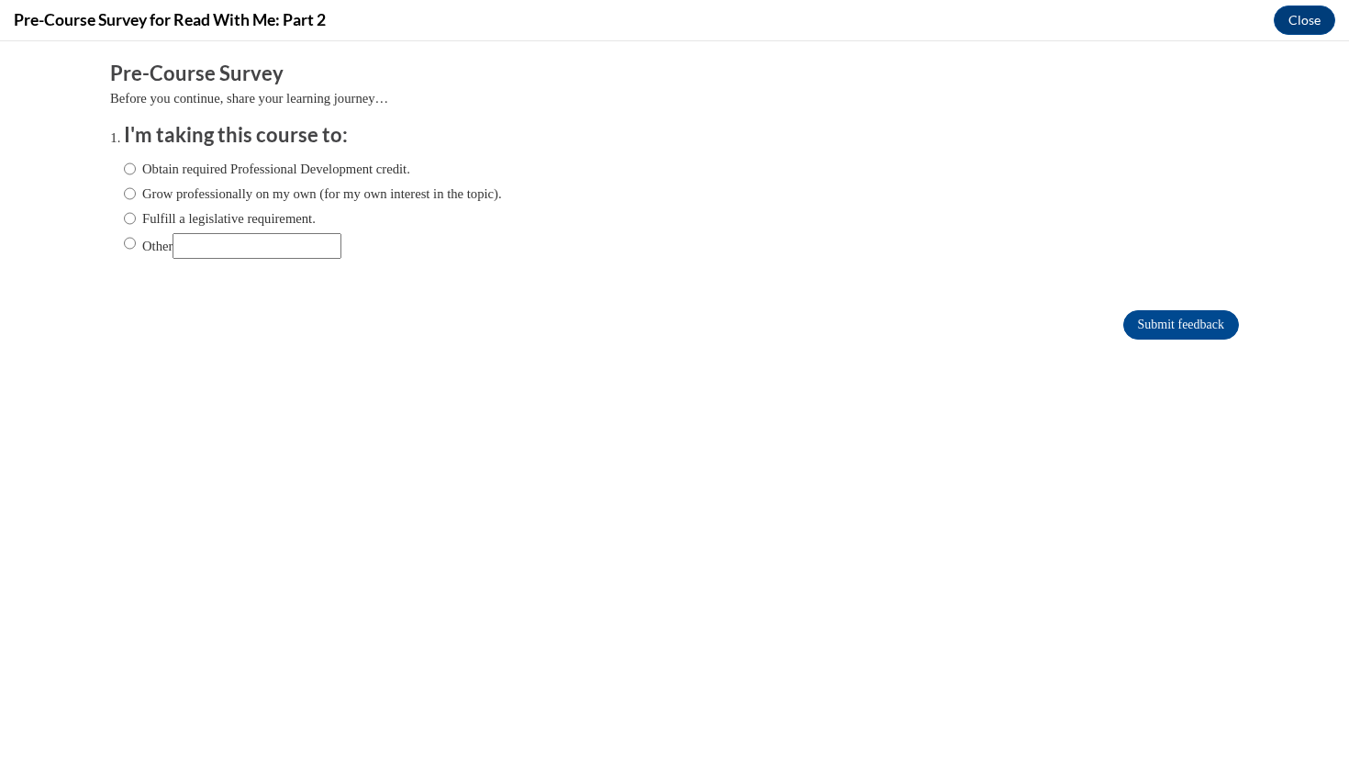
scroll to position [0, 0]
click at [334, 174] on label "Obtain required Professional Development credit." at bounding box center [267, 169] width 286 height 20
click at [136, 174] on input "Obtain required Professional Development credit." at bounding box center [130, 169] width 12 height 20
radio input "true"
click at [1207, 320] on input "Submit feedback" at bounding box center [1181, 324] width 116 height 29
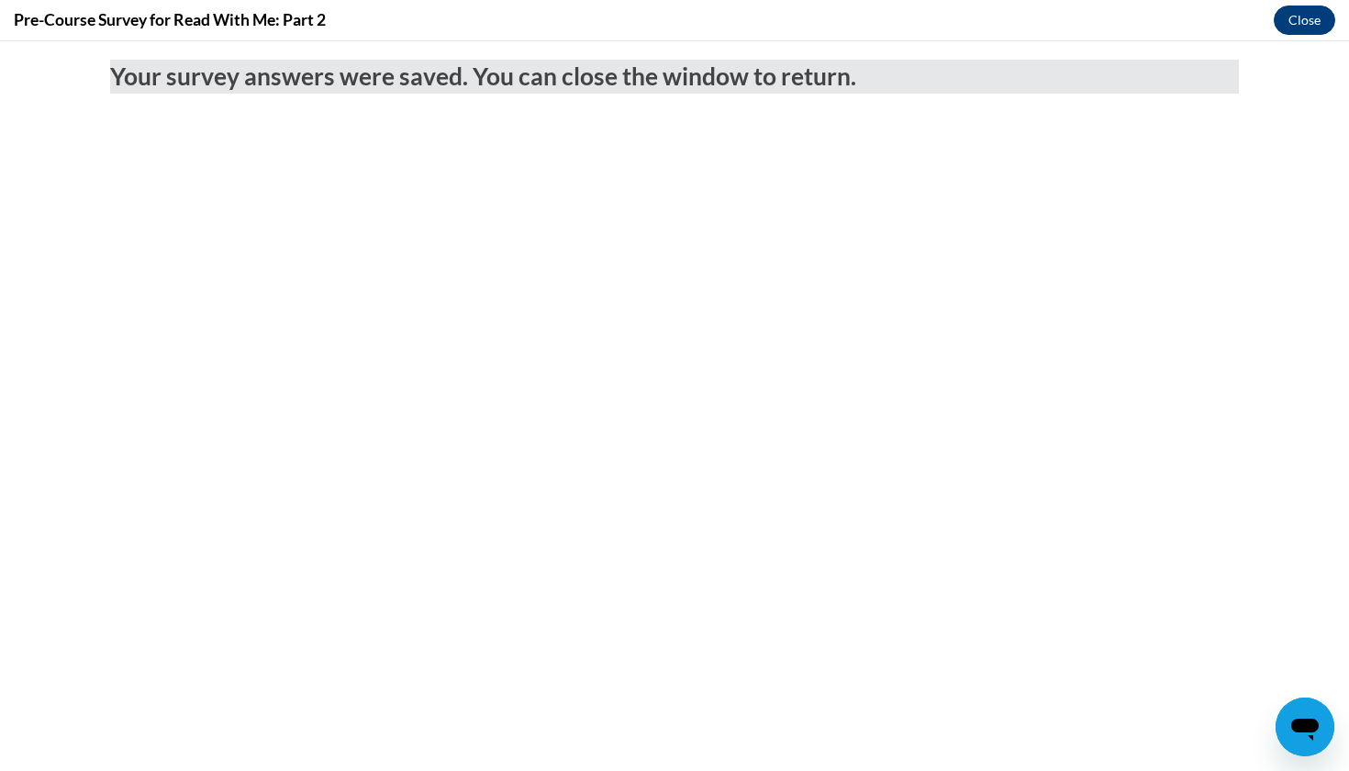
click at [1309, 9] on button "Close" at bounding box center [1304, 20] width 61 height 29
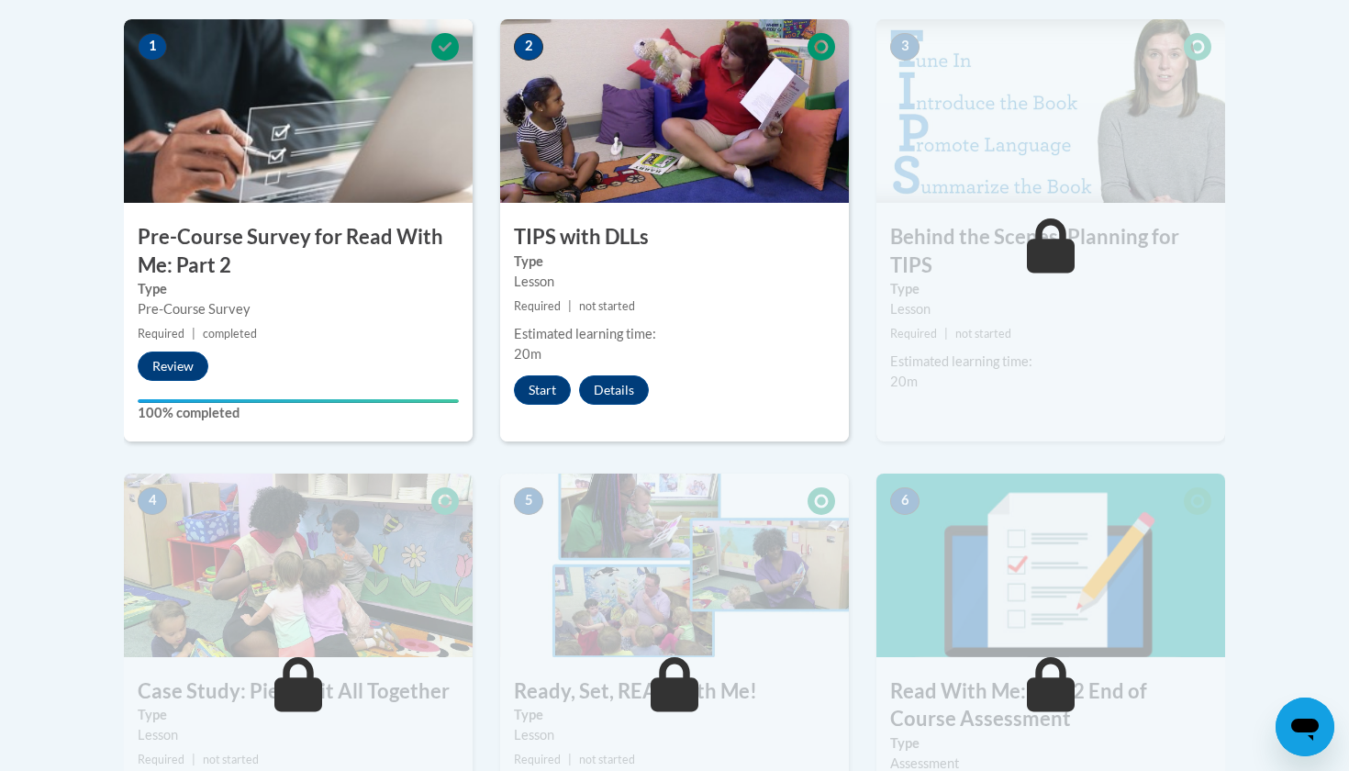
scroll to position [655, 0]
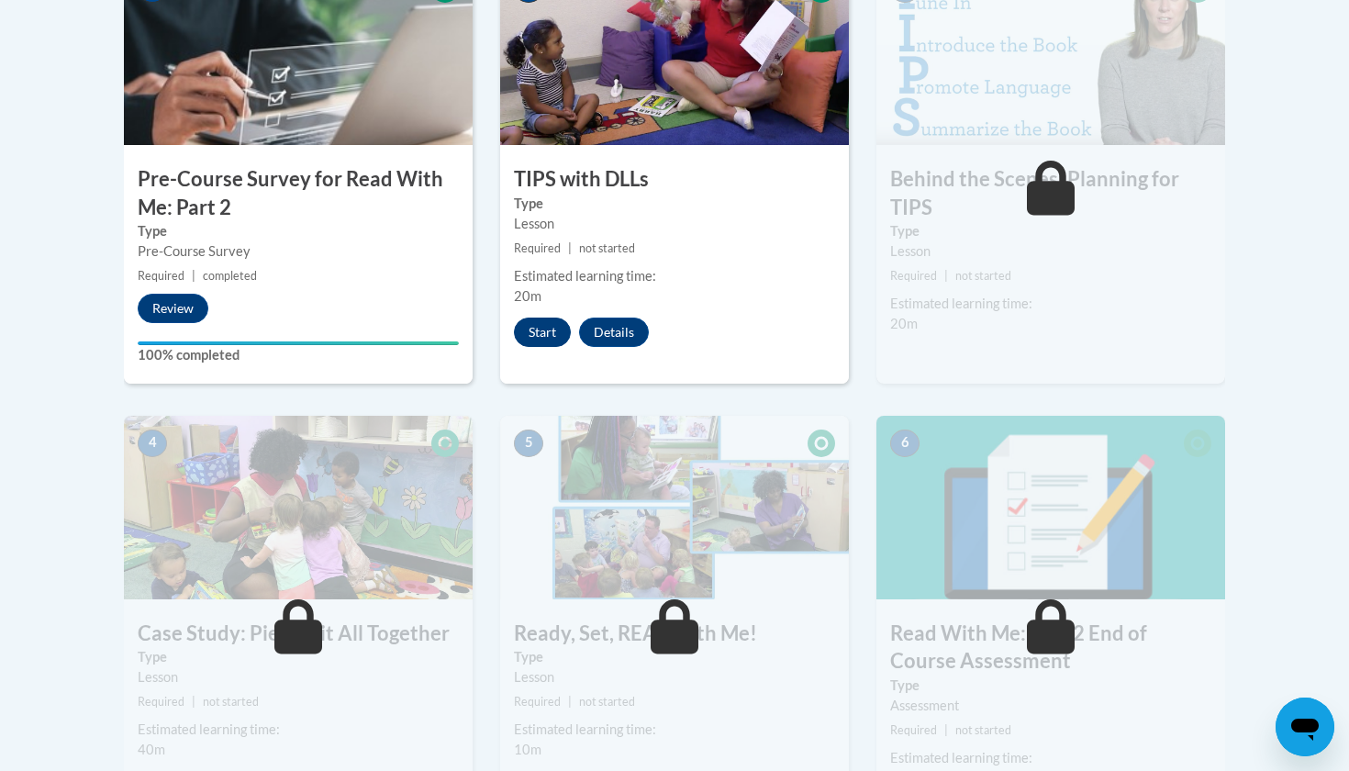
click at [551, 334] on button "Start" at bounding box center [542, 332] width 57 height 29
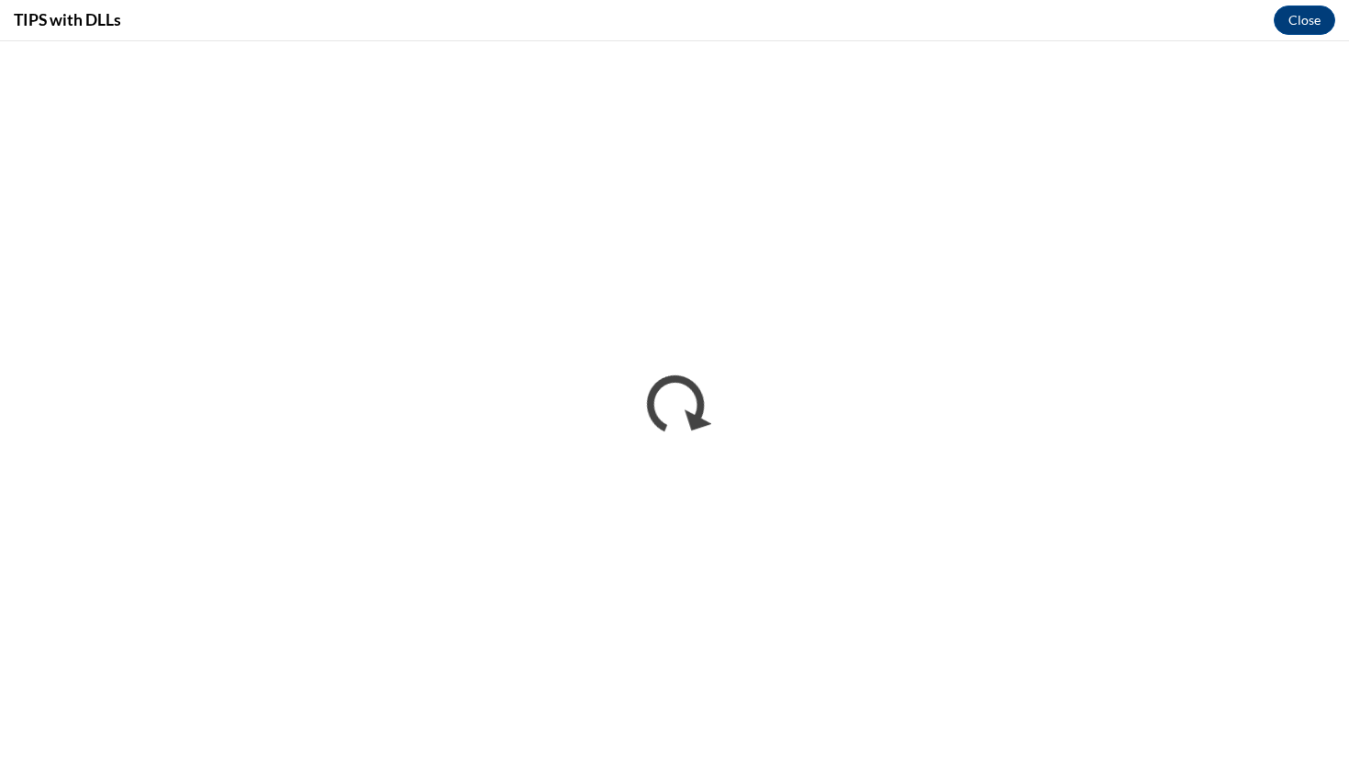
scroll to position [0, 0]
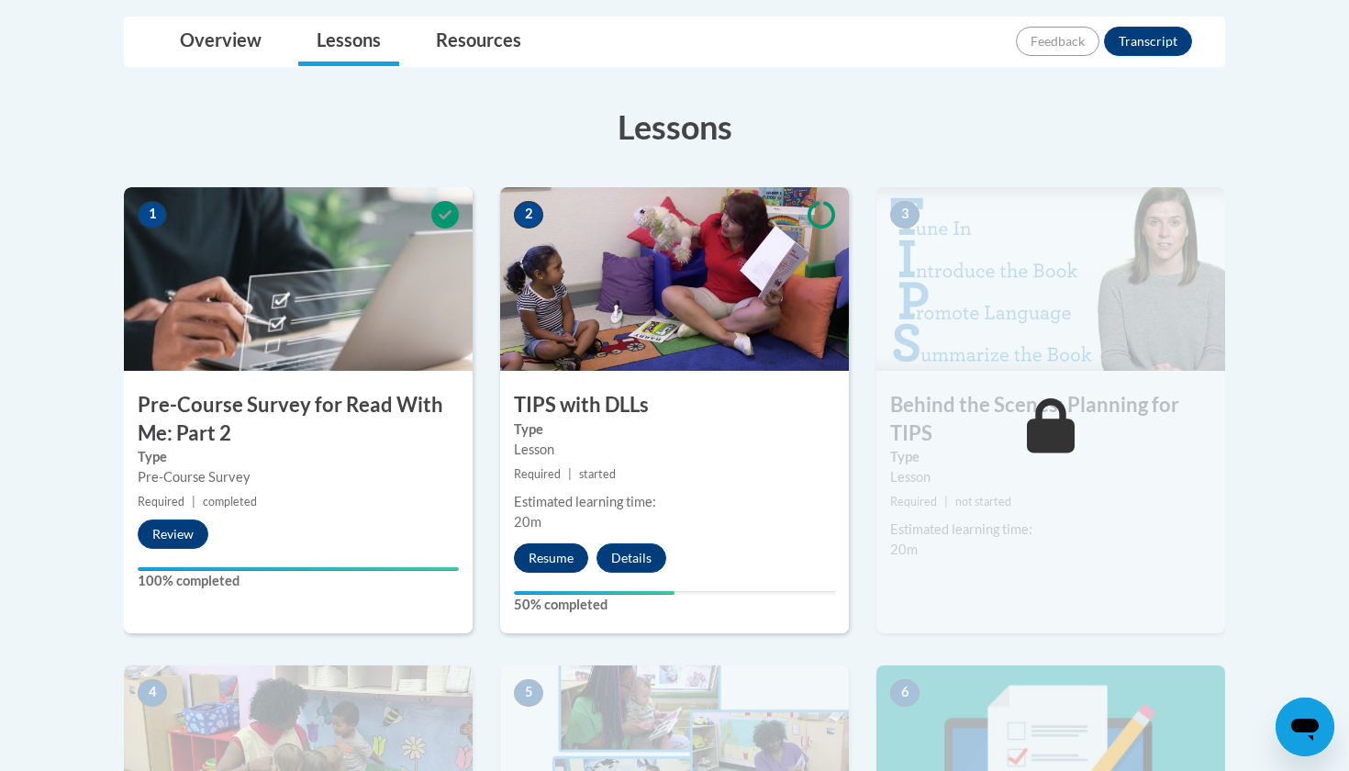
click at [525, 557] on button "Resume" at bounding box center [551, 557] width 74 height 29
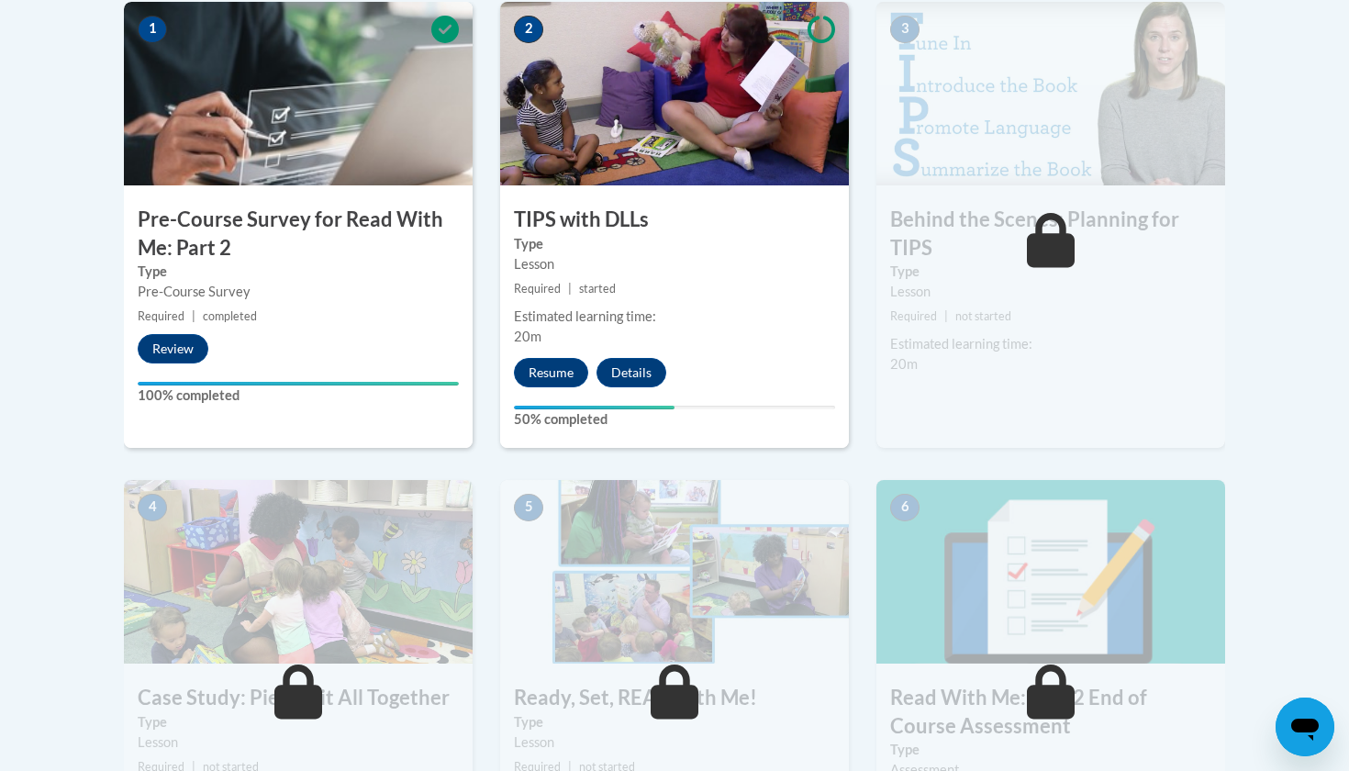
scroll to position [613, 0]
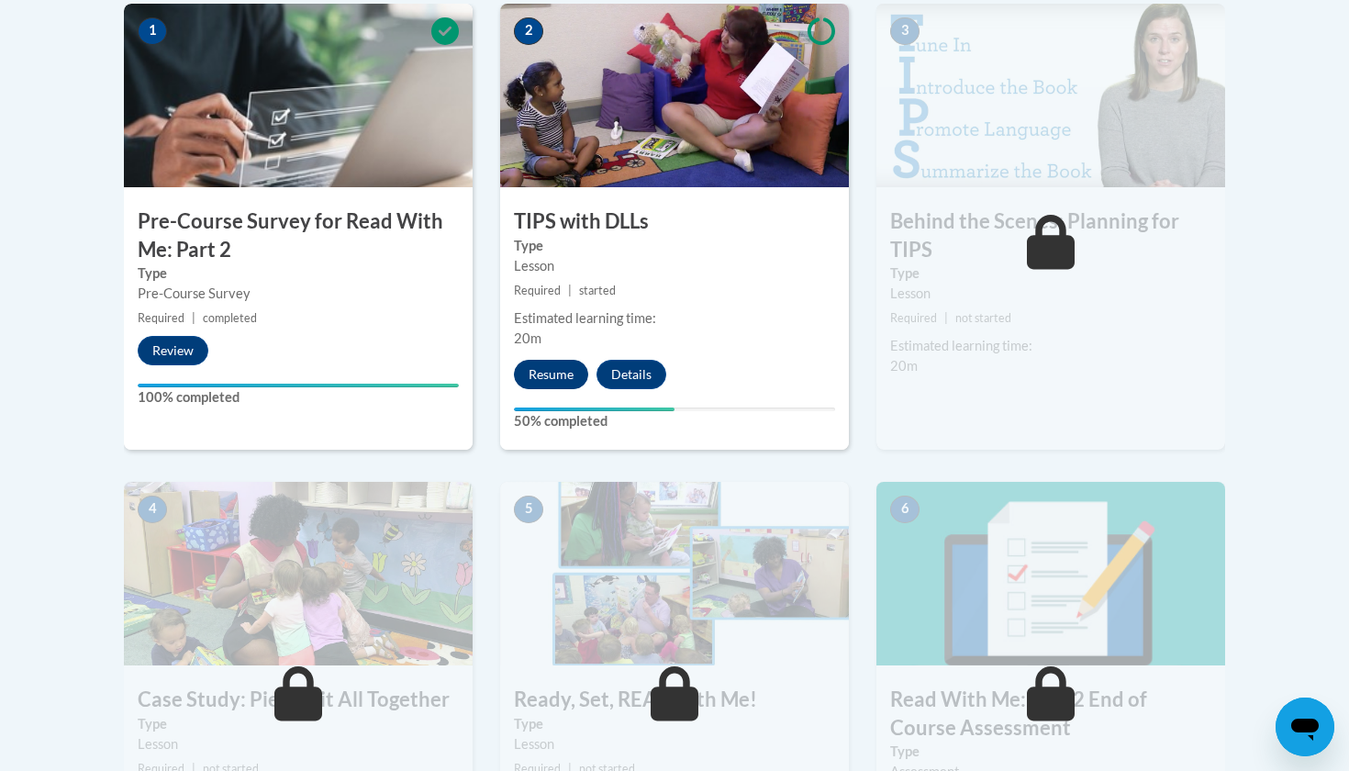
click at [562, 374] on button "Resume" at bounding box center [551, 374] width 74 height 29
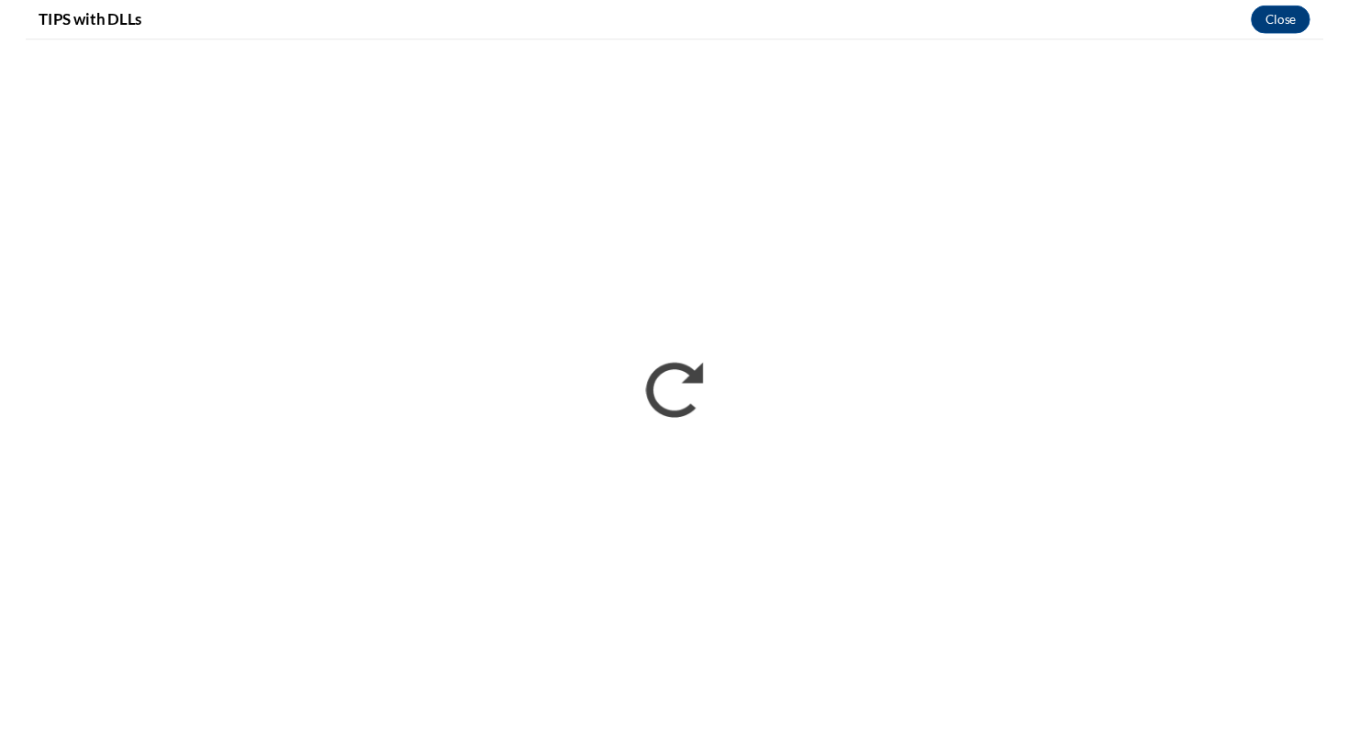
scroll to position [0, 0]
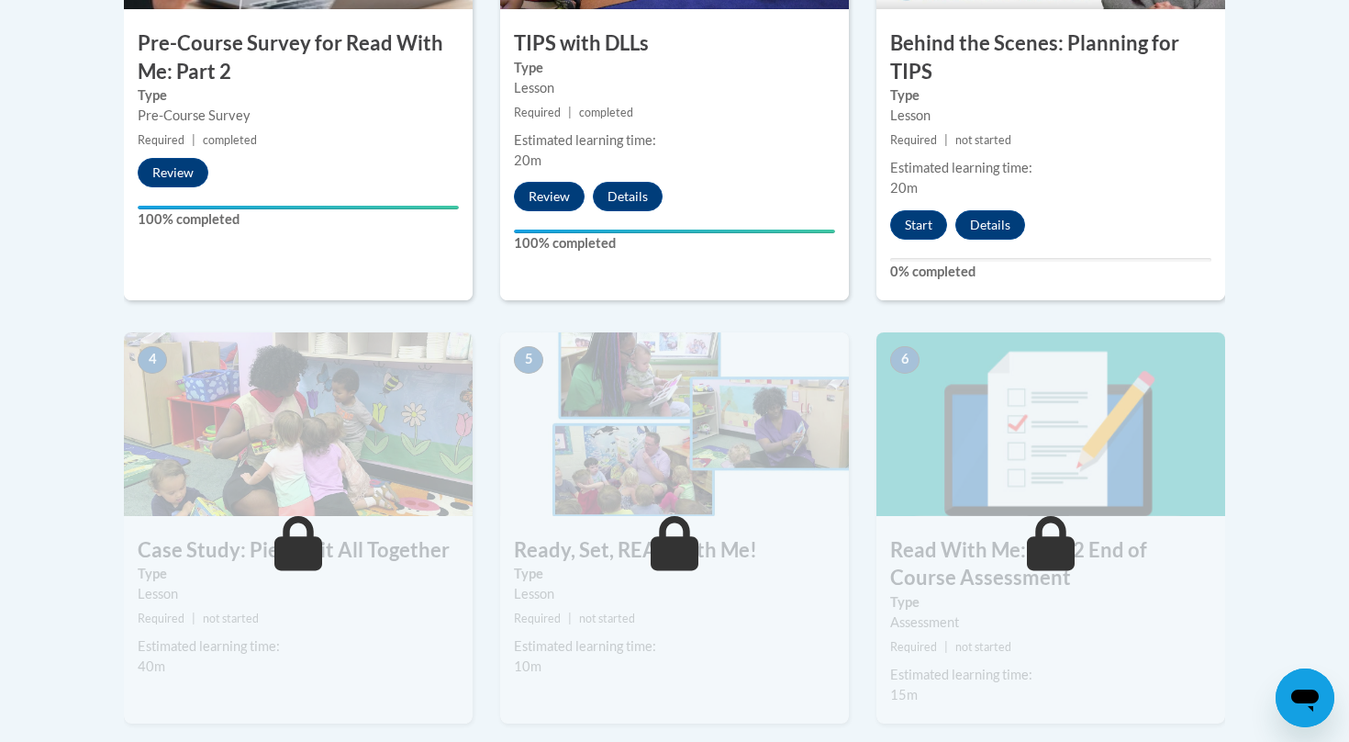
scroll to position [776, 0]
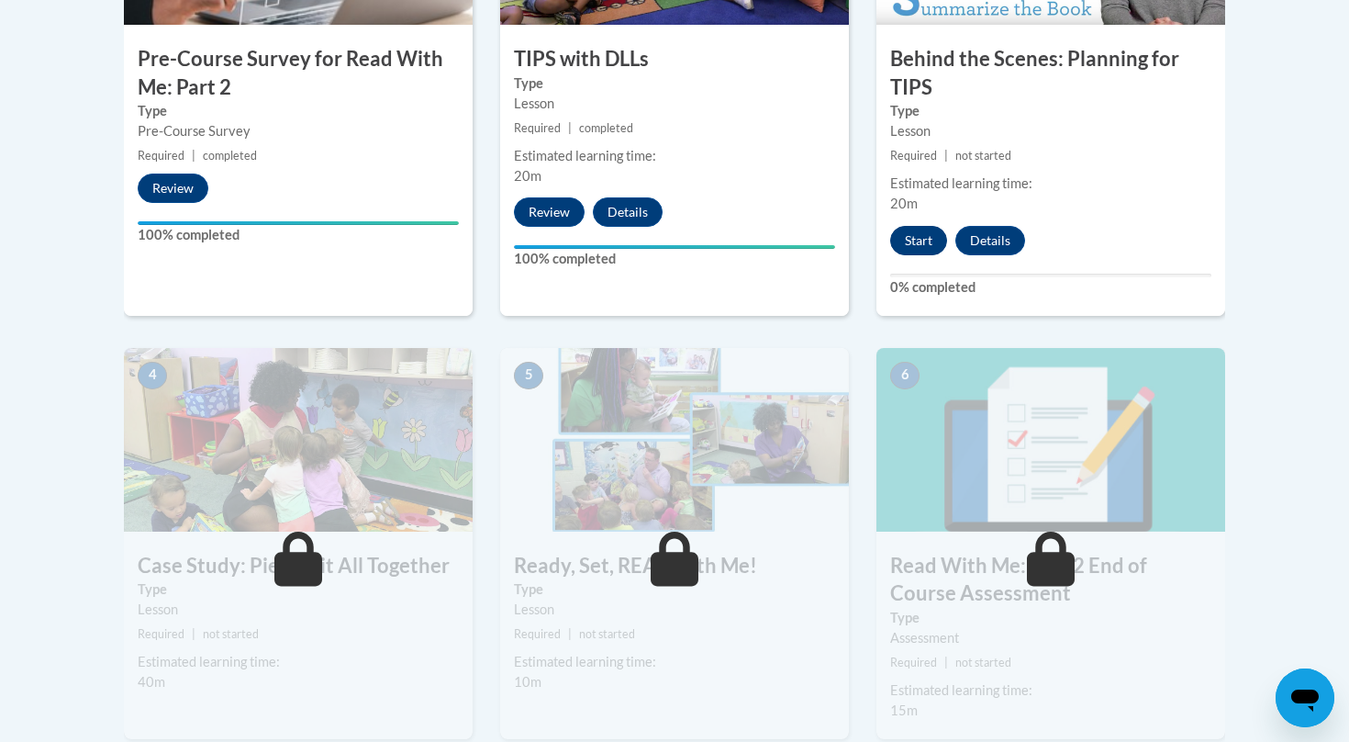
click at [900, 230] on button "Start" at bounding box center [918, 240] width 57 height 29
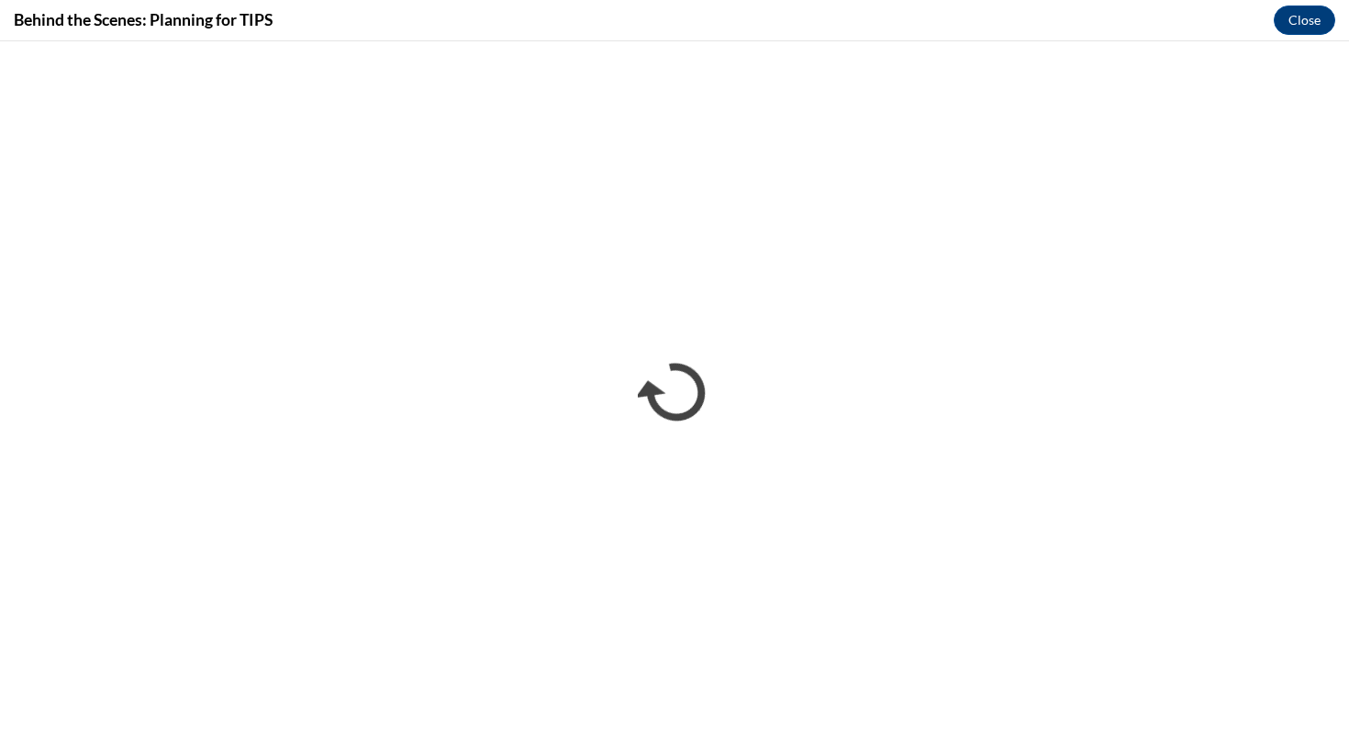
scroll to position [0, 0]
